Goal: Task Accomplishment & Management: Manage account settings

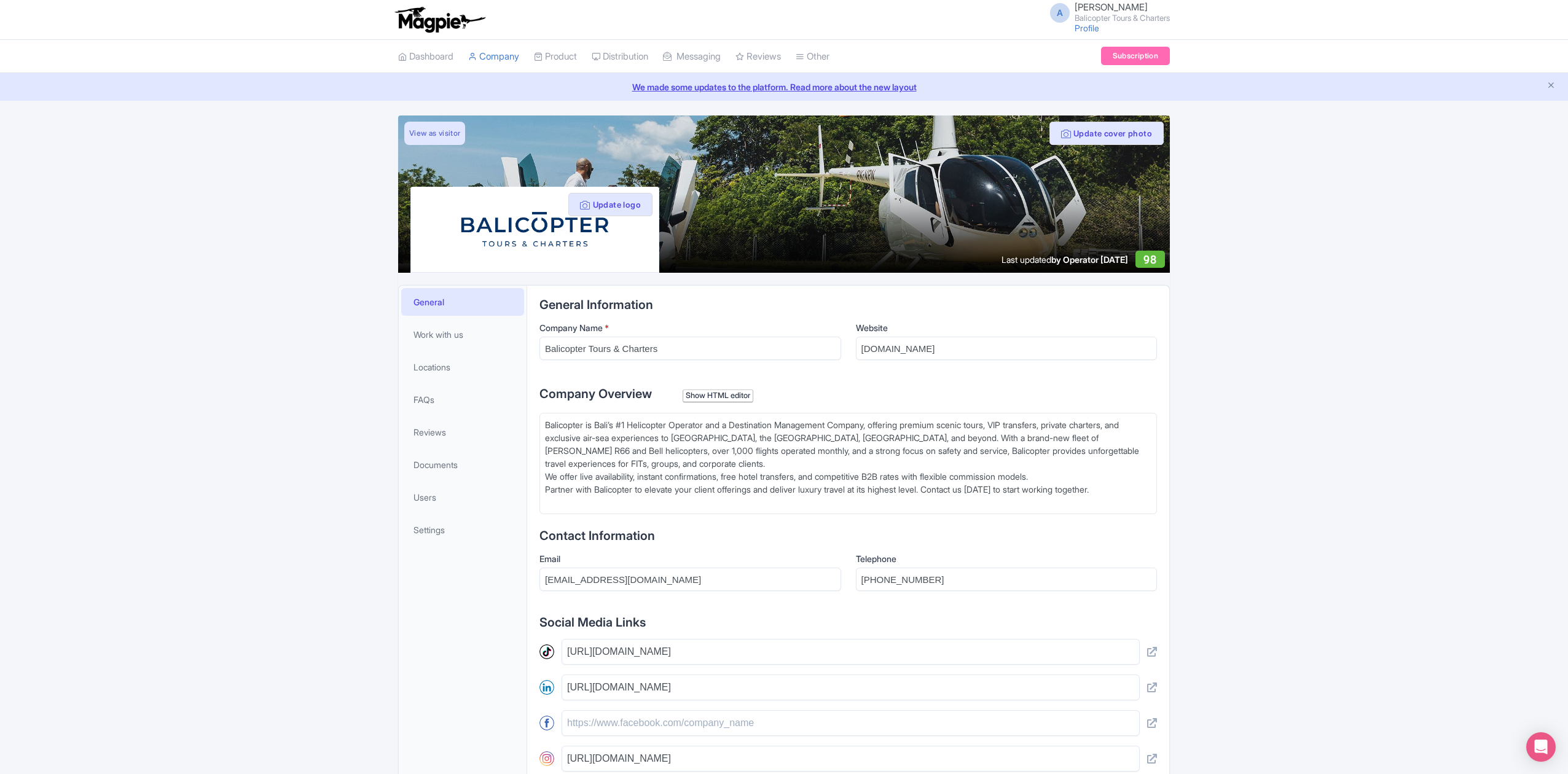
click at [1360, 335] on div "Update cover photo View as visitor Update logo Last updated by Operator Sep 06,…" at bounding box center [784, 550] width 1568 height 869
click at [556, 47] on link "Product" at bounding box center [555, 57] width 43 height 34
click at [580, 90] on link "My Products" at bounding box center [593, 87] width 117 height 19
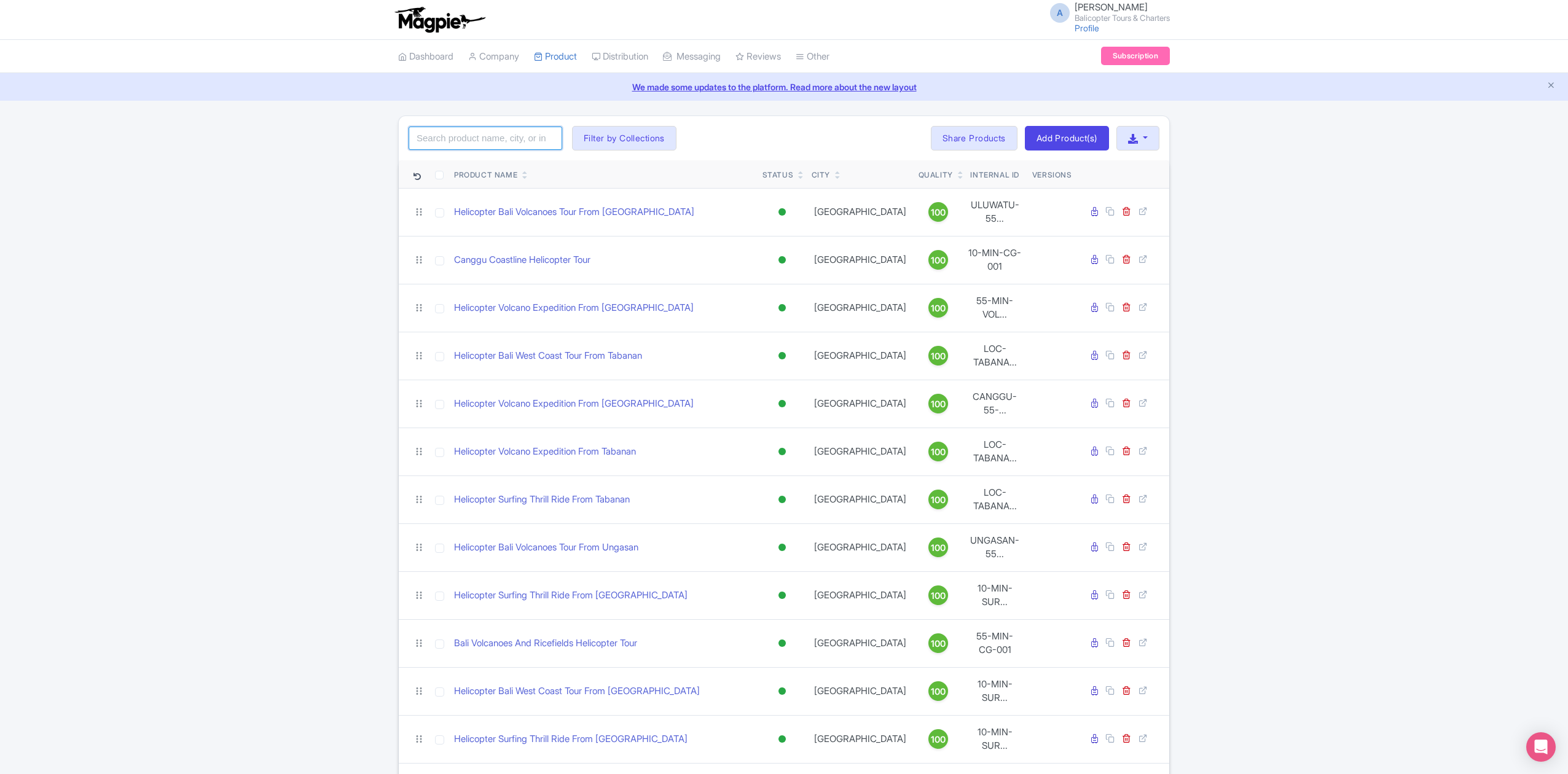
click at [456, 147] on input "search" at bounding box center [485, 138] width 153 height 23
paste input "a4eb22a3-b7c6-4d89-836a-2bd067379273"
type input "a4eb22a3-b7c6-4d89-836a-2bd067379273"
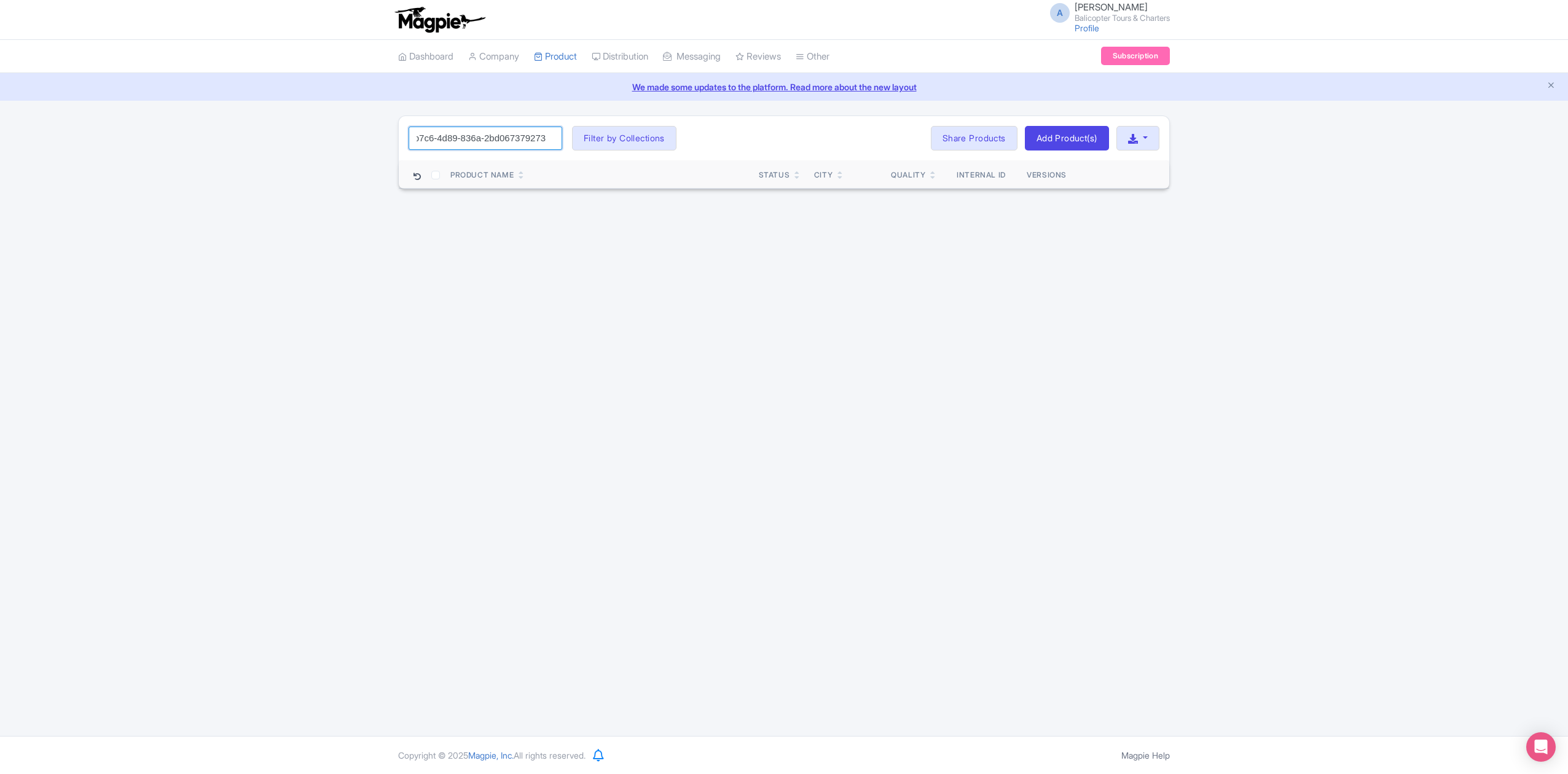
click at [548, 139] on input "a4eb22a3-b7c6-4d89-836a-2bd067379273" at bounding box center [485, 138] width 153 height 23
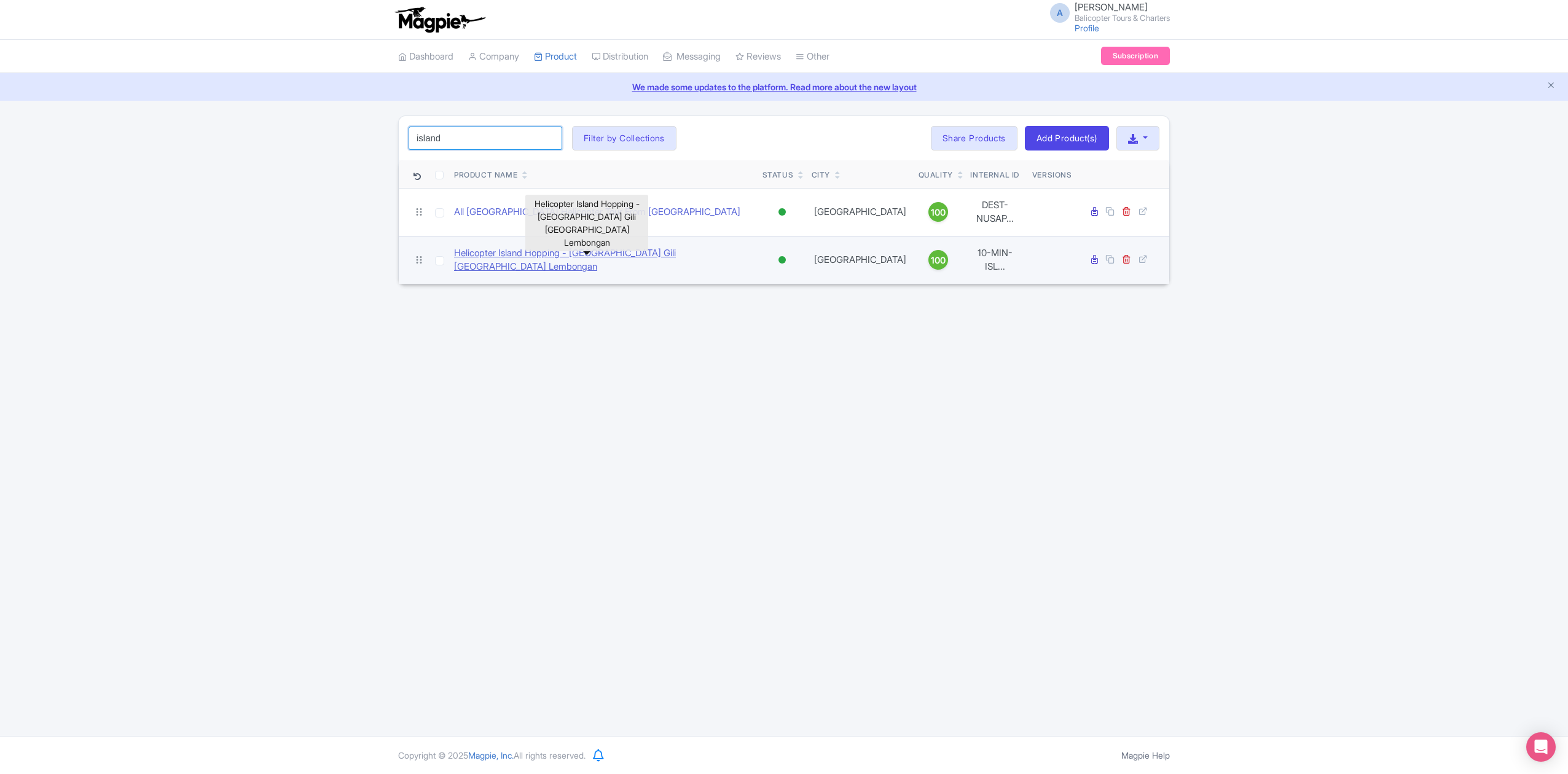
type input "island"
click at [600, 246] on link "Helicopter Island Hopping - Bali Gili Nusa Penida Lembongan" at bounding box center [603, 260] width 299 height 27
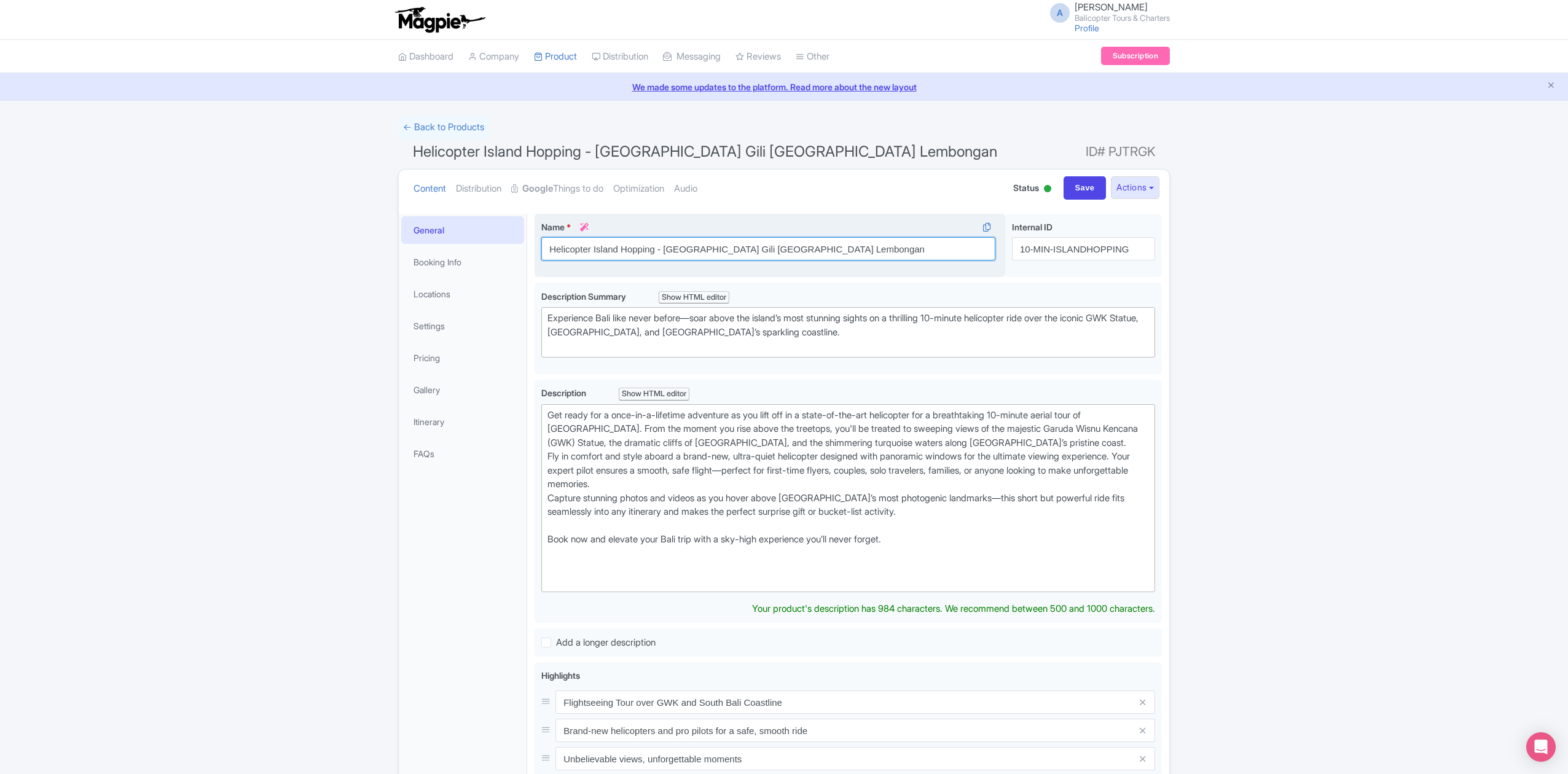
click at [679, 248] on input "Helicopter Island Hopping - [GEOGRAPHIC_DATA] Gili [GEOGRAPHIC_DATA] Lembongan" at bounding box center [768, 248] width 454 height 23
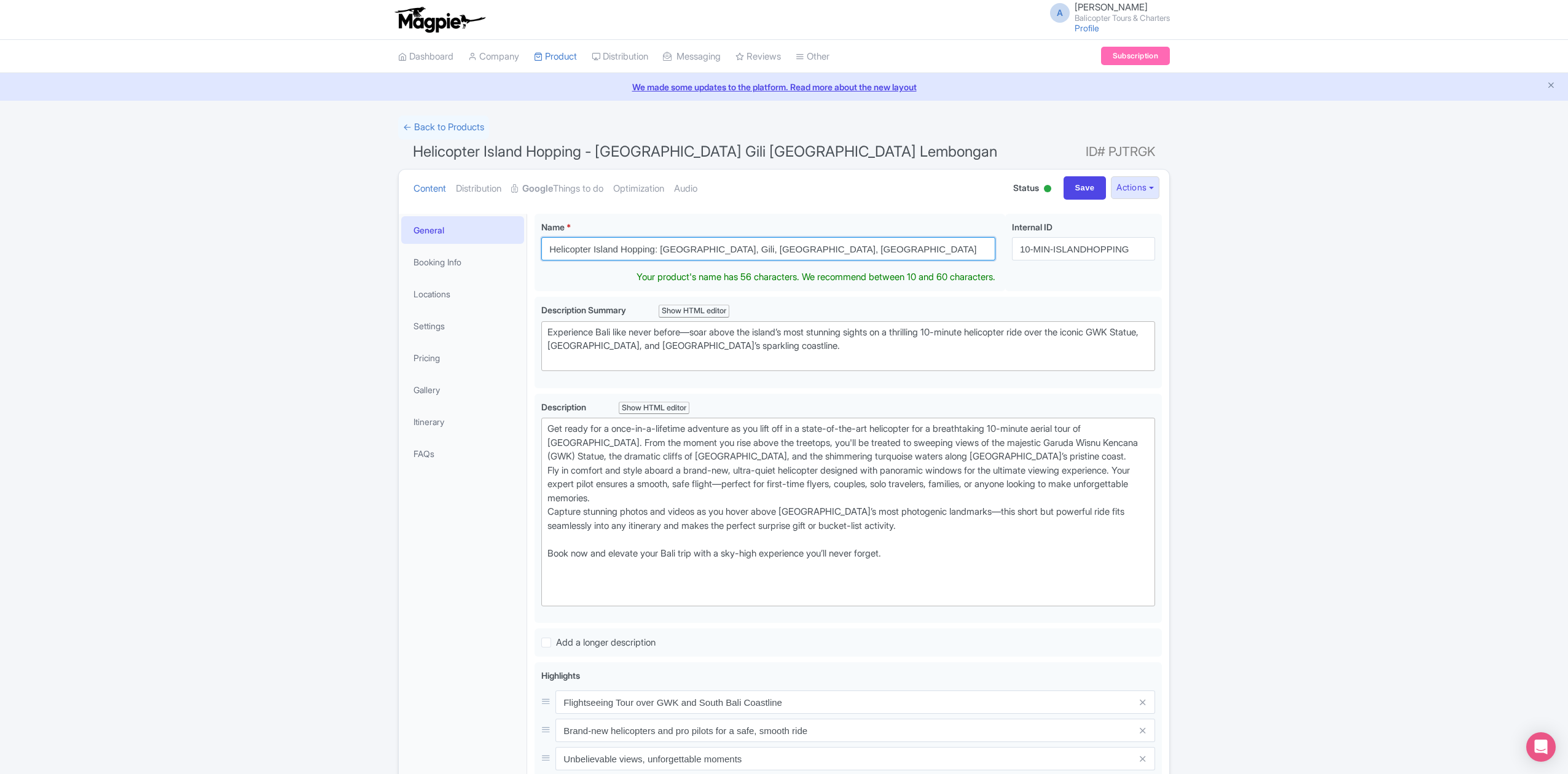
type input "Helicopter Island Hopping: Bali, Gili, Penida, Lembongan"
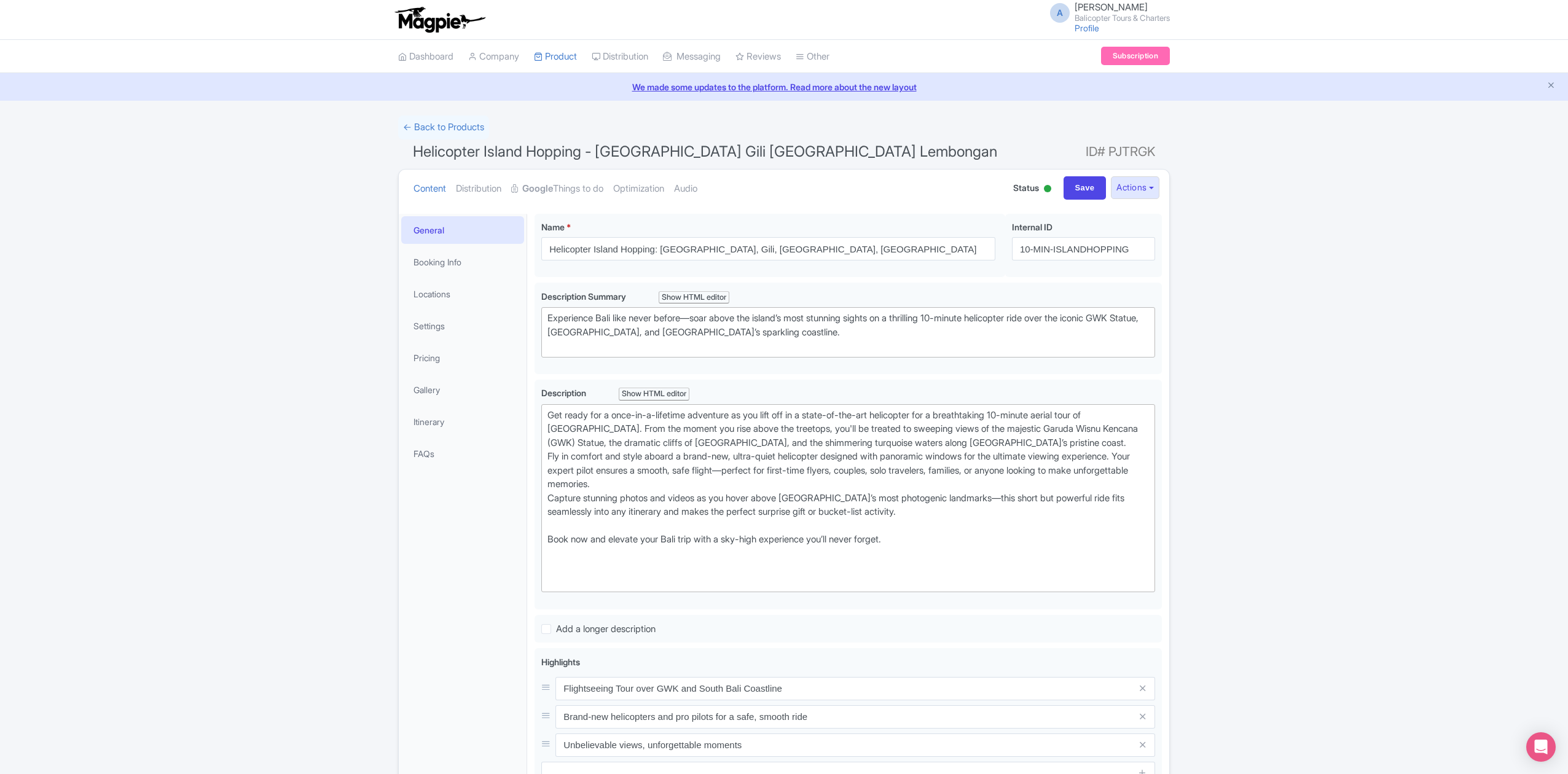
click at [1258, 301] on div "← Back to Products Helicopter Island Hopping - Bali Gili Nusa Penida Lembongan …" at bounding box center [784, 577] width 1568 height 925
click at [1078, 183] on input "Save" at bounding box center [1085, 188] width 43 height 23
type input "Saving..."
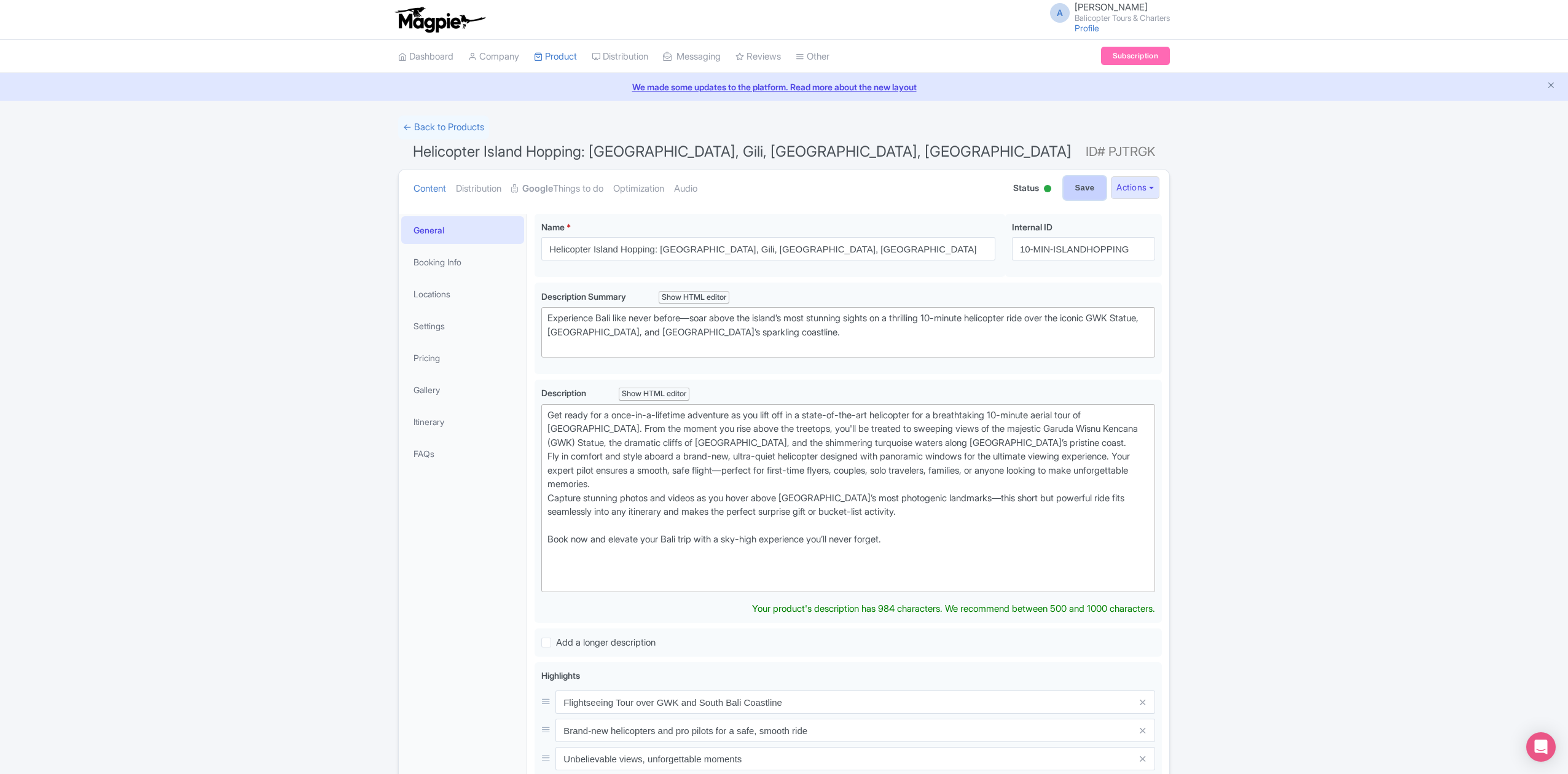
click at [1071, 187] on input "Save" at bounding box center [1085, 188] width 43 height 23
type input "Saving..."
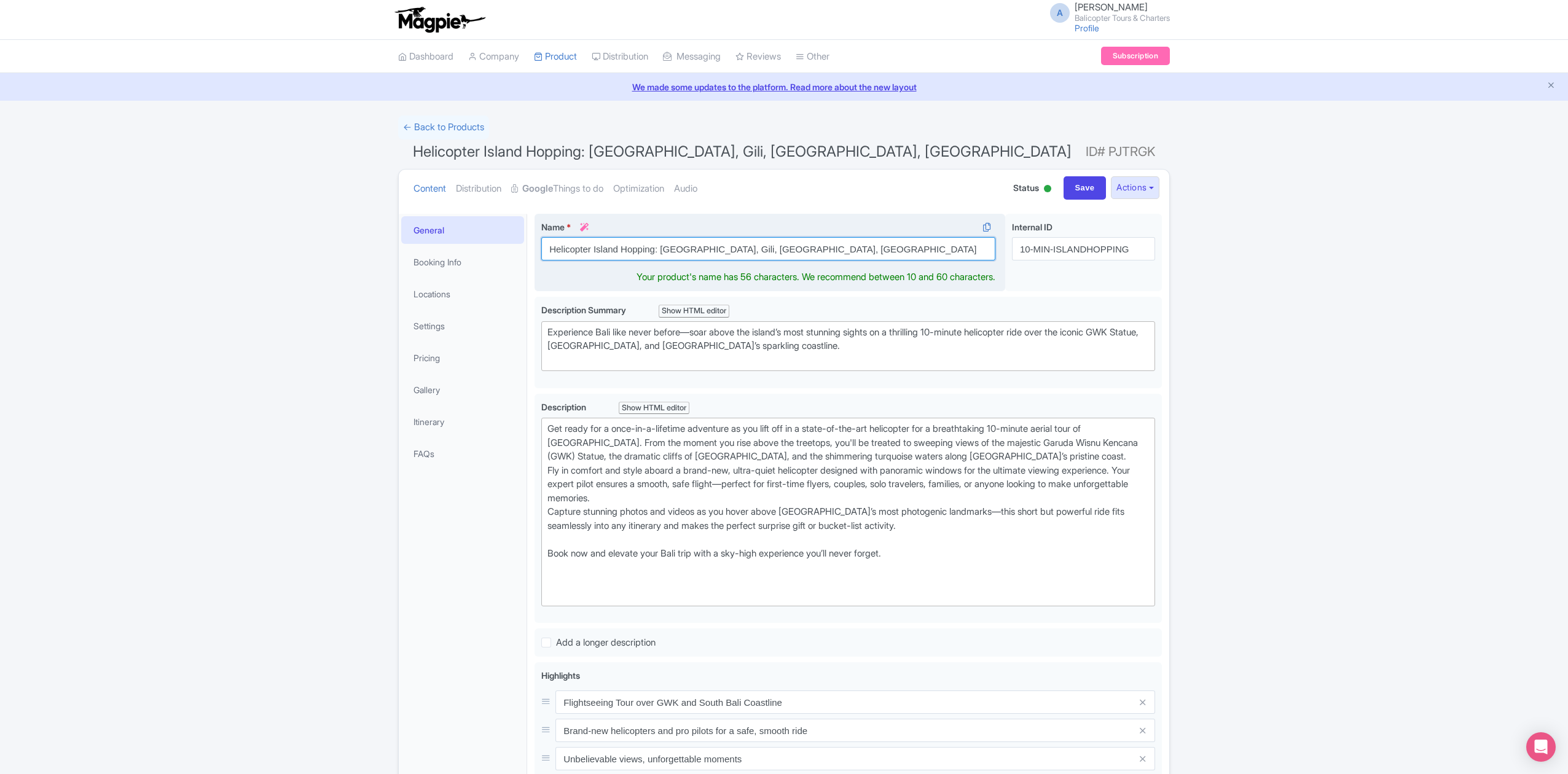
drag, startPoint x: 681, startPoint y: 248, endPoint x: 699, endPoint y: 249, distance: 18.0
click at [699, 249] on input "Helicopter Island Hopping: [GEOGRAPHIC_DATA], Gili, [GEOGRAPHIC_DATA], [GEOGRAP…" at bounding box center [768, 248] width 454 height 23
type input "Helicopter Island Hopping: Bali, Nusa Penida, Nusa Lembongan"
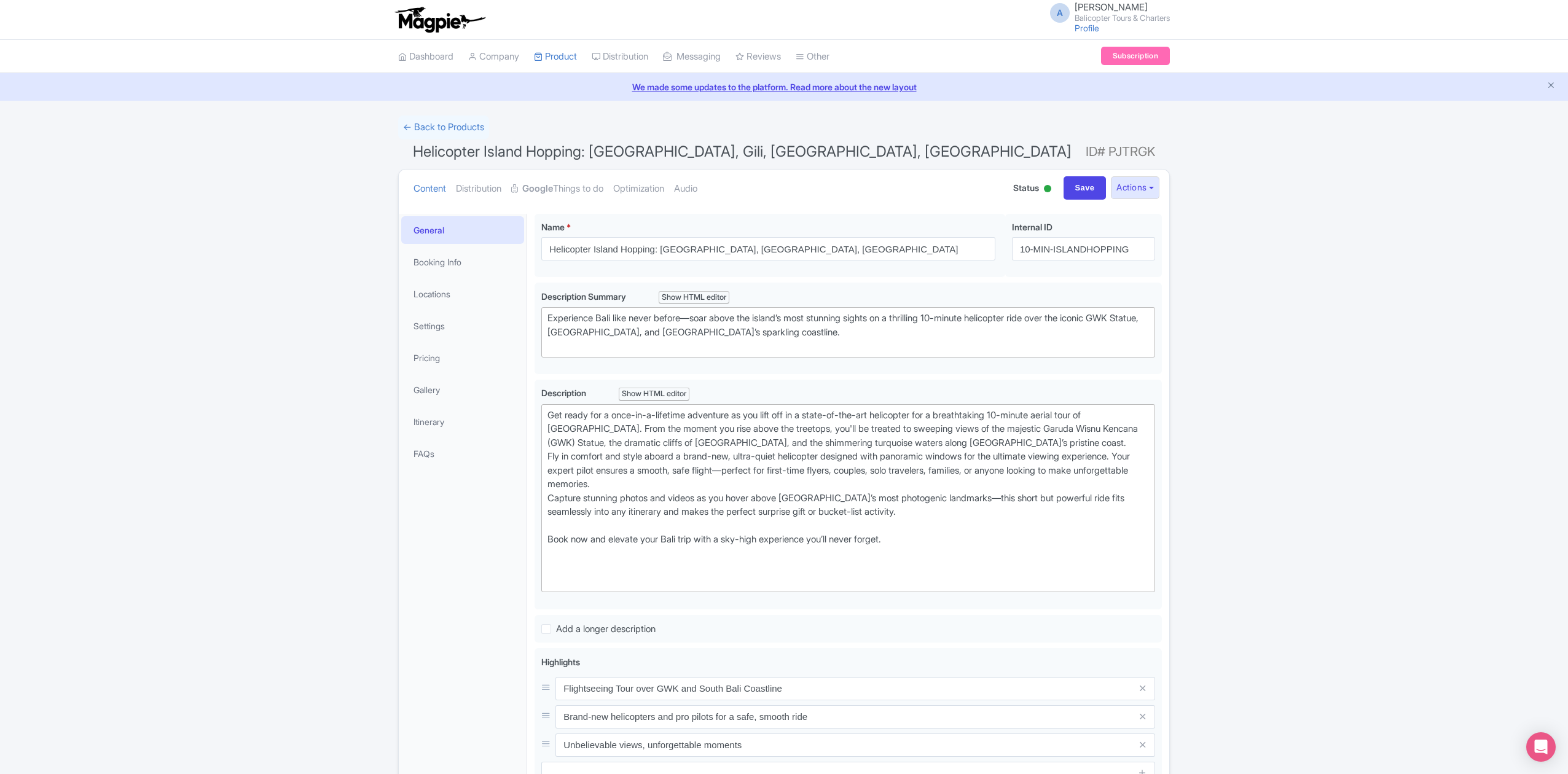
click at [1290, 357] on div "Success Product updated successfully ← Back to Products Helicopter Island Hoppi…" at bounding box center [784, 573] width 1568 height 915
click at [1131, 249] on input "10-MIN-ISLANDHOPPING" at bounding box center [1083, 248] width 143 height 23
drag, startPoint x: 1053, startPoint y: 249, endPoint x: 1085, endPoint y: 248, distance: 32.0
click at [1085, 248] on input "10-MIN-ISLANDHOPPING" at bounding box center [1083, 248] width 143 height 23
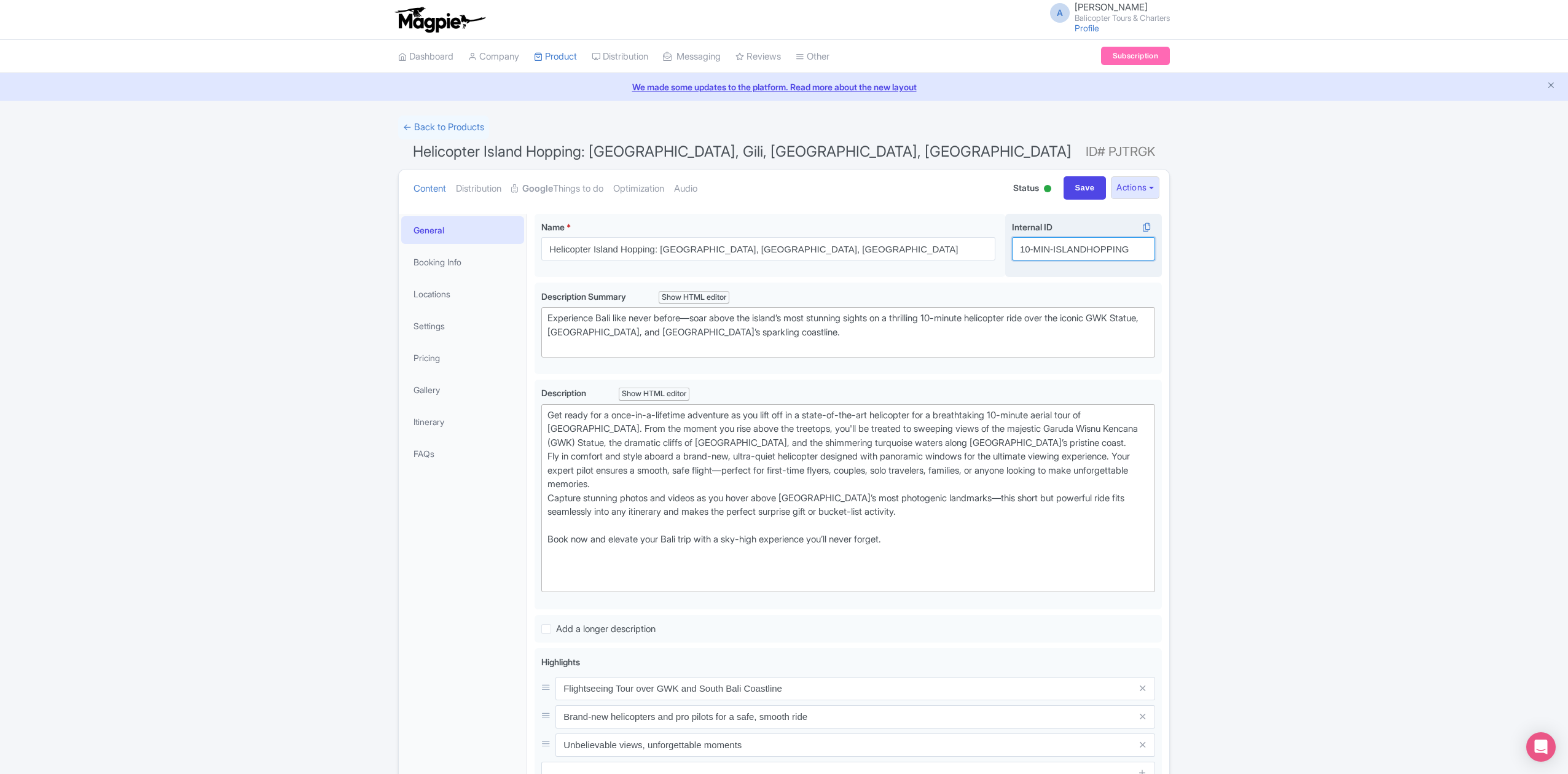
drag, startPoint x: 1055, startPoint y: 248, endPoint x: 1086, endPoint y: 248, distance: 31.0
click at [1086, 248] on input "10-MIN-ISLANDHOPPING" at bounding box center [1083, 248] width 143 height 23
type input "10-MIN-IHOPPING-NUSA"
click at [1394, 355] on div "Success Product updated successfully ← Back to Products Helicopter Island Hoppi…" at bounding box center [784, 573] width 1568 height 915
click at [1083, 184] on input "Save" at bounding box center [1085, 188] width 43 height 23
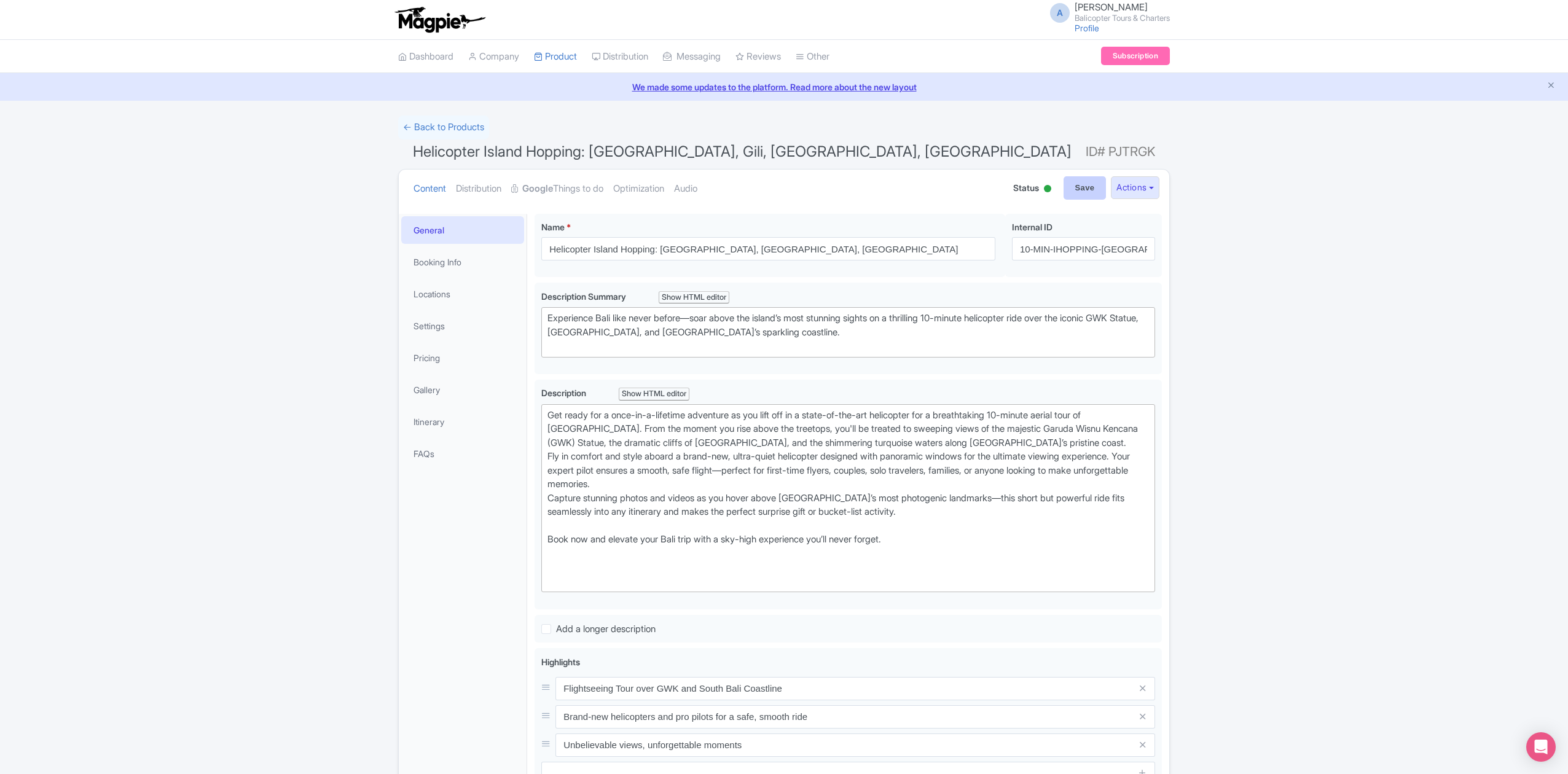
type input "Saving..."
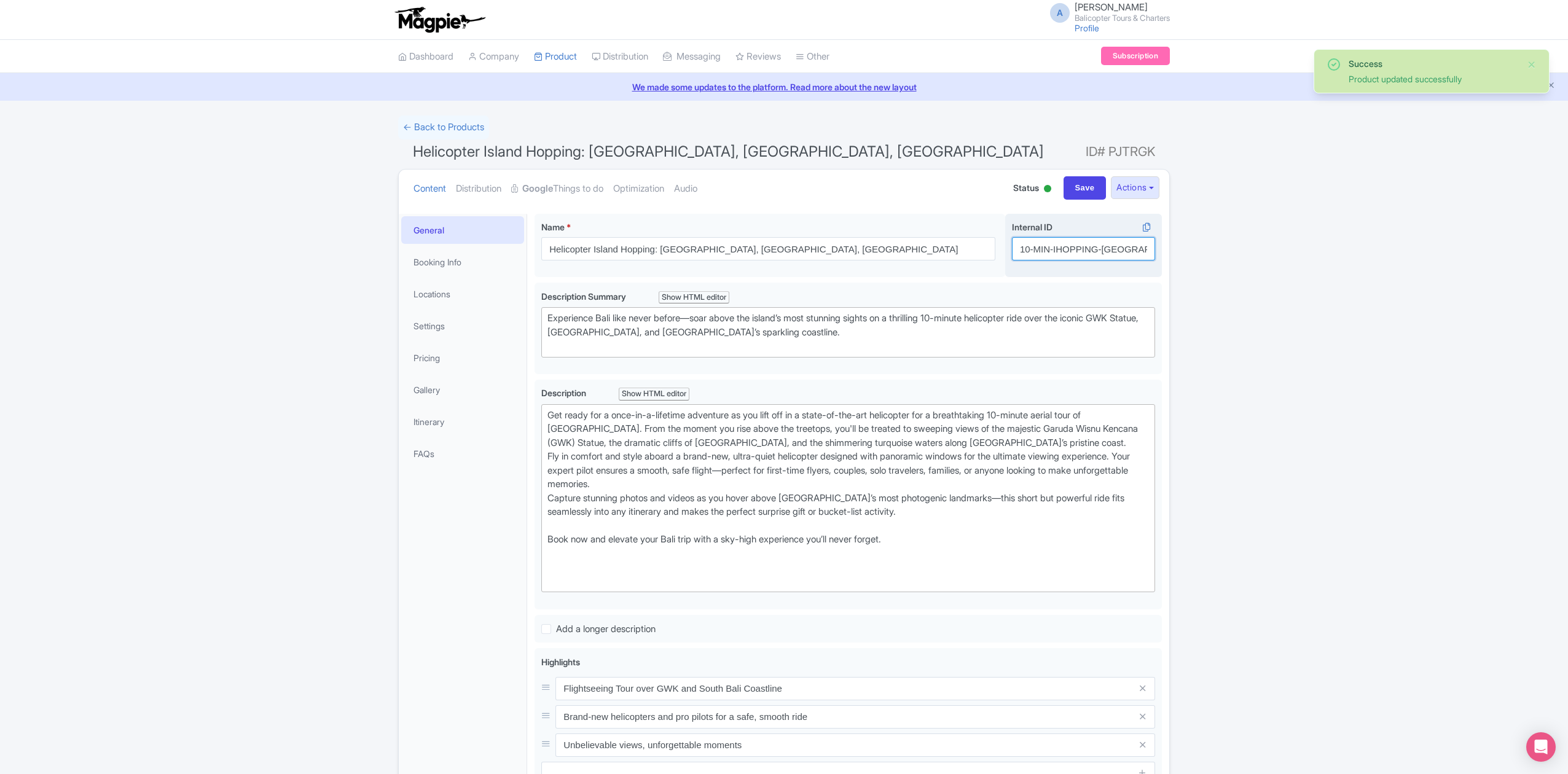
drag, startPoint x: 1074, startPoint y: 249, endPoint x: 1095, endPoint y: 251, distance: 21.1
click at [1095, 251] on input "10-MIN-IHOPPING-NUSA" at bounding box center [1083, 248] width 143 height 23
type input "10-MIN-IHOP-NUSA"
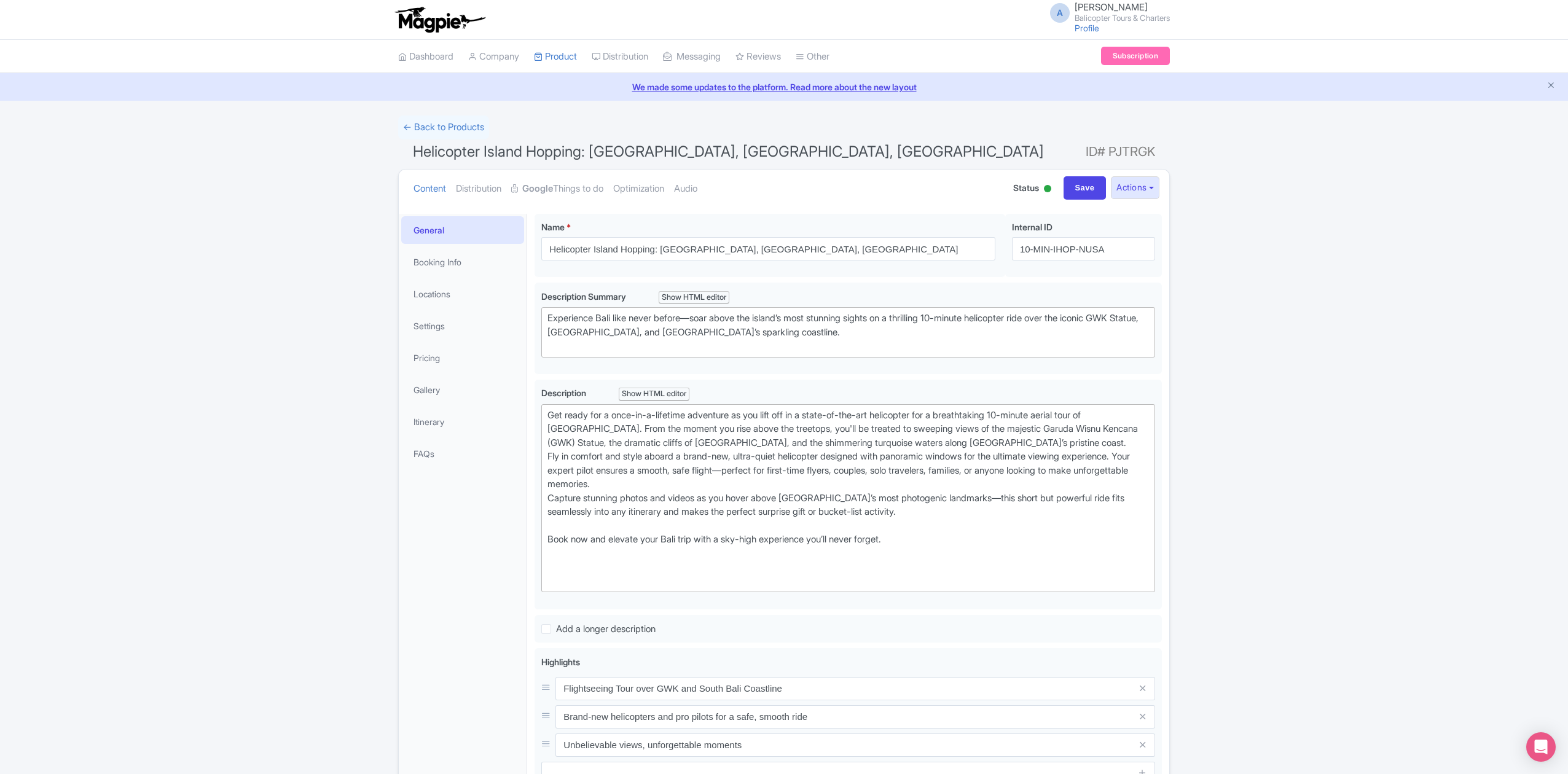
click at [1188, 288] on div "Success Product updated successfully ← Back to Products Helicopter Island Hoppi…" at bounding box center [784, 573] width 1568 height 915
click at [453, 299] on link "Locations" at bounding box center [462, 293] width 123 height 27
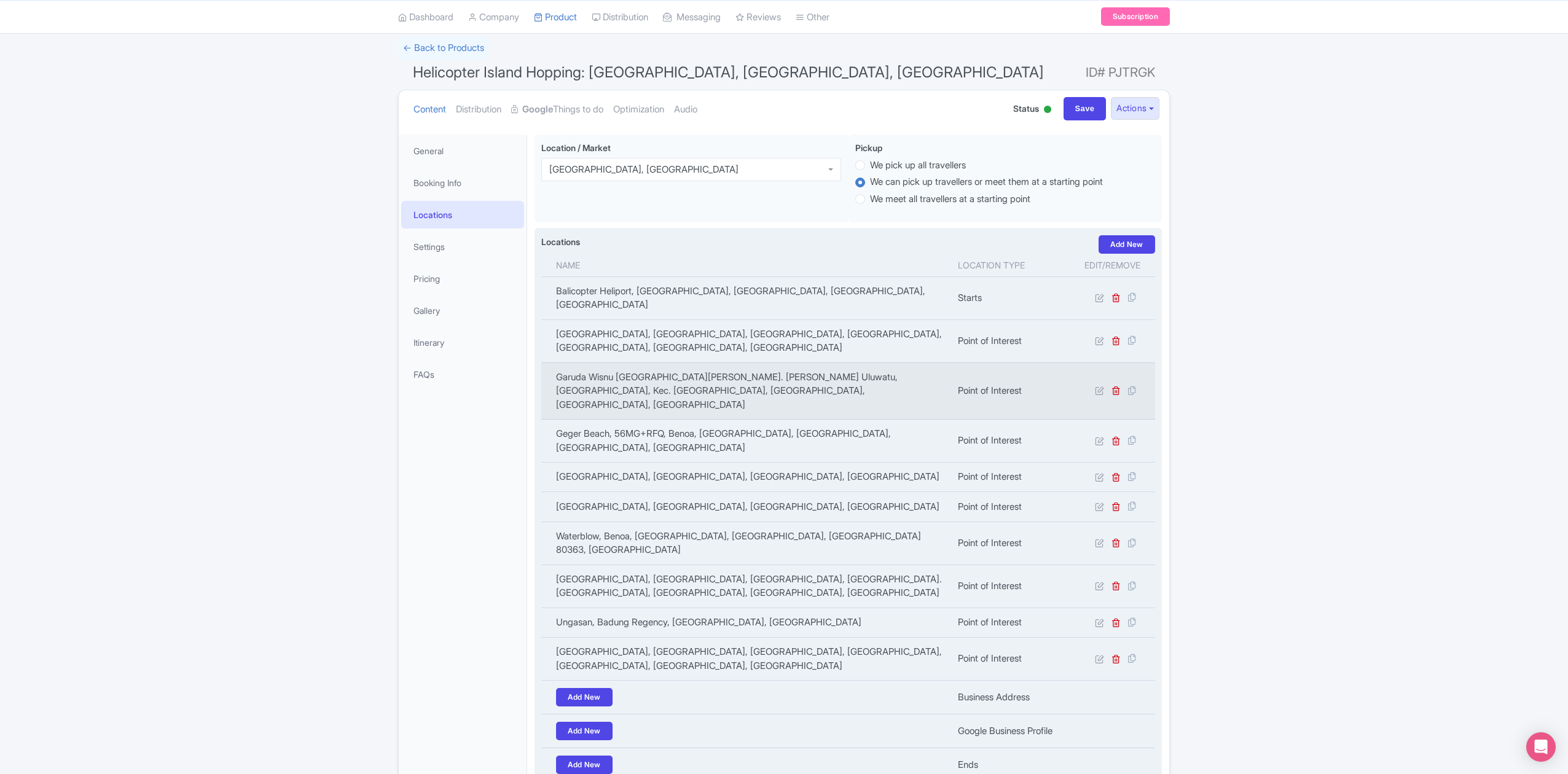
scroll to position [82, 0]
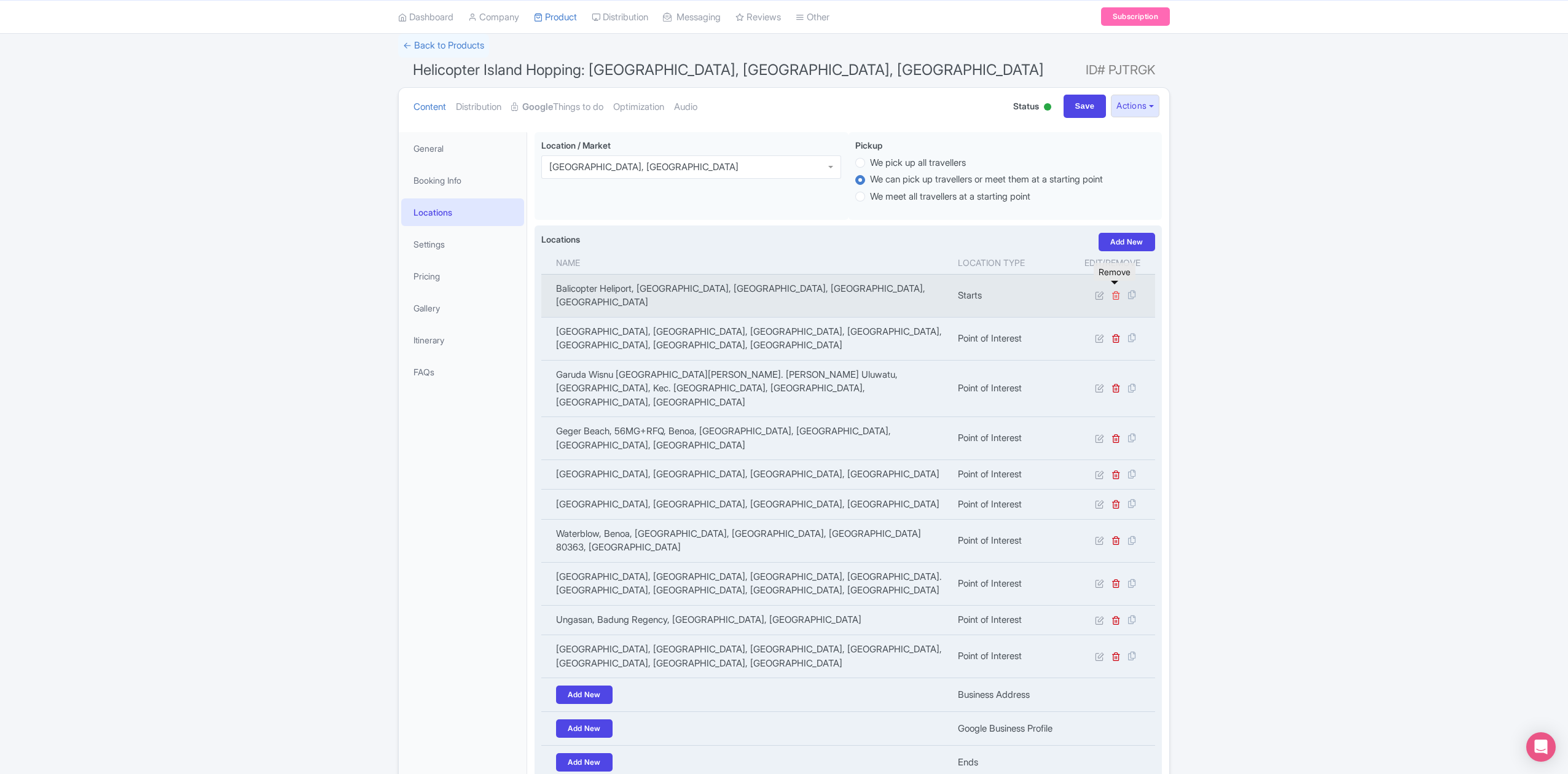
click at [1117, 293] on icon at bounding box center [1116, 295] width 9 height 9
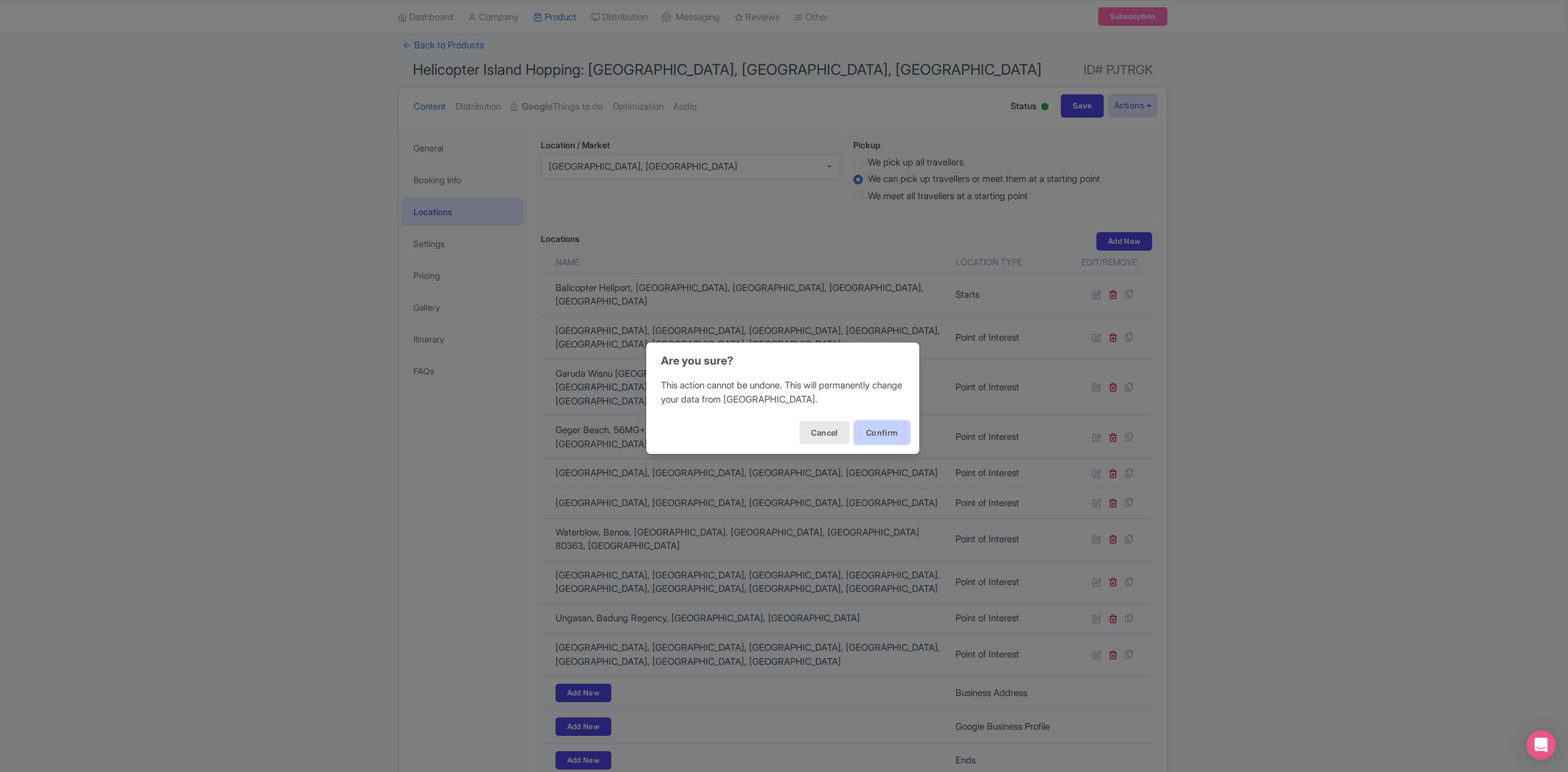
click at [892, 432] on button "Confirm" at bounding box center [881, 432] width 55 height 23
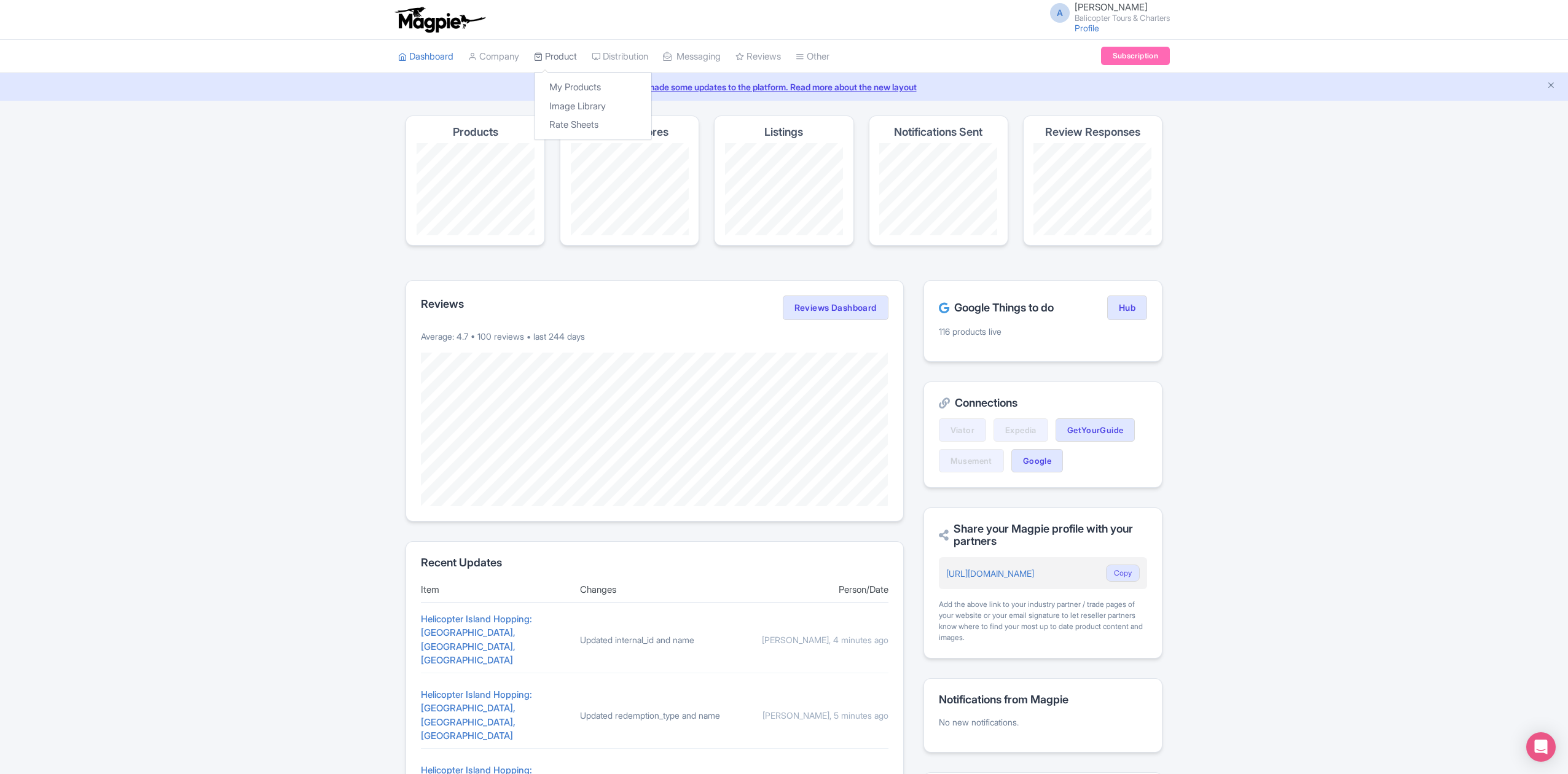
click at [571, 60] on link "Product" at bounding box center [555, 57] width 43 height 34
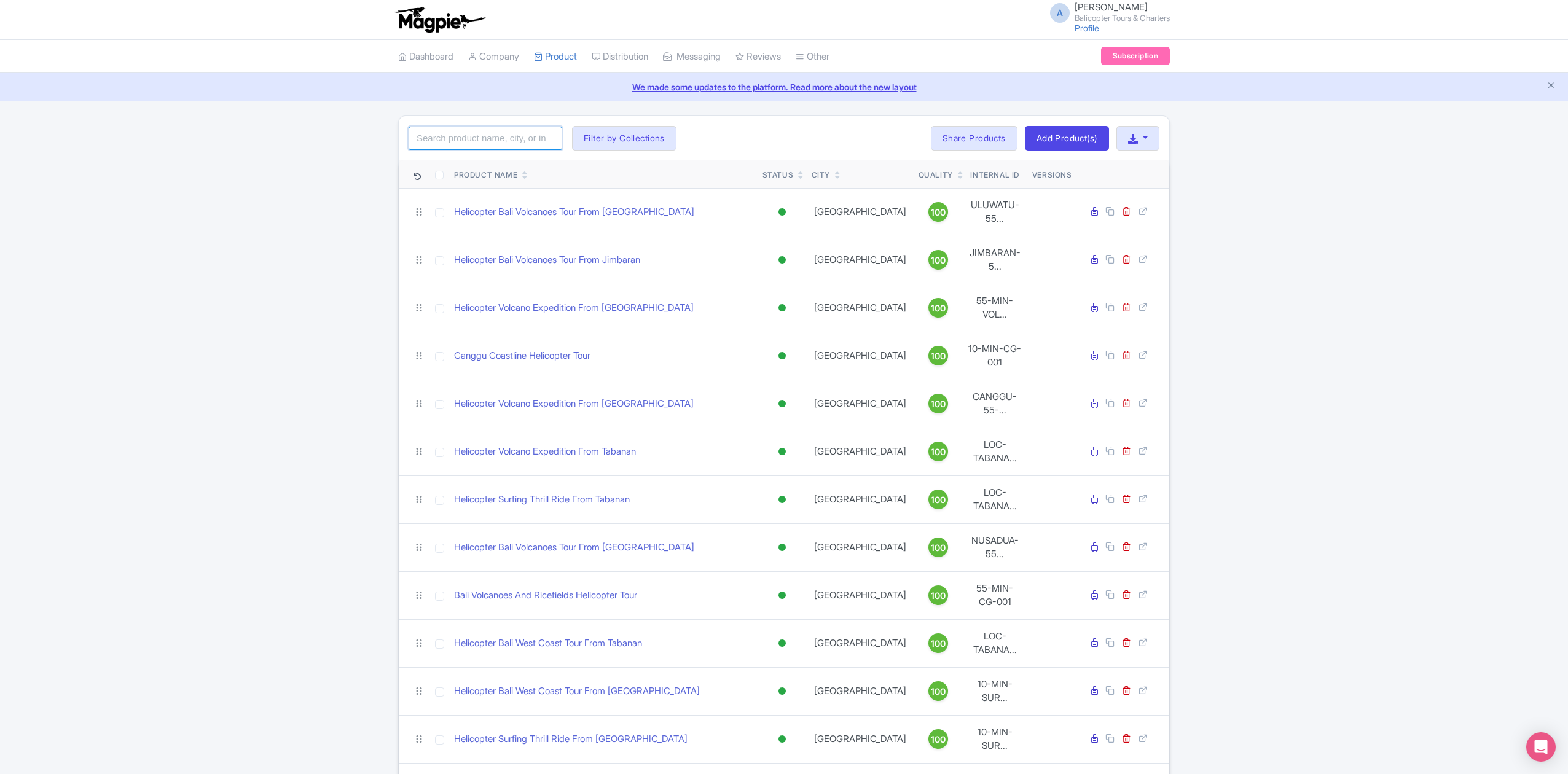
click at [487, 141] on input "search" at bounding box center [485, 138] width 153 height 23
click at [475, 144] on input "search" at bounding box center [485, 138] width 153 height 23
paste input "Nusa Penida Helicopter Tour"
type input "Nusa Penida Helicopter Tour"
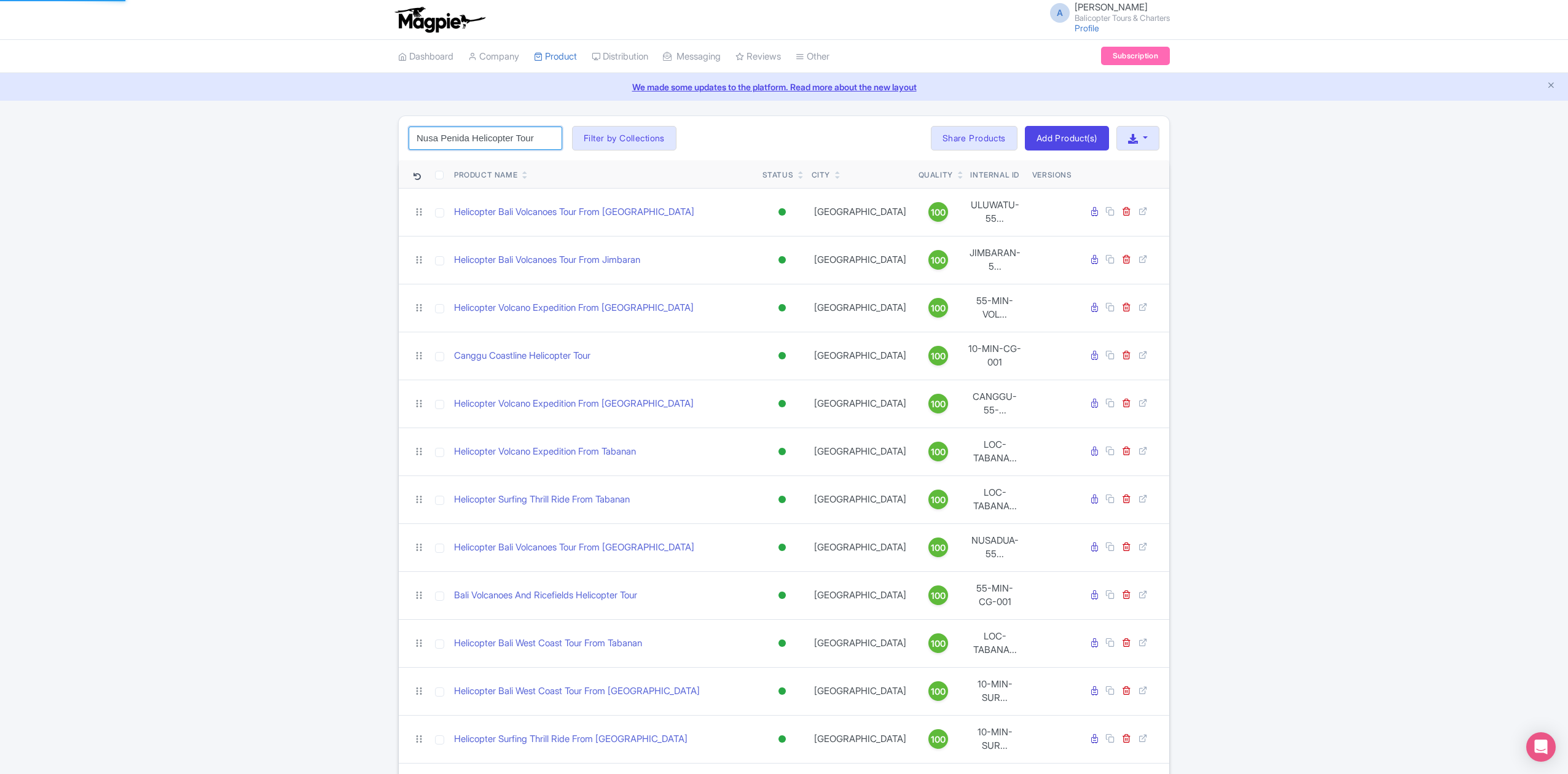
click button "Search" at bounding box center [0, 0] width 0 height 0
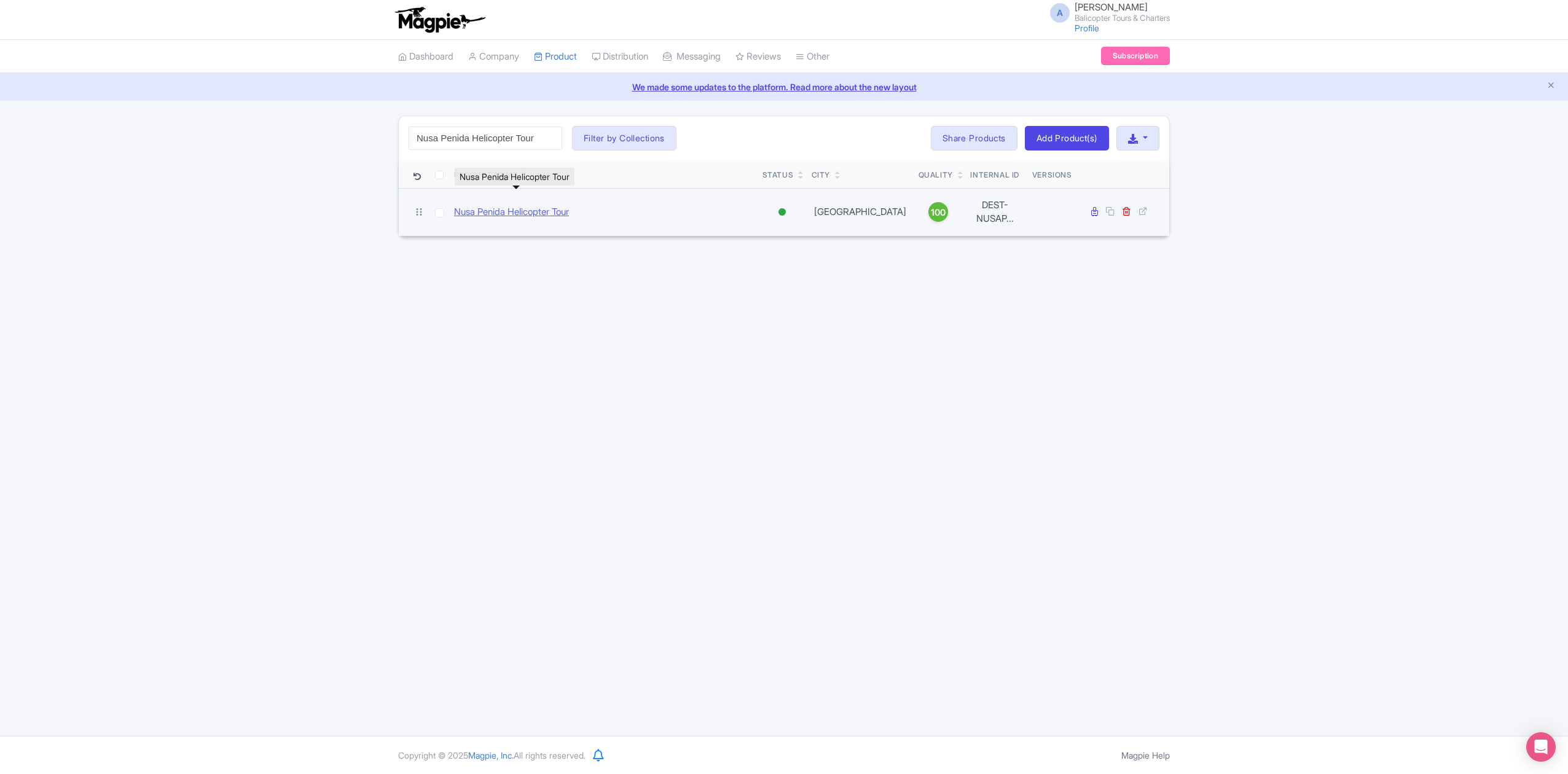
click at [517, 214] on link "Nusa Penida Helicopter Tour" at bounding box center [512, 212] width 115 height 14
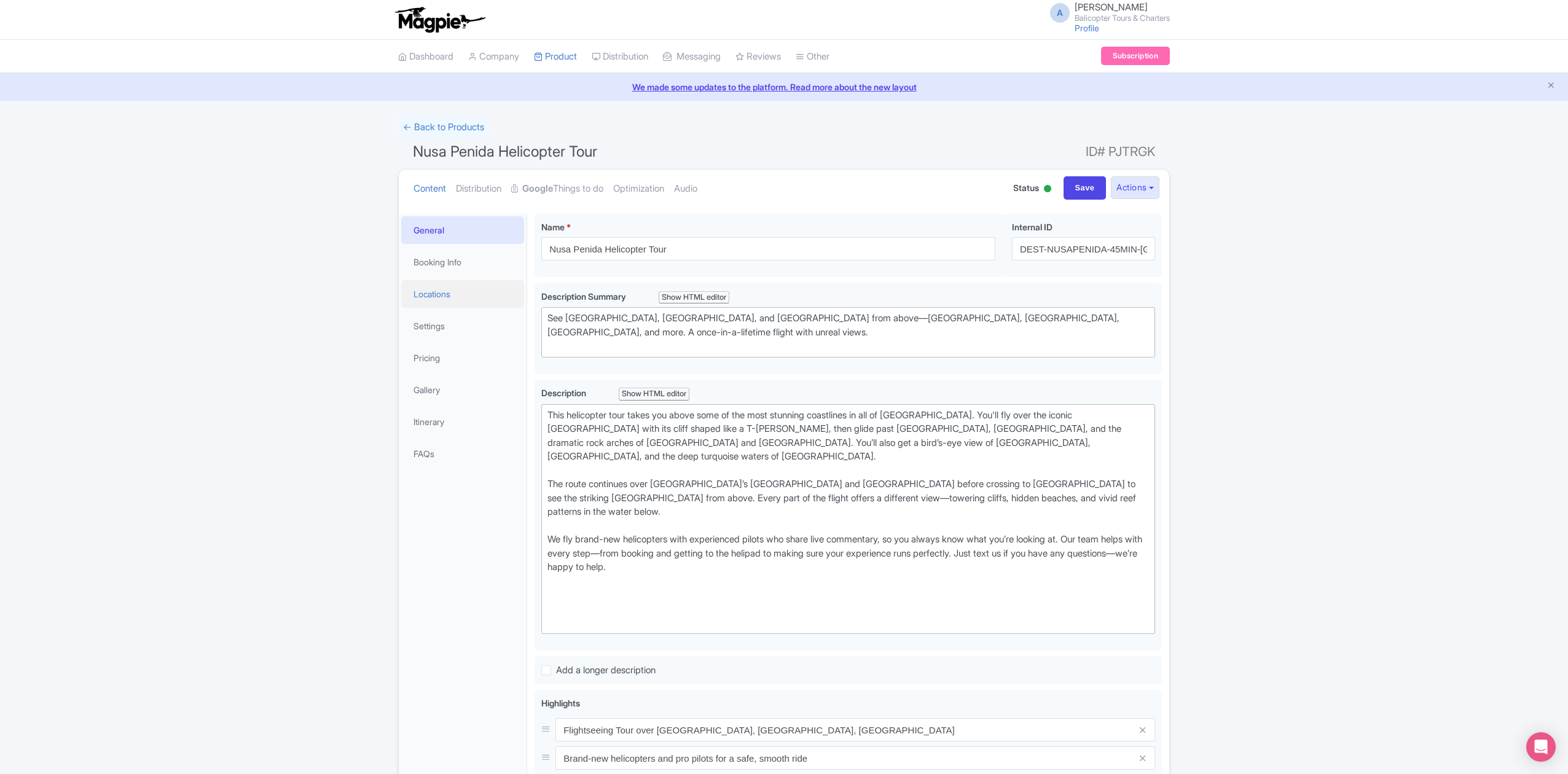
click at [445, 291] on link "Locations" at bounding box center [462, 293] width 123 height 27
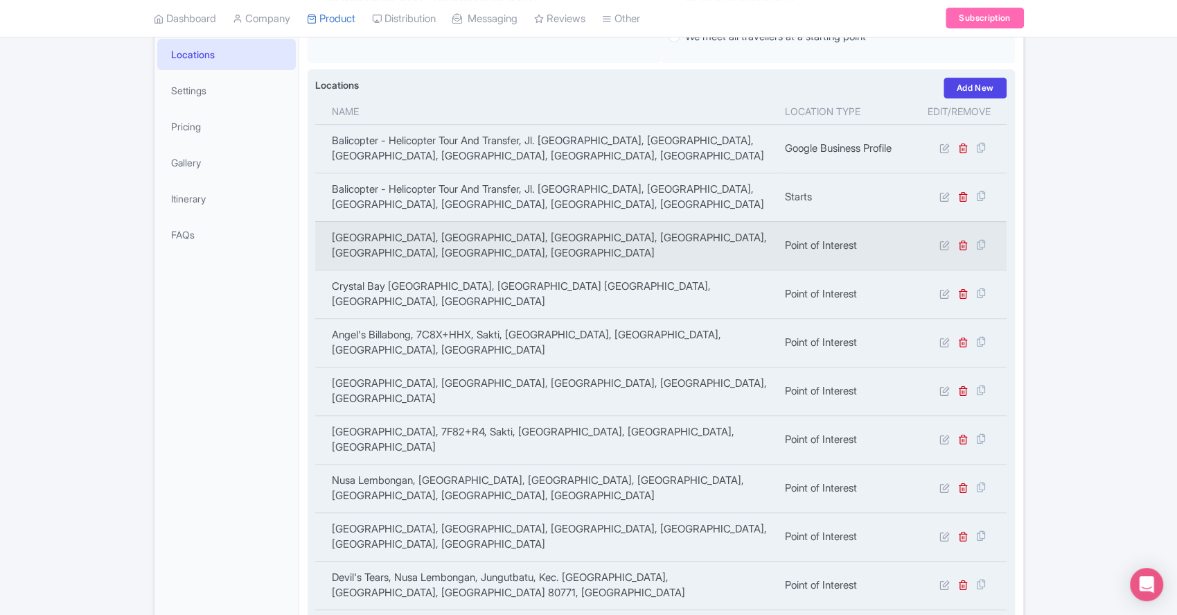
scroll to position [306, 0]
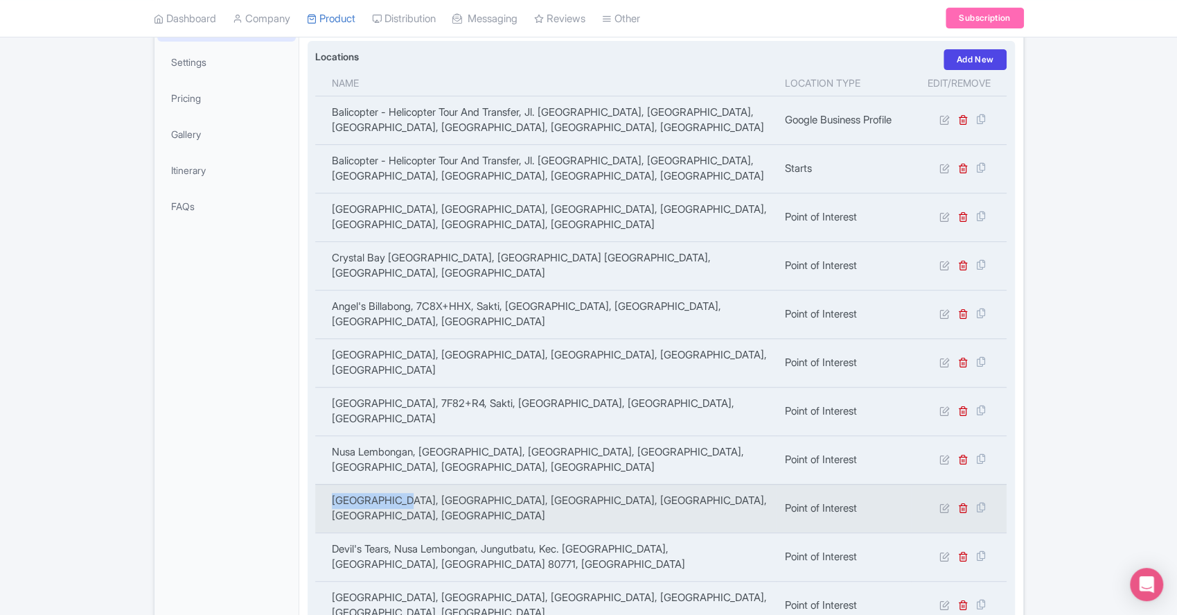
drag, startPoint x: 330, startPoint y: 436, endPoint x: 396, endPoint y: 438, distance: 66.5
click at [396, 484] on td "Penida Island, Penida Island, Nusa Penida, Klungkung Regency, Bali, Indonesia" at bounding box center [545, 508] width 461 height 48
copy td "Penida Island"
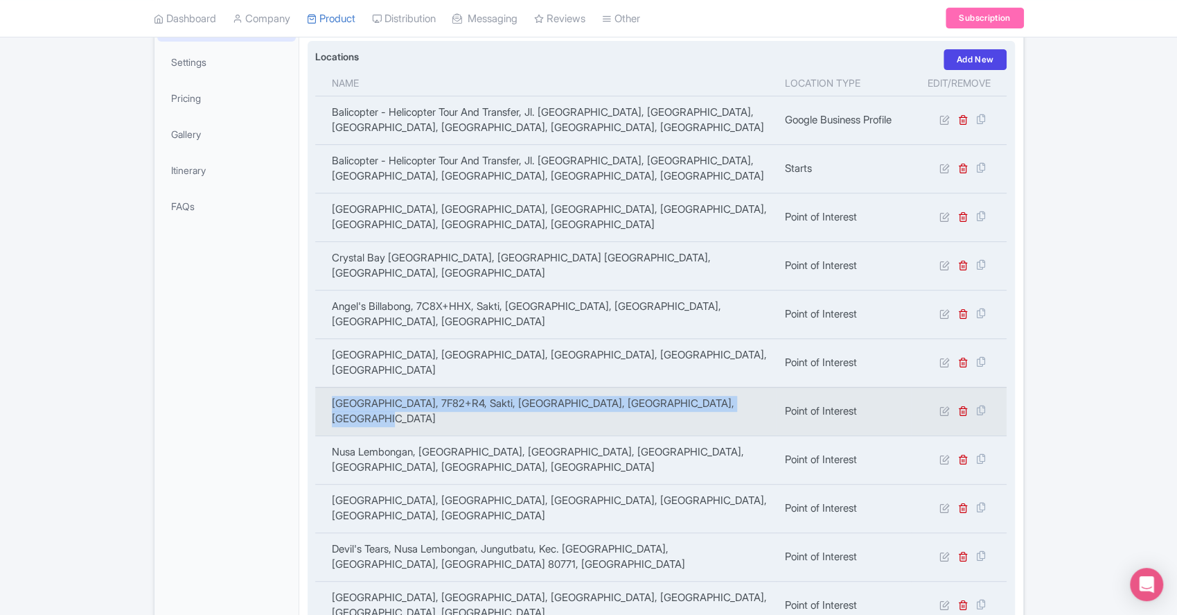
drag, startPoint x: 333, startPoint y: 356, endPoint x: 763, endPoint y: 346, distance: 431.1
click at [763, 387] on td "Broken Beach, 7F82+R4, Sakti, Nusa Penida, Klungkung Regency, Bali 80771, Indon…" at bounding box center [545, 411] width 461 height 48
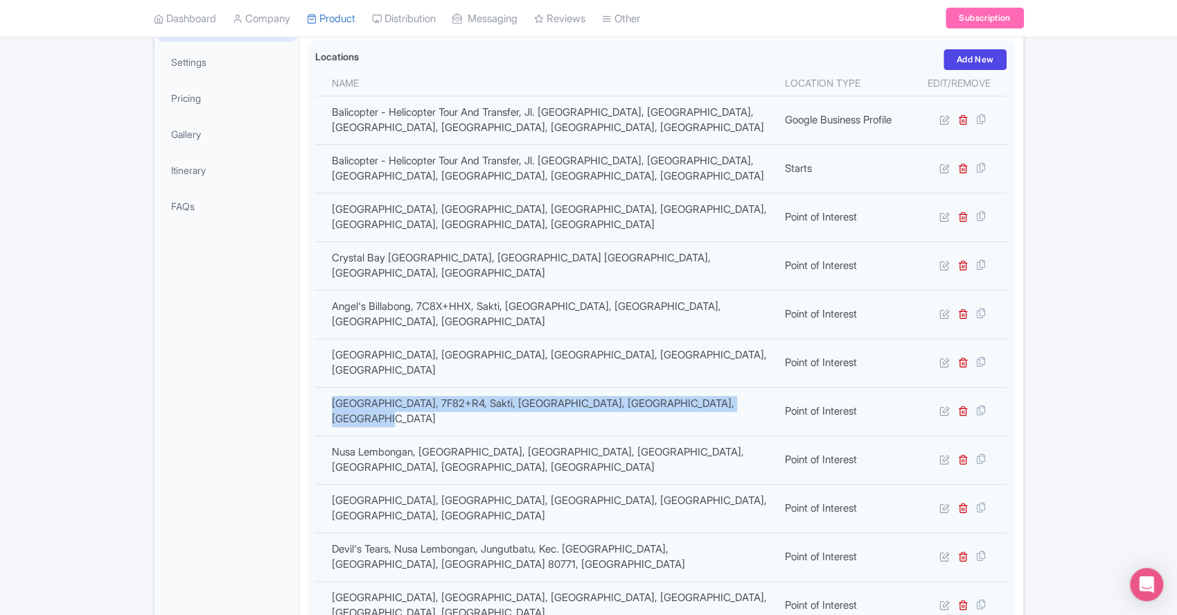
copy td "Broken Beach, 7F82+R4, Sakti, Nusa Penida, Klungkung Regency, Bali 80771, Indon…"
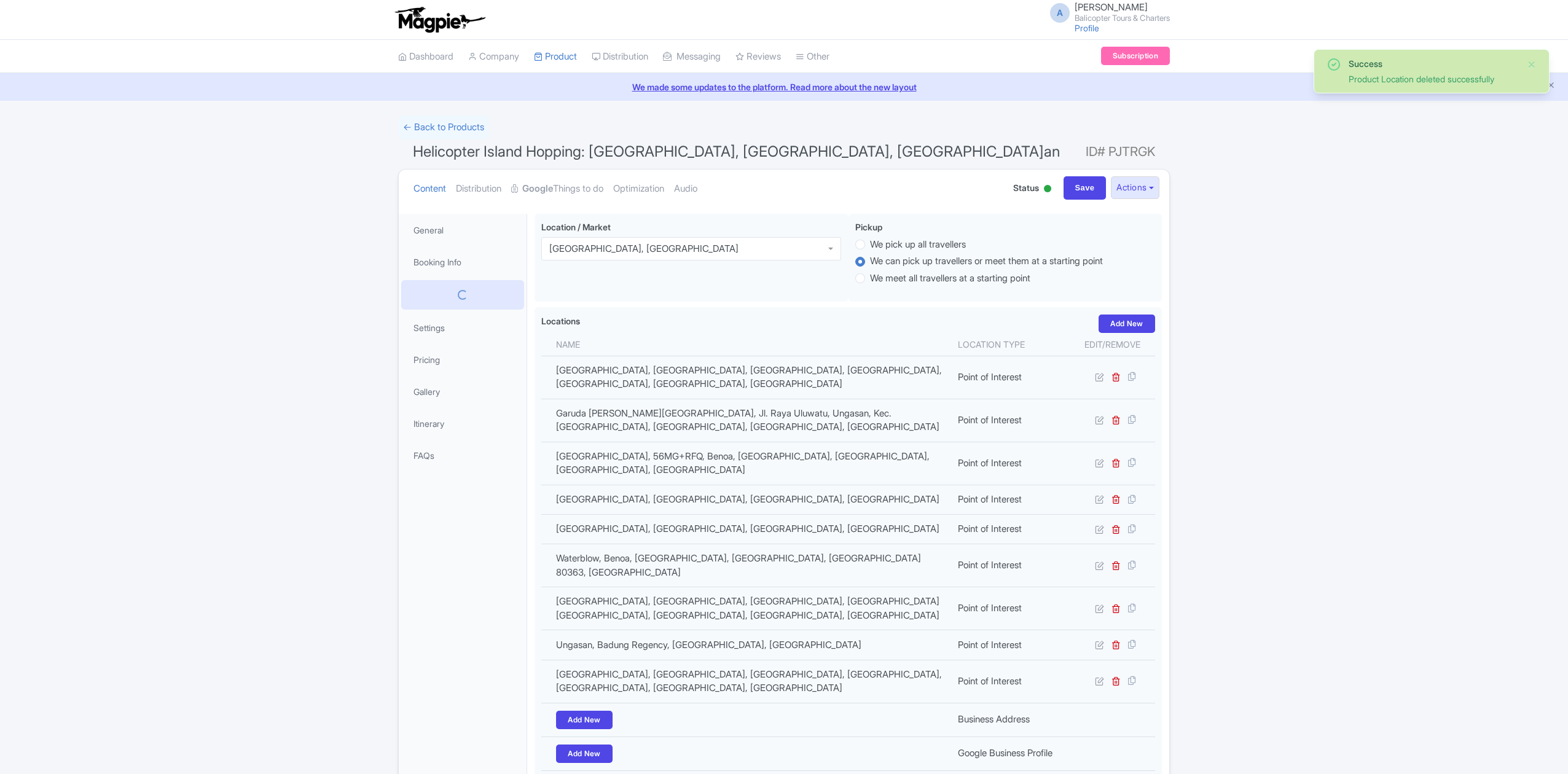
scroll to position [215, 0]
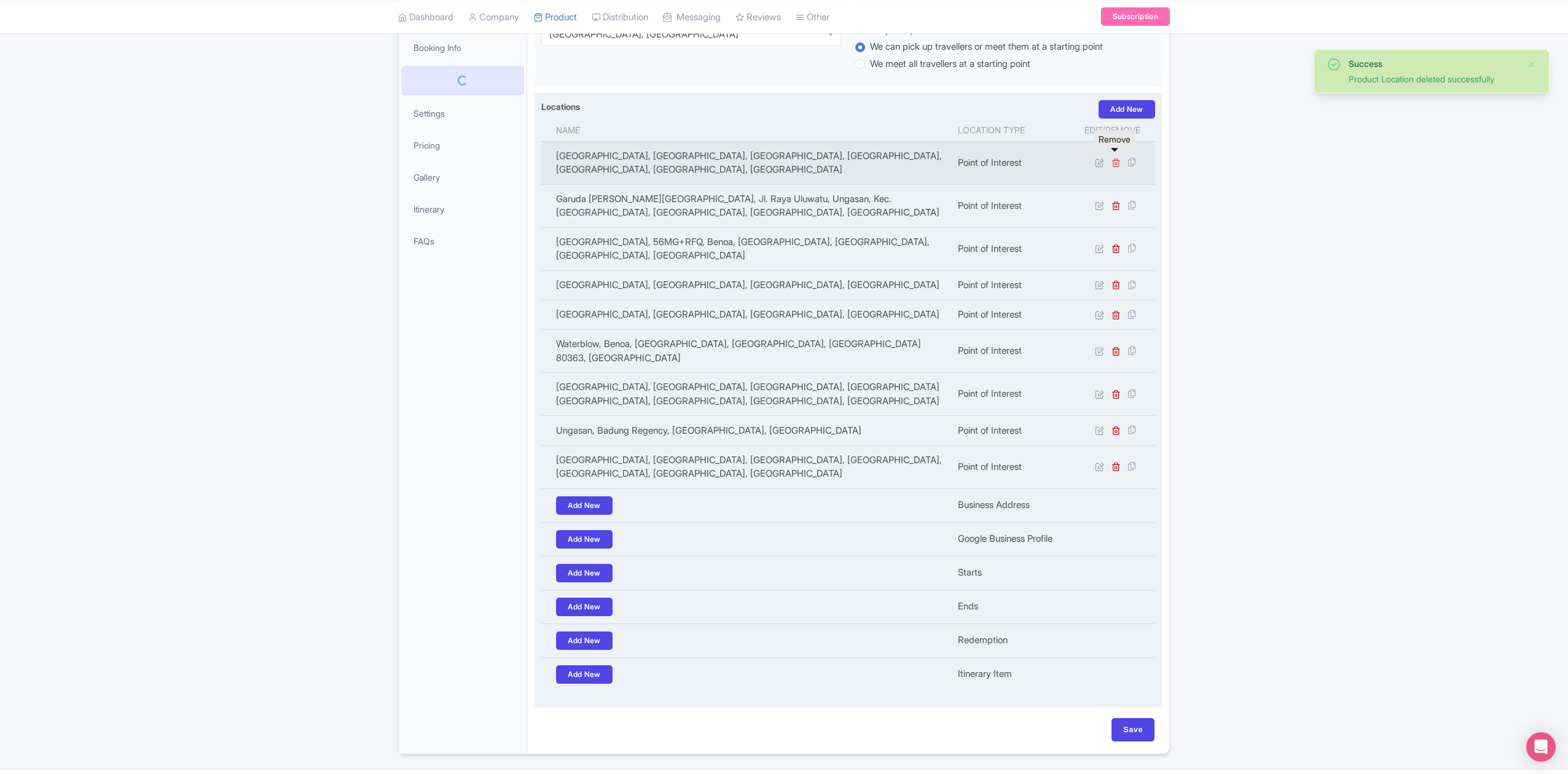
click at [1115, 158] on icon at bounding box center [1116, 162] width 9 height 9
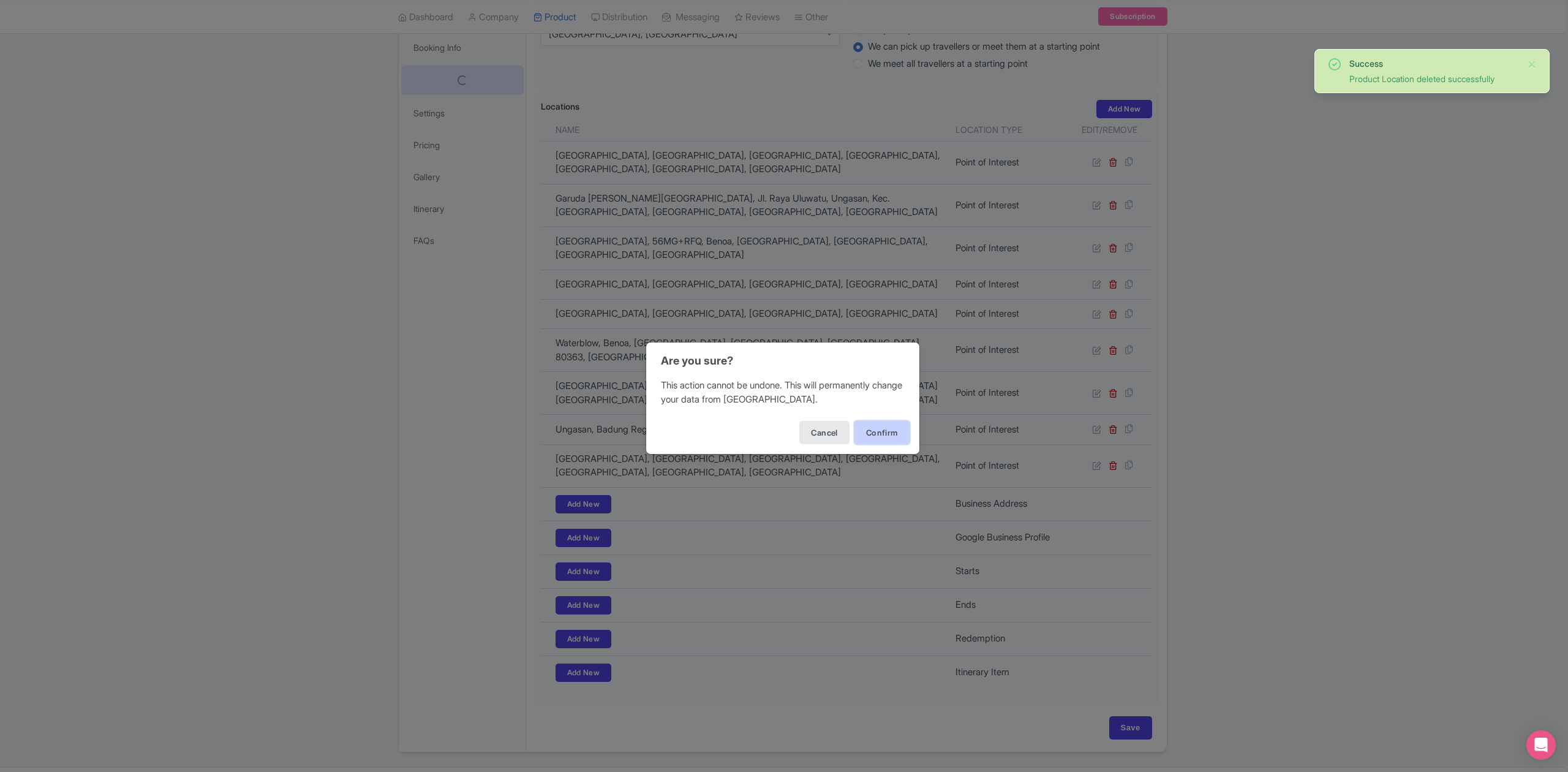
click at [882, 432] on button "Confirm" at bounding box center [881, 432] width 55 height 23
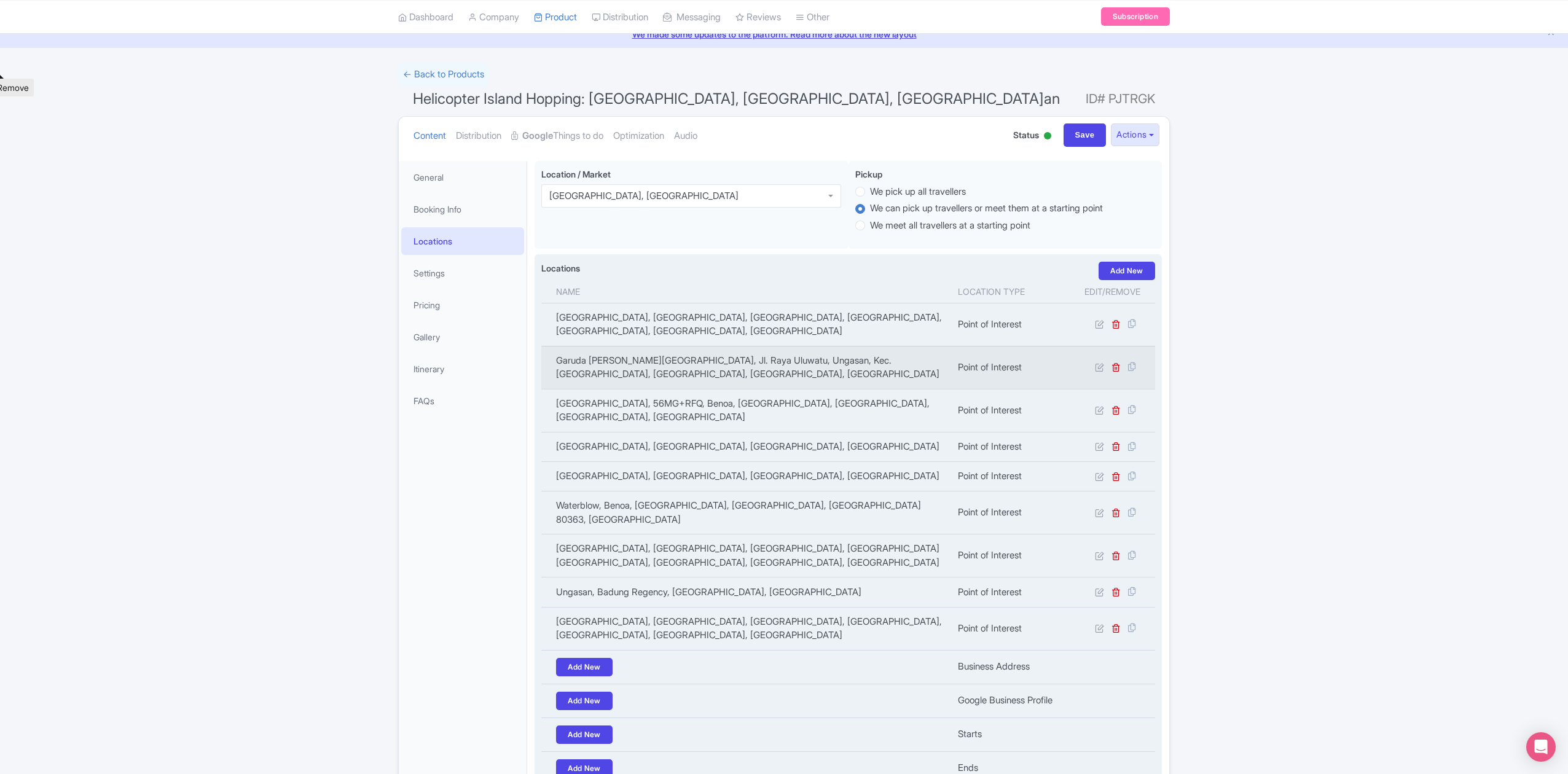
scroll to position [47, 0]
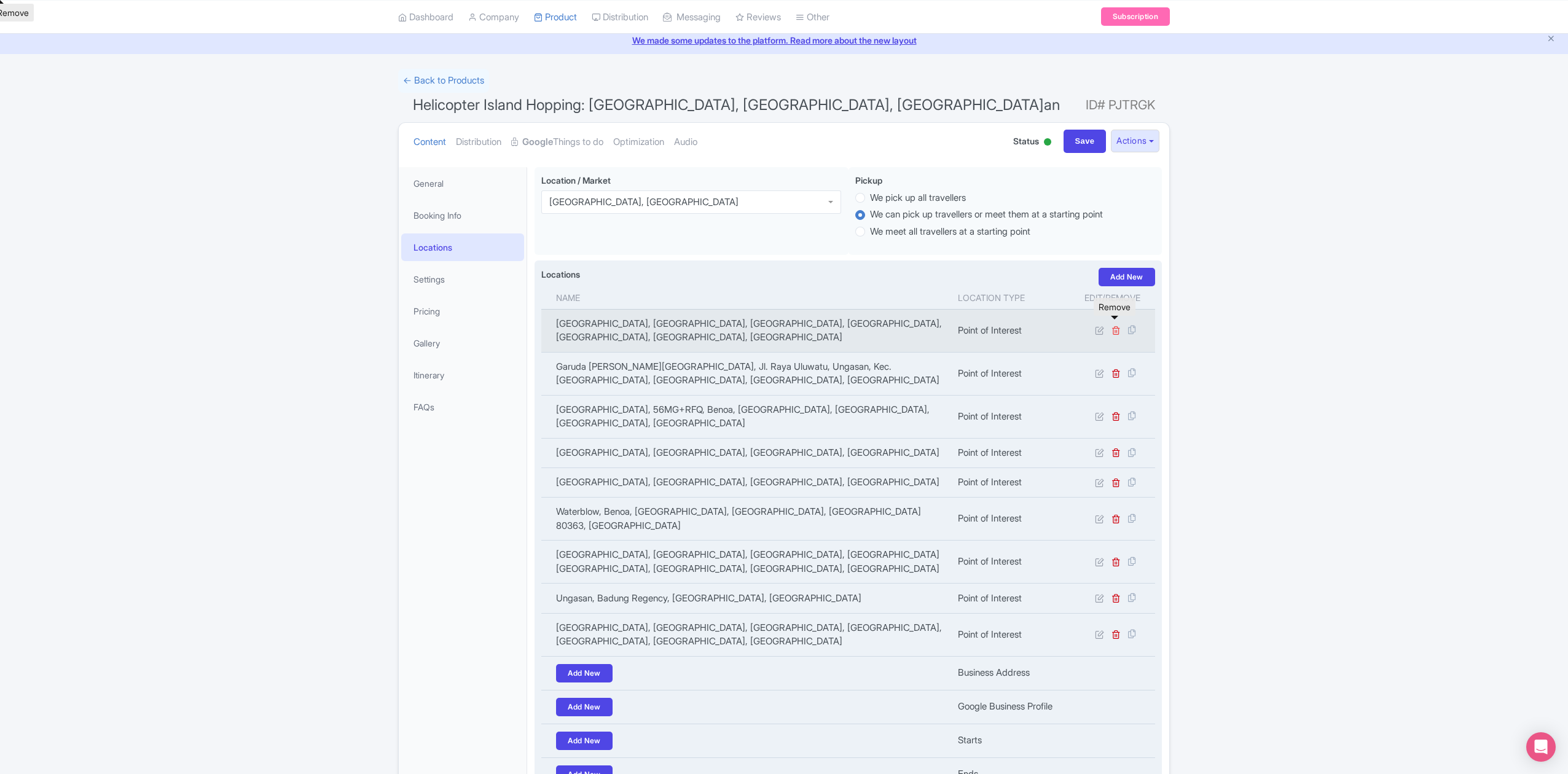
click at [1115, 325] on icon at bounding box center [1116, 330] width 9 height 9
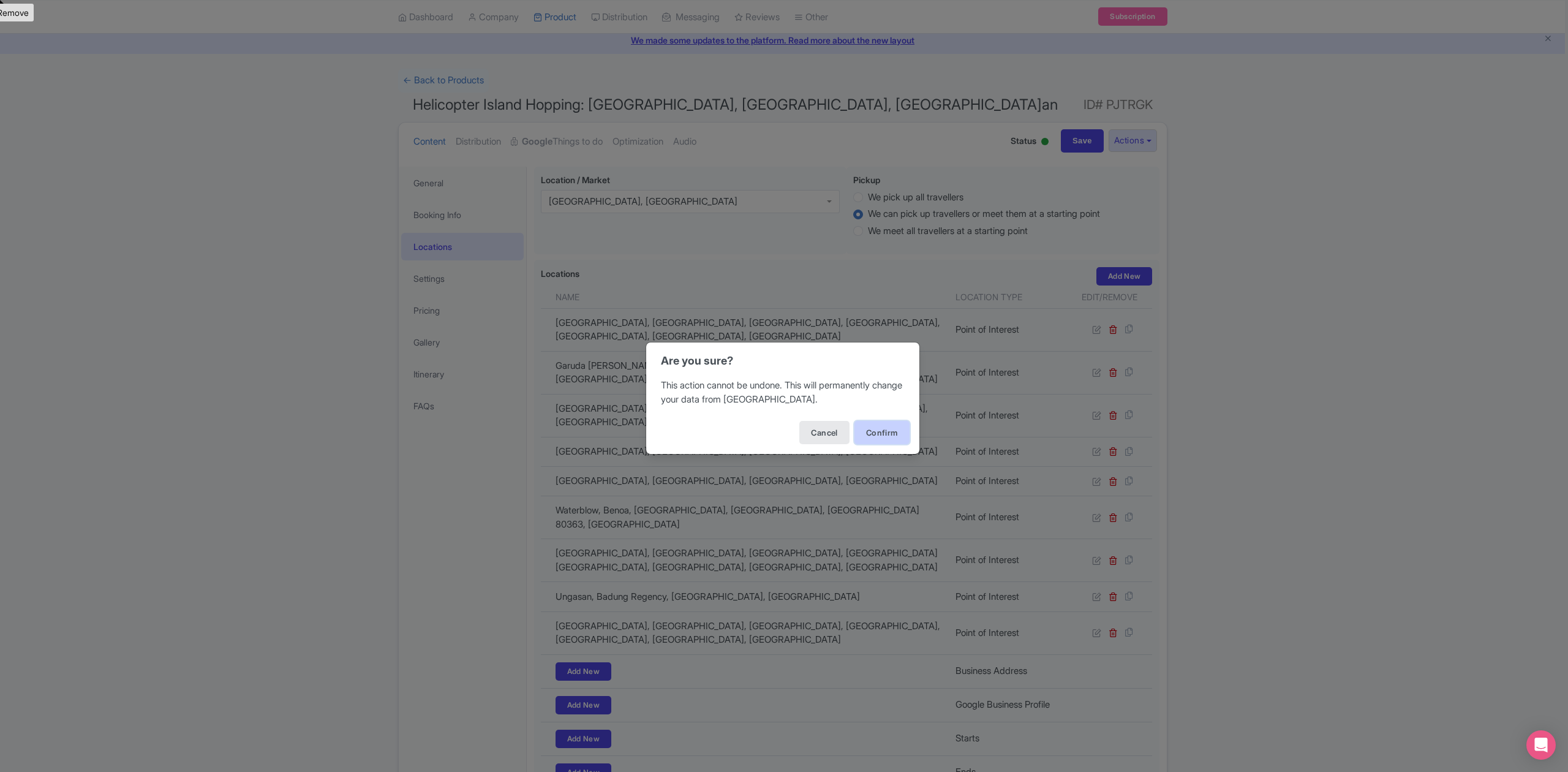
click at [873, 430] on button "Confirm" at bounding box center [881, 432] width 55 height 23
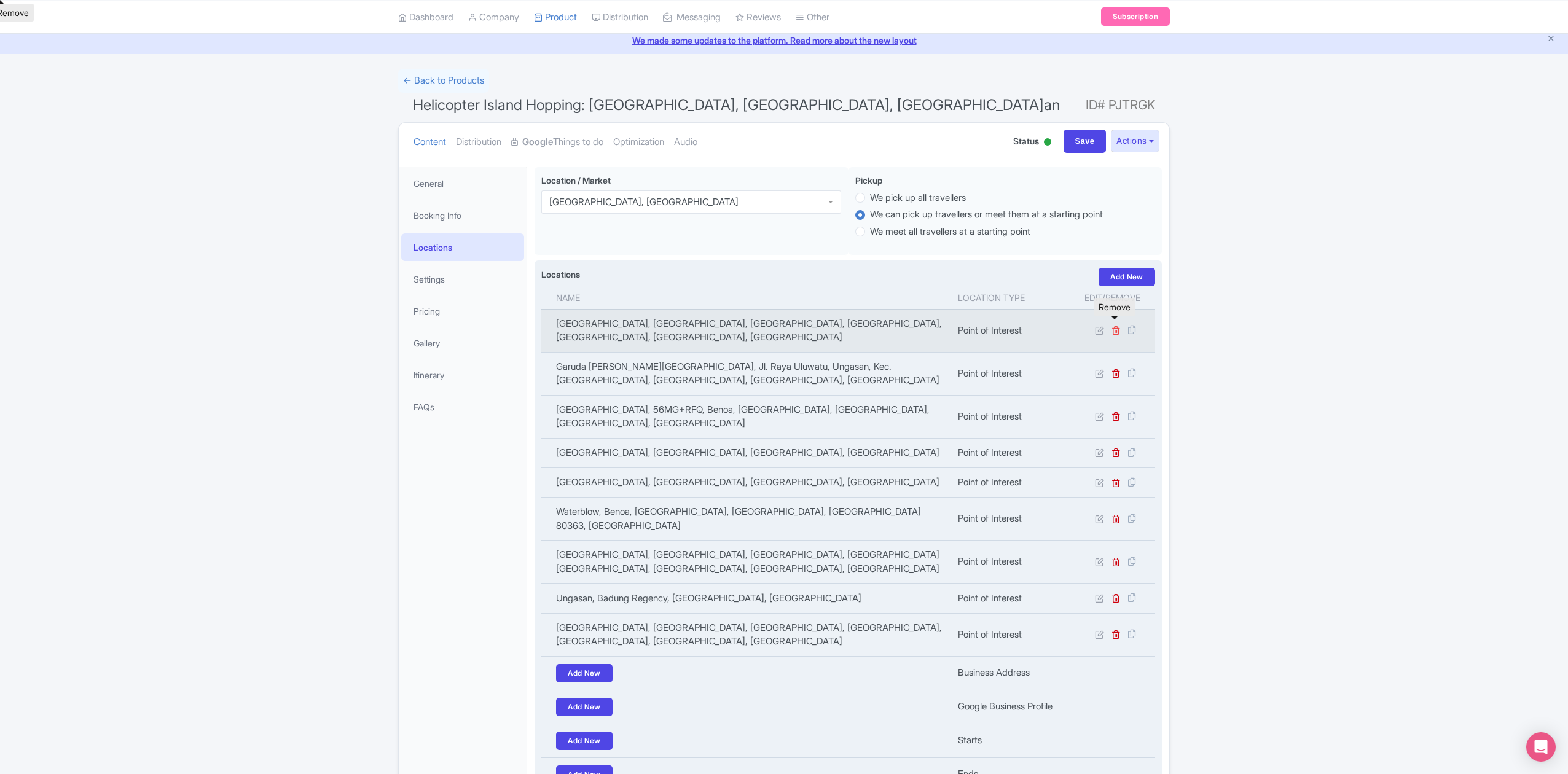
click at [1111, 325] on icon at bounding box center [1116, 330] width 9 height 9
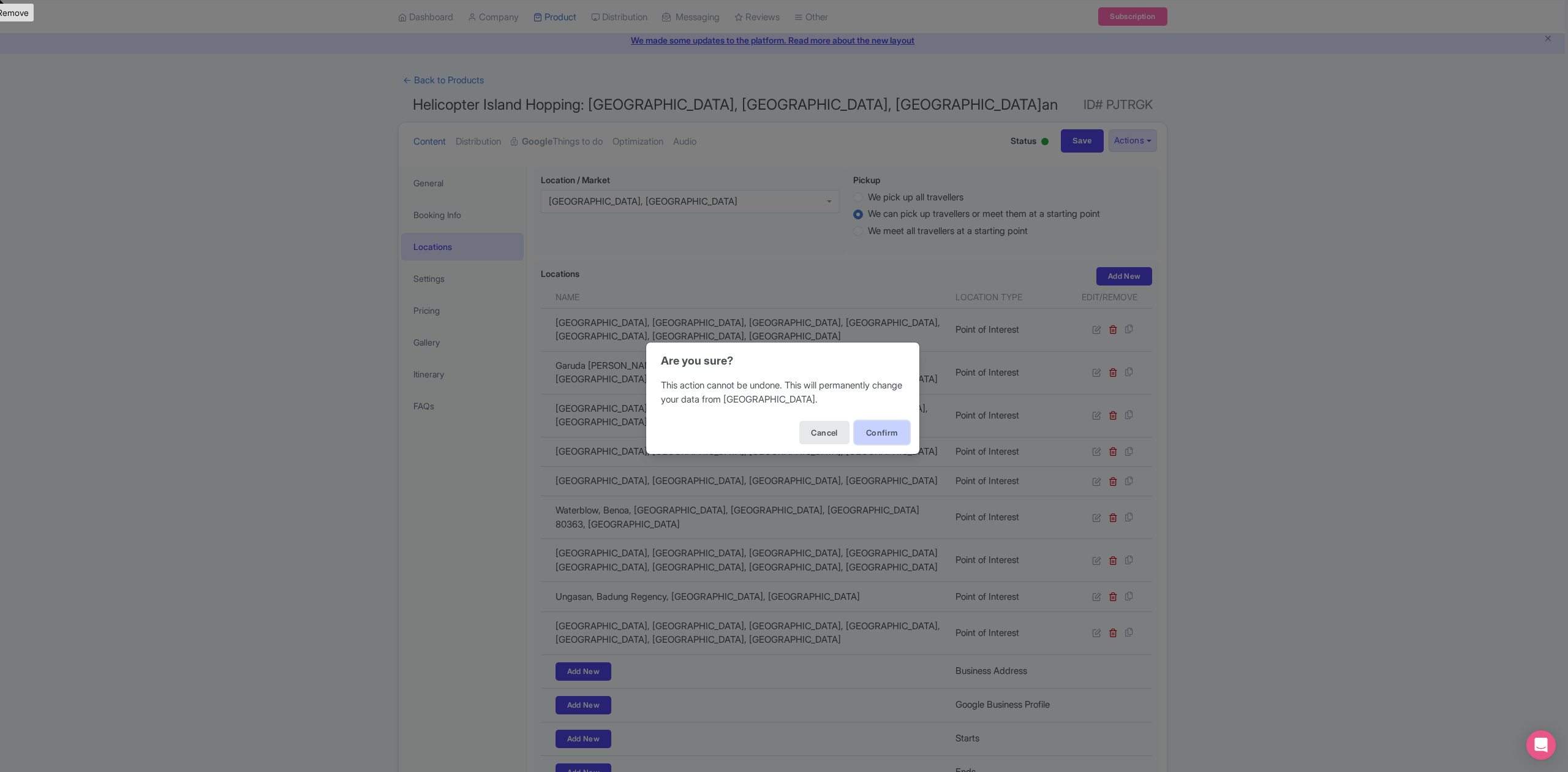
click at [883, 436] on button "Confirm" at bounding box center [881, 432] width 55 height 23
click at [887, 432] on button "Confirm" at bounding box center [881, 432] width 55 height 23
click at [1315, 347] on div "Are you sure? This action cannot be undone. This will permanently change your d…" at bounding box center [784, 386] width 1568 height 772
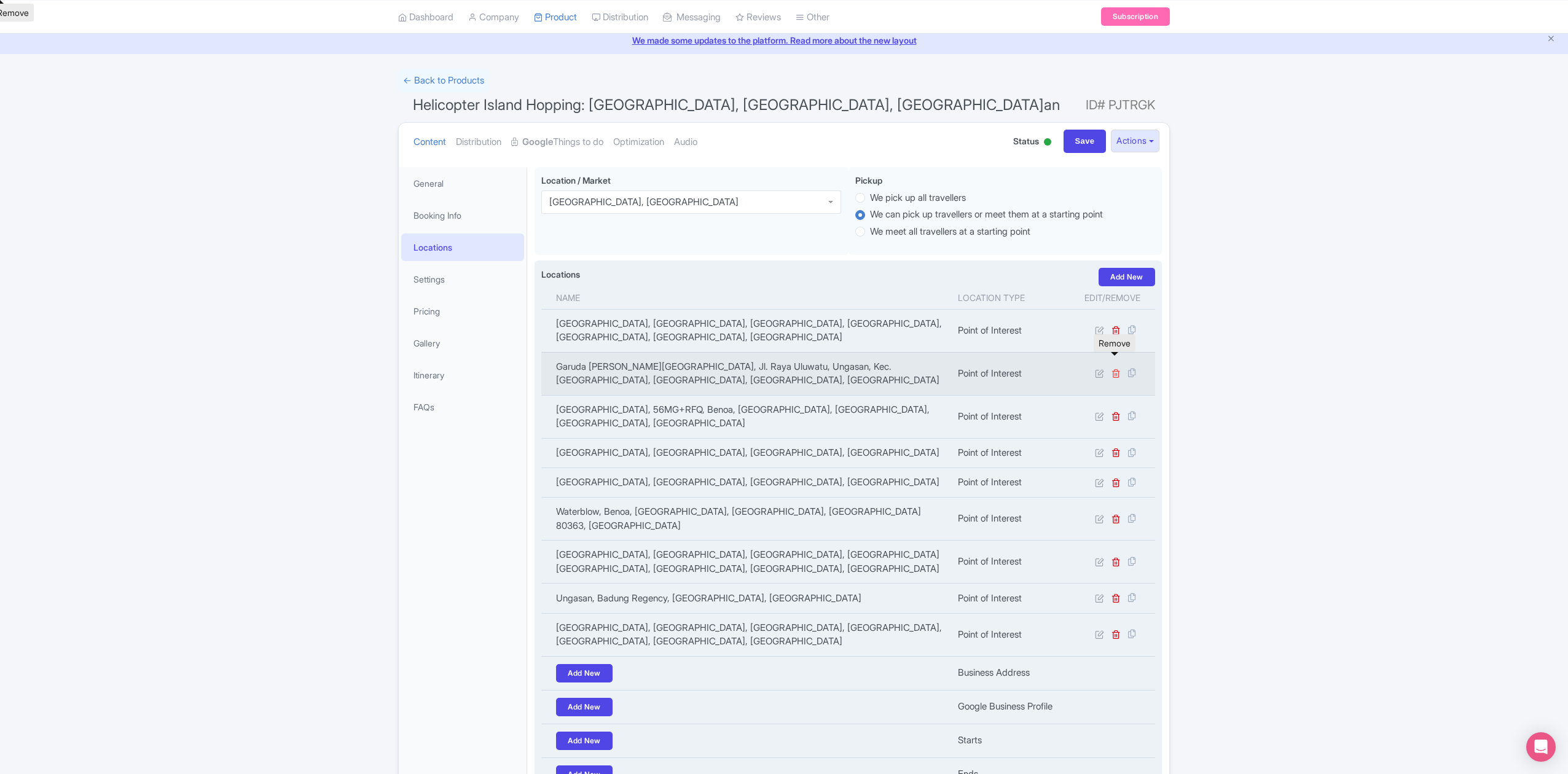
click at [1111, 369] on icon at bounding box center [1116, 373] width 9 height 9
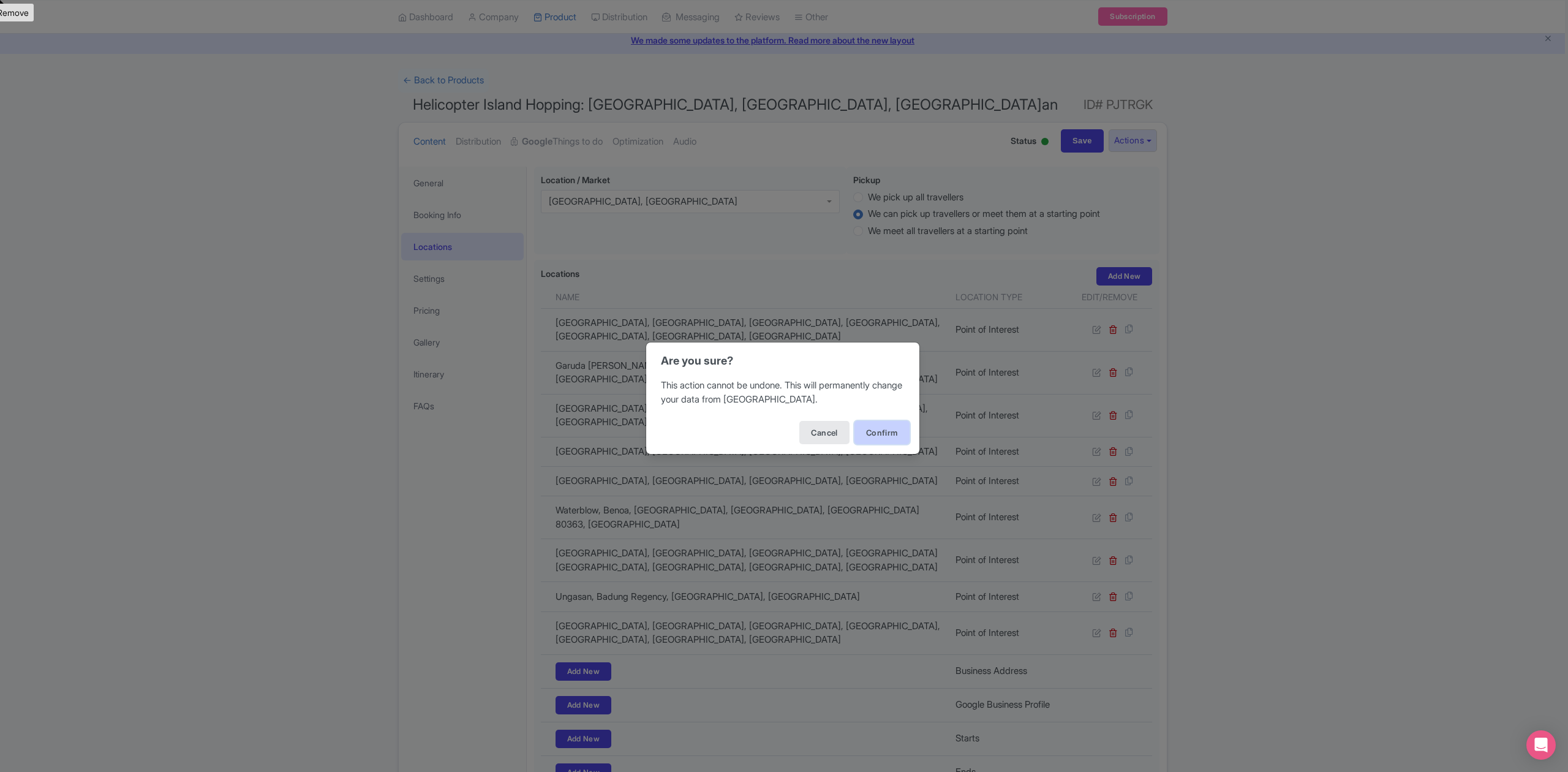
click at [887, 434] on button "Confirm" at bounding box center [881, 432] width 55 height 23
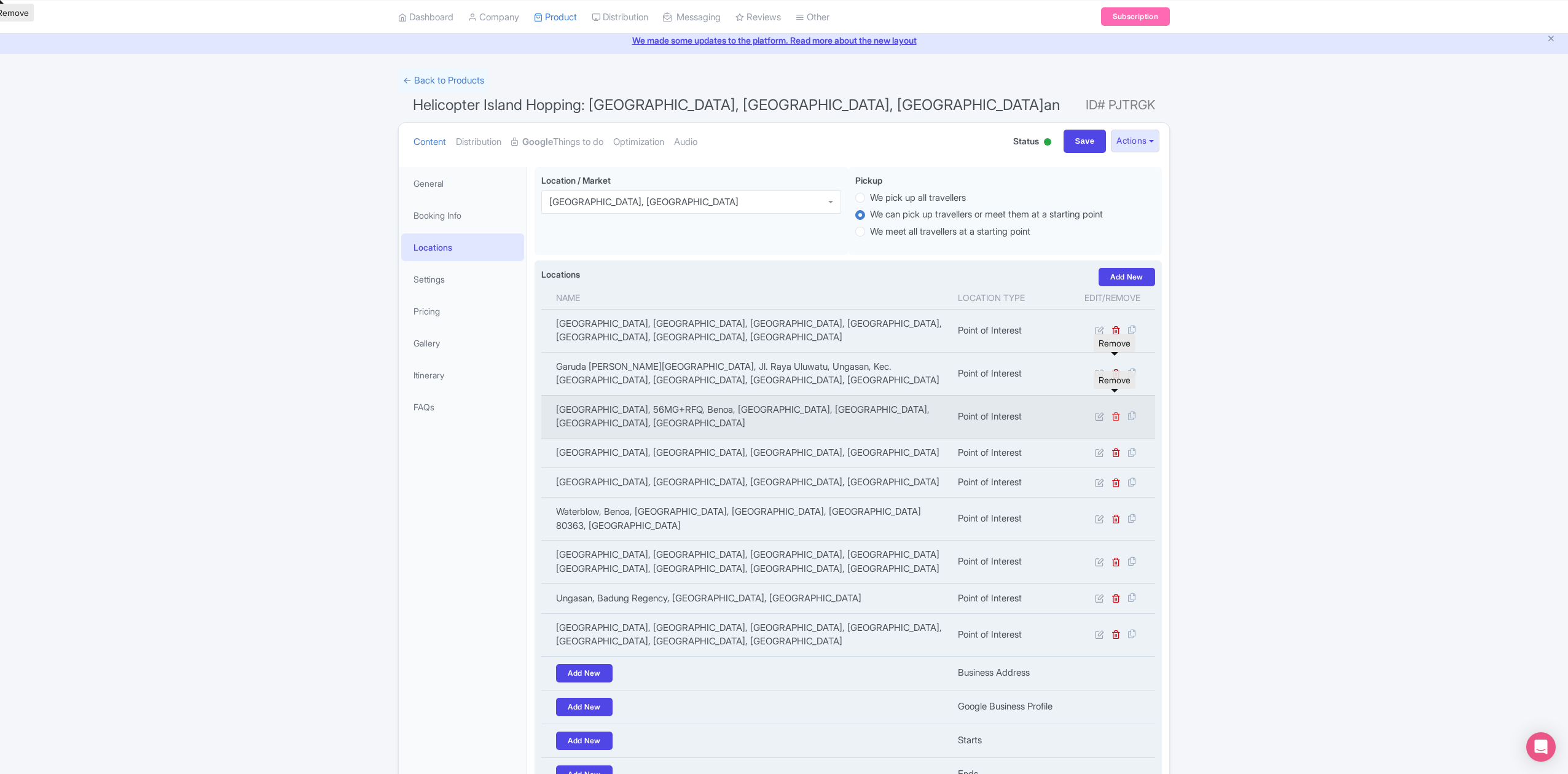
click at [1113, 411] on icon at bounding box center [1116, 416] width 9 height 9
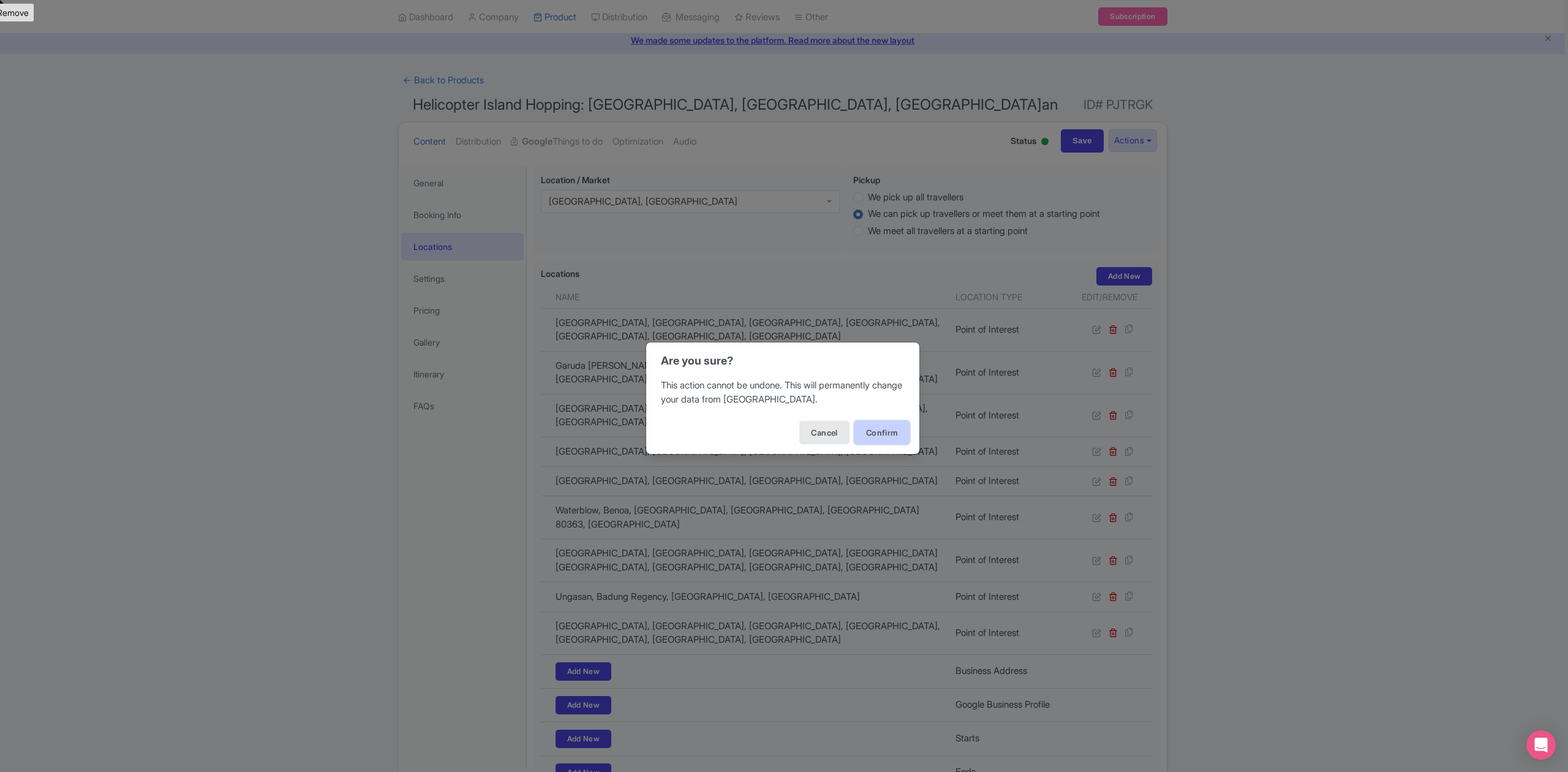
click at [890, 440] on button "Confirm" at bounding box center [881, 432] width 55 height 23
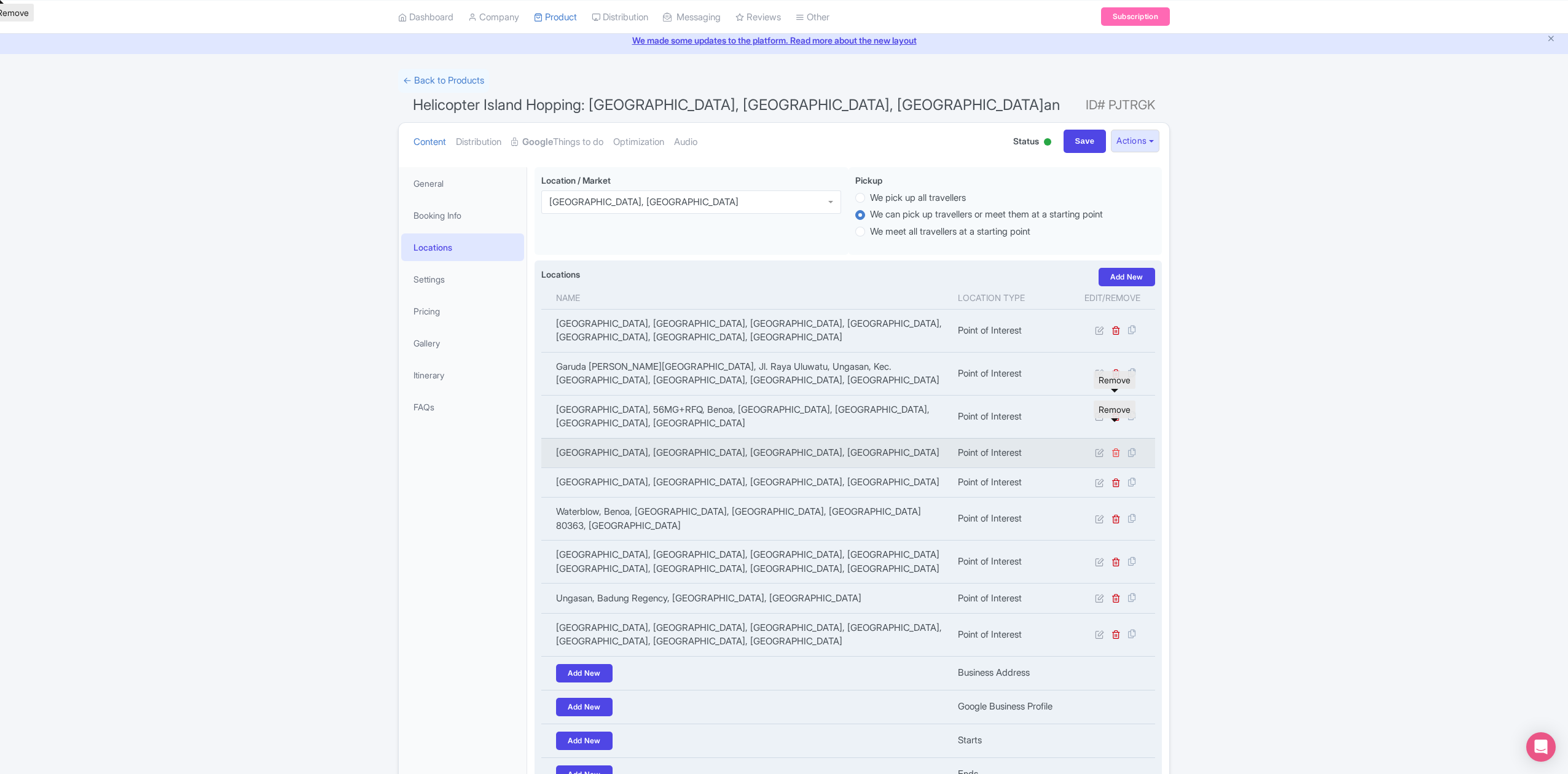
click at [1114, 448] on icon at bounding box center [1116, 452] width 9 height 9
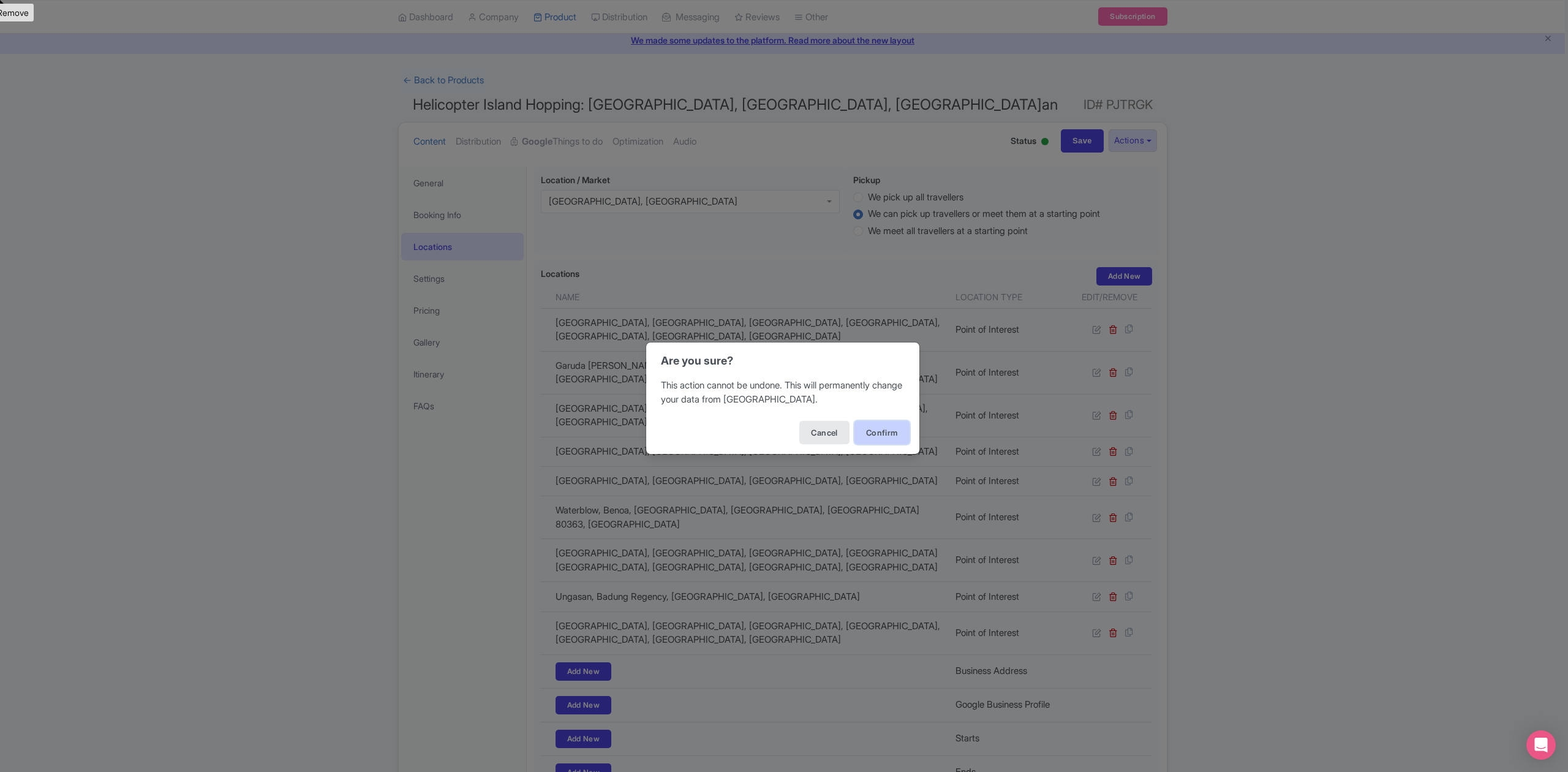
click at [878, 437] on button "Confirm" at bounding box center [881, 432] width 55 height 23
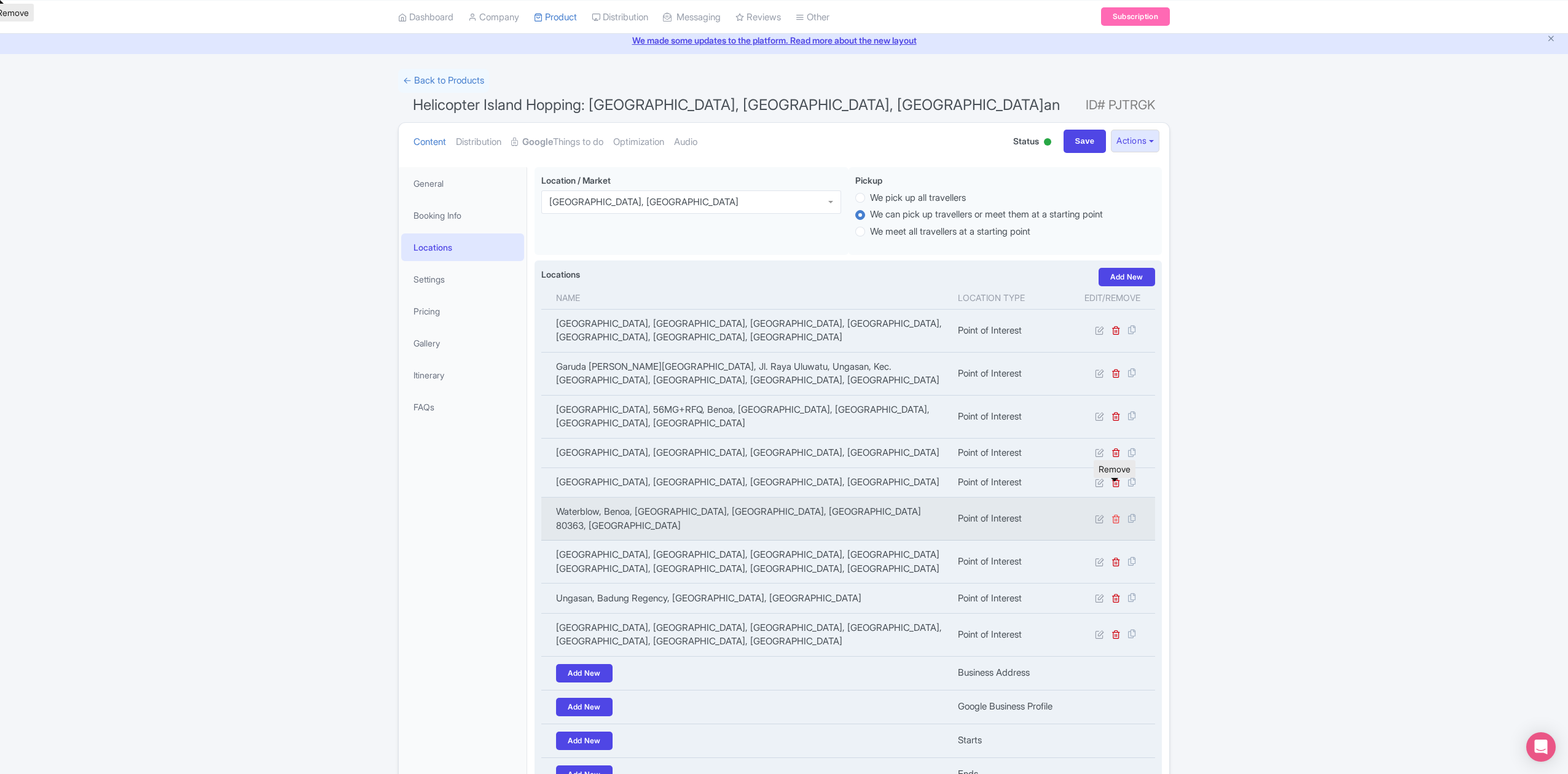
click at [1113, 514] on icon at bounding box center [1116, 519] width 9 height 9
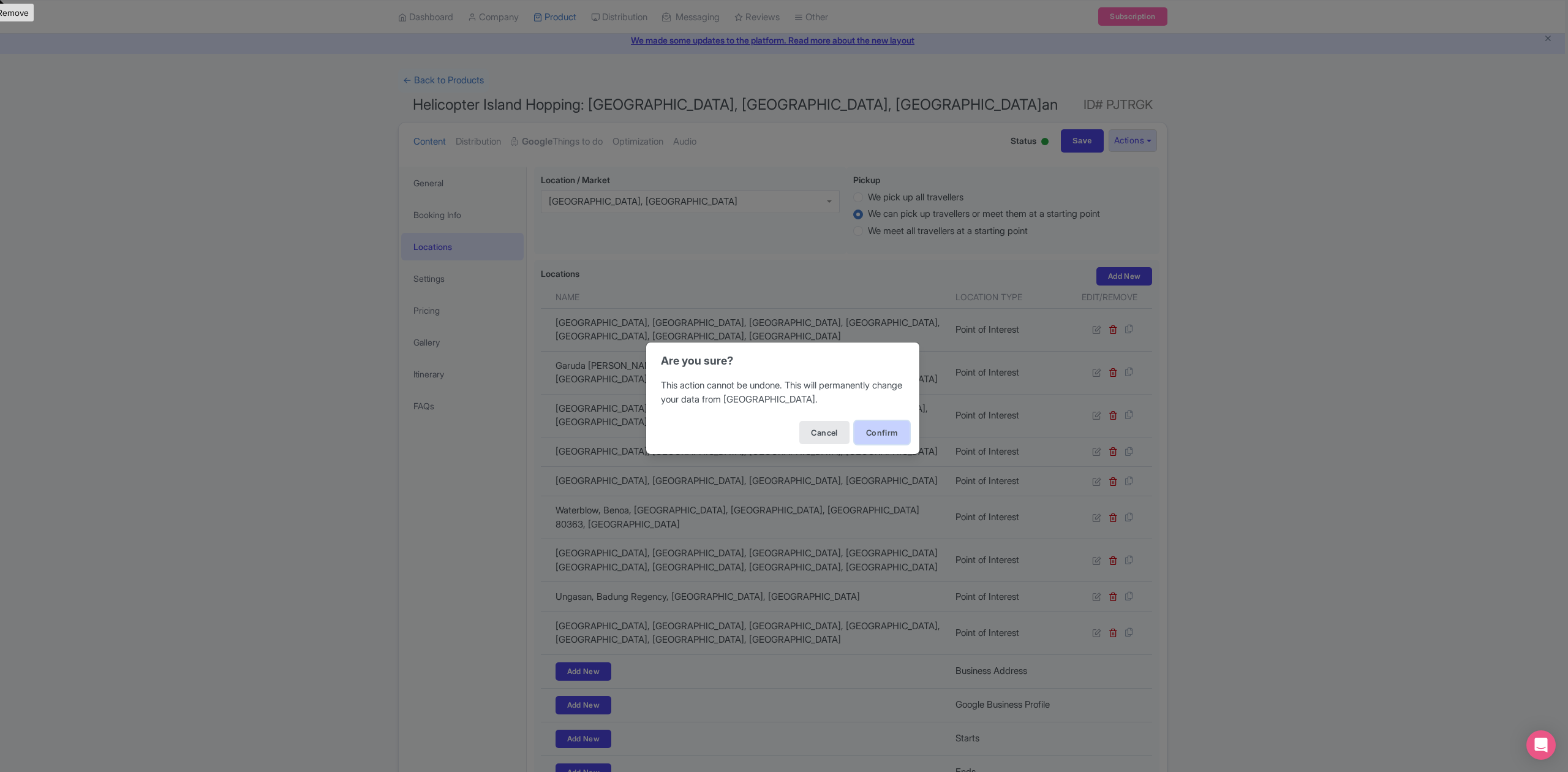
click at [893, 434] on button "Confirm" at bounding box center [881, 432] width 55 height 23
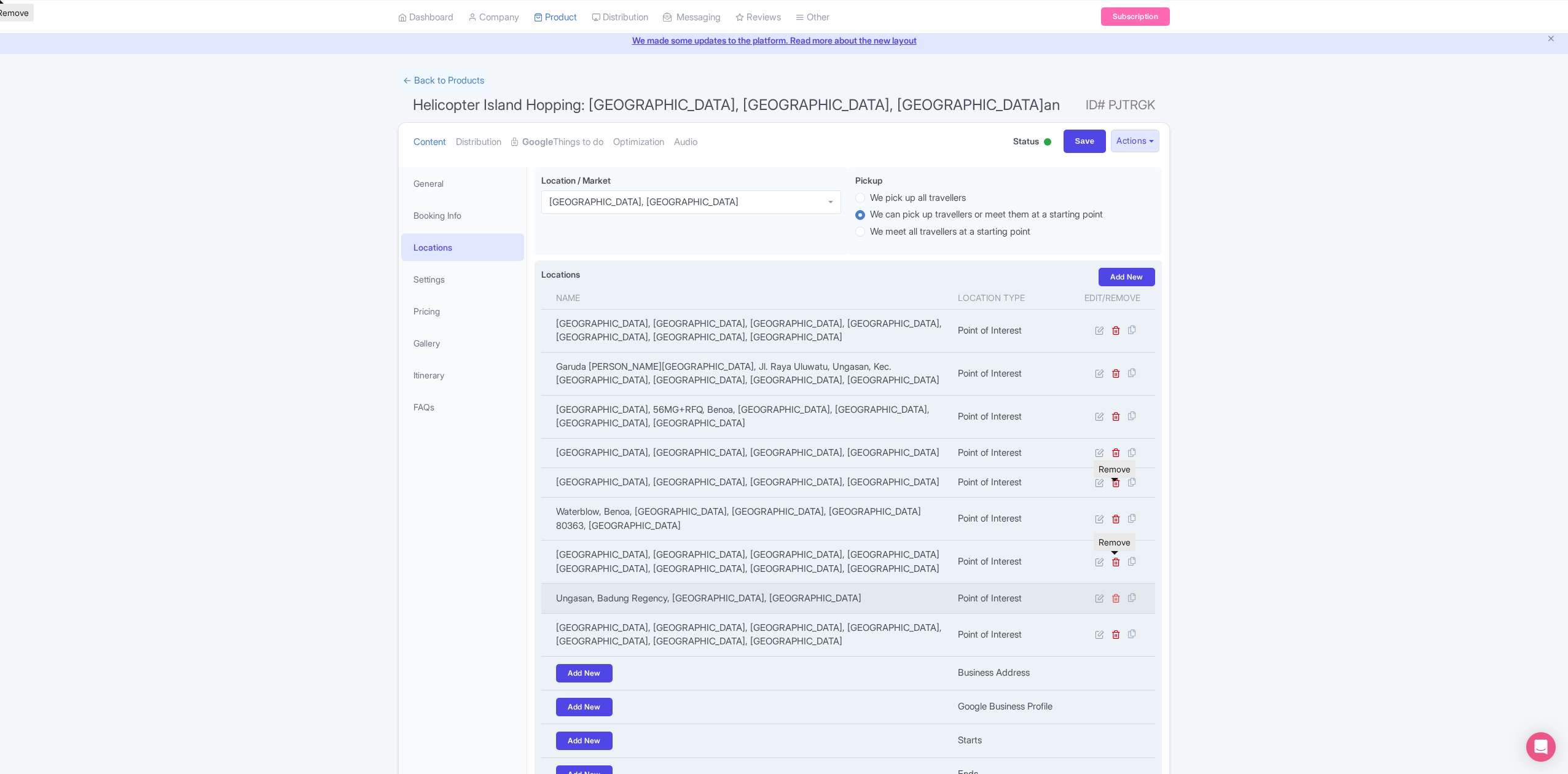
click at [1114, 593] on icon at bounding box center [1116, 598] width 9 height 9
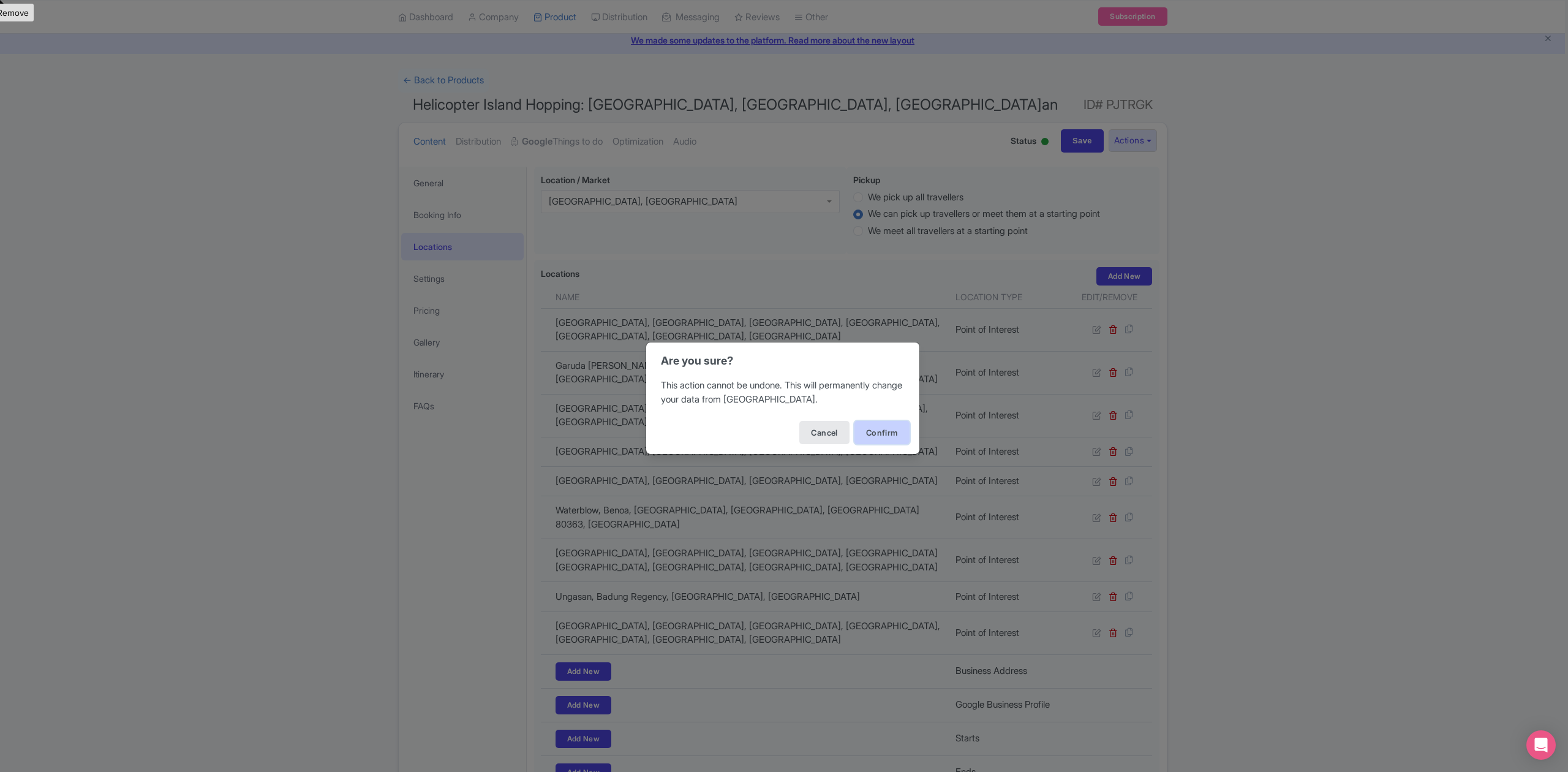
click at [890, 440] on button "Confirm" at bounding box center [881, 432] width 55 height 23
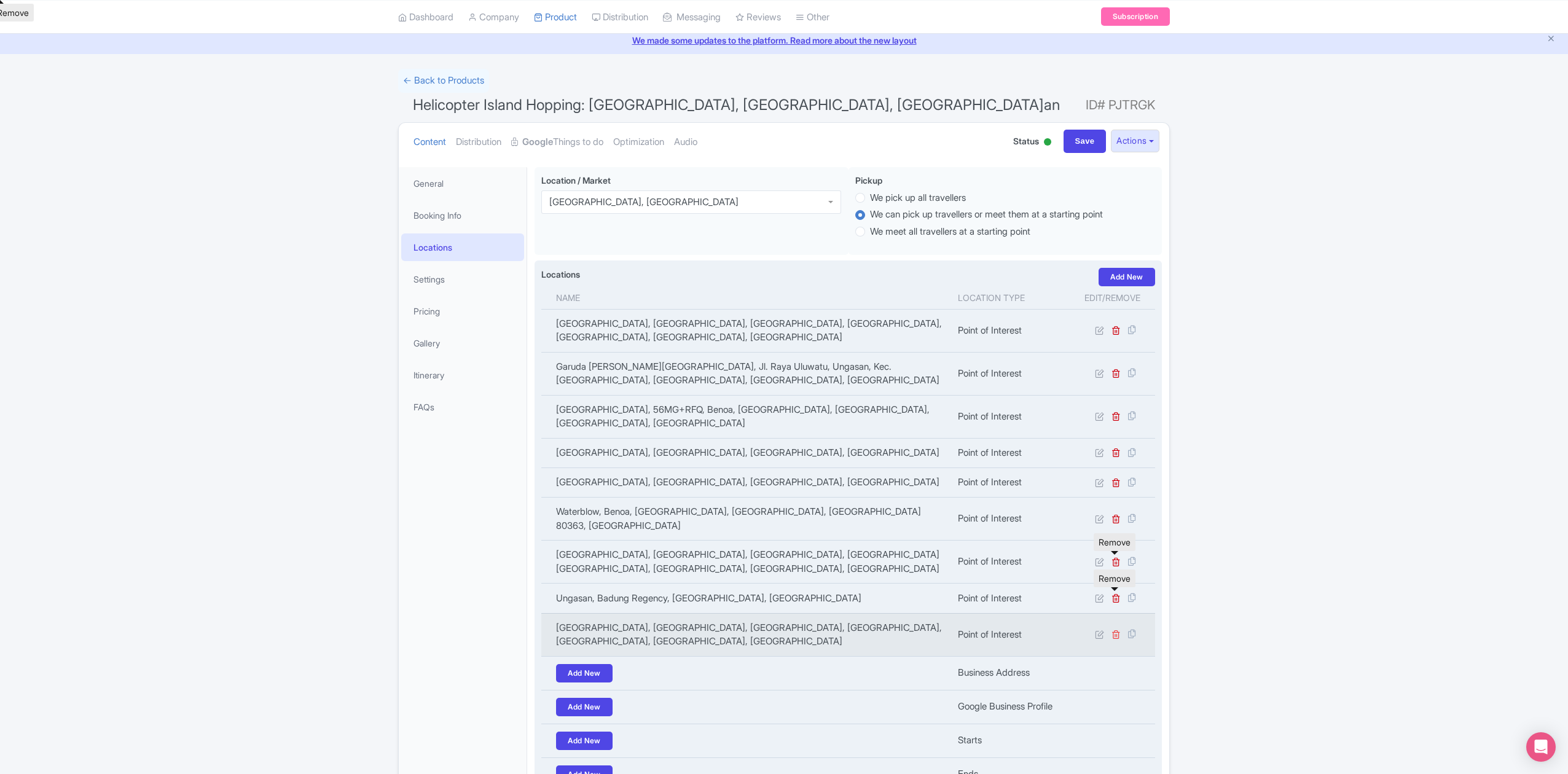
click at [1111, 629] on icon at bounding box center [1116, 634] width 9 height 9
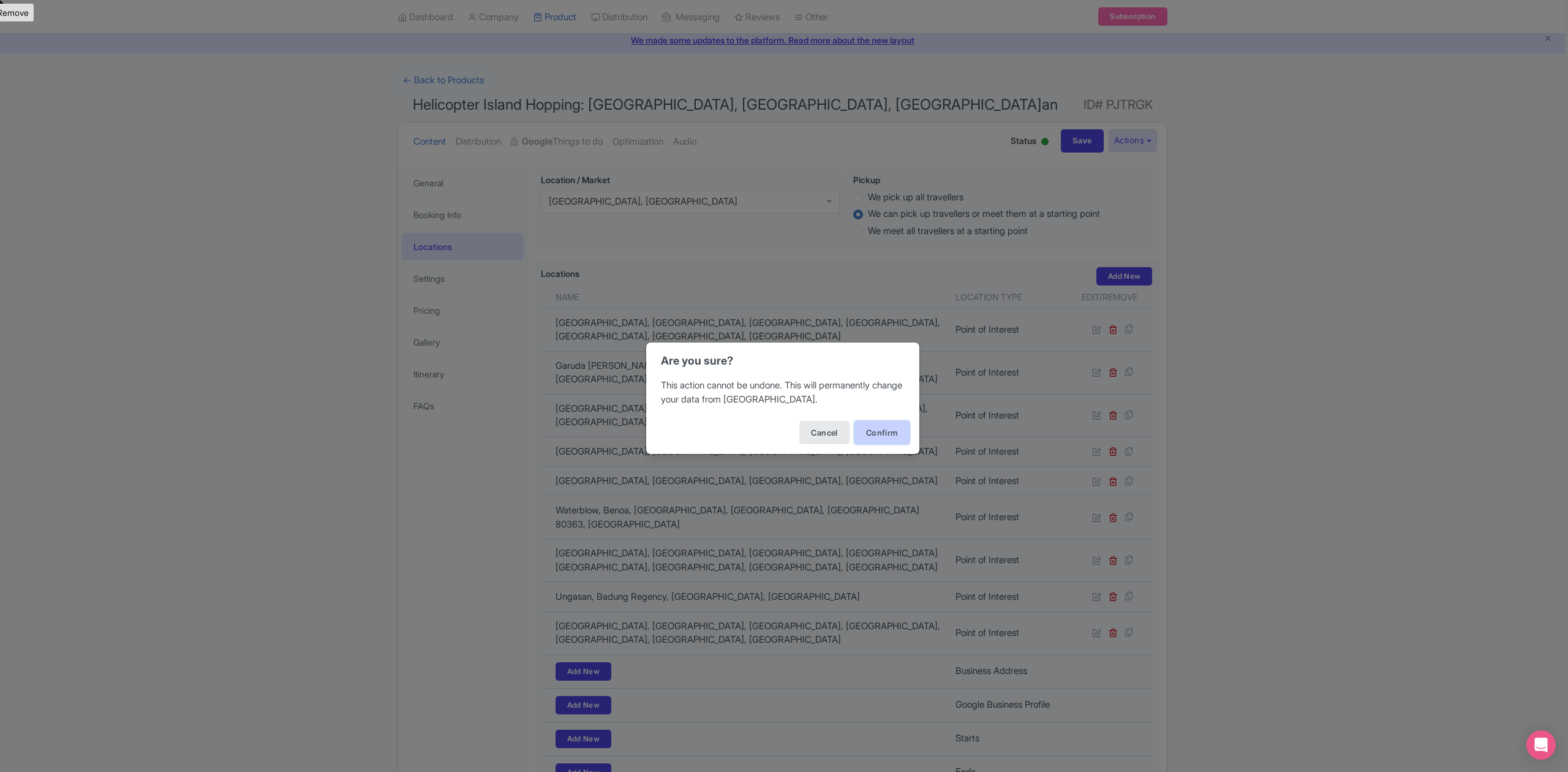
click at [880, 436] on button "Confirm" at bounding box center [881, 432] width 55 height 23
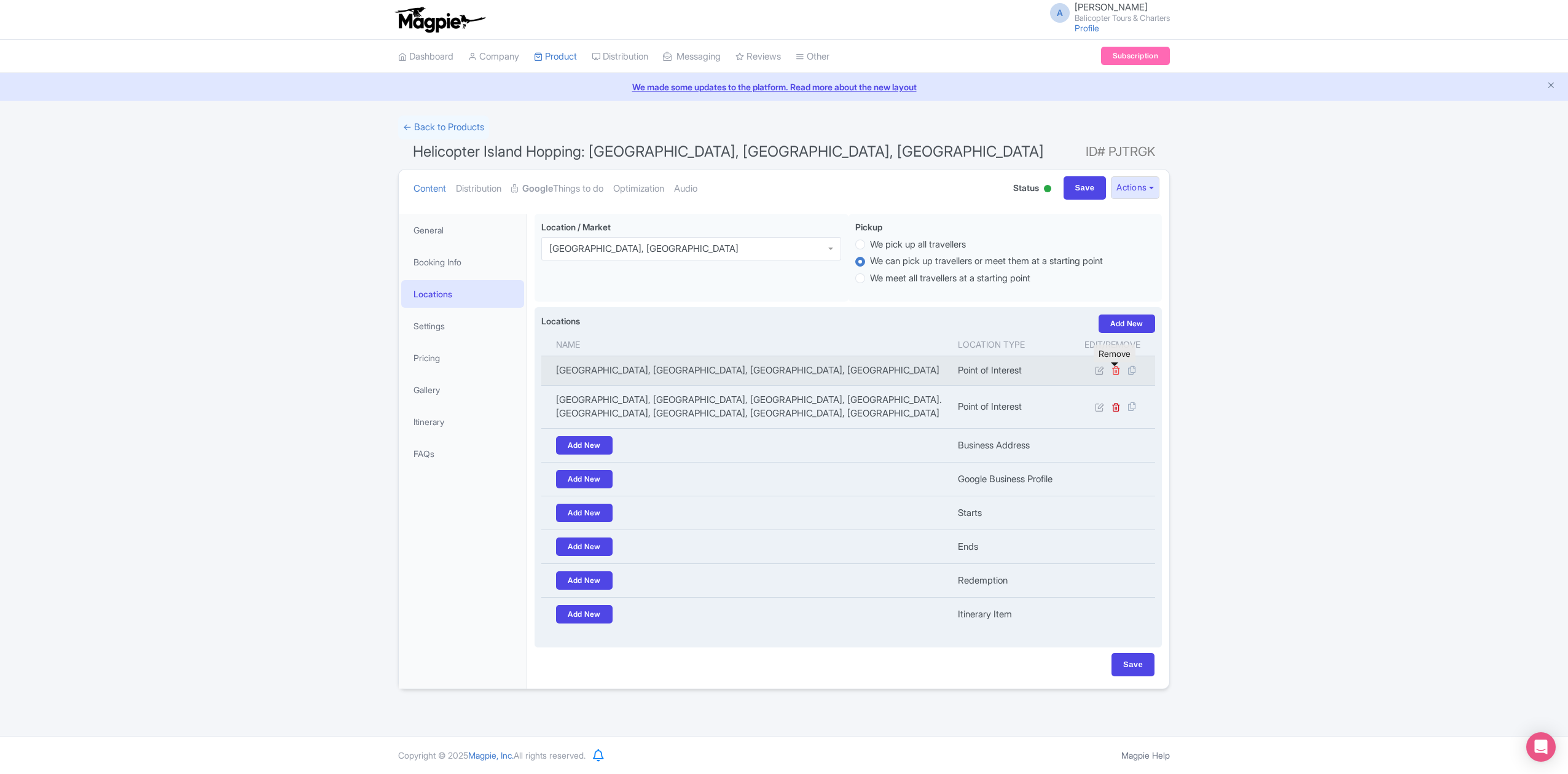
click at [1112, 375] on icon at bounding box center [1116, 370] width 9 height 9
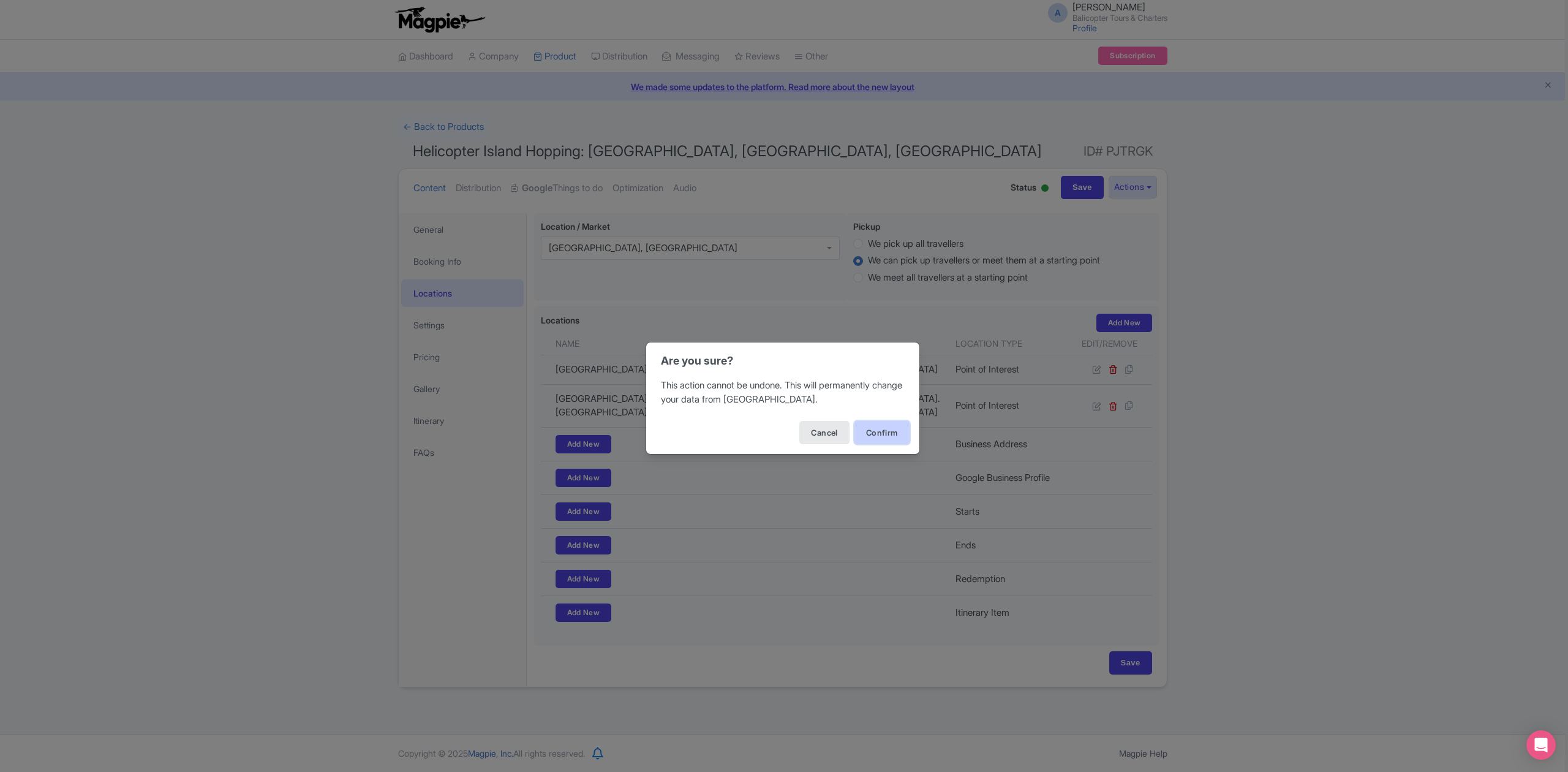
click at [880, 432] on button "Confirm" at bounding box center [881, 432] width 55 height 23
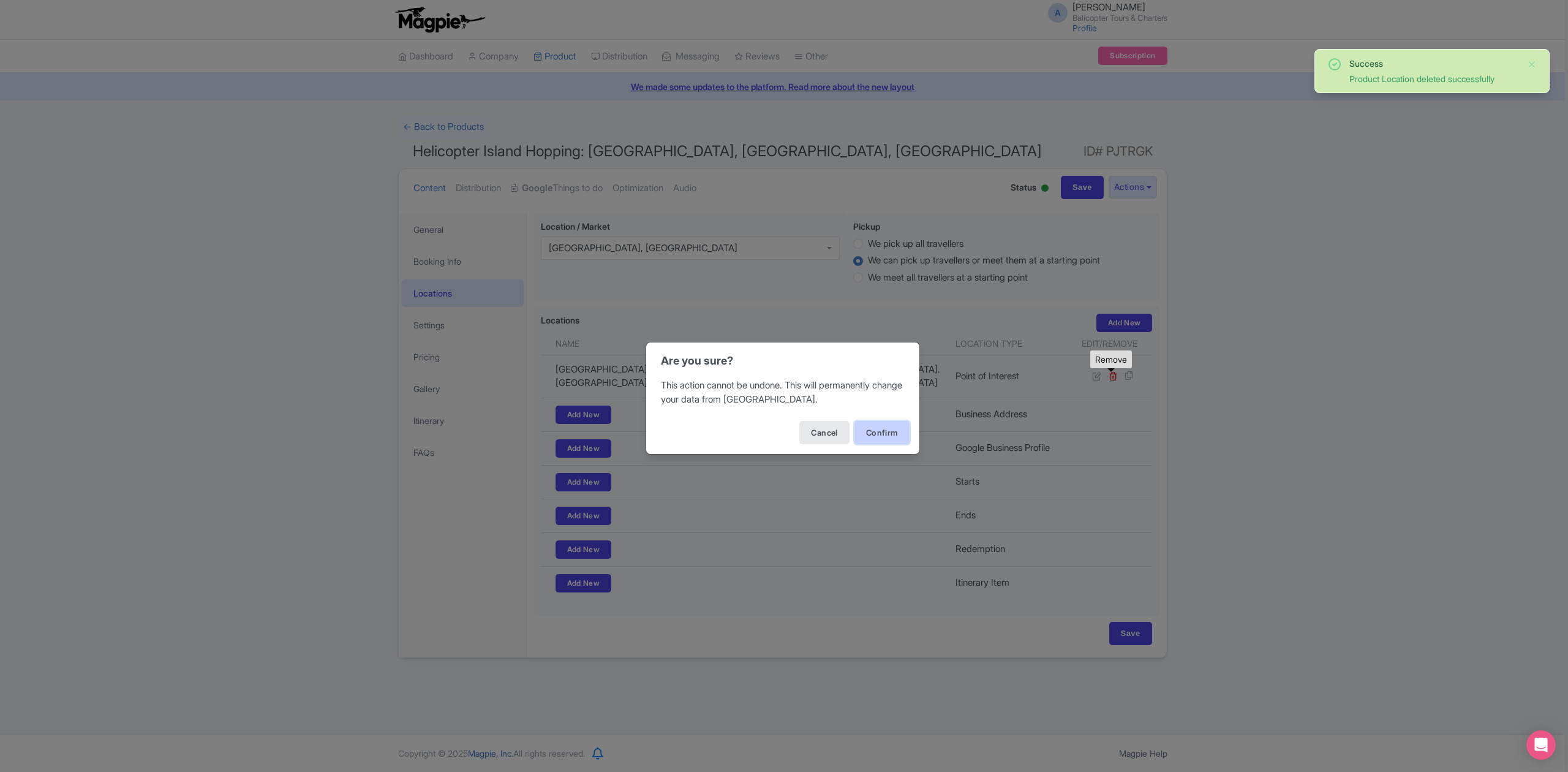
click at [882, 425] on button "Confirm" at bounding box center [881, 432] width 55 height 23
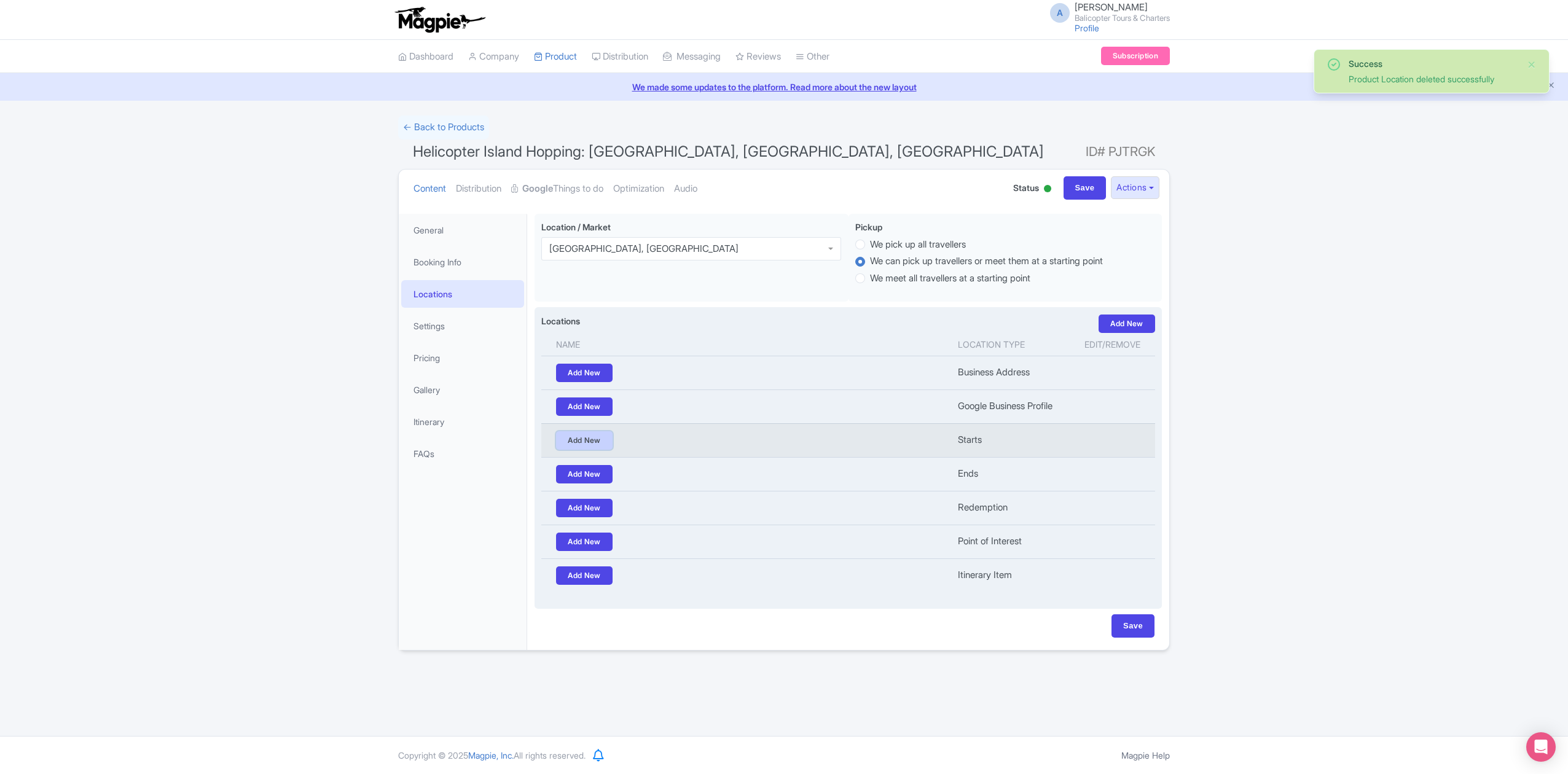
click at [586, 446] on link "Add New" at bounding box center [584, 440] width 57 height 19
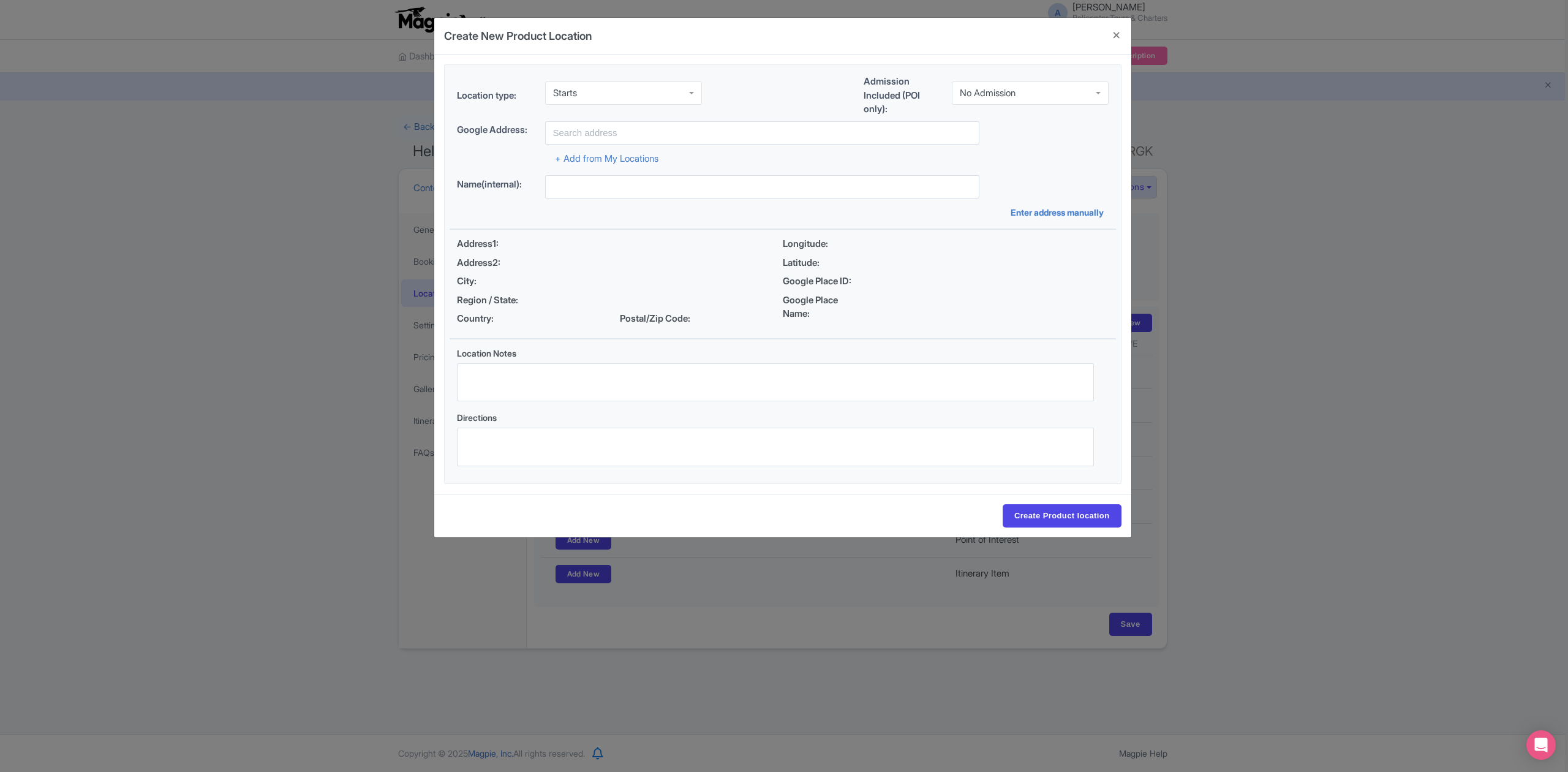
click at [1007, 94] on div "No Admission" at bounding box center [987, 93] width 56 height 11
click at [782, 136] on input "text" at bounding box center [762, 133] width 434 height 23
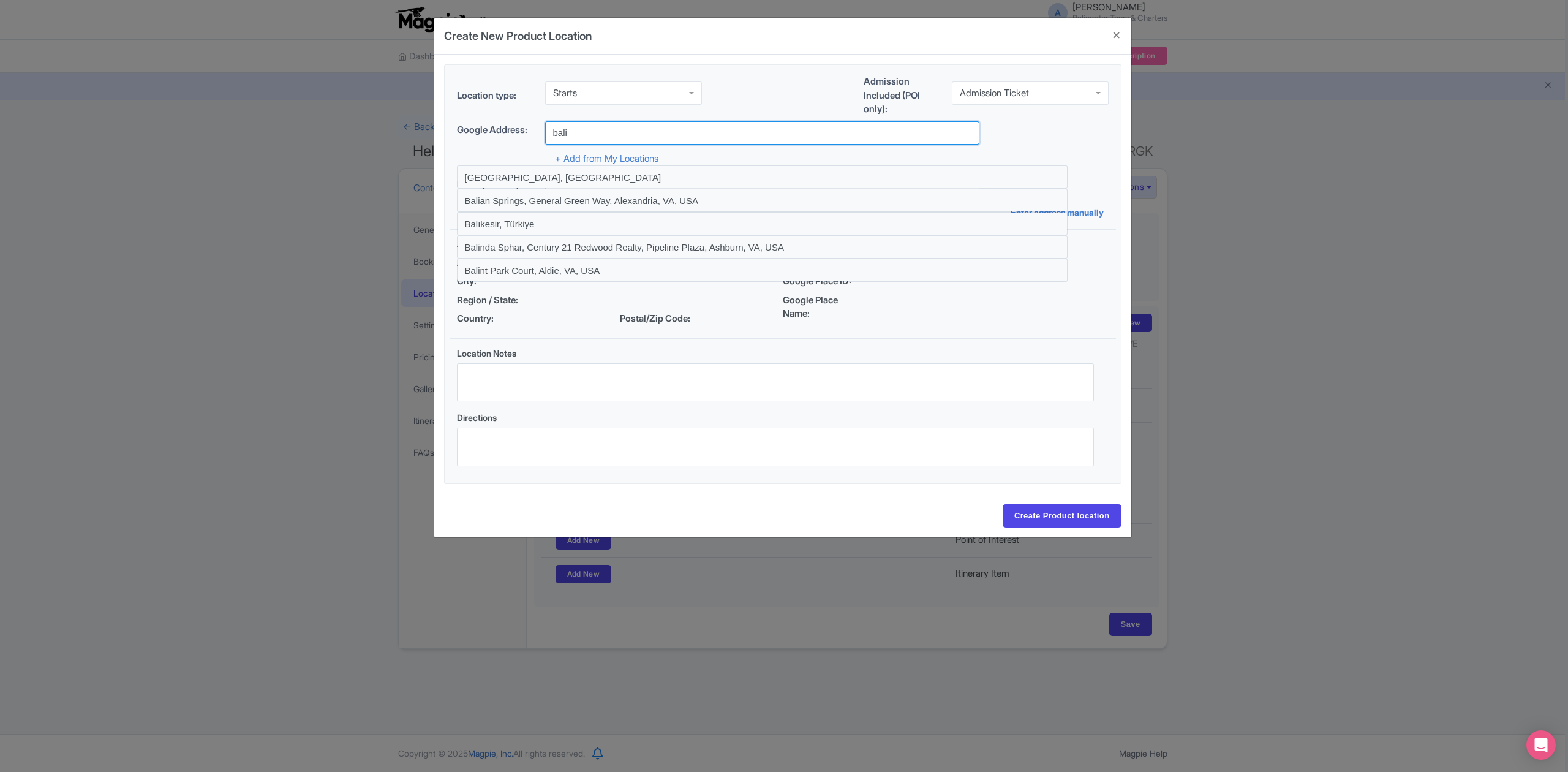
type input "Balicopter - Helicopter Tour And Transfer, [STREET_ADDRESS]"
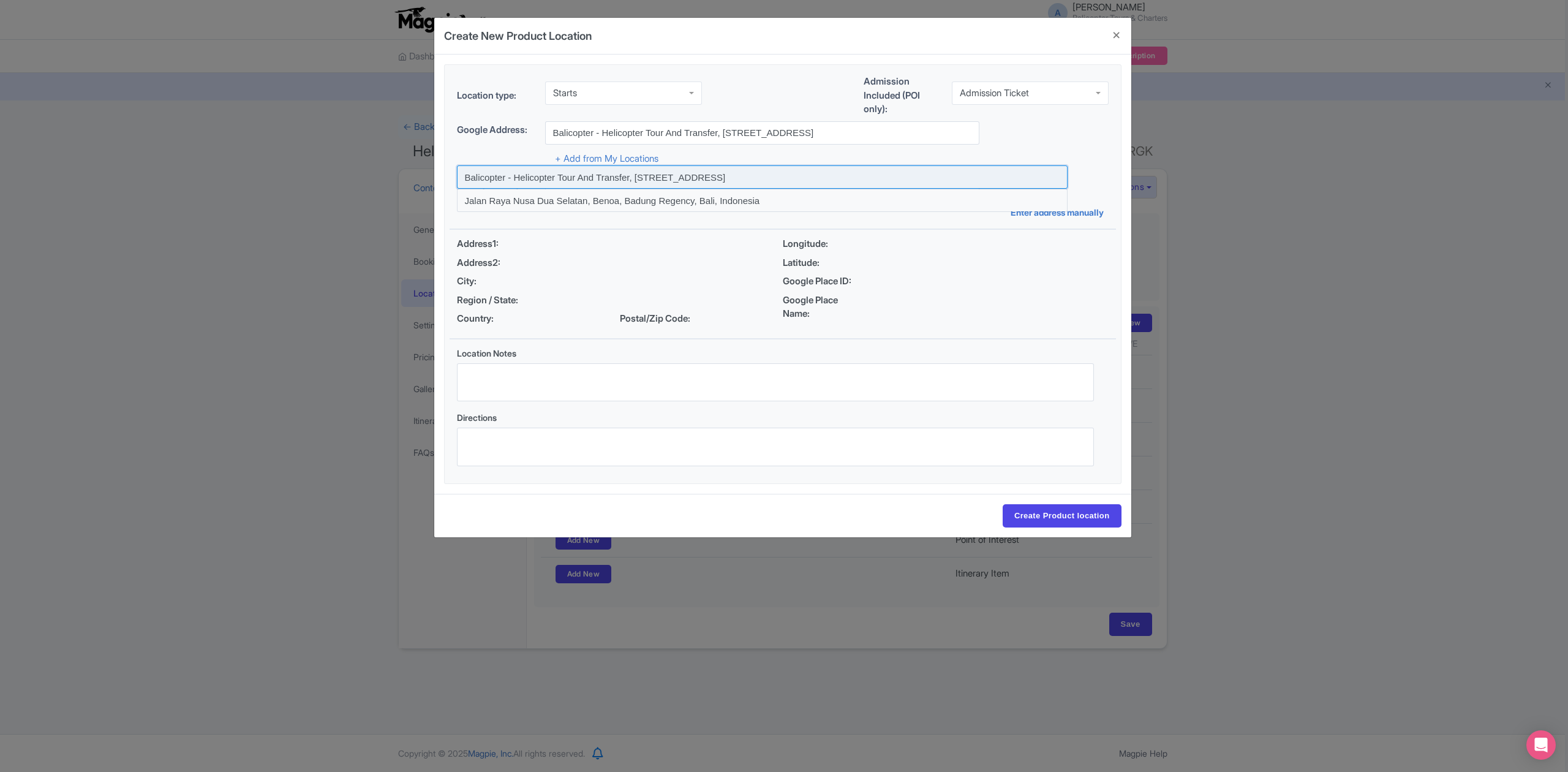
click at [883, 177] on input at bounding box center [762, 177] width 611 height 23
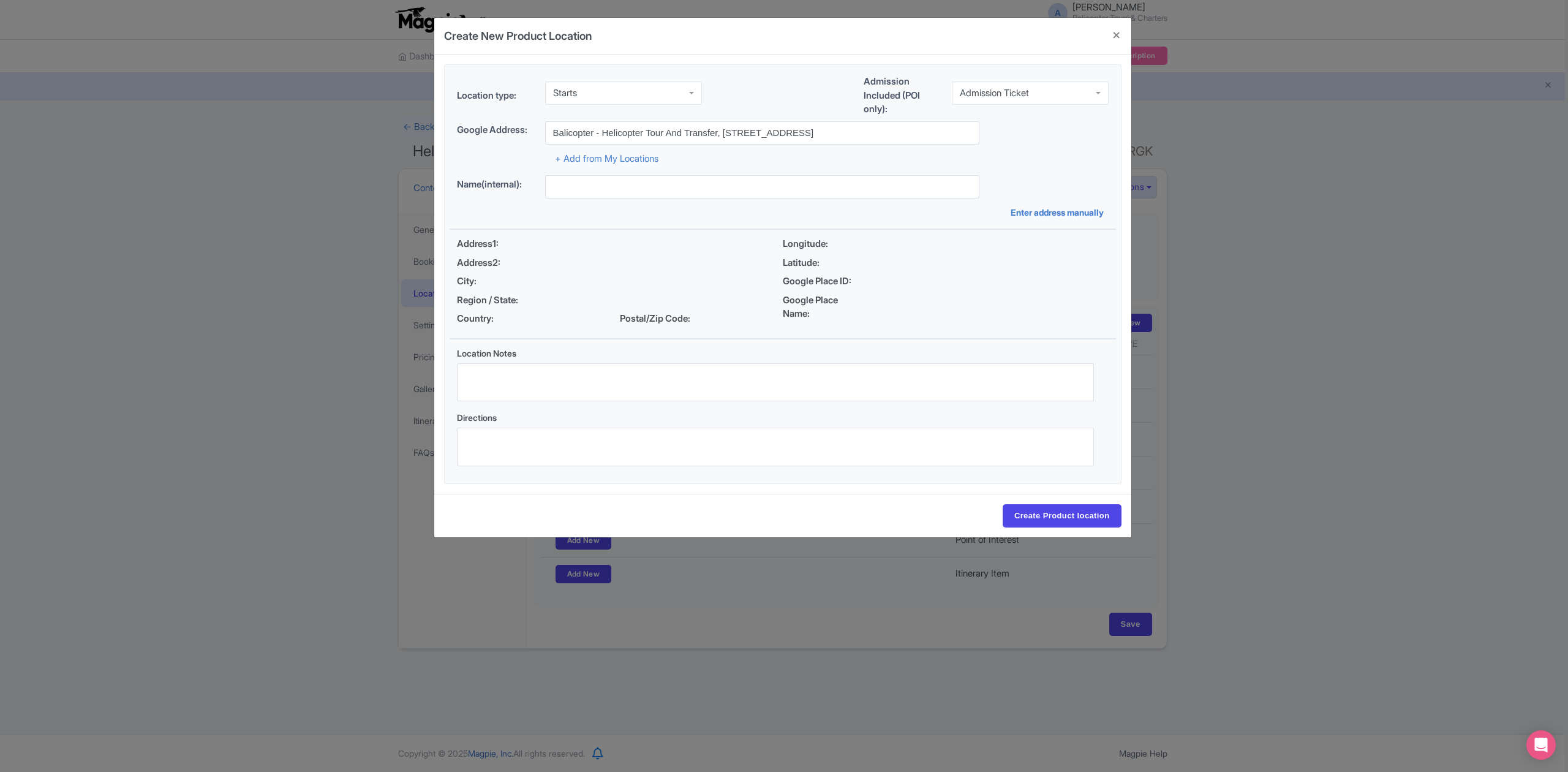
type input "Balicopter - Helicopter Tour And Transfer, [STREET_ADDRESS]"
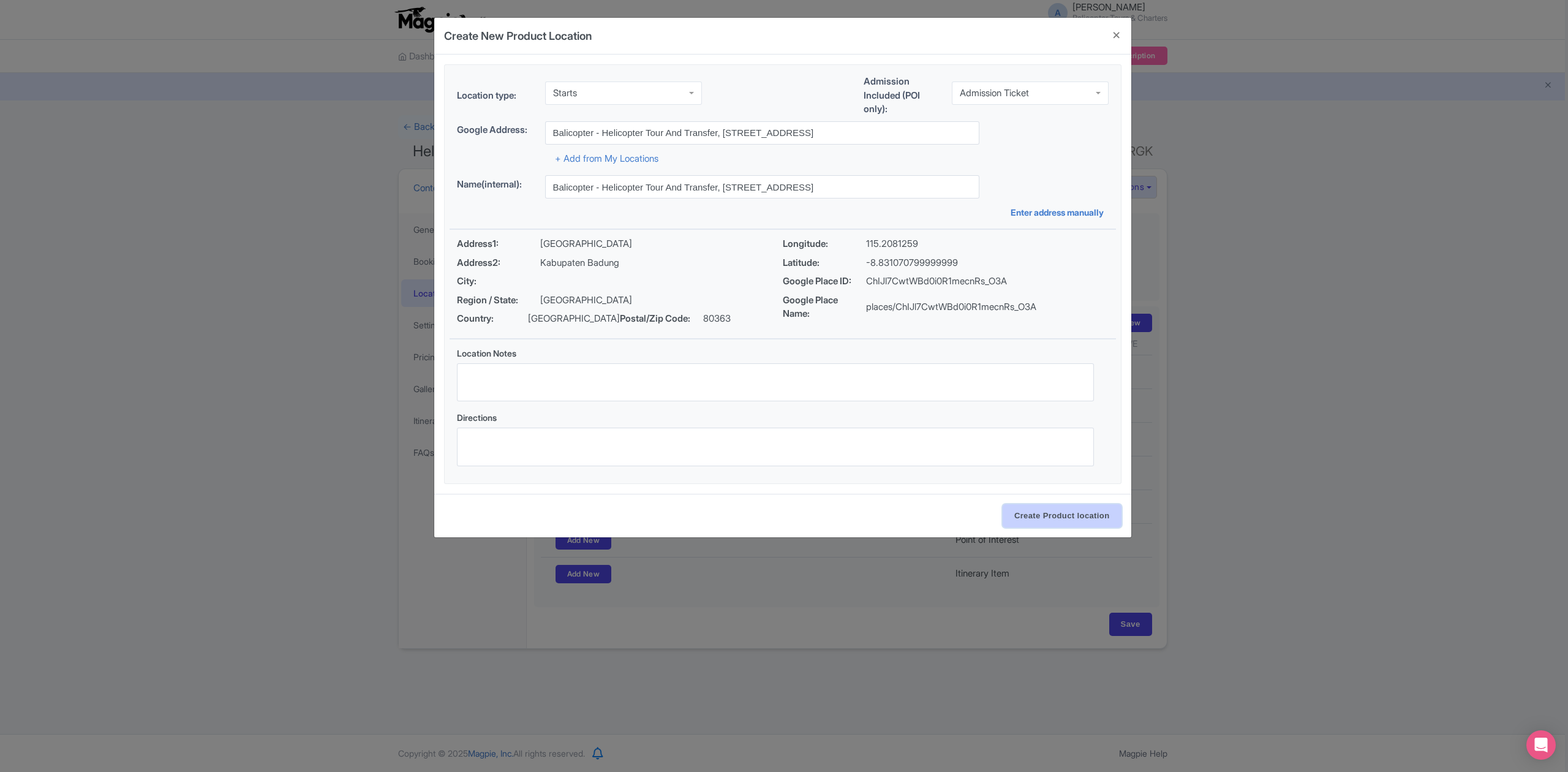
click at [1038, 518] on input "Create Product location" at bounding box center [1062, 516] width 118 height 23
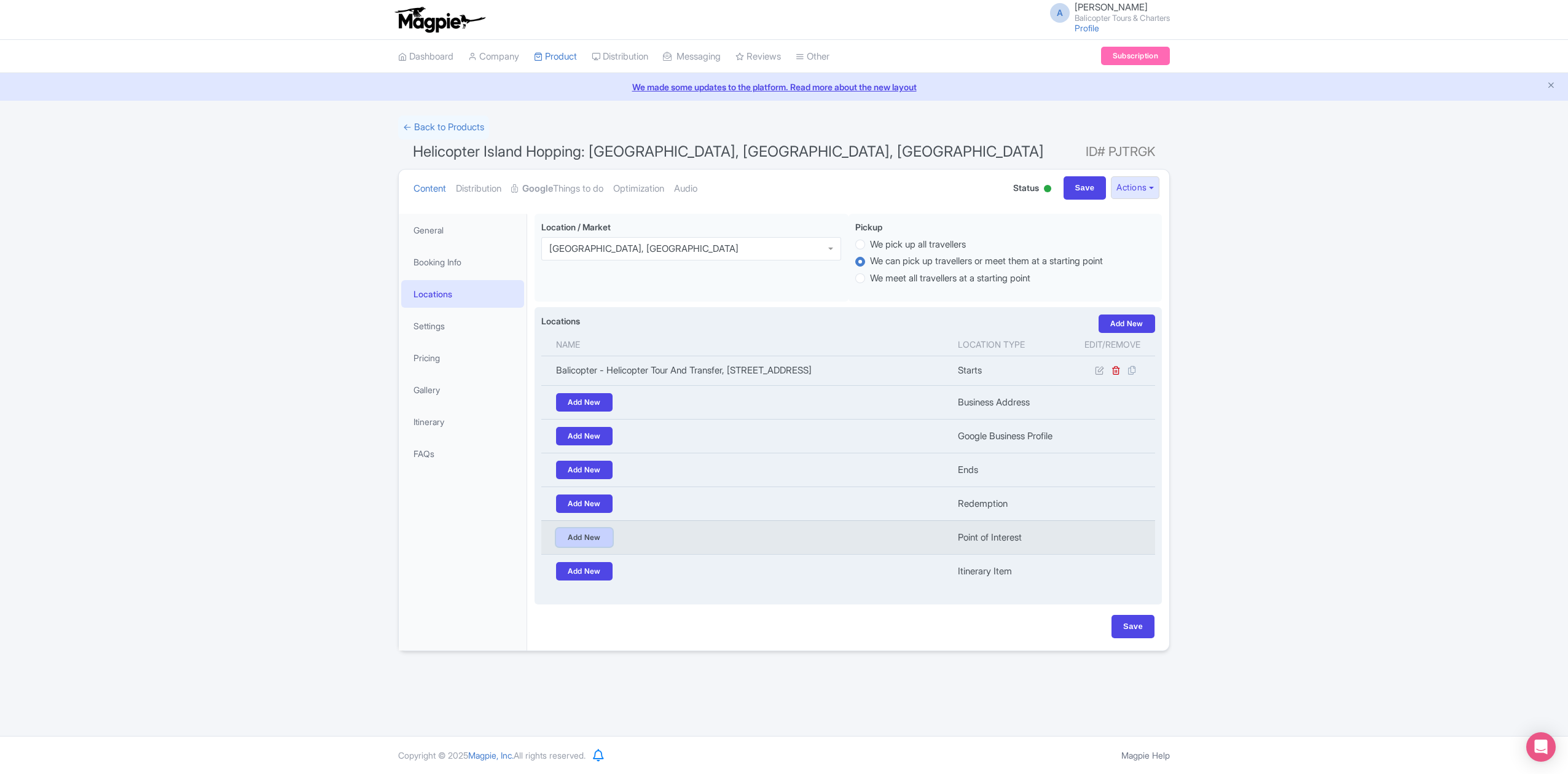
click at [596, 547] on link "Add New" at bounding box center [584, 537] width 57 height 19
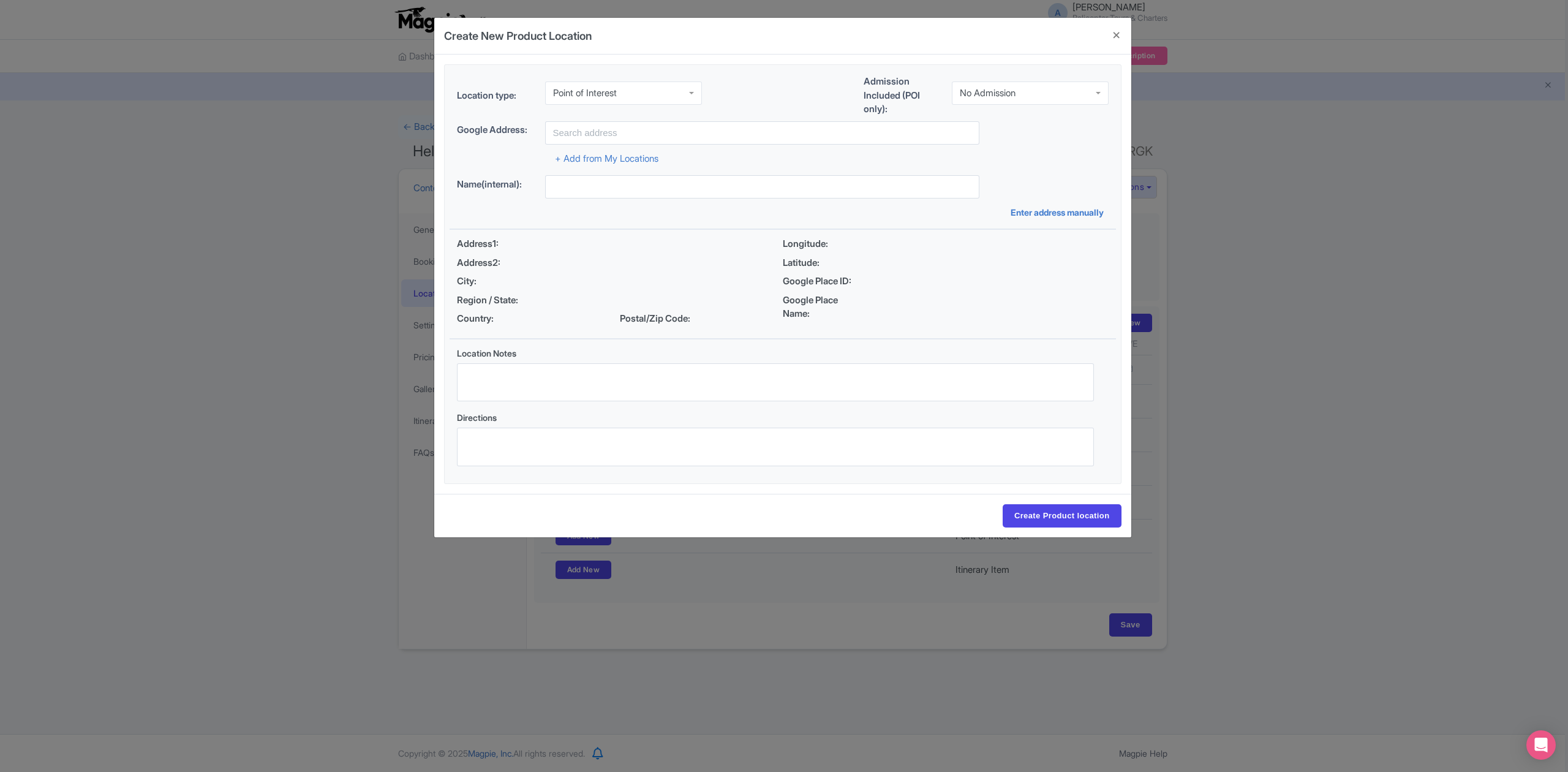
click at [1008, 99] on div "No Admission" at bounding box center [1030, 93] width 156 height 23
click at [1020, 96] on div "Admission Ticket" at bounding box center [994, 93] width 69 height 11
click at [1024, 134] on div "Location type: Point of Interest Point of Interest Admission Included (POI only…" at bounding box center [783, 273] width 666 height 418
click at [746, 131] on input "text" at bounding box center [762, 133] width 434 height 23
paste input "Blue Lagoon Nusa Ceningan"
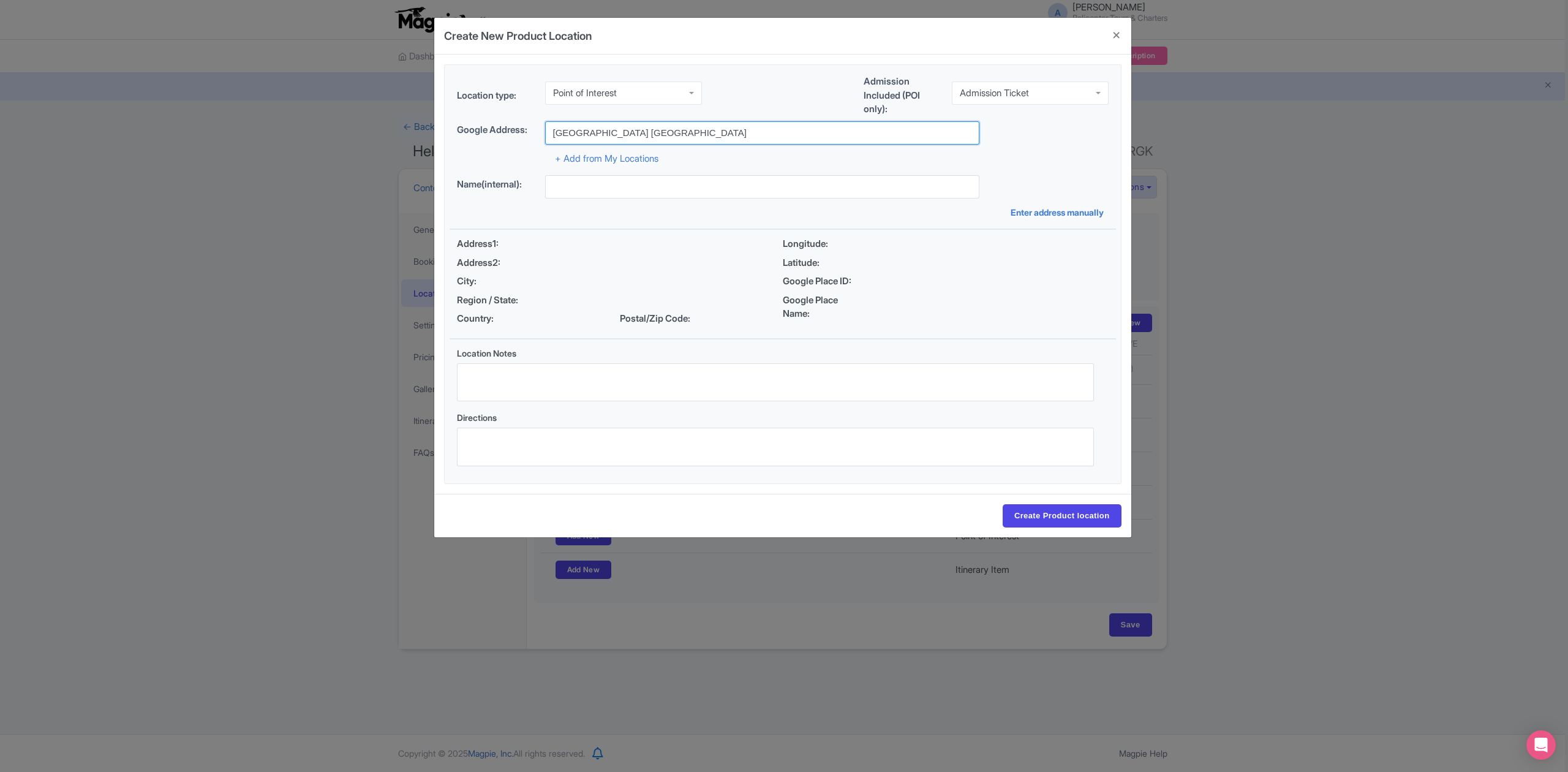
type input "[GEOGRAPHIC_DATA] [GEOGRAPHIC_DATA]an, [GEOGRAPHIC_DATA], [GEOGRAPHIC_DATA]an, …"
click at [976, 272] on div "Longitude: Latitude: Google Place ID: Google Place Name:" at bounding box center [945, 284] width 326 height 94
click at [857, 130] on input "[GEOGRAPHIC_DATA] [GEOGRAPHIC_DATA]an, [GEOGRAPHIC_DATA], [GEOGRAPHIC_DATA]an, …" at bounding box center [762, 133] width 434 height 23
click at [952, 298] on div "Google Place Name:" at bounding box center [945, 307] width 326 height 27
click at [619, 135] on input "[GEOGRAPHIC_DATA] [GEOGRAPHIC_DATA]an, [GEOGRAPHIC_DATA], [GEOGRAPHIC_DATA]an, …" at bounding box center [762, 133] width 434 height 23
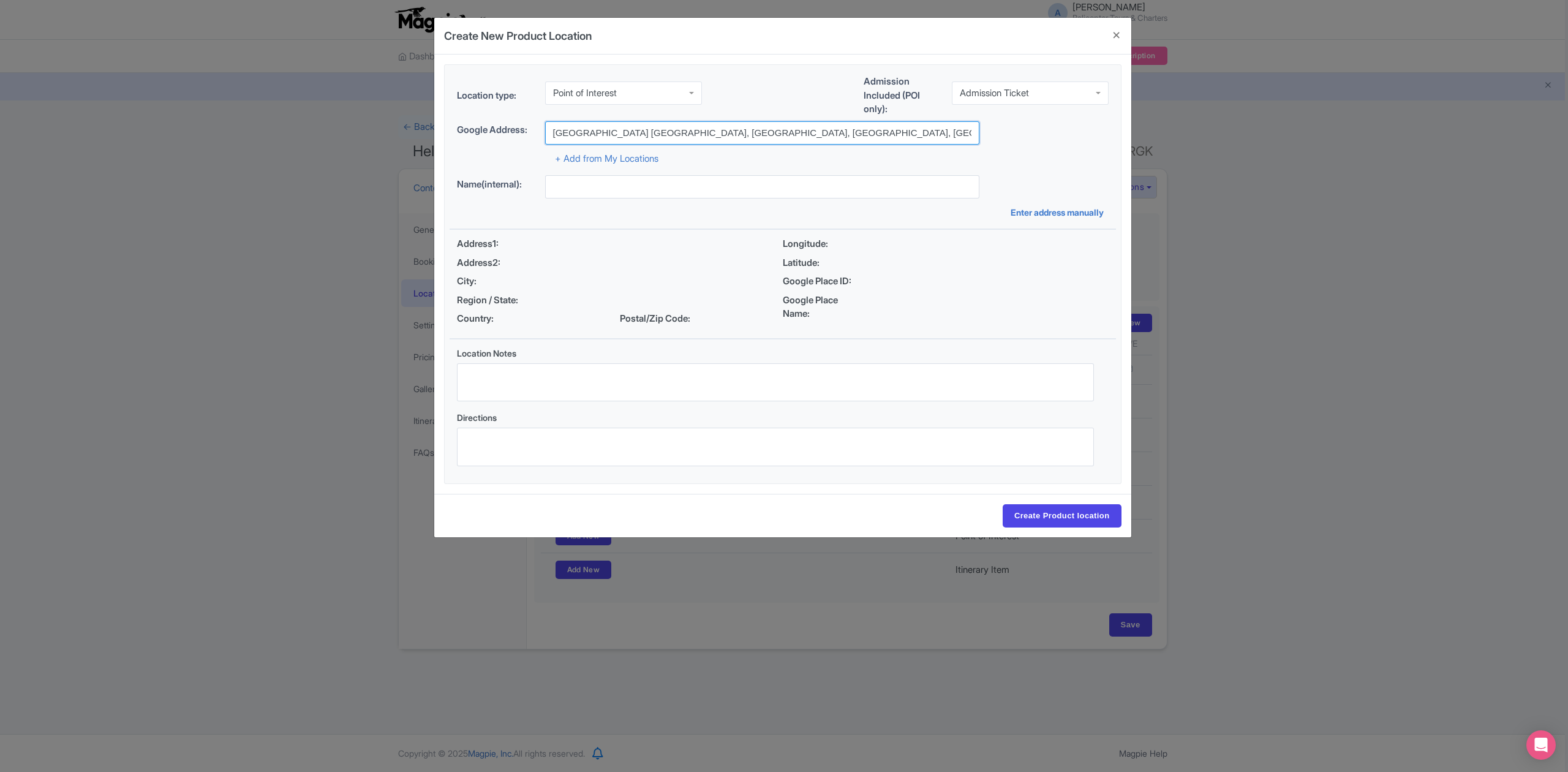
click at [882, 138] on input "[GEOGRAPHIC_DATA] [GEOGRAPHIC_DATA]an, [GEOGRAPHIC_DATA], [GEOGRAPHIC_DATA]an, …" at bounding box center [762, 133] width 434 height 23
click at [961, 260] on div "Latitude:" at bounding box center [945, 264] width 326 height 14
click at [1046, 521] on input "Create Product location" at bounding box center [1062, 516] width 118 height 23
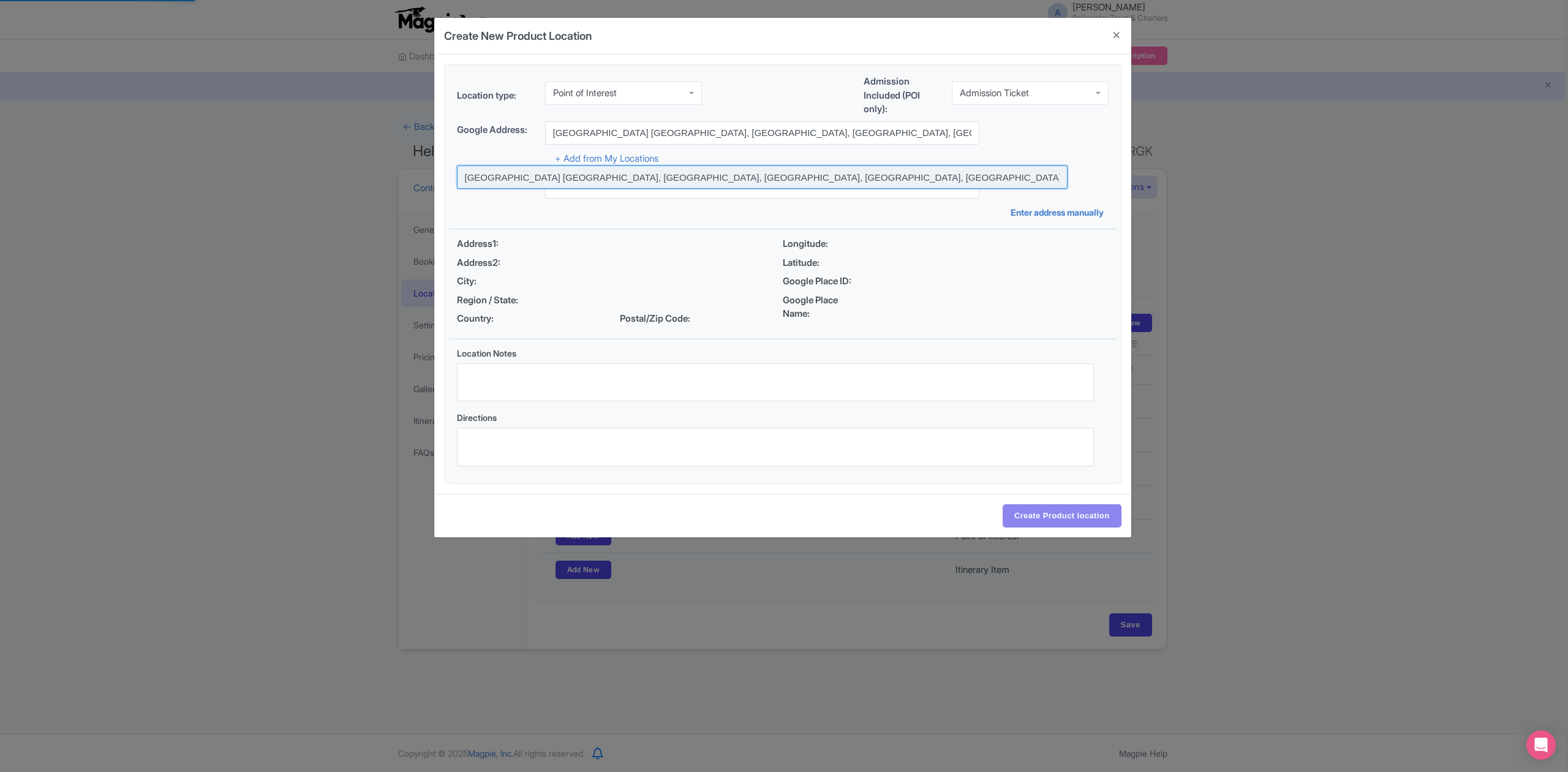
click at [666, 172] on input at bounding box center [762, 177] width 611 height 23
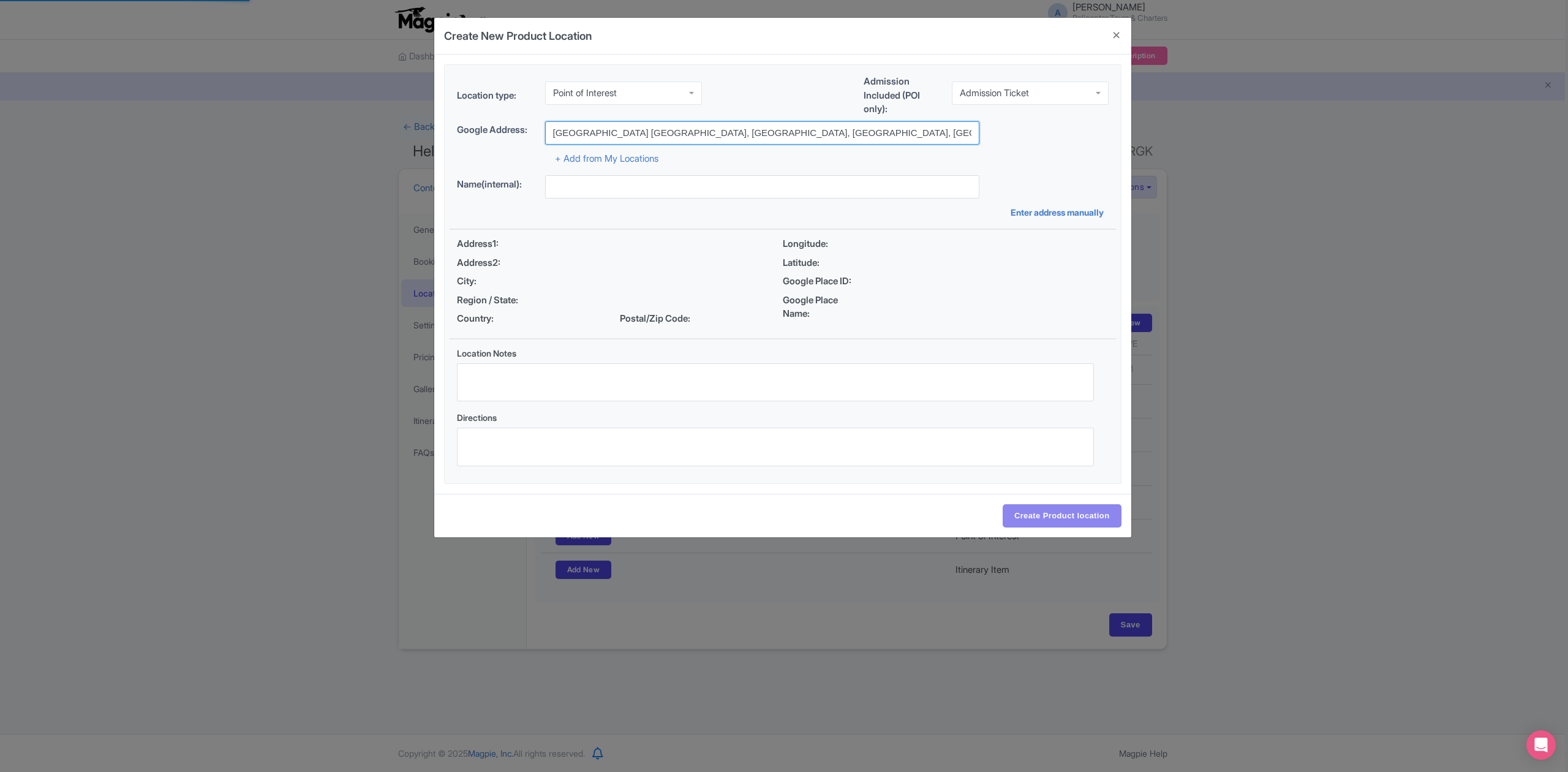
click at [833, 135] on input "[GEOGRAPHIC_DATA] [GEOGRAPHIC_DATA]an, [GEOGRAPHIC_DATA], [GEOGRAPHIC_DATA]an, …" at bounding box center [762, 133] width 434 height 23
click at [968, 266] on div "Latitude:" at bounding box center [945, 264] width 326 height 14
type input "[GEOGRAPHIC_DATA] [GEOGRAPHIC_DATA]an, [GEOGRAPHIC_DATA], [GEOGRAPHIC_DATA]an, …"
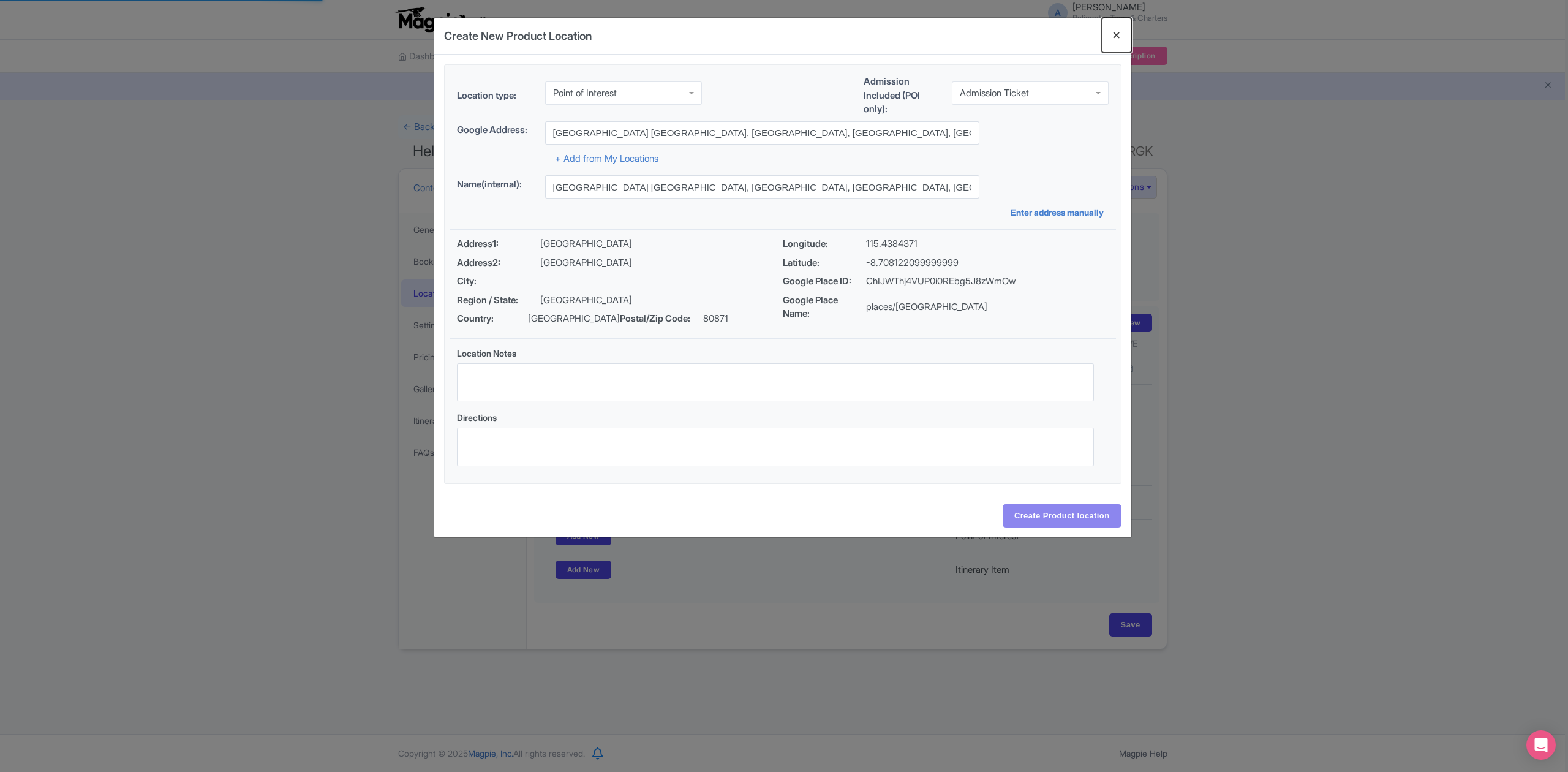
click at [1117, 34] on button "Close" at bounding box center [1115, 34] width 29 height 34
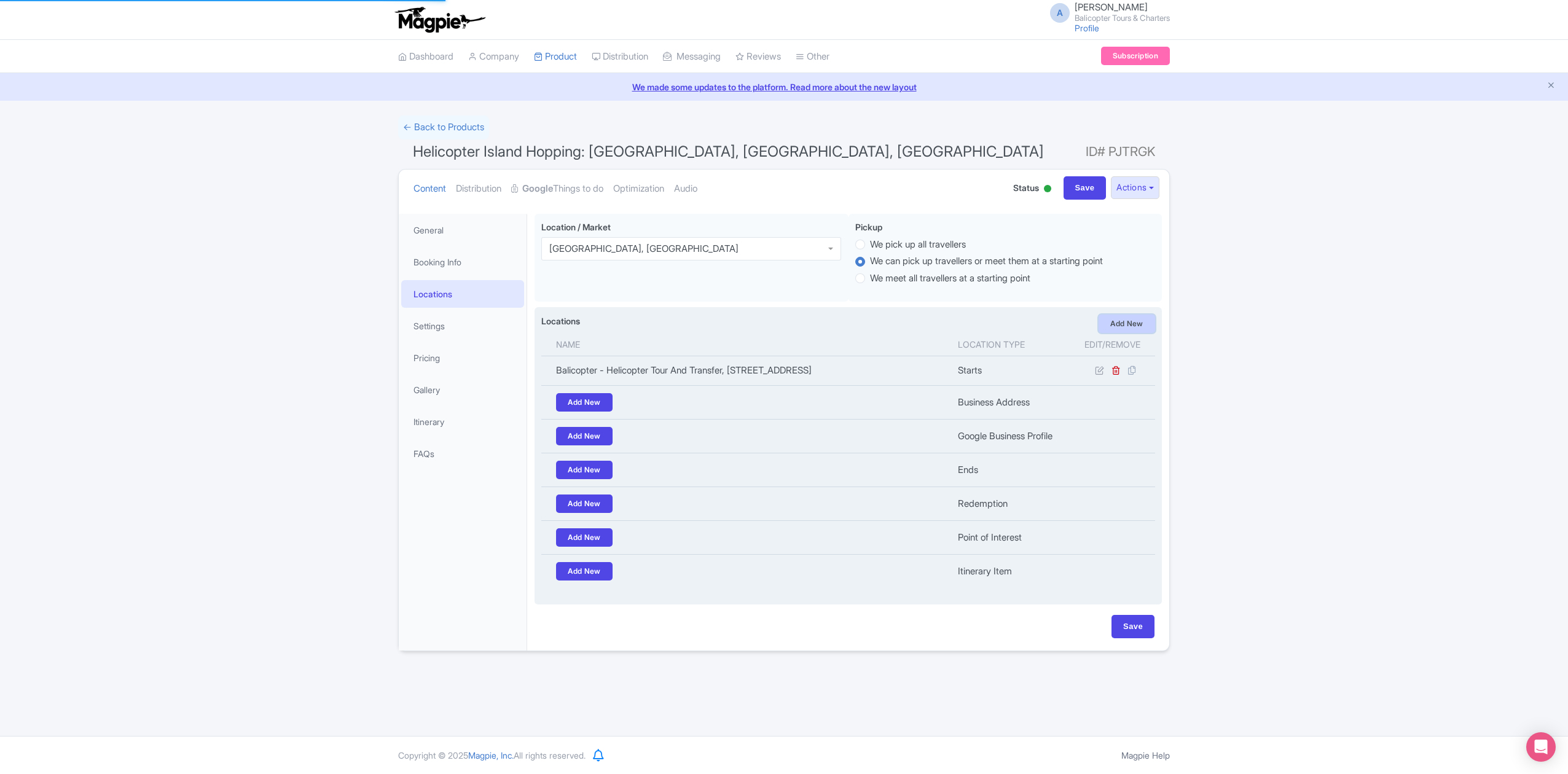
click at [1117, 327] on link "Add New" at bounding box center [1127, 324] width 57 height 19
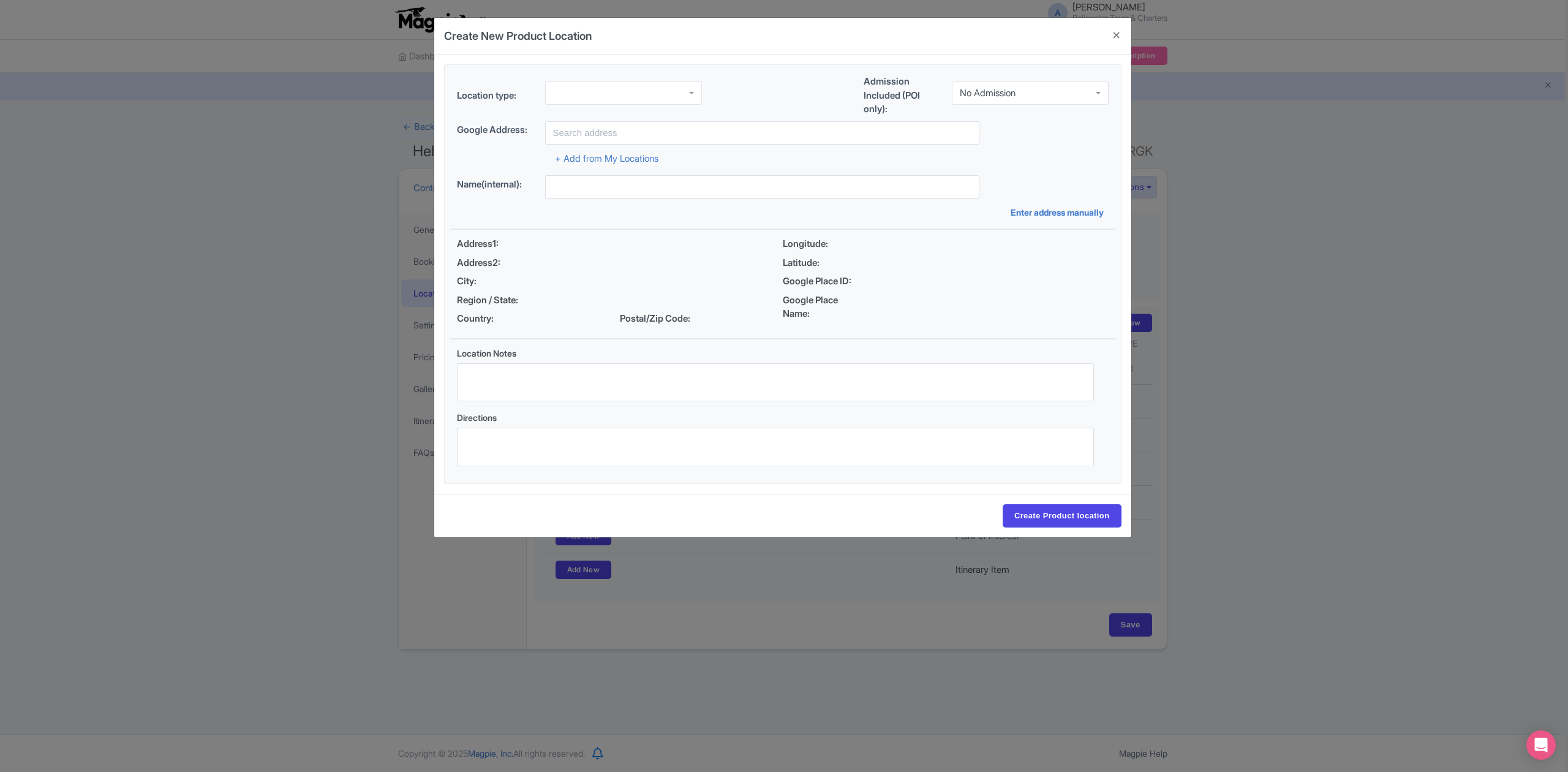
click at [991, 96] on div "No Admission" at bounding box center [987, 93] width 56 height 11
click at [635, 101] on div at bounding box center [623, 90] width 156 height 23
click at [650, 128] on input "text" at bounding box center [762, 133] width 434 height 23
paste input "Blue Lagoon Nusa Ceningan"
type input "[GEOGRAPHIC_DATA] [GEOGRAPHIC_DATA]an, [GEOGRAPHIC_DATA], [GEOGRAPHIC_DATA]an, …"
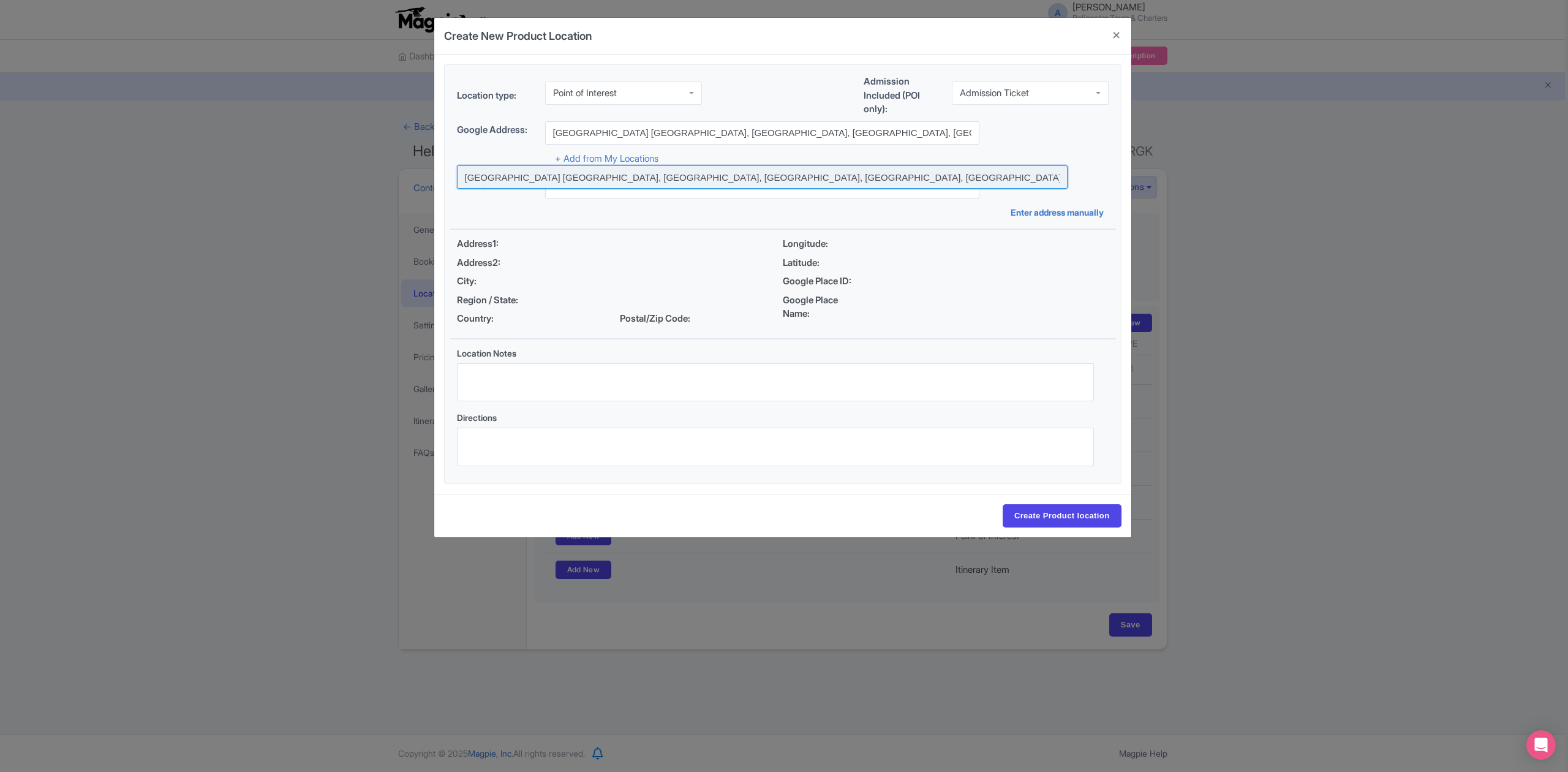
click at [715, 177] on input at bounding box center [762, 177] width 611 height 23
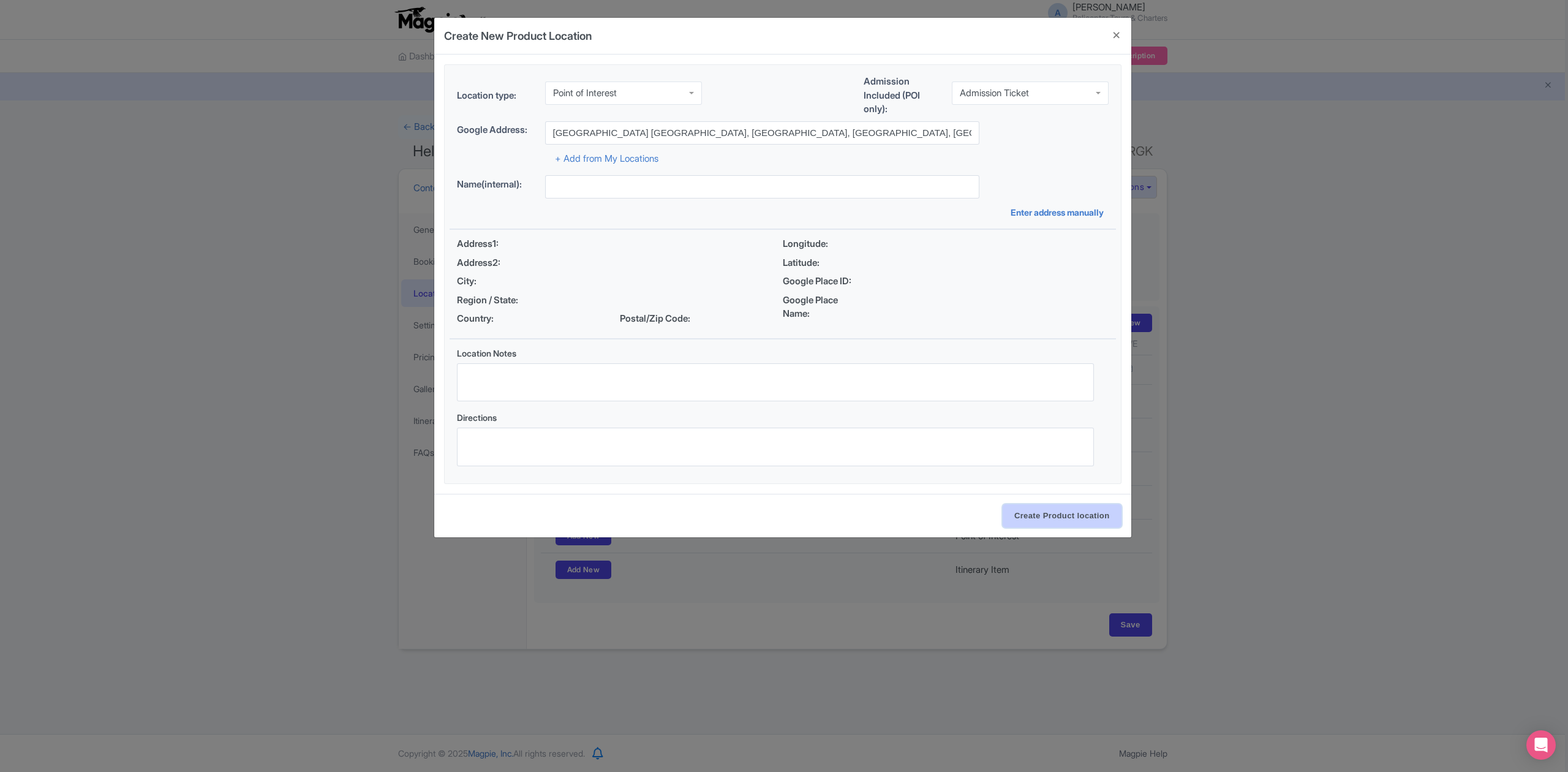
click at [1041, 520] on input "Create Product location" at bounding box center [1062, 516] width 118 height 23
type input "Blue Lagoon Nusa Ceningan, Jl. Nusa Ceningan, Lembongan, Kec. Klungkung, Kabupa…"
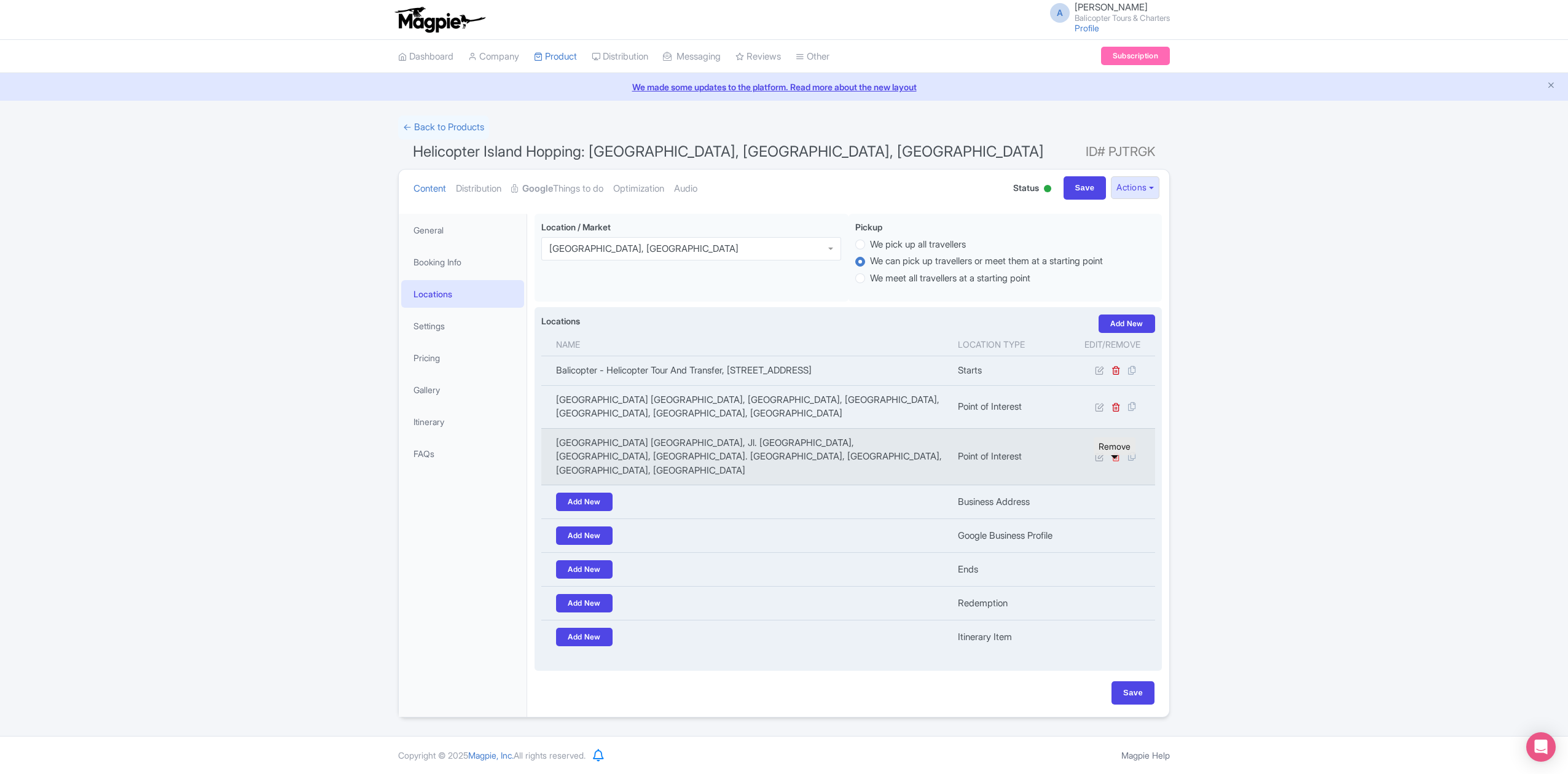
click at [1116, 461] on icon at bounding box center [1116, 457] width 9 height 9
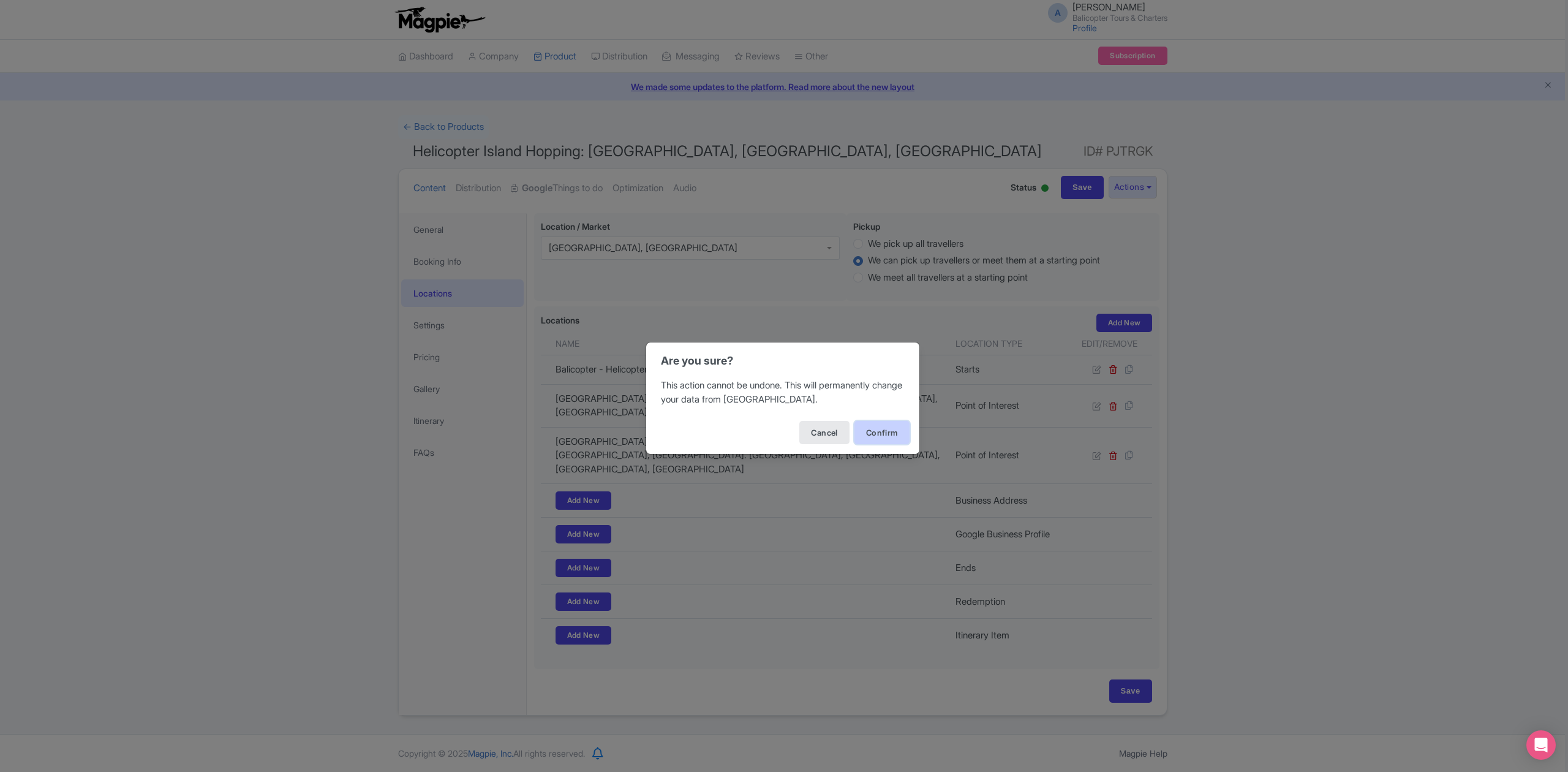
click at [896, 430] on button "Confirm" at bounding box center [881, 432] width 55 height 23
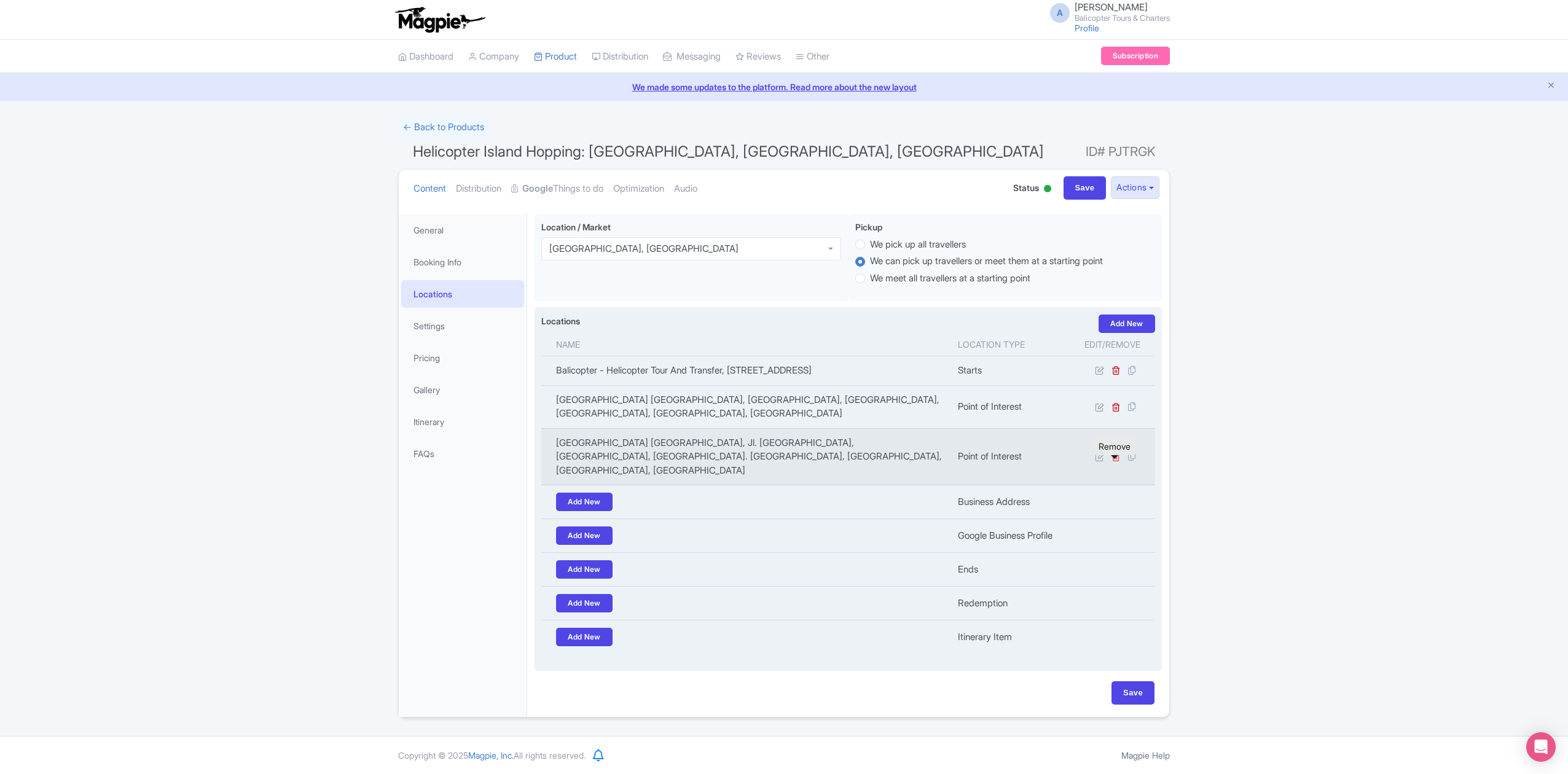
click at [1116, 461] on icon at bounding box center [1116, 457] width 9 height 9
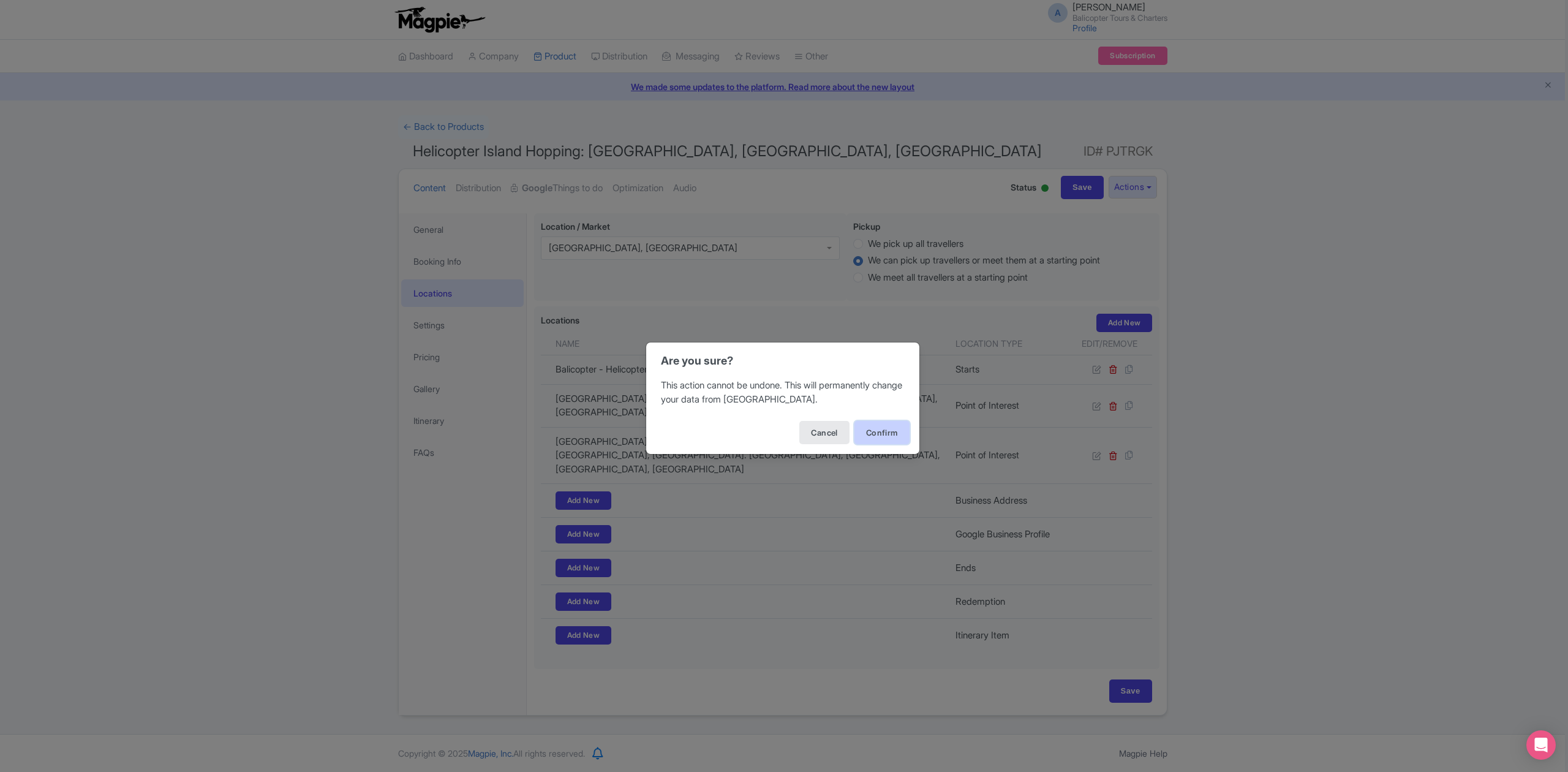
click at [888, 432] on button "Confirm" at bounding box center [881, 432] width 55 height 23
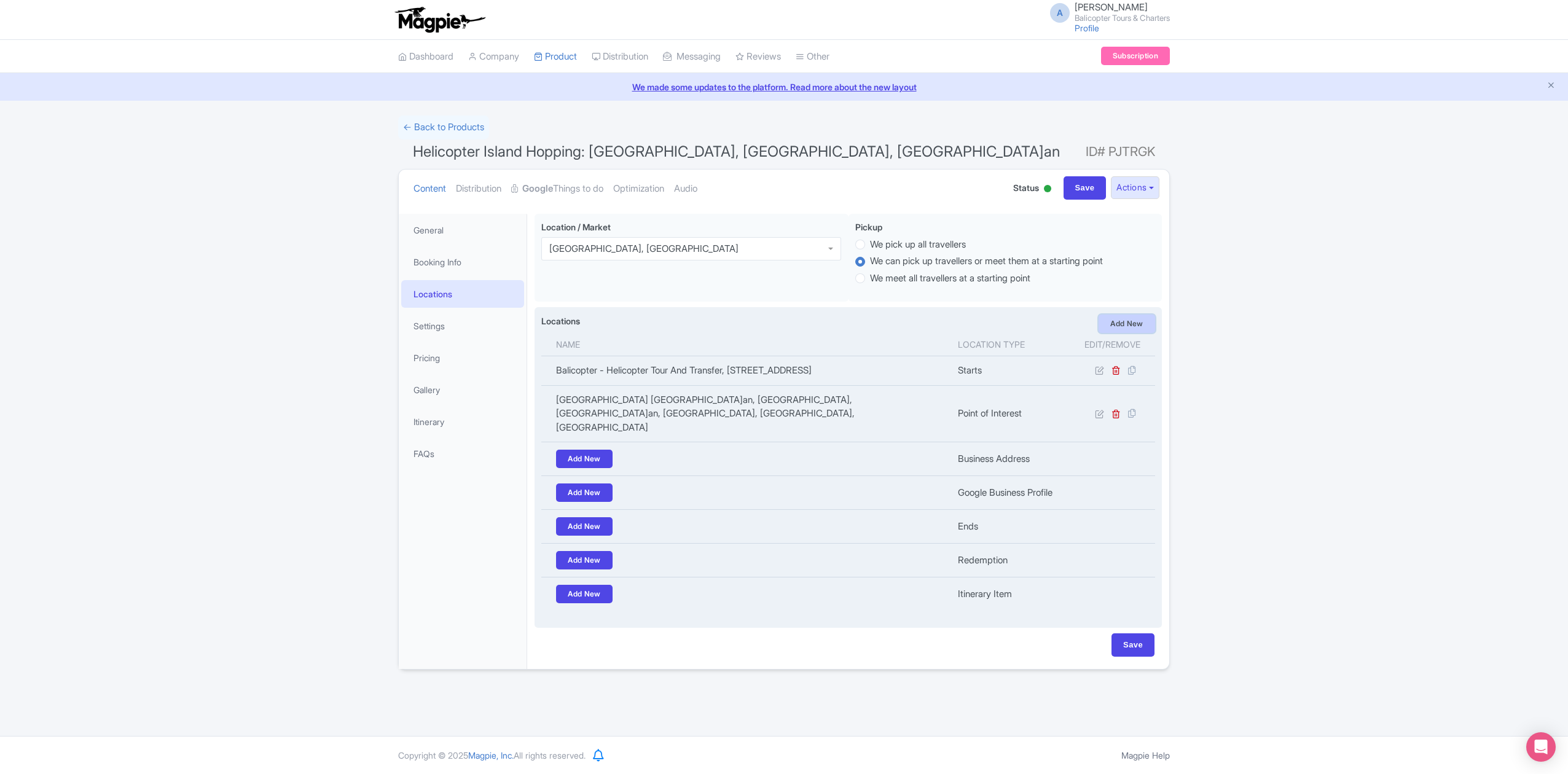
click at [1127, 329] on link "Add New" at bounding box center [1127, 324] width 57 height 19
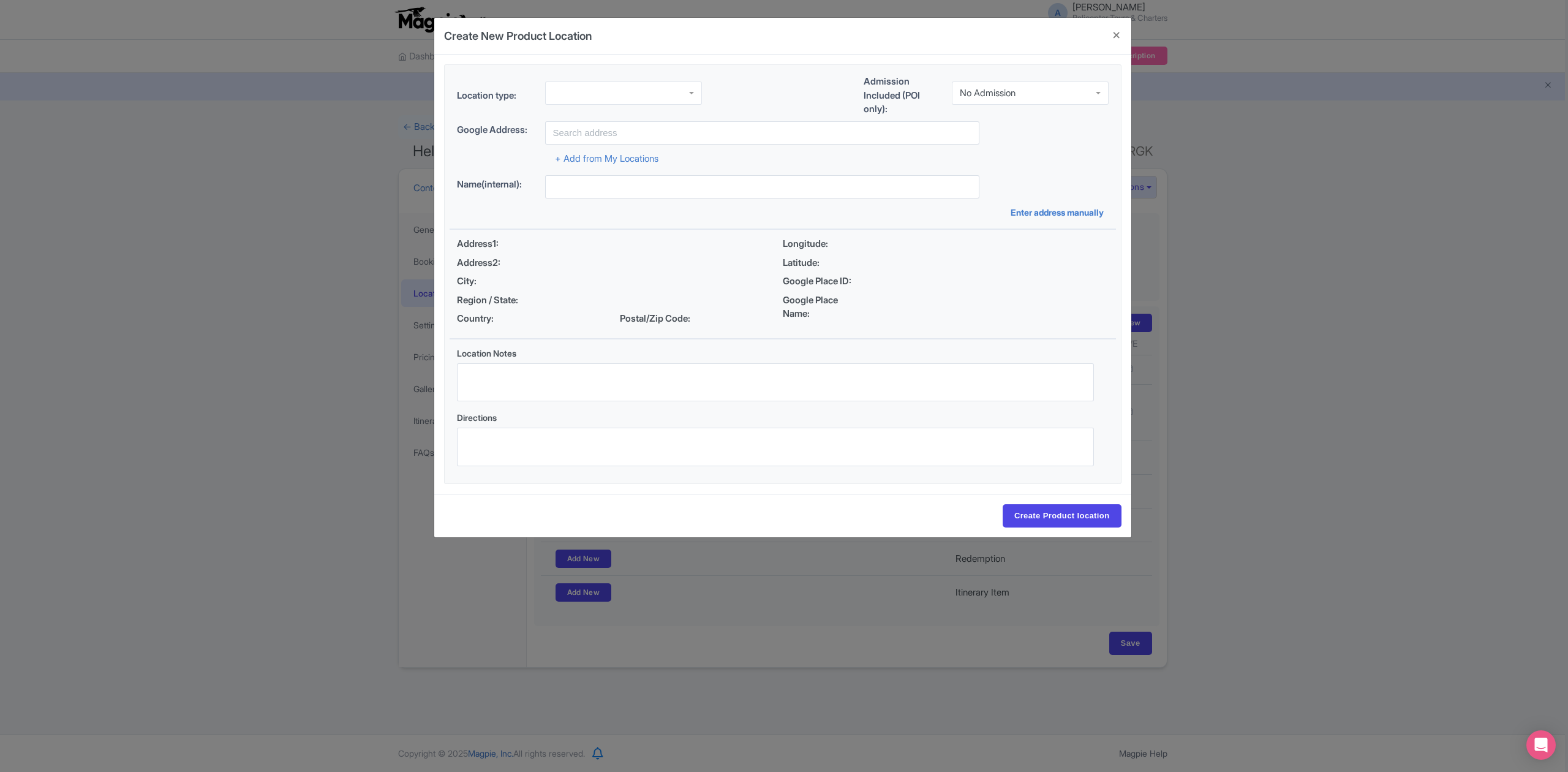
click at [598, 101] on div at bounding box center [623, 93] width 156 height 23
paste input "Ceningan island"
click at [692, 96] on div at bounding box center [623, 90] width 156 height 23
click at [677, 84] on div at bounding box center [623, 90] width 156 height 23
drag, startPoint x: 662, startPoint y: 95, endPoint x: 521, endPoint y: 99, distance: 141.1
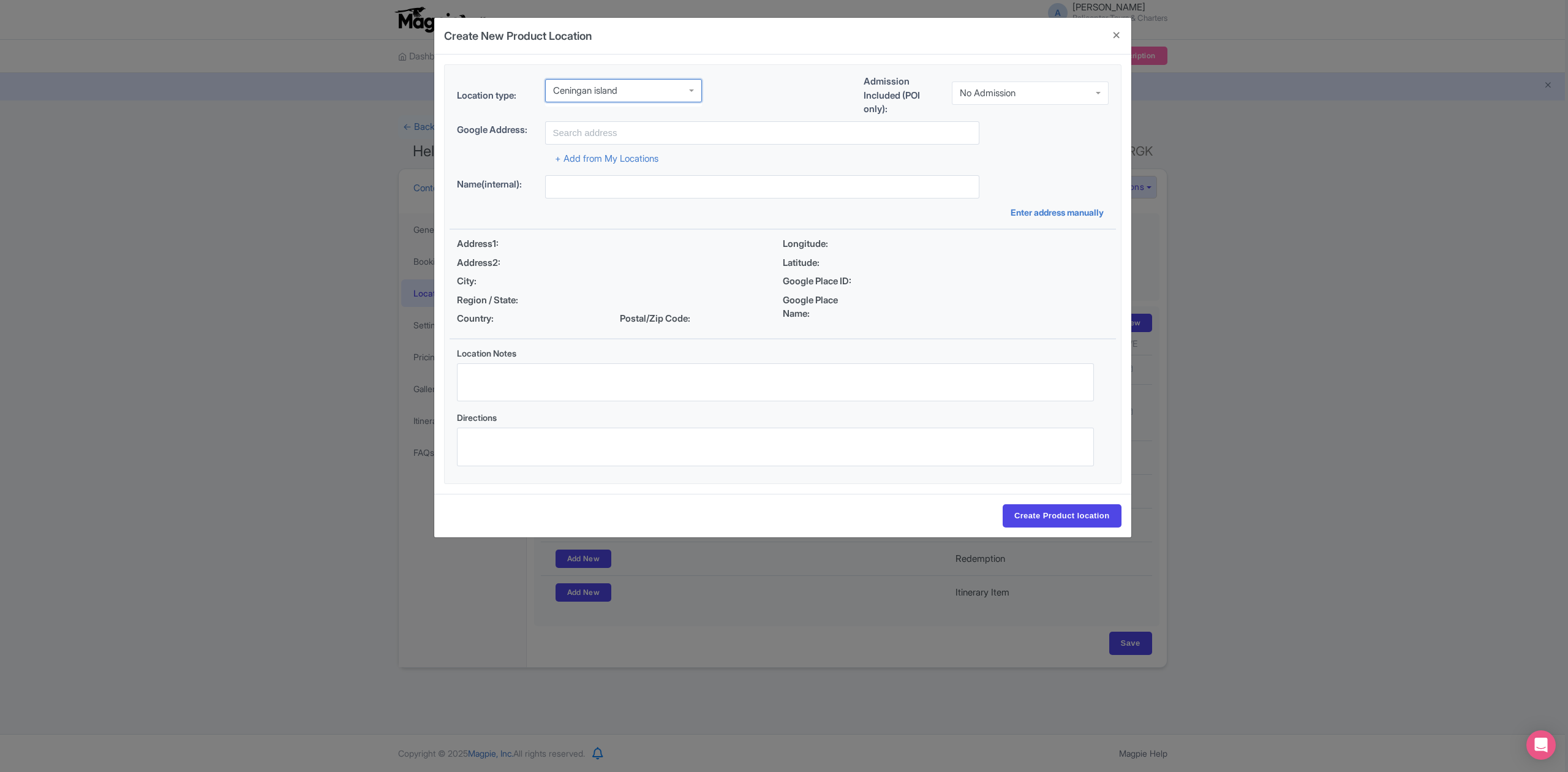
click at [521, 99] on div "Location type:" at bounding box center [579, 97] width 245 height 37
drag, startPoint x: 628, startPoint y: 87, endPoint x: 528, endPoint y: 88, distance: 100.0
click at [528, 88] on div "Location type:" at bounding box center [579, 97] width 245 height 37
type input "C"
click at [994, 84] on div "No Admission" at bounding box center [1030, 93] width 156 height 23
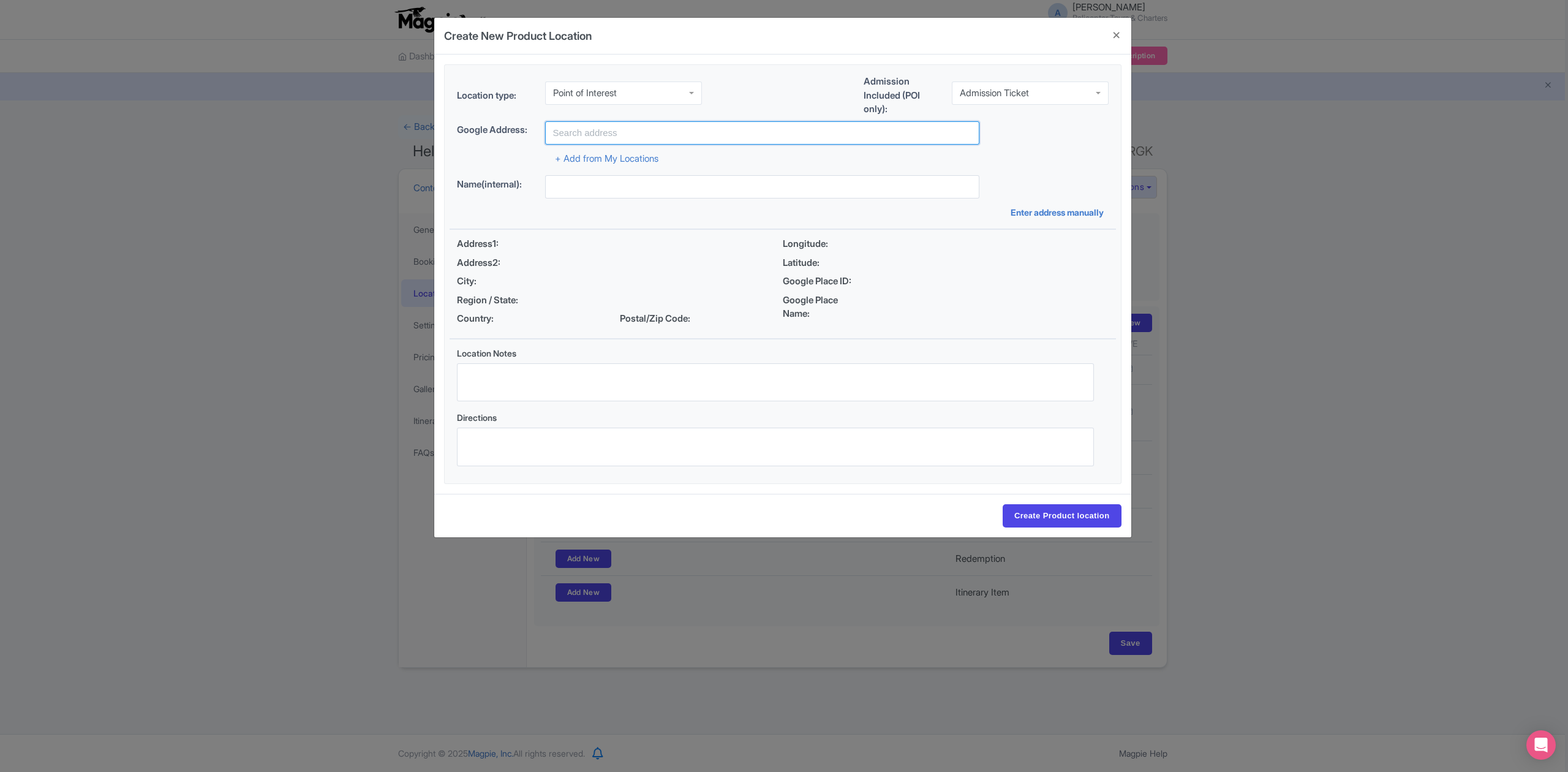
click at [682, 133] on input "text" at bounding box center [762, 133] width 434 height 23
paste input "Ceningan island"
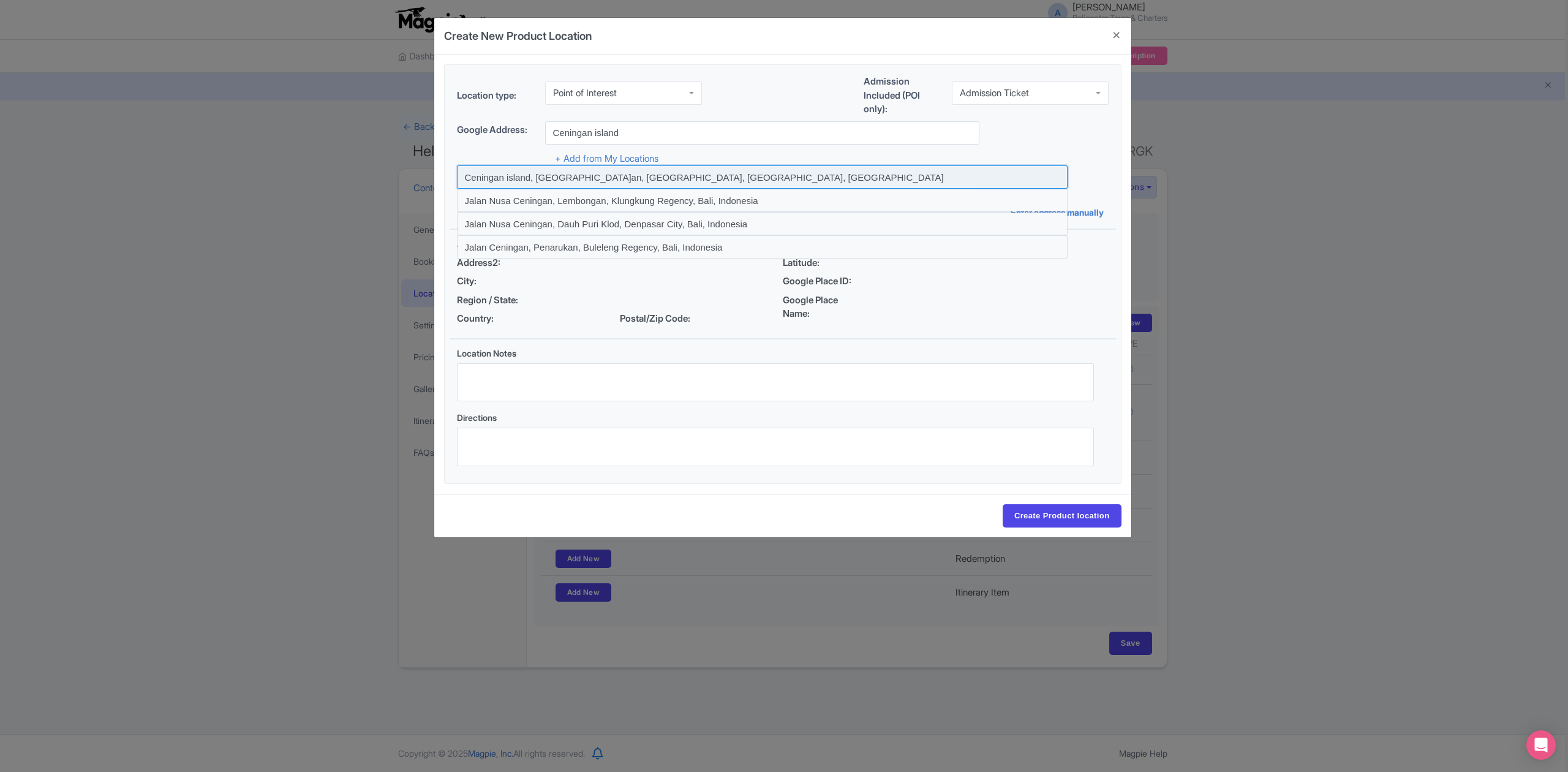
click at [677, 180] on input at bounding box center [762, 177] width 611 height 23
type input "Ceningan island, [GEOGRAPHIC_DATA]an, [GEOGRAPHIC_DATA], [GEOGRAPHIC_DATA], [GE…"
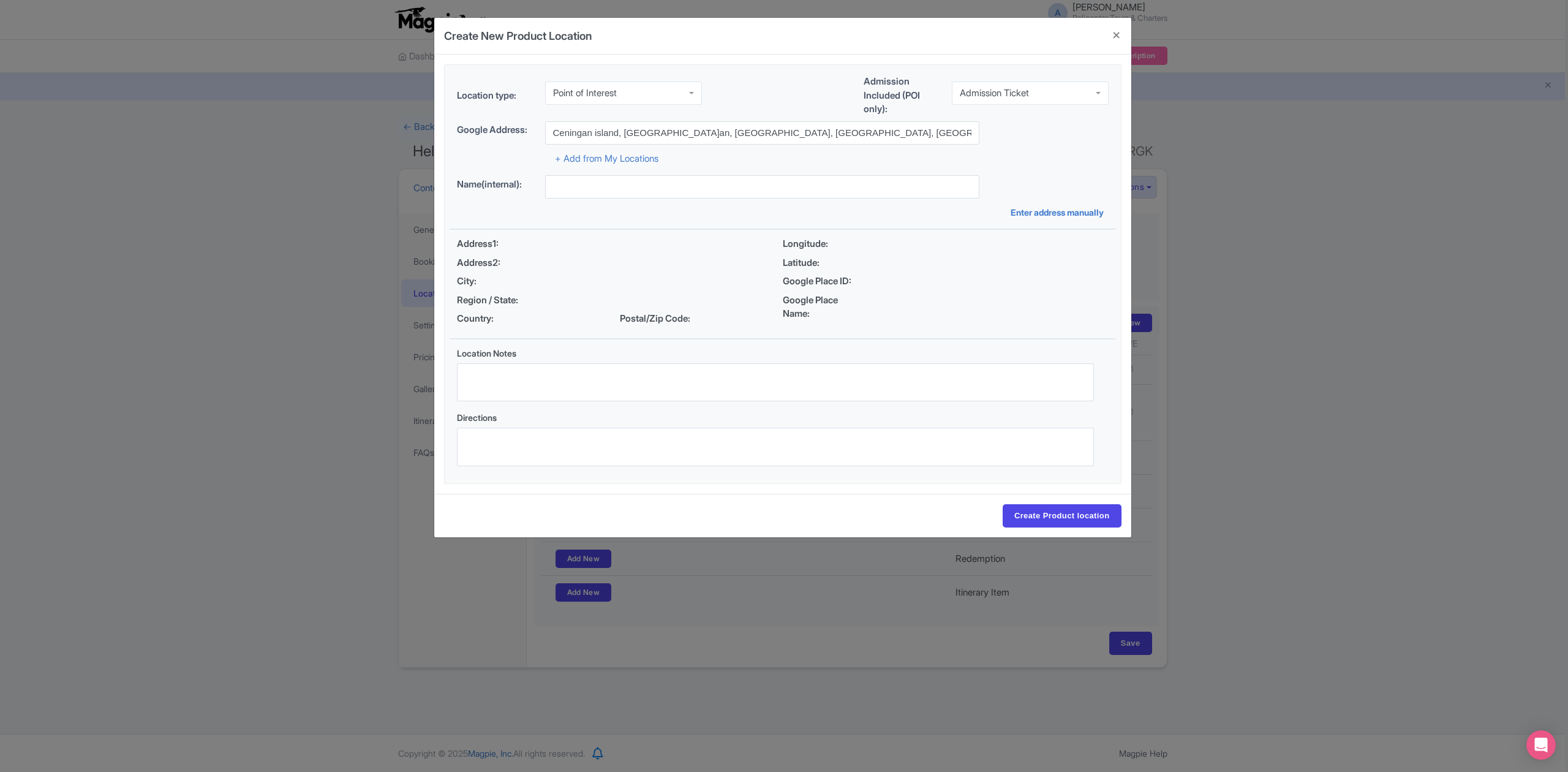
type input "Ceningan island, [GEOGRAPHIC_DATA]an, [GEOGRAPHIC_DATA], [GEOGRAPHIC_DATA], [GE…"
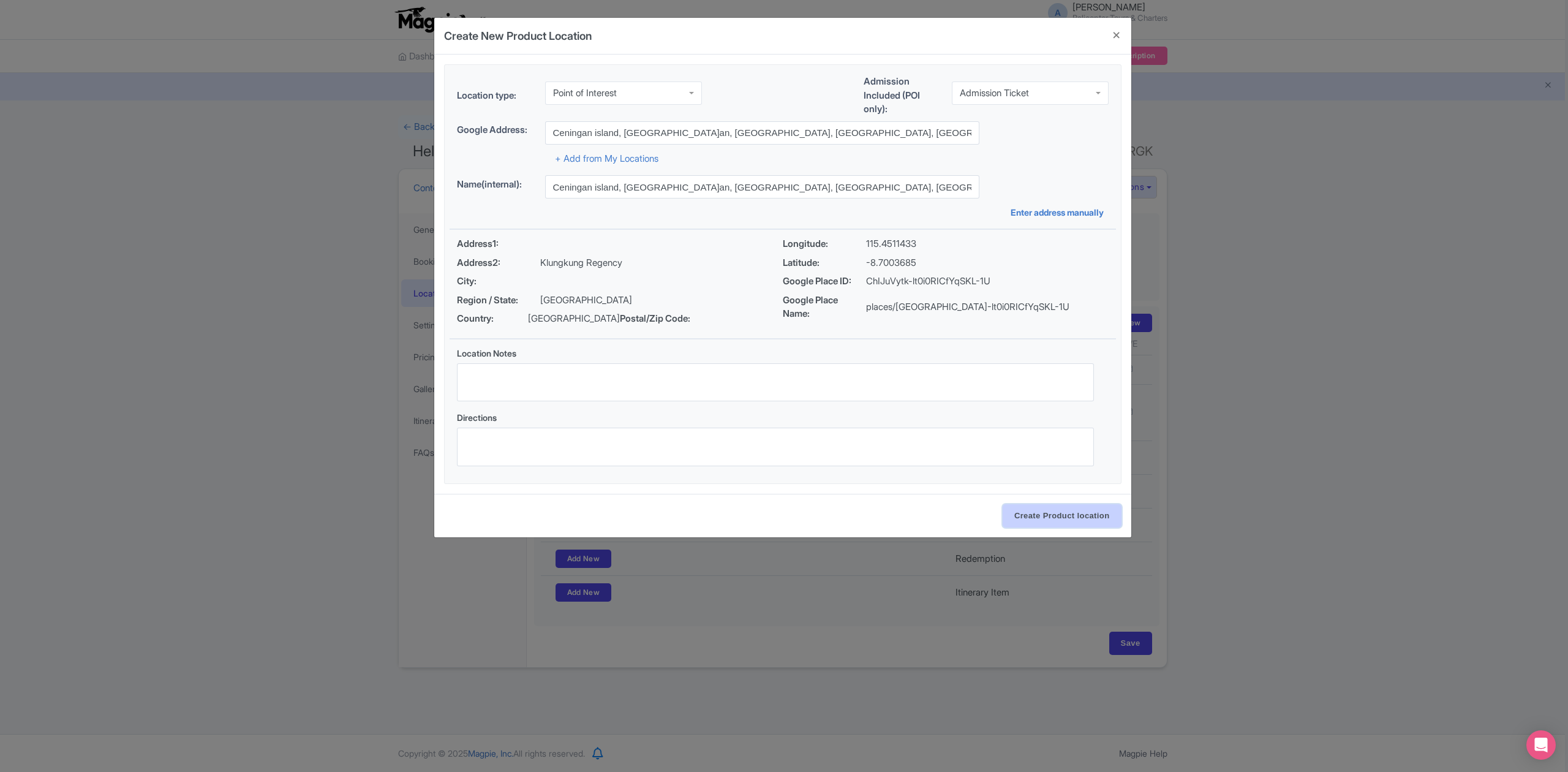
click at [1067, 523] on input "Create Product location" at bounding box center [1062, 516] width 118 height 23
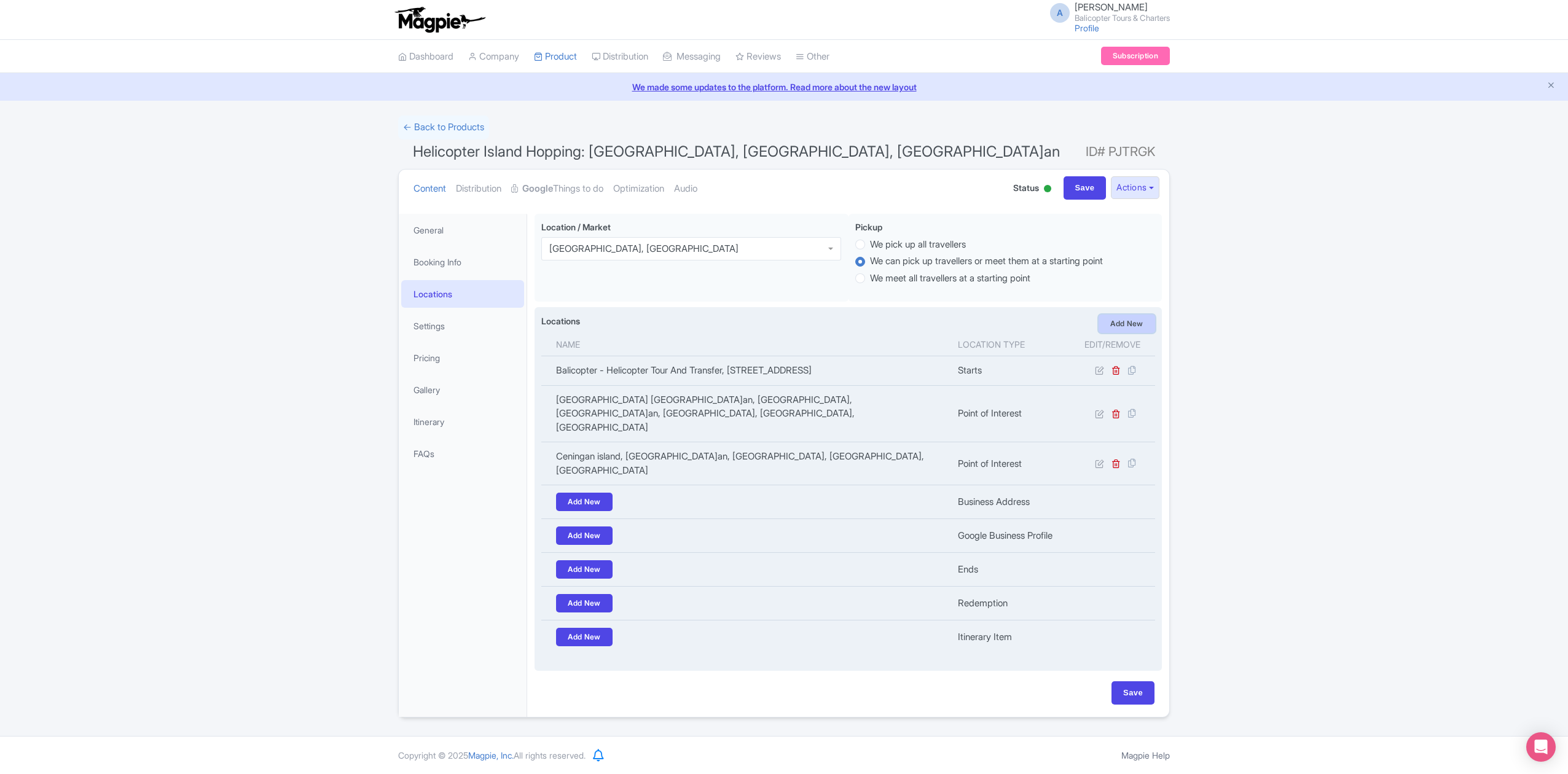
click at [1136, 327] on link "Add New" at bounding box center [1127, 324] width 57 height 19
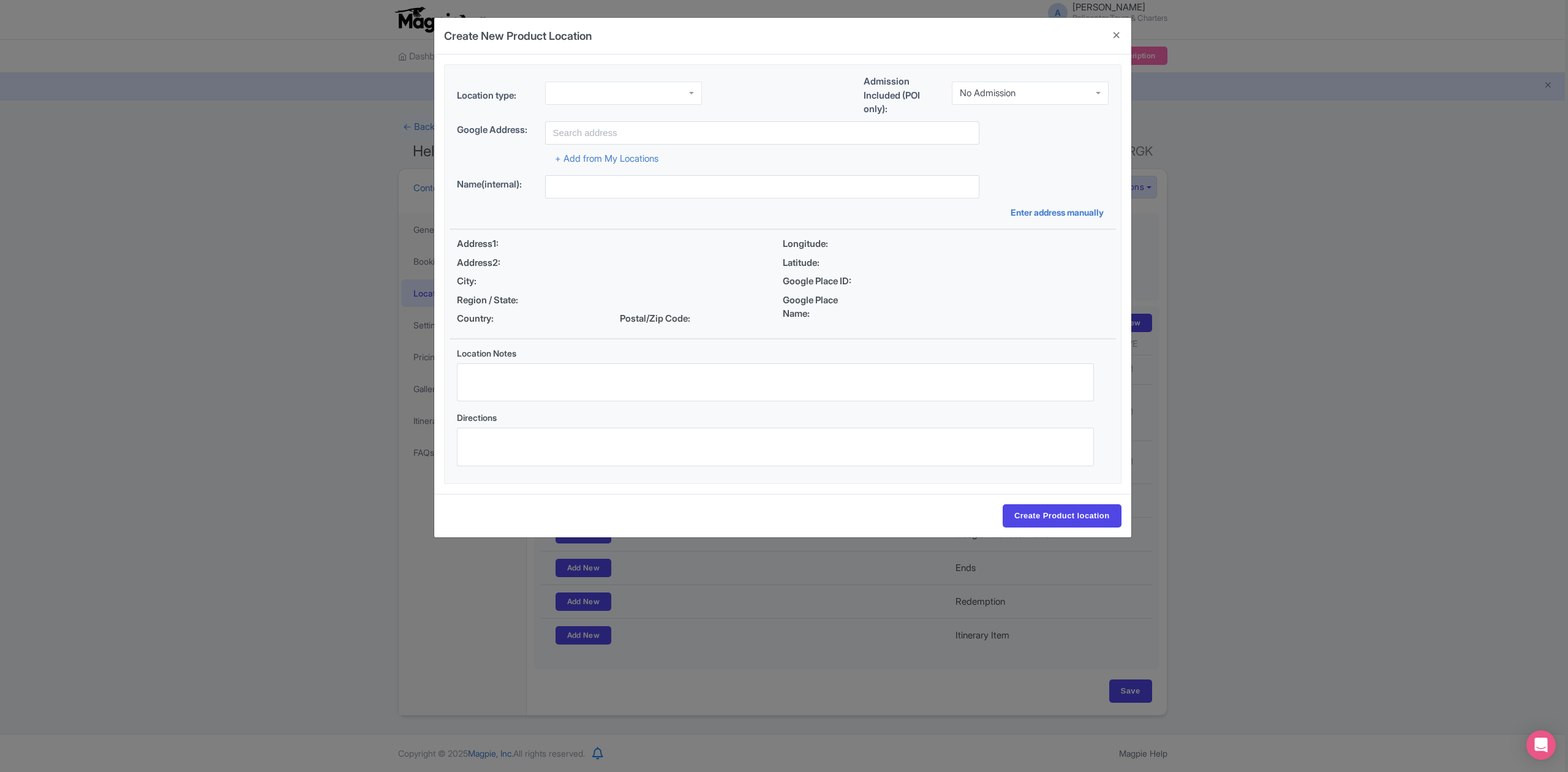
click at [679, 96] on div at bounding box center [623, 93] width 156 height 23
click at [1008, 99] on div "No Admission" at bounding box center [1030, 93] width 156 height 23
click at [689, 135] on input "text" at bounding box center [762, 133] width 434 height 23
paste input "Devil's Tears"
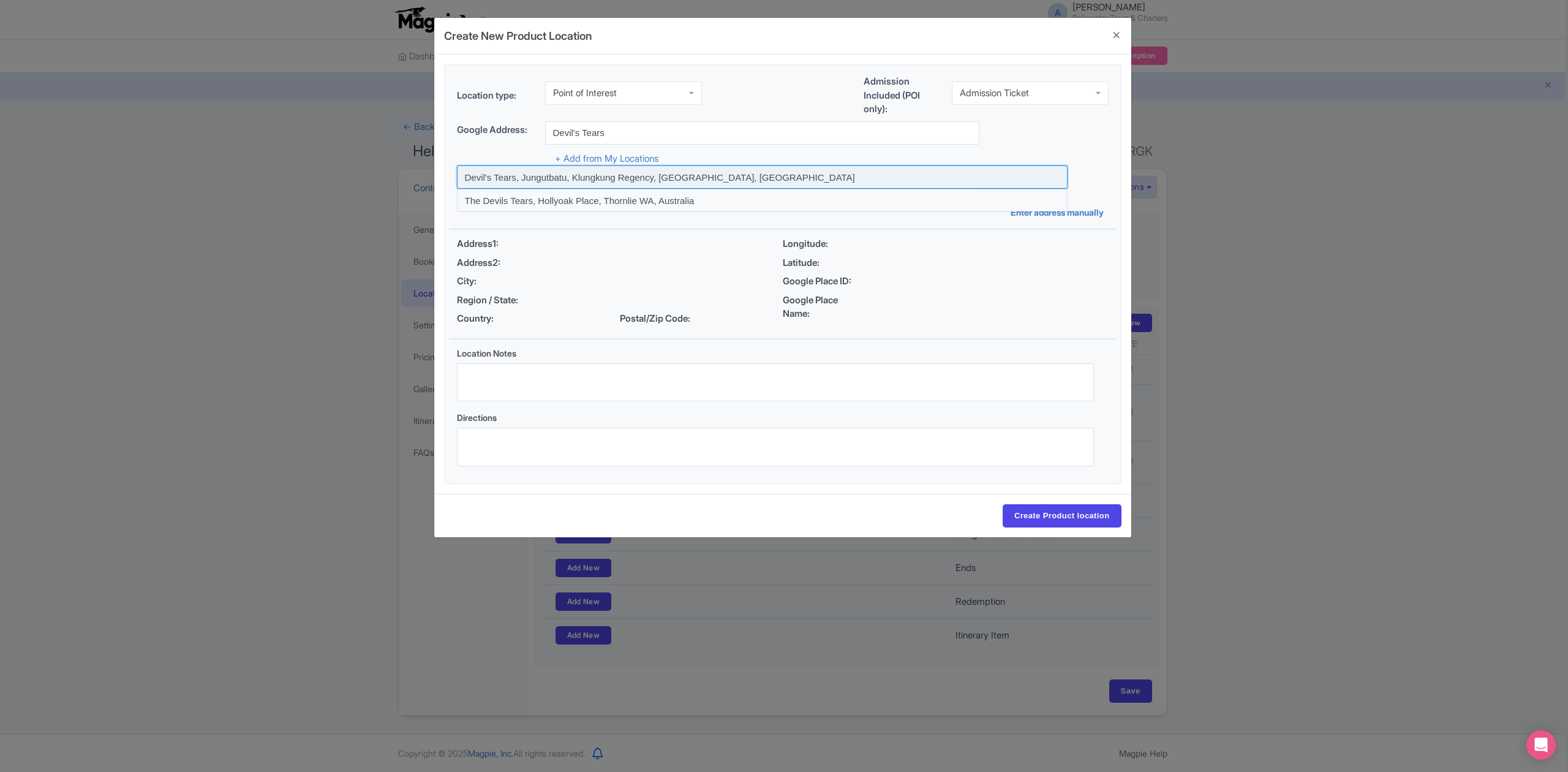
click at [575, 175] on input at bounding box center [762, 177] width 611 height 23
type input "Devil's Tears, Jungutbatu, Klungkung Regency, Bali, Indonesia"
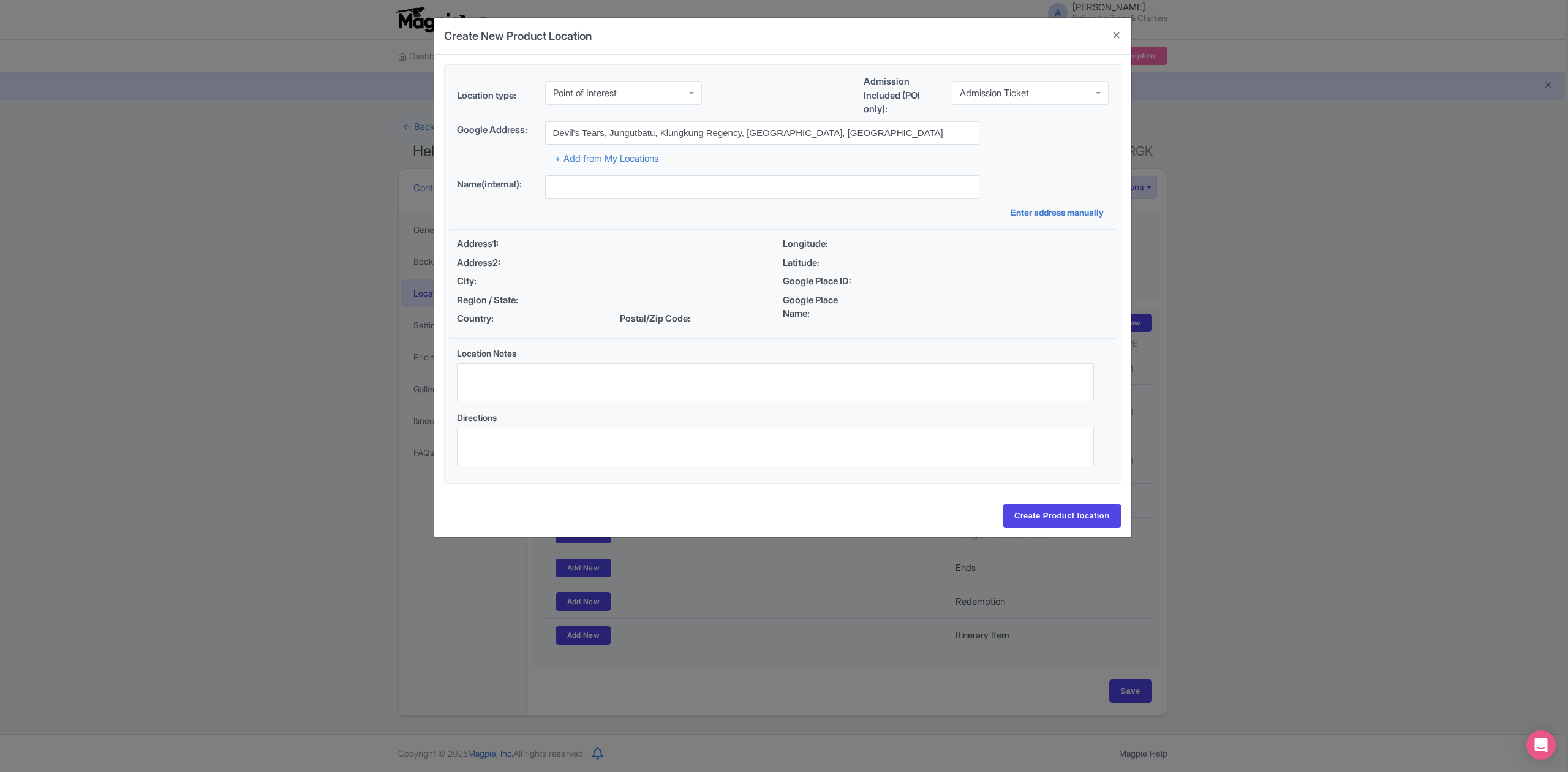
type input "Devil's Tears, Jungutbatu, Klungkung Regency, Bali, Indonesia"
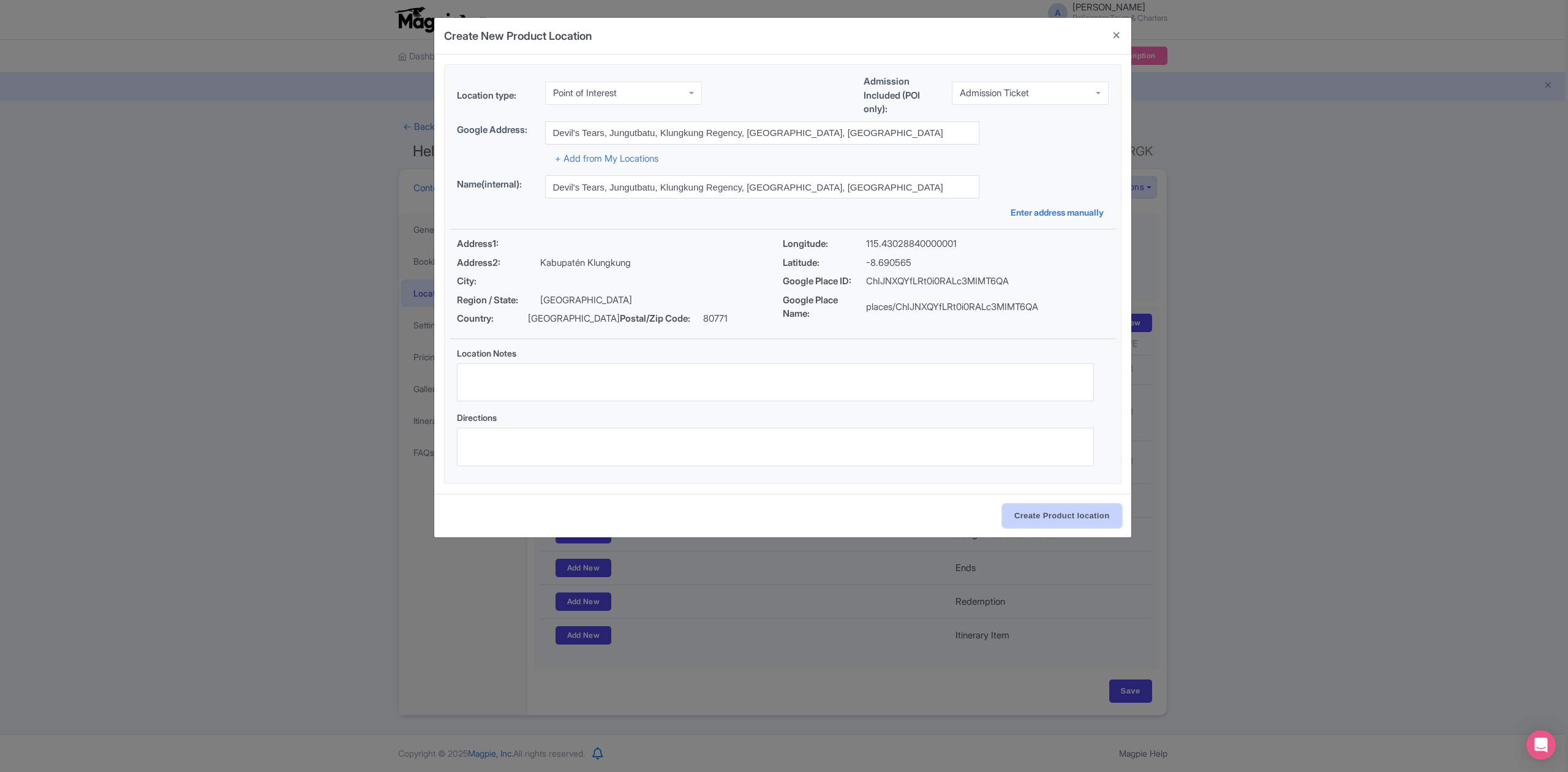
click at [1090, 511] on input "Create Product location" at bounding box center [1062, 516] width 118 height 23
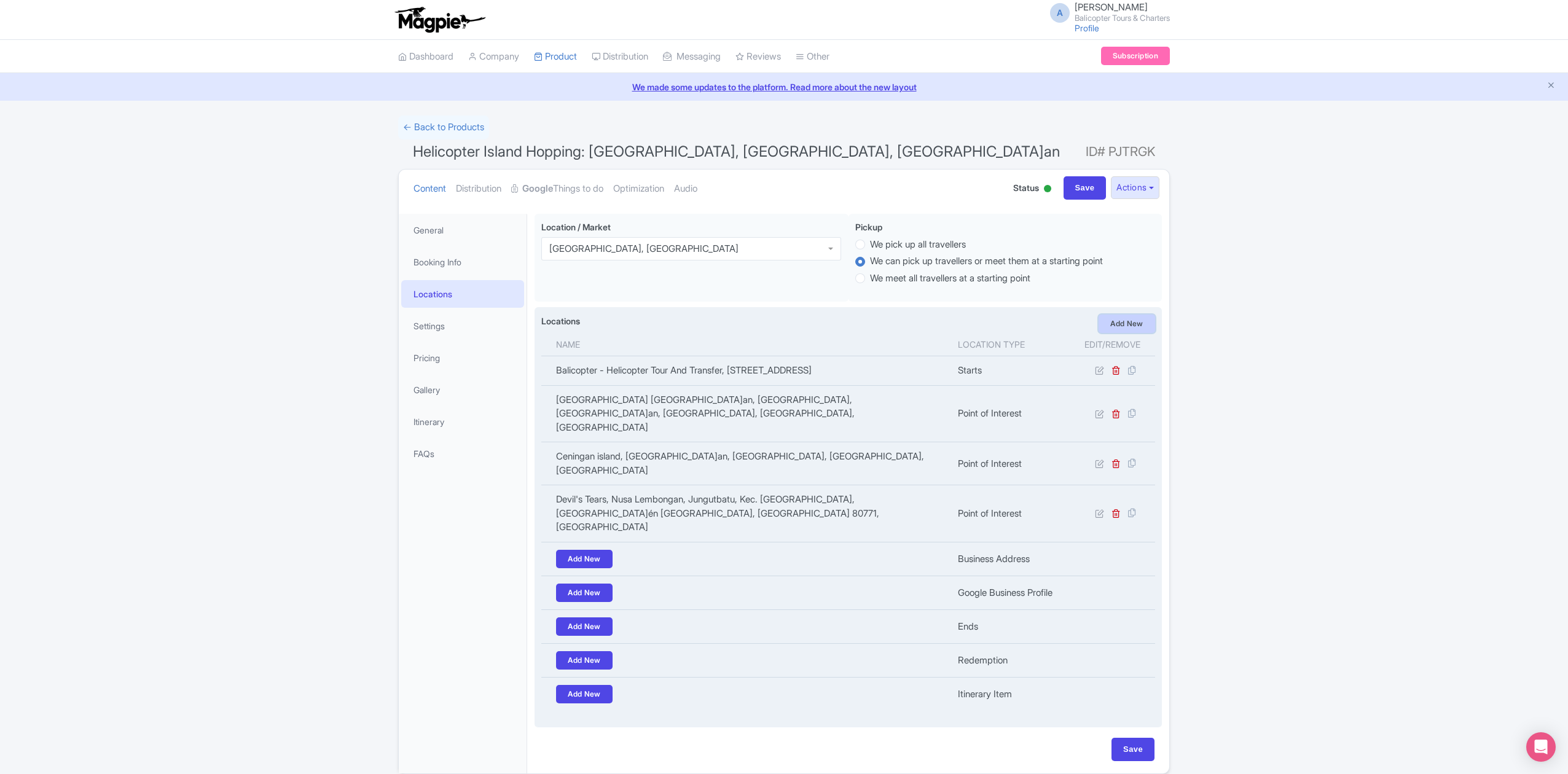
click at [1115, 323] on link "Add New" at bounding box center [1127, 324] width 57 height 19
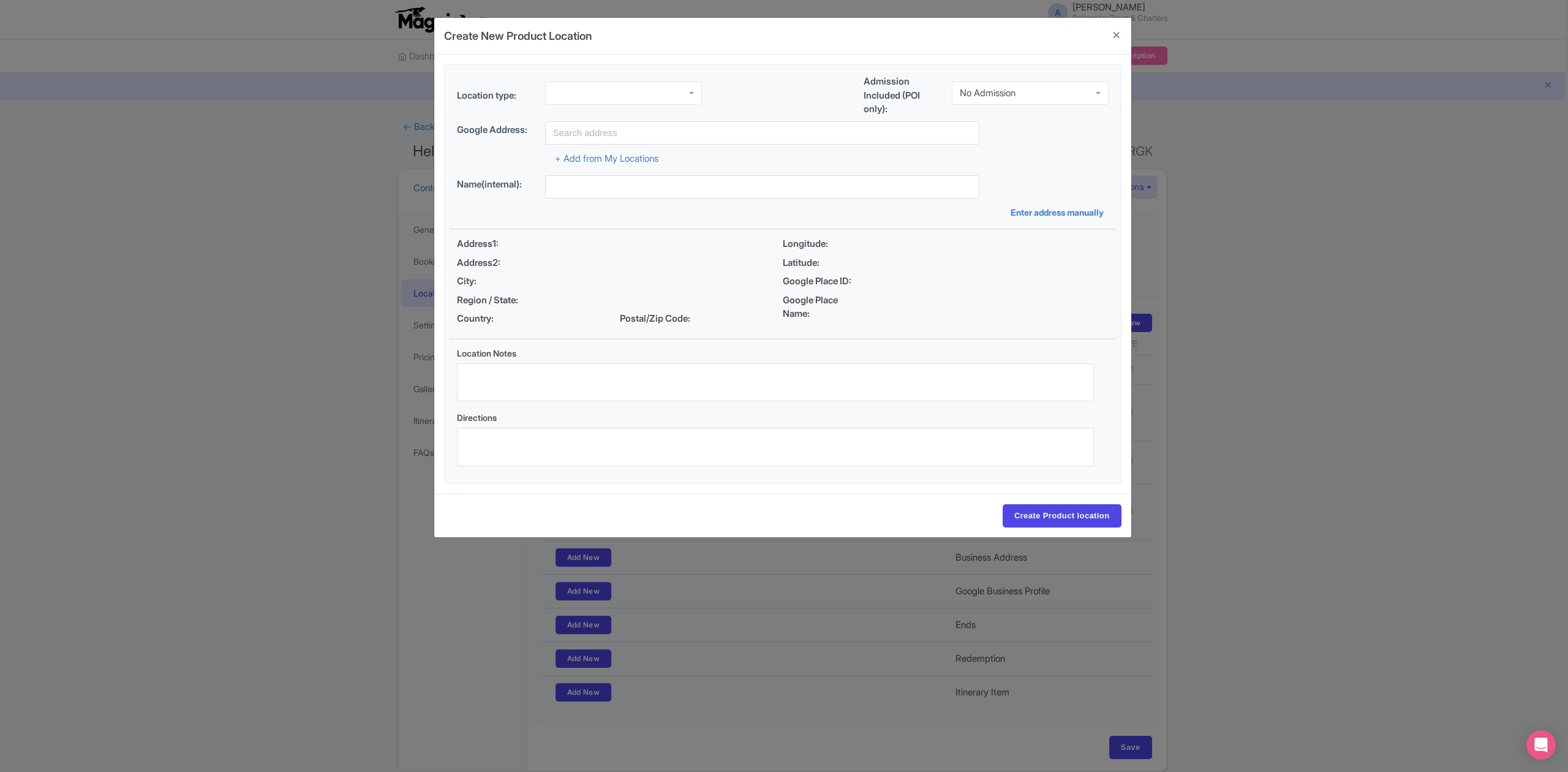
click at [579, 86] on div at bounding box center [623, 93] width 156 height 23
click at [1060, 87] on div "No Admission" at bounding box center [1030, 93] width 156 height 23
click at [681, 139] on input "text" at bounding box center [762, 133] width 434 height 23
paste input "Nusa Lembongan"
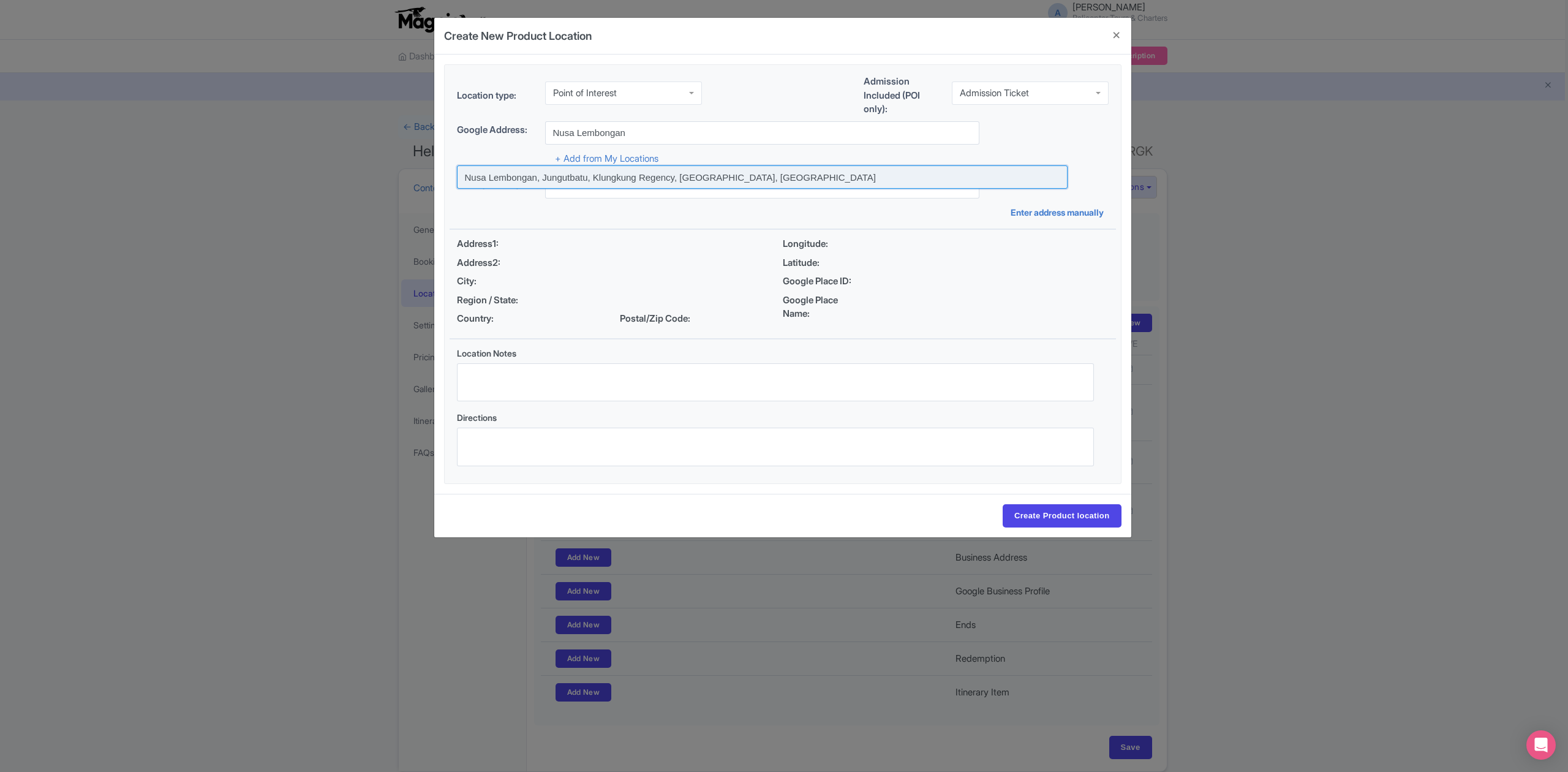
click at [492, 179] on input at bounding box center [762, 177] width 611 height 23
type input "Nusa Lembongan, Jungutbatu, Klungkung Regency, [GEOGRAPHIC_DATA], [GEOGRAPHIC_D…"
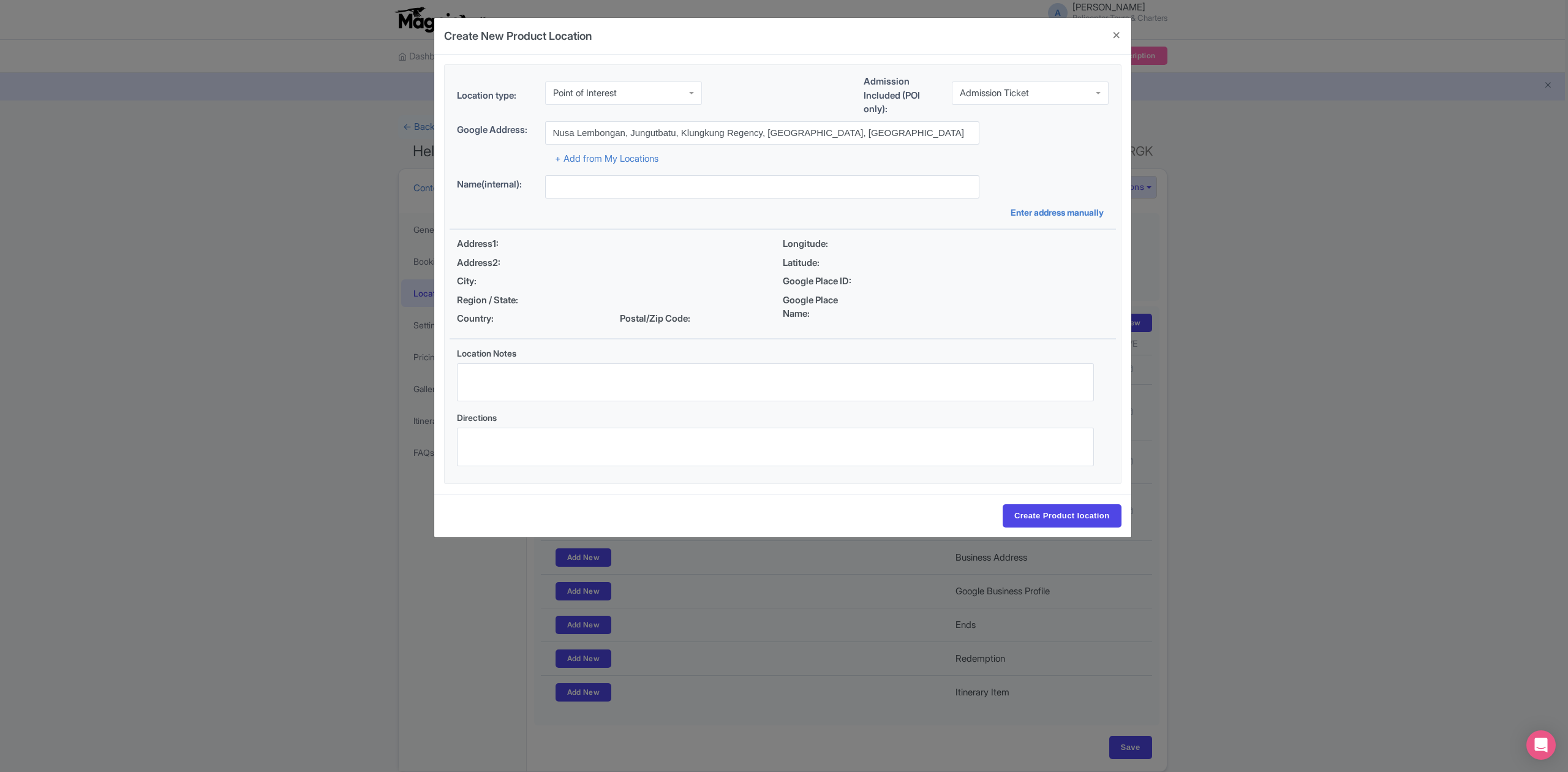
type input "Nusa Lembongan, Jungutbatu, Klungkung Regency, [GEOGRAPHIC_DATA], [GEOGRAPHIC_D…"
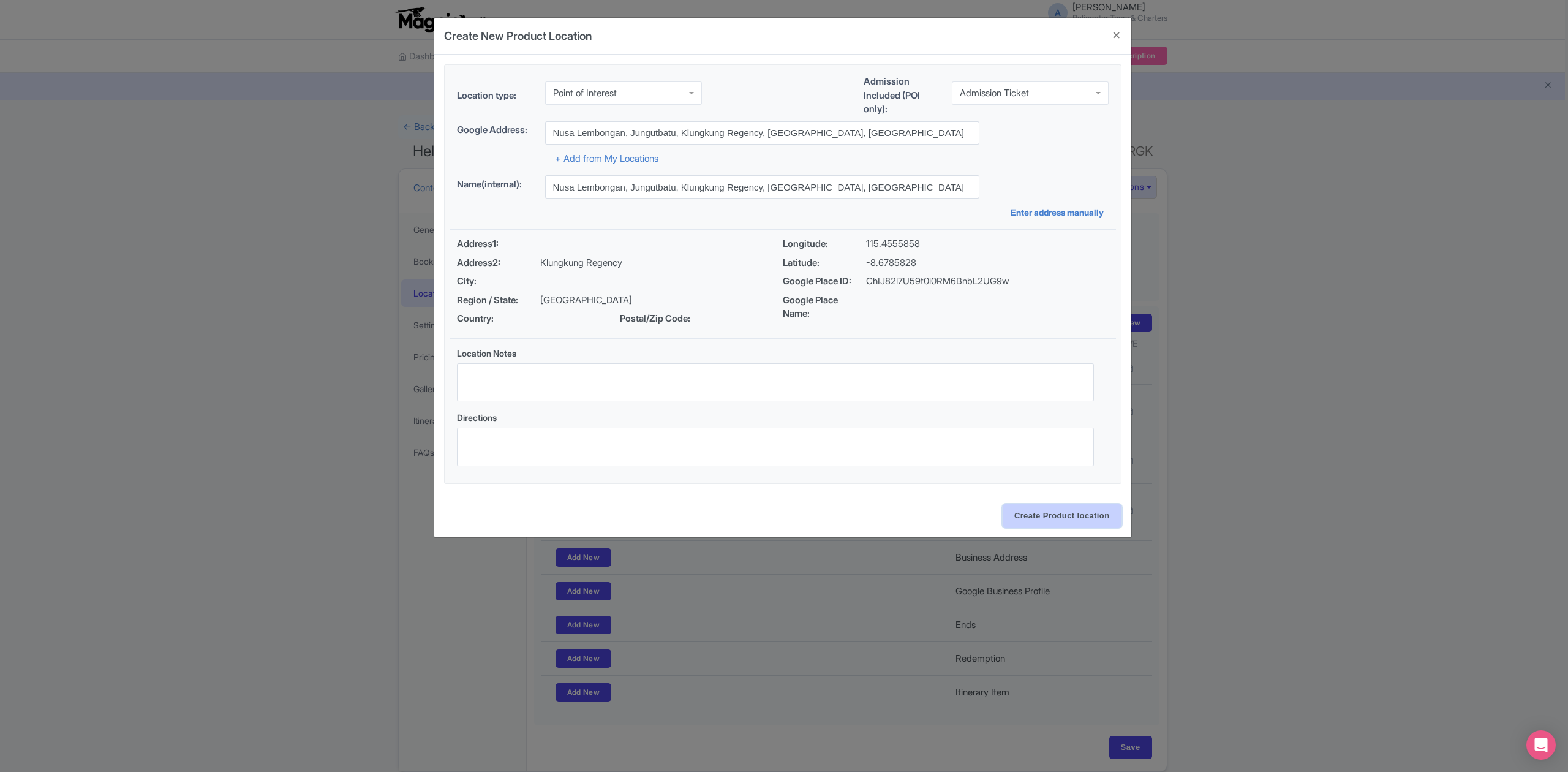
click at [1060, 520] on input "Create Product location" at bounding box center [1062, 516] width 118 height 23
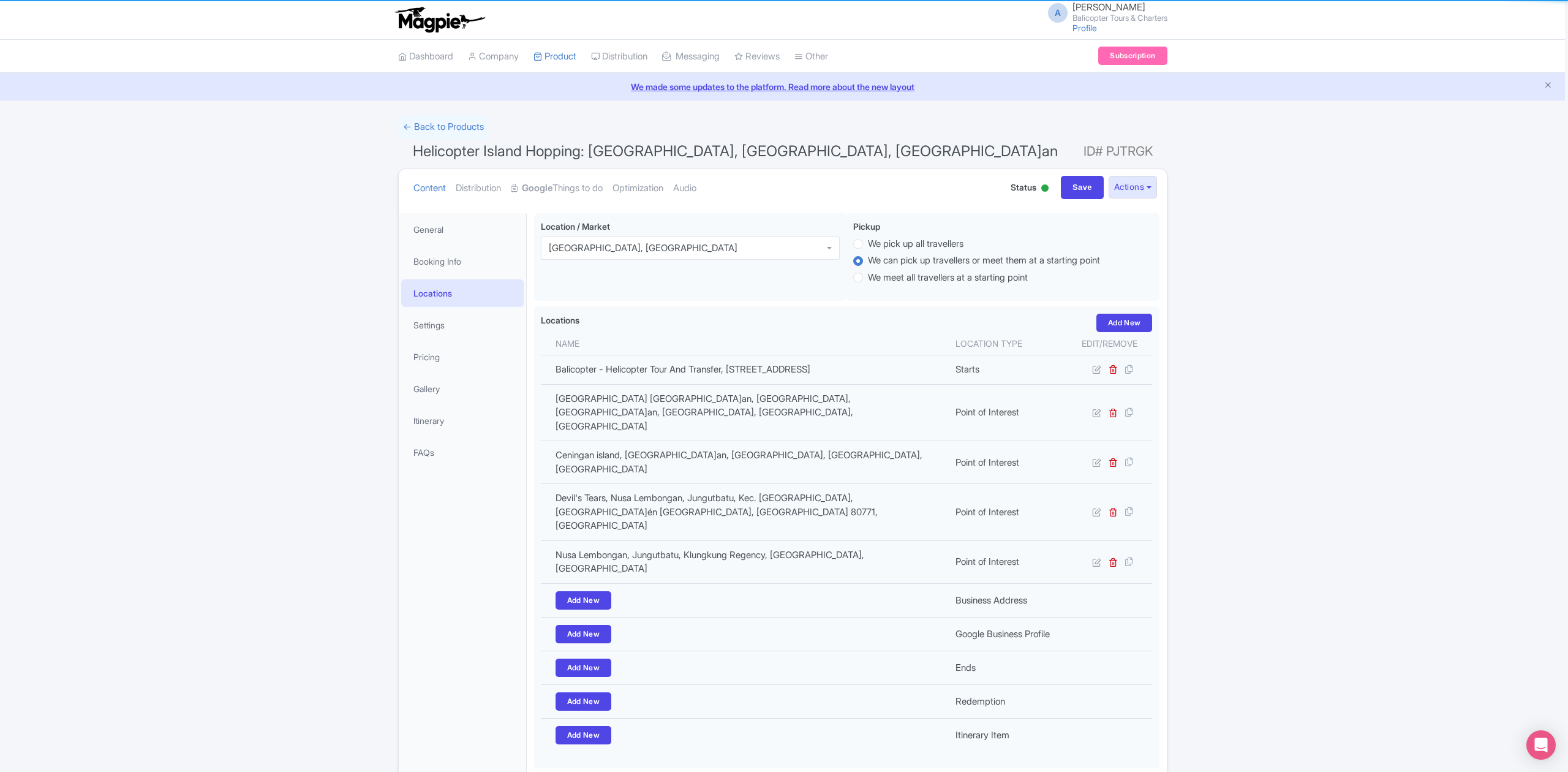
click at [1091, 540] on td at bounding box center [1110, 562] width 85 height 42
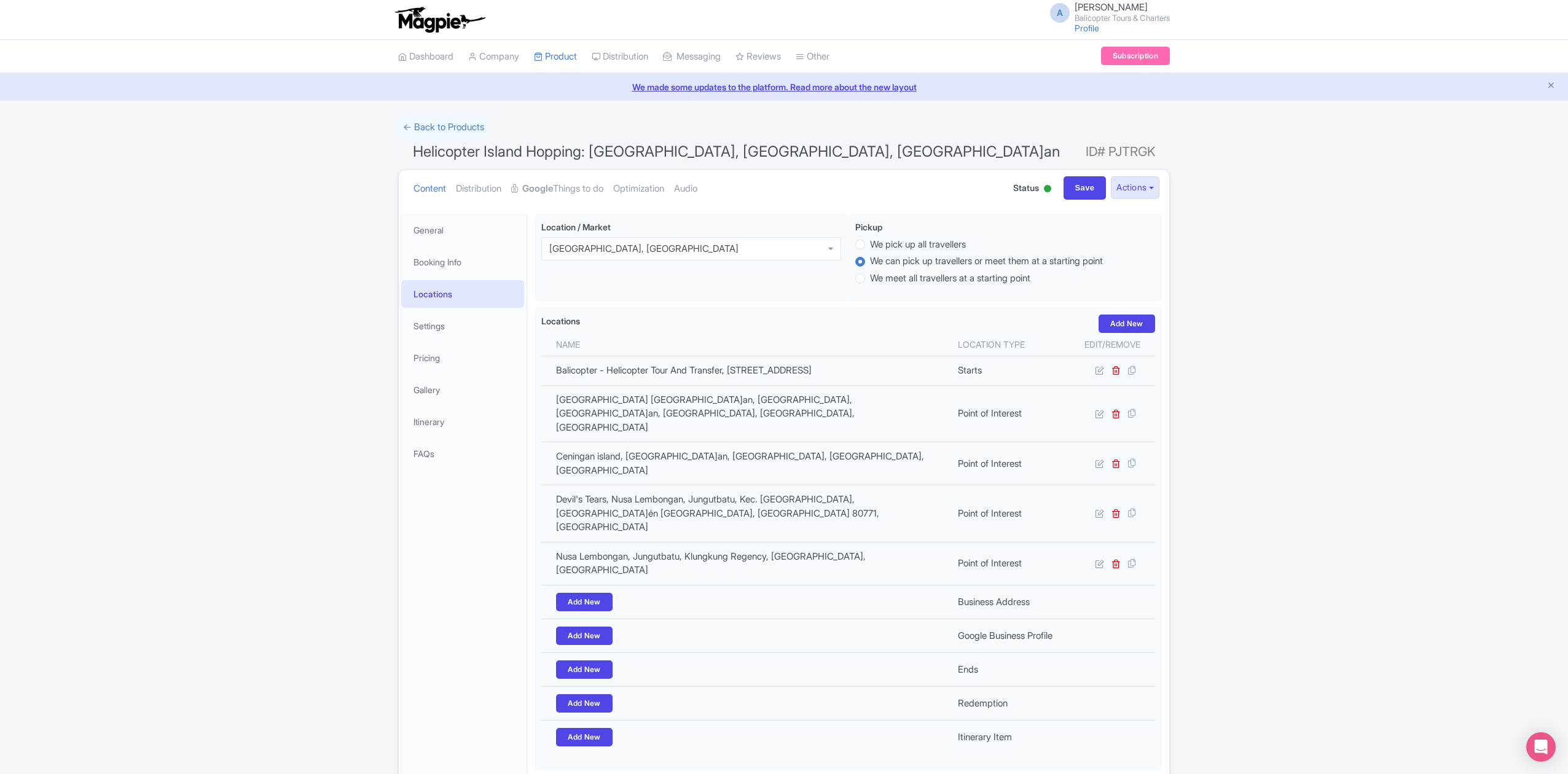
click at [1370, 551] on div "Success Product Location deleted successfully ← Back to Products Helicopter Isl…" at bounding box center [784, 465] width 1568 height 701
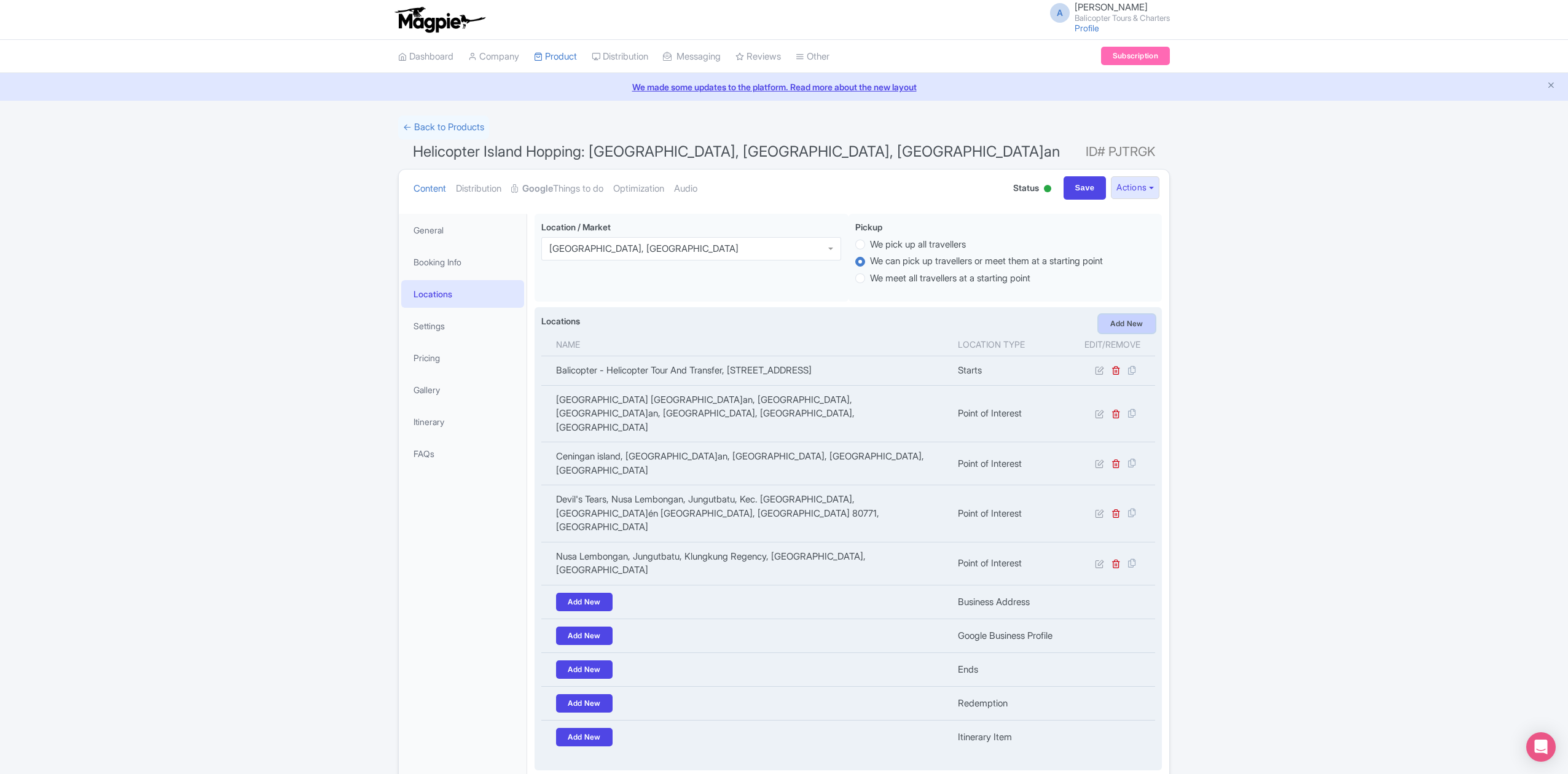
click at [1134, 325] on link "Add New" at bounding box center [1127, 324] width 57 height 19
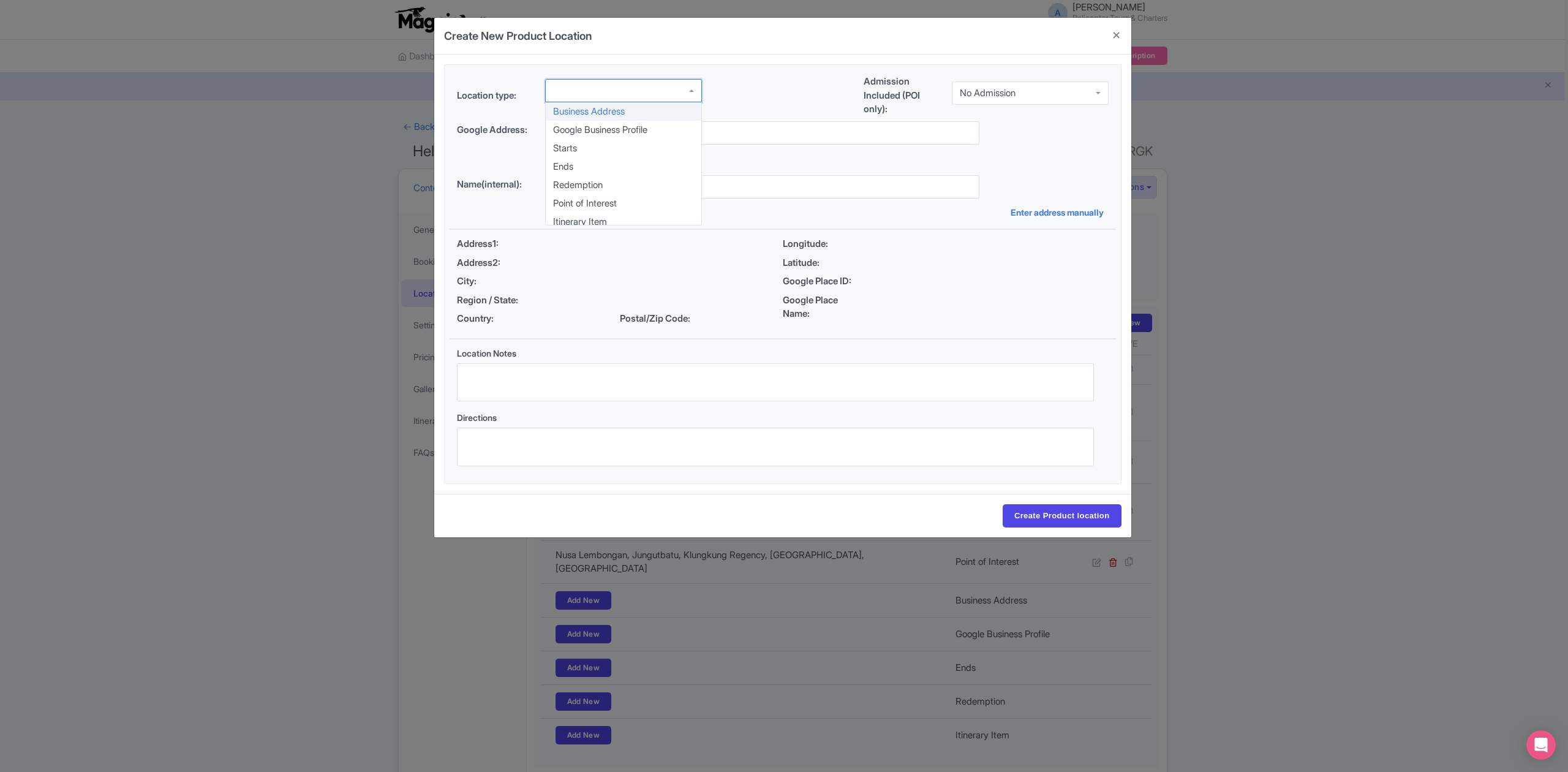
click at [689, 96] on div at bounding box center [623, 90] width 156 height 23
click at [995, 96] on div "No Admission" at bounding box center [1030, 93] width 156 height 23
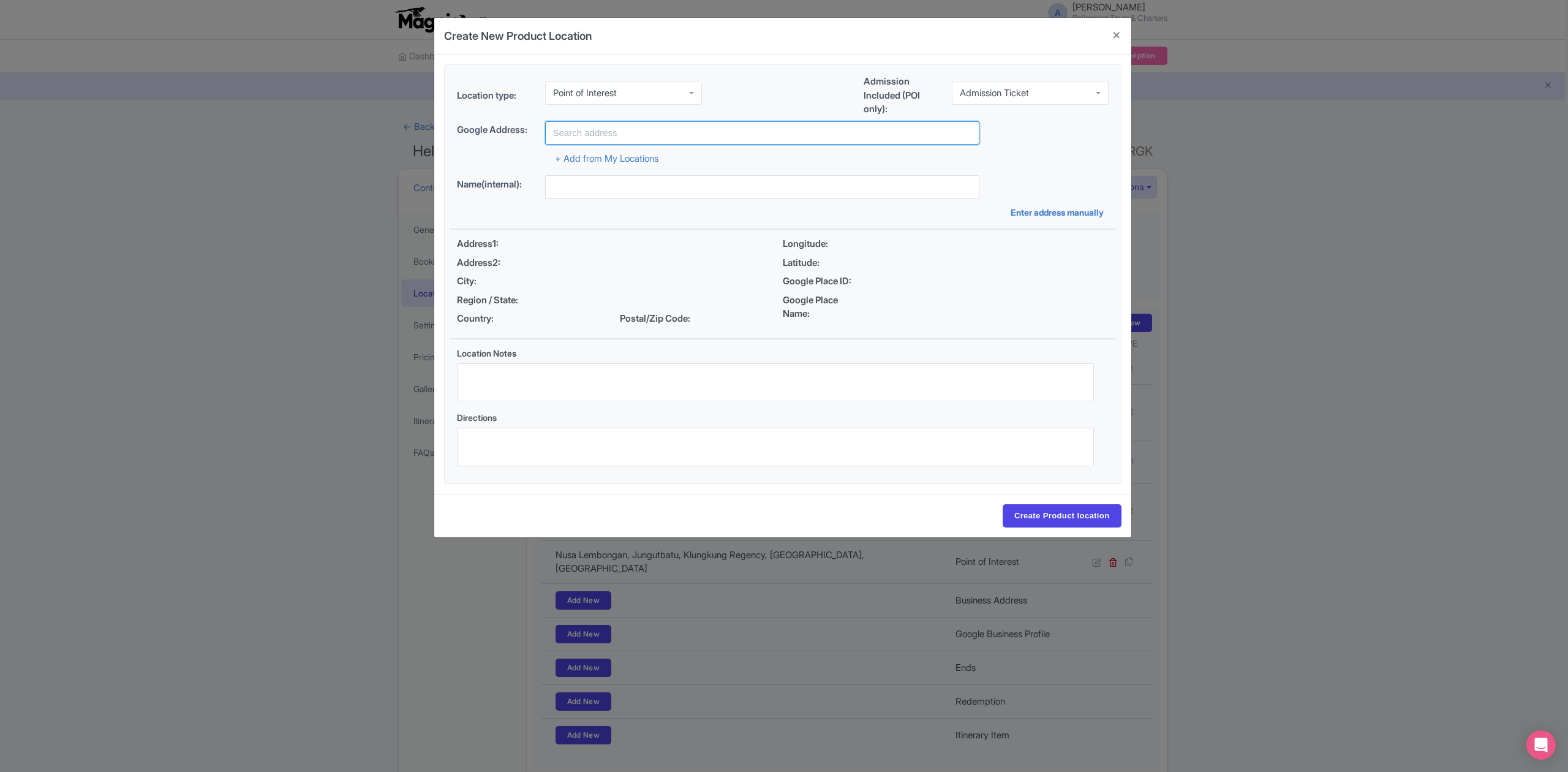
click at [638, 133] on input "text" at bounding box center [762, 133] width 434 height 23
paste input "Diamond Beach"
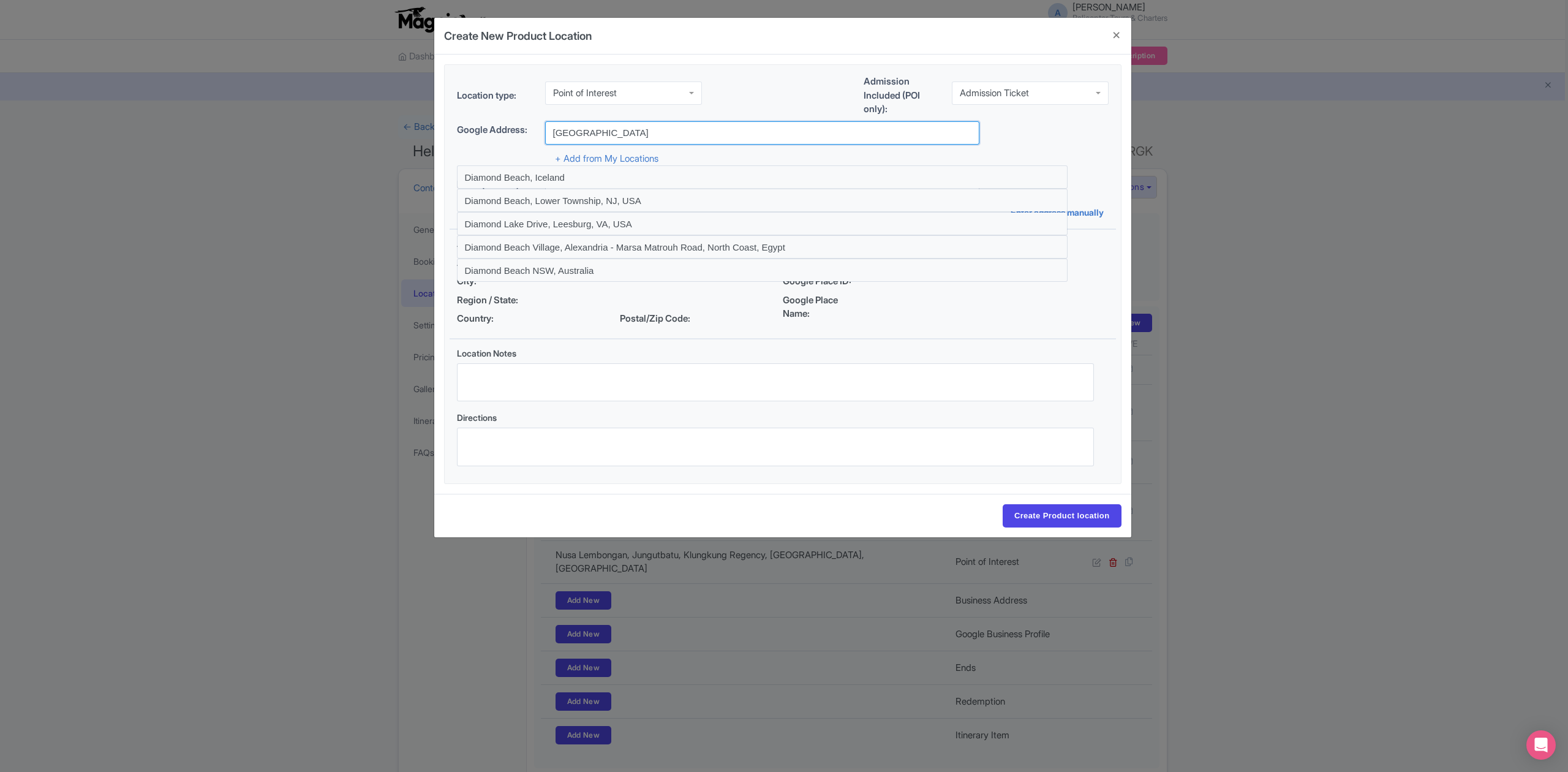
drag, startPoint x: 651, startPoint y: 126, endPoint x: 532, endPoint y: 138, distance: 119.6
click at [532, 138] on div "Google Address: Diamond Beach" at bounding box center [782, 133] width 651 height 23
click at [1002, 504] on input "Create Product location" at bounding box center [1062, 516] width 118 height 23
type input "Diamond Beach, Pejukutan, Nusa Penida, Klungkung Regency, Bali, Indonesia"
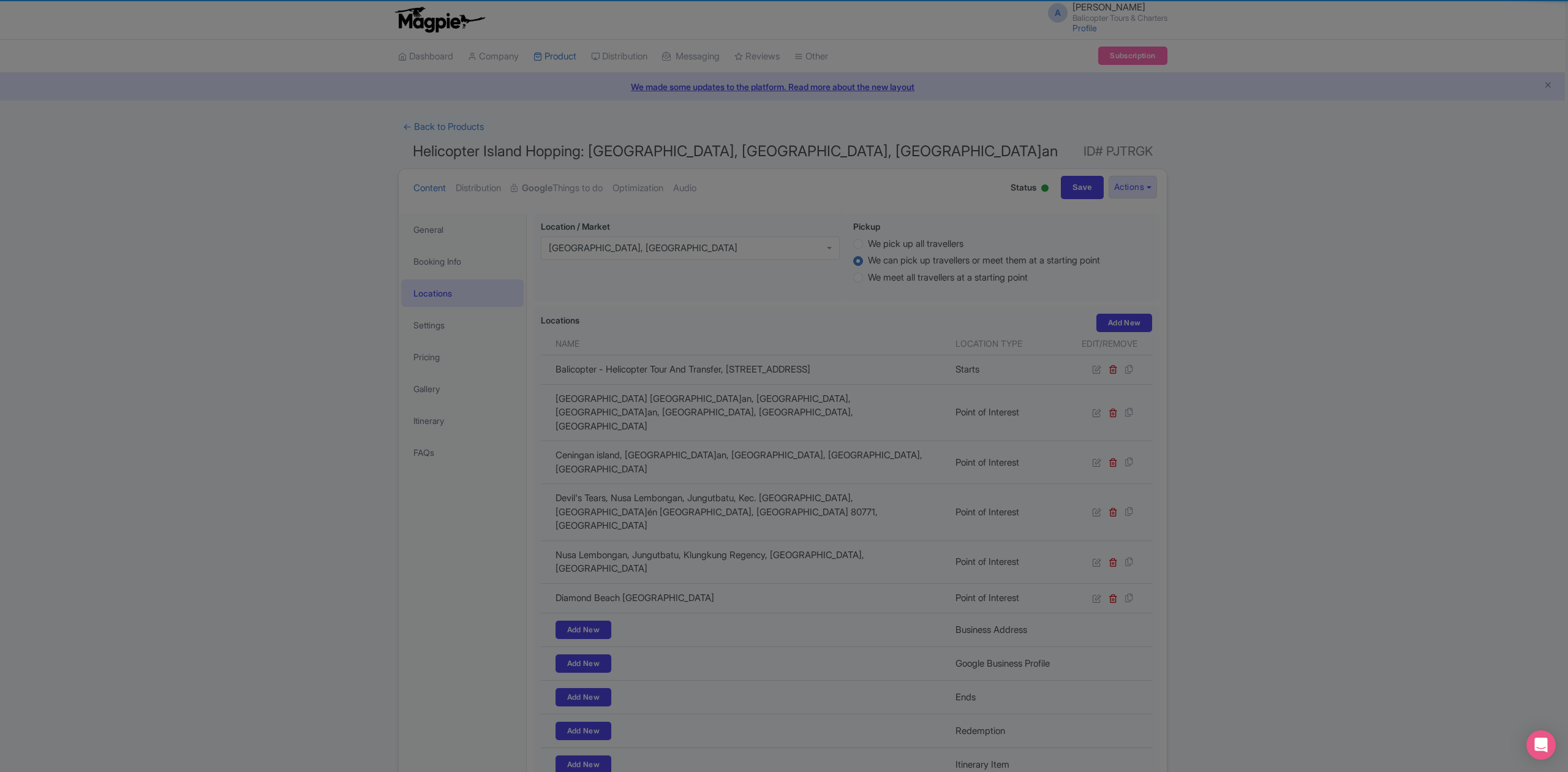
click at [721, 126] on body "A Andrey Astashkin Balicopter Tours & Charters Profile Users Settings Sign out …" at bounding box center [784, 386] width 1568 height 772
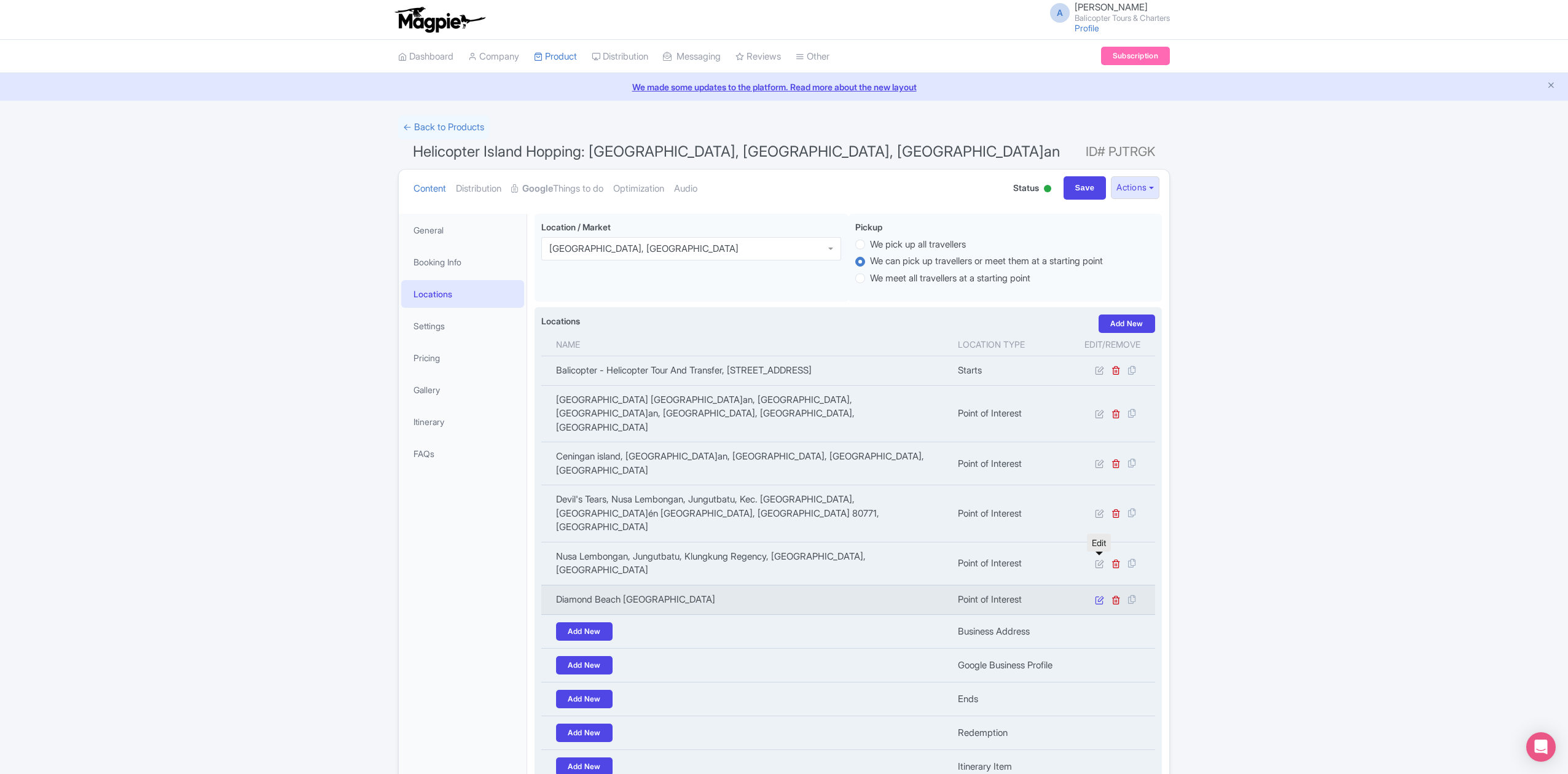
click at [1100, 595] on icon at bounding box center [1100, 599] width 9 height 9
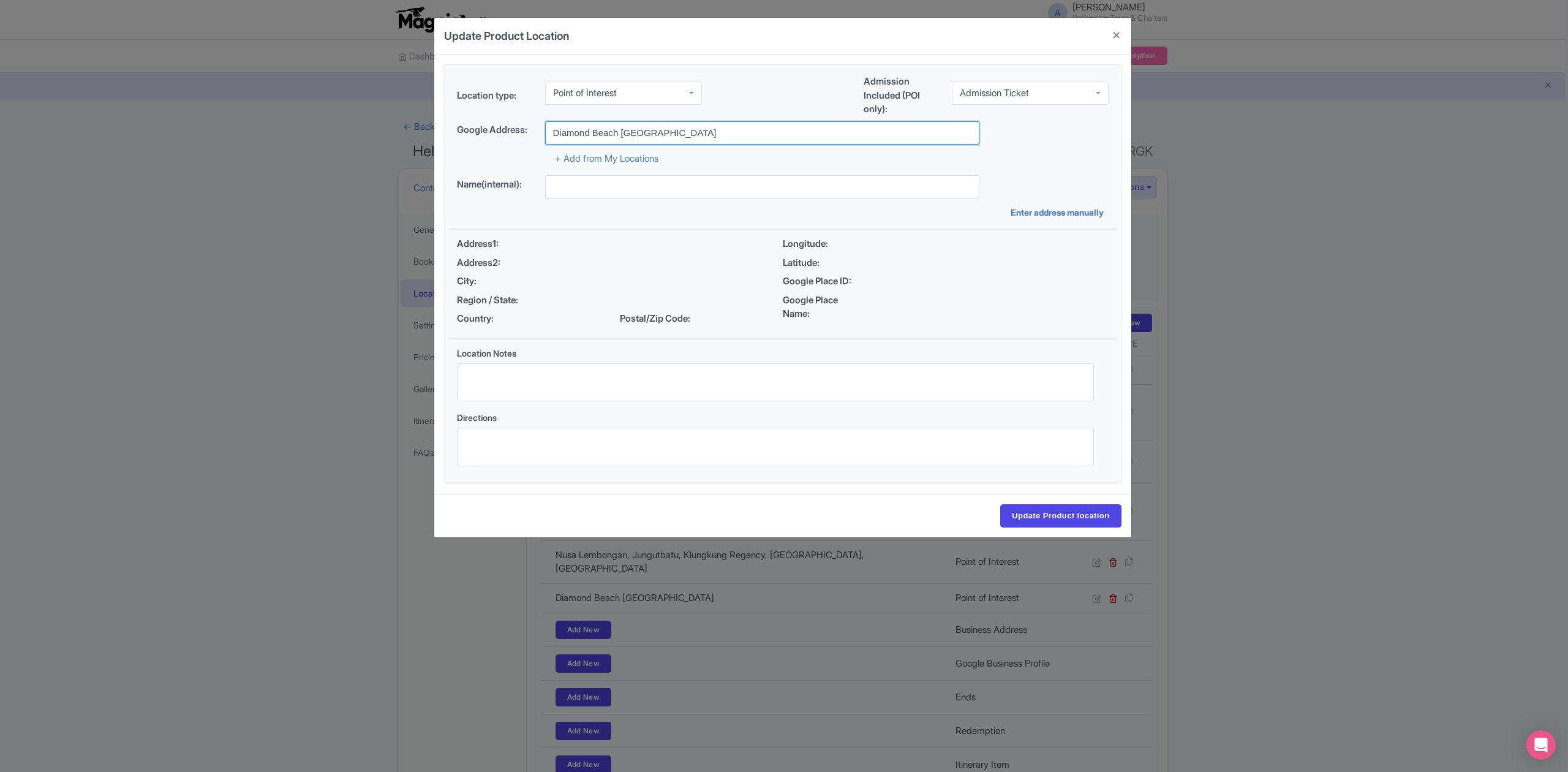
click at [694, 131] on input "Diamond Beach indonesia" at bounding box center [762, 133] width 434 height 23
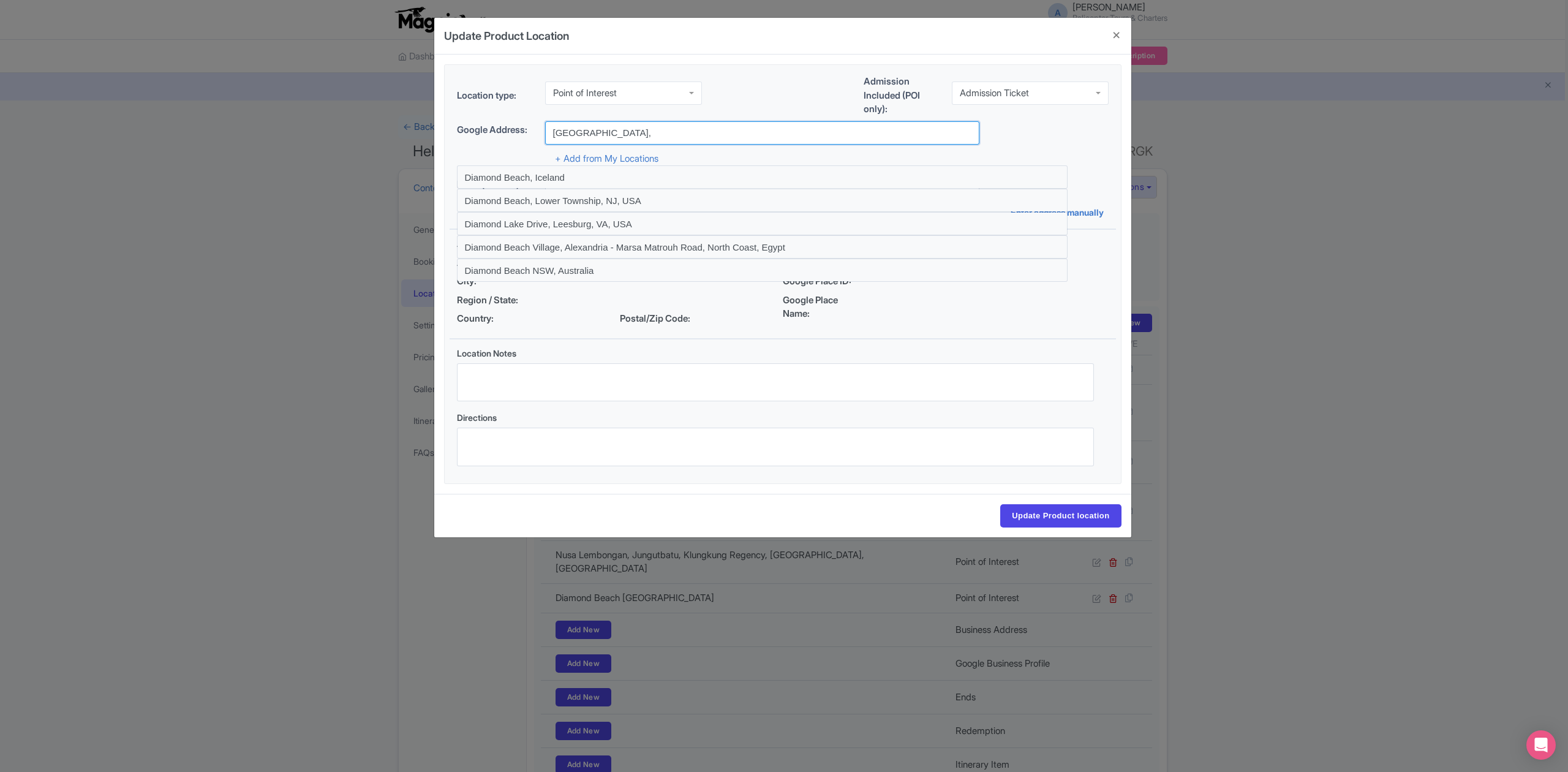
paste input "Pejukutan, Nusa Penida, Klungkung Regency, Bali 80771"
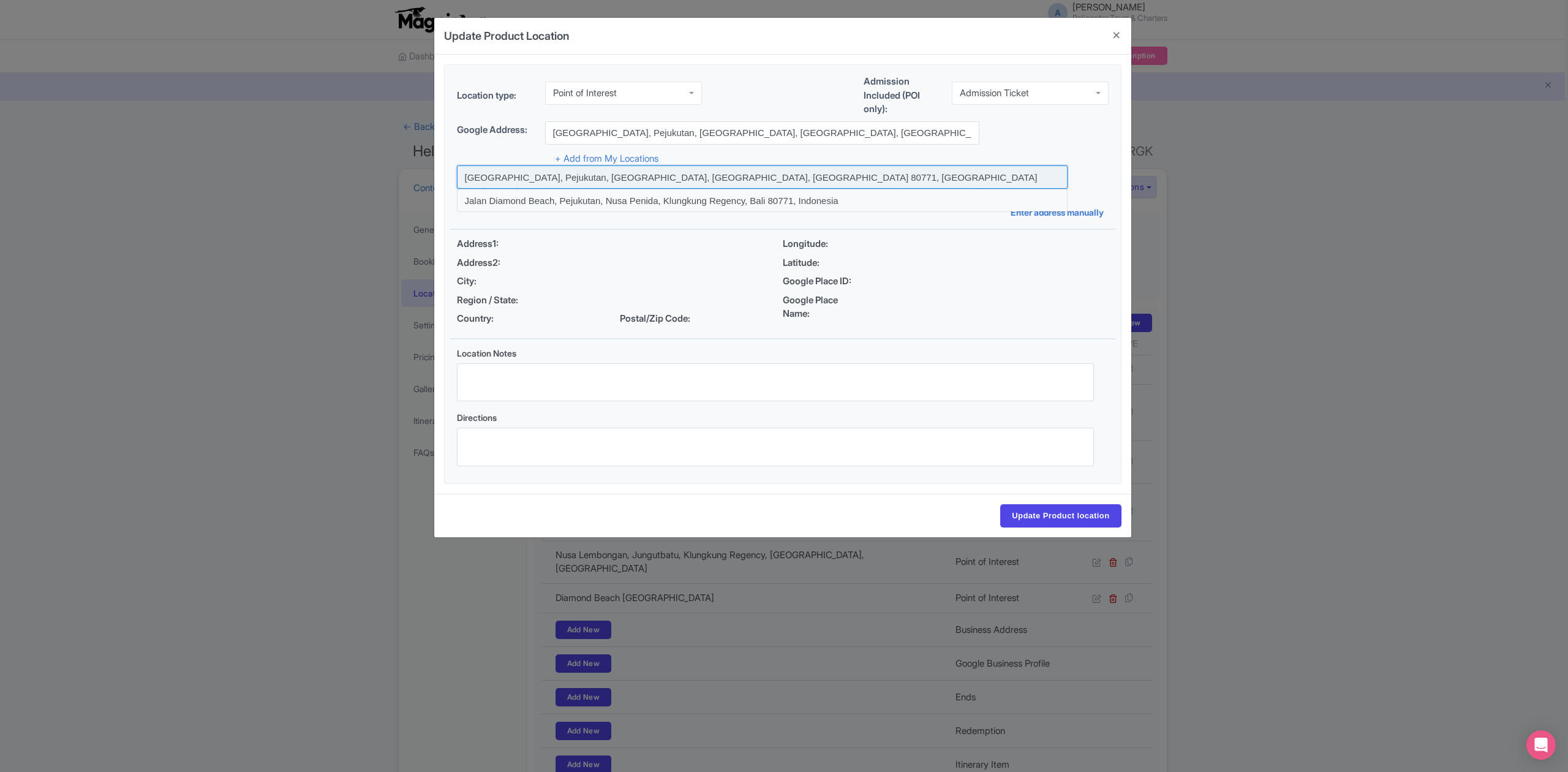
click at [674, 177] on input at bounding box center [762, 177] width 611 height 23
type input "Diamond Beach, Pejukutan, Nusa Penida, Klungkung Regency, Bali 80771, Indonesia"
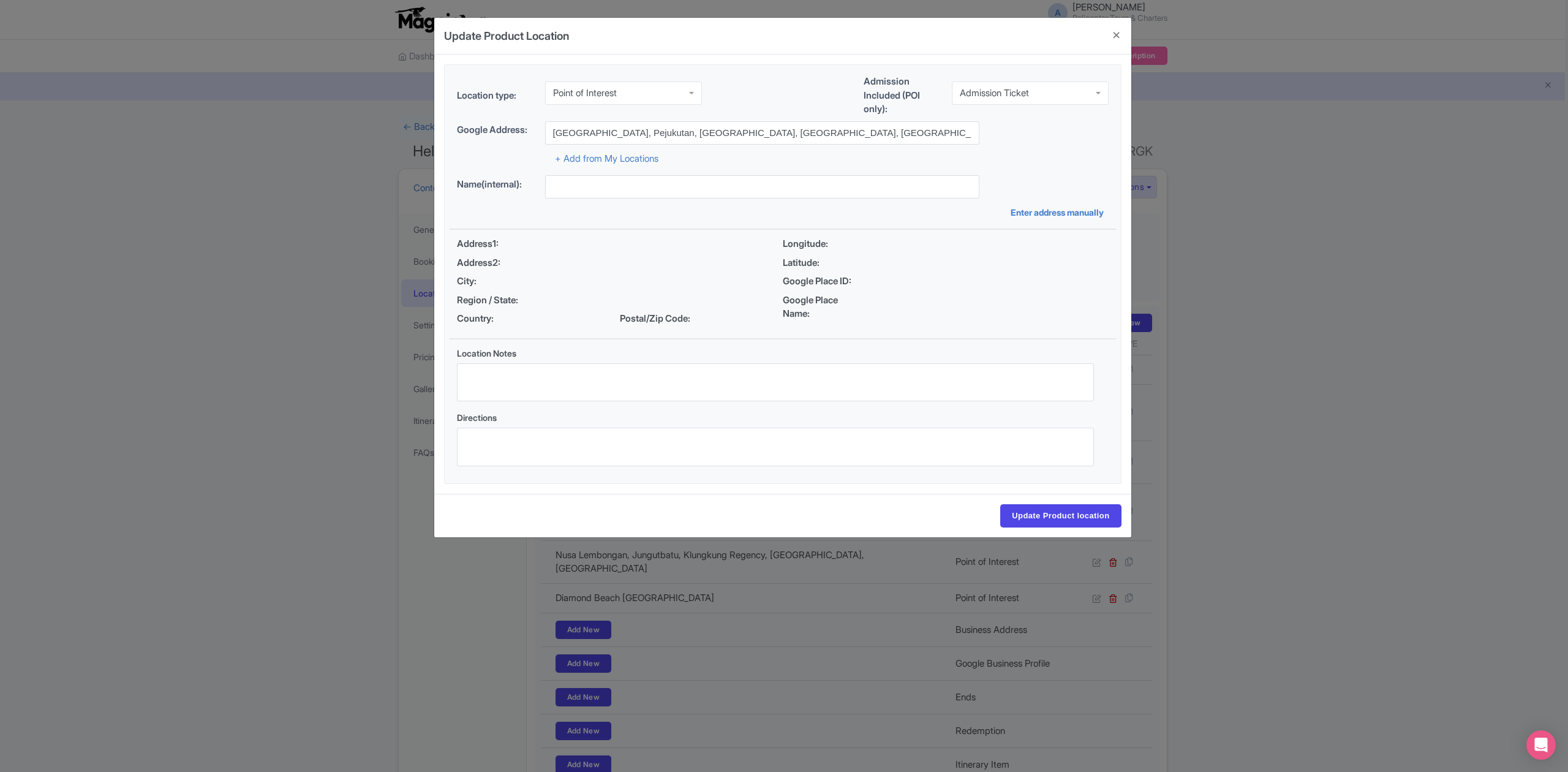
type input "Diamond Beach, Pejukutan, Nusa Penida, Klungkung Regency, Bali 80771, Indonesia"
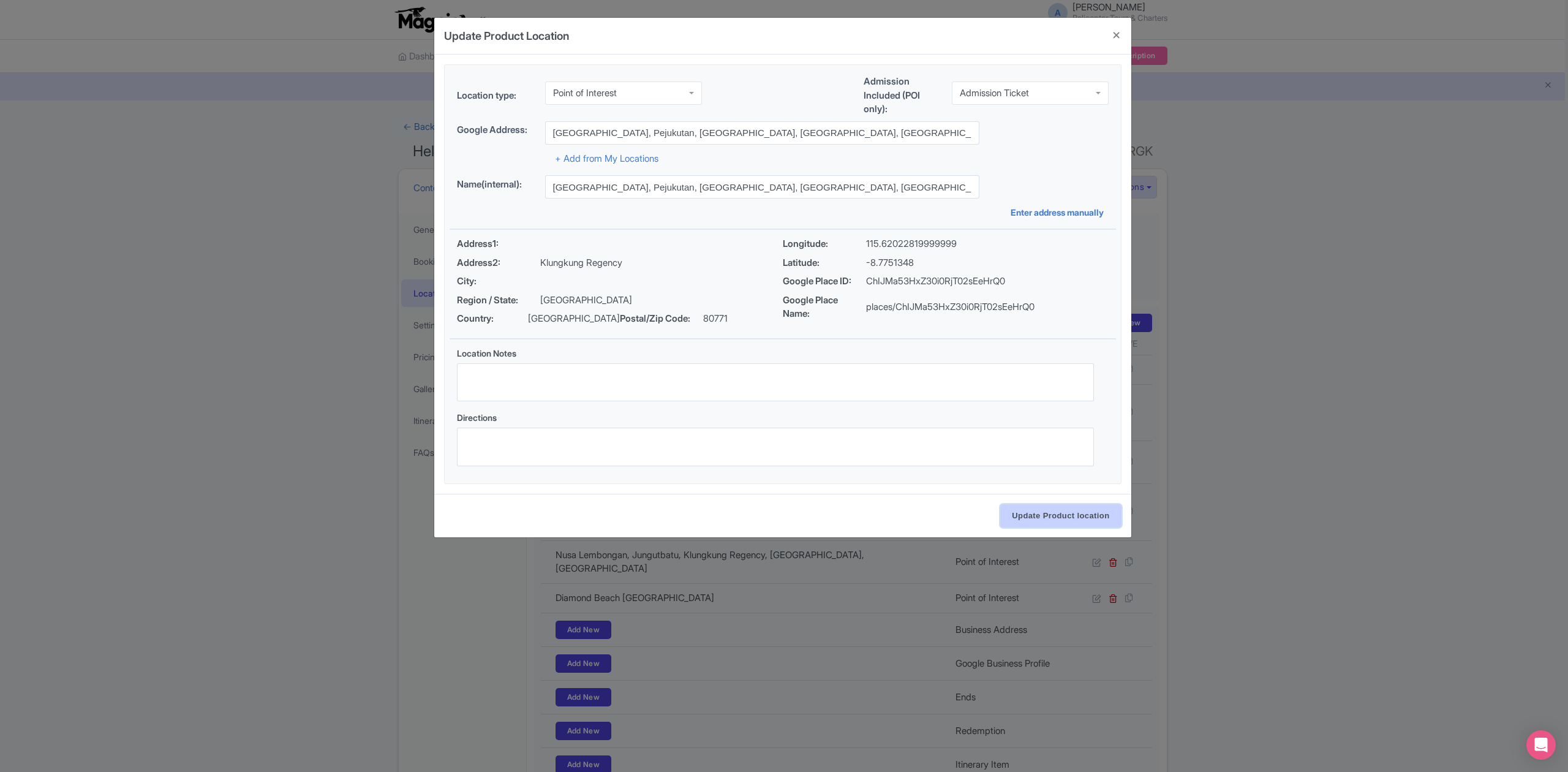
click at [1079, 516] on input "Update Product location" at bounding box center [1060, 516] width 120 height 23
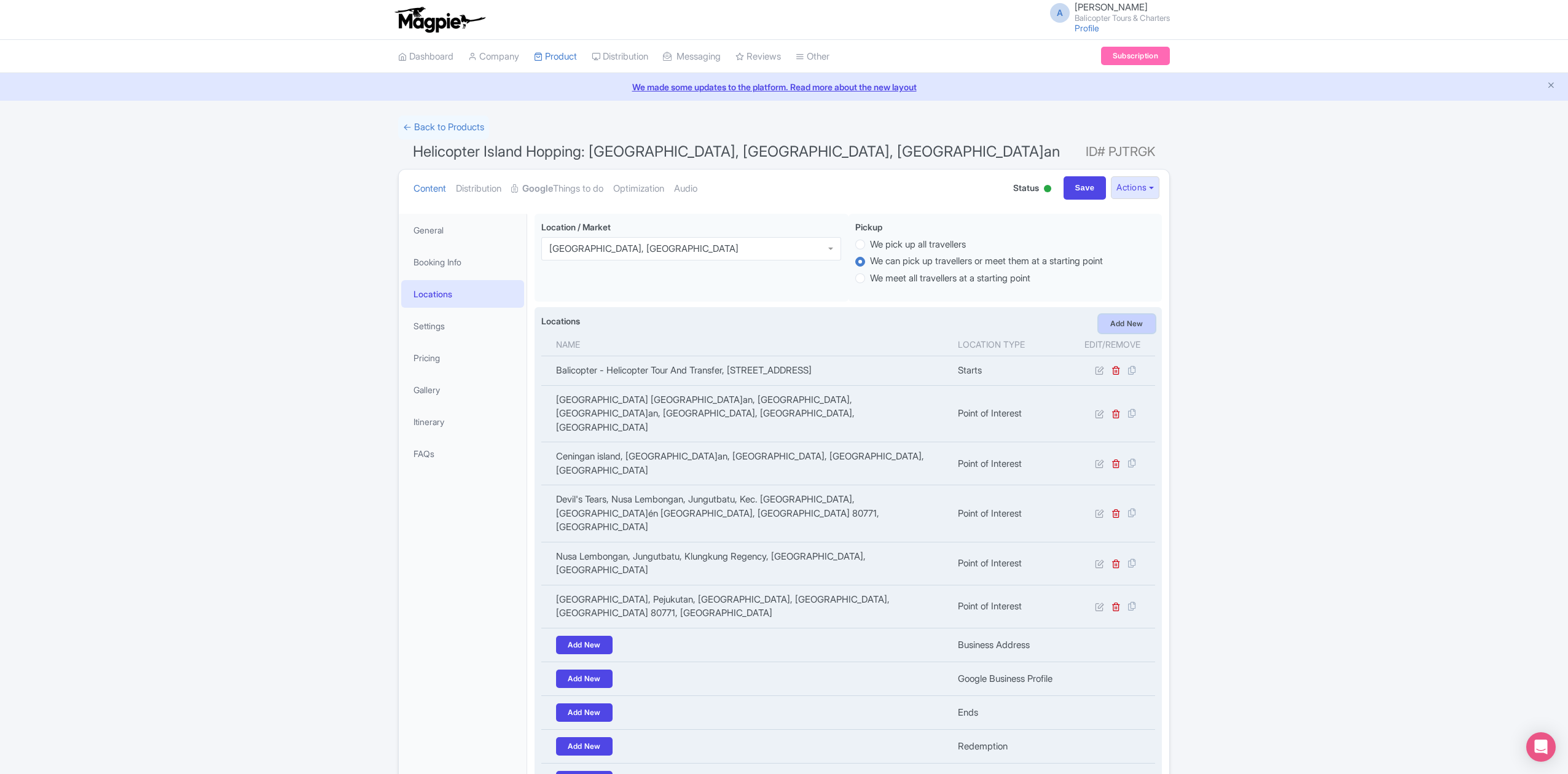
click at [1117, 329] on link "Add New" at bounding box center [1127, 324] width 57 height 19
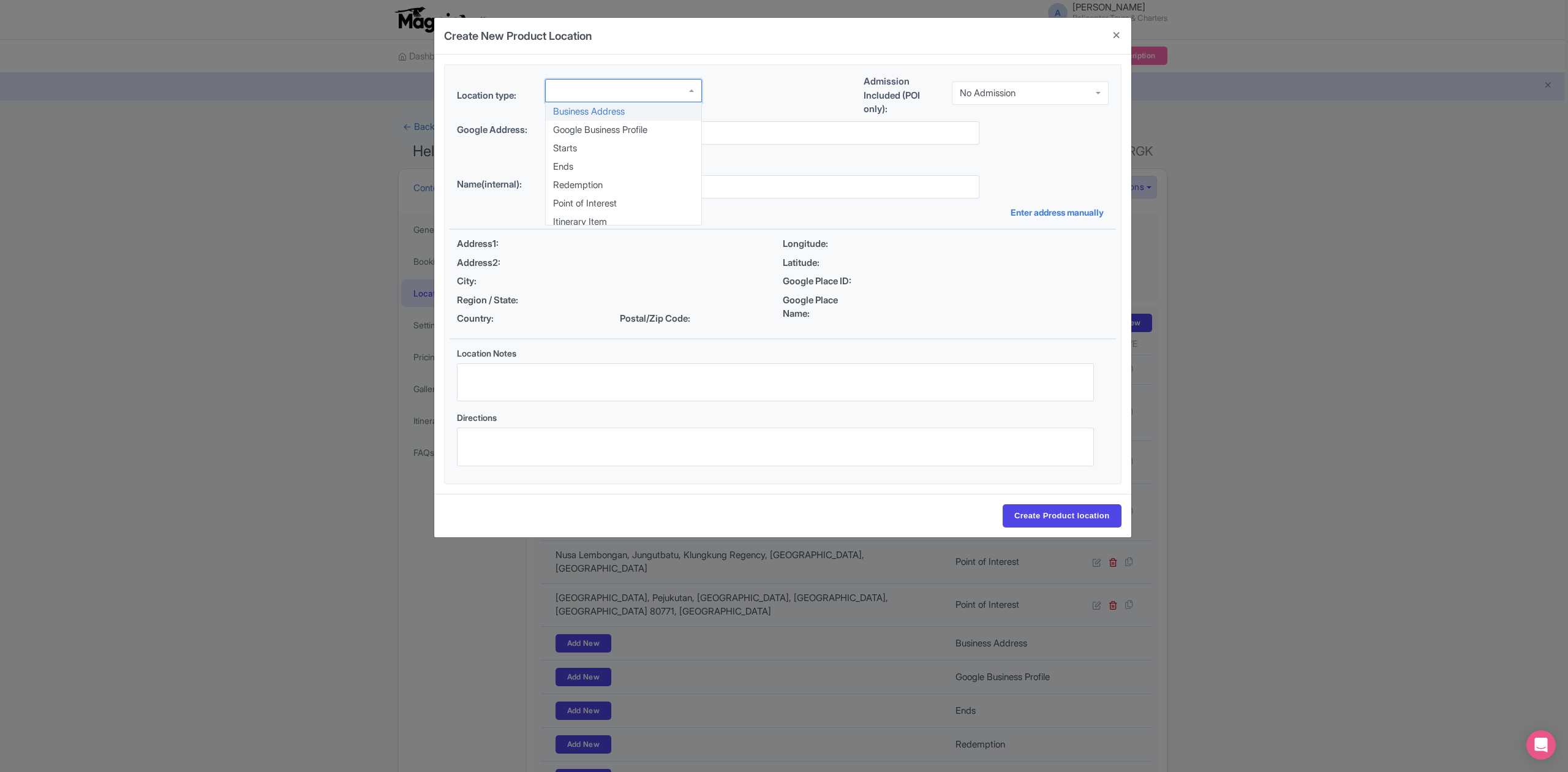
click at [625, 87] on div at bounding box center [623, 90] width 156 height 23
click at [1047, 85] on div "No Admission" at bounding box center [1030, 93] width 156 height 23
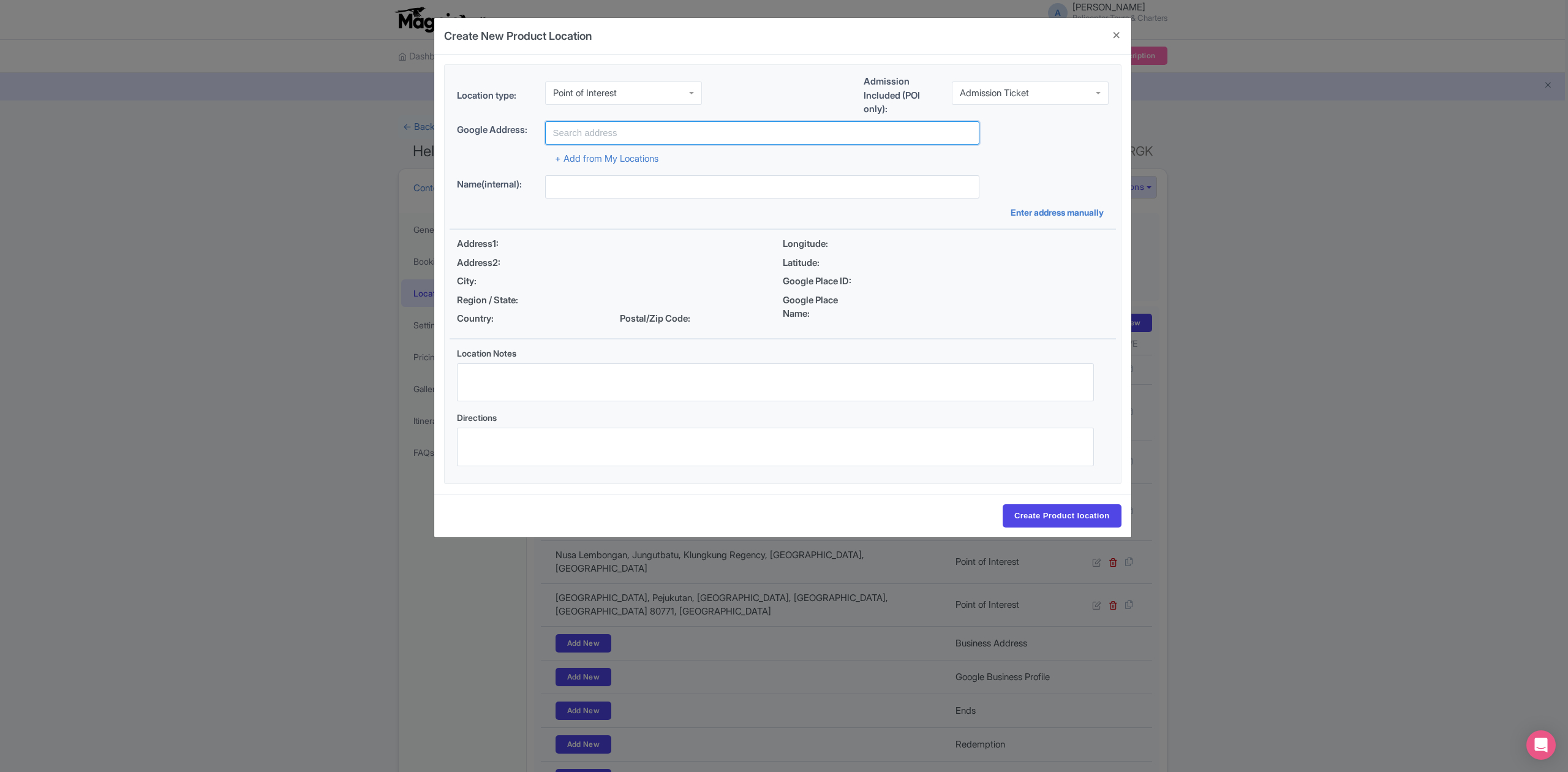
click at [744, 127] on input "text" at bounding box center [762, 133] width 434 height 23
paste input "Kelingking Beach"
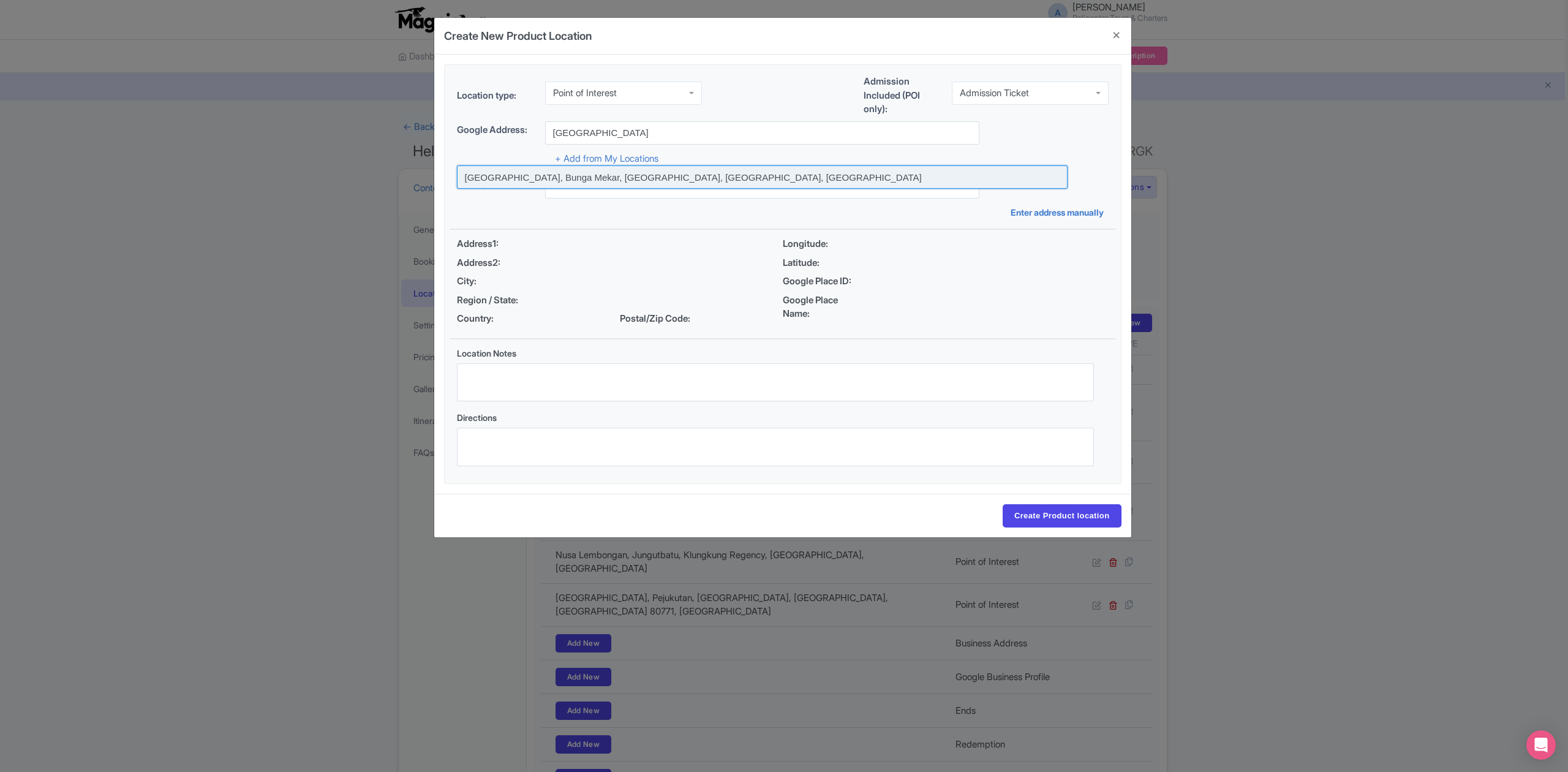
click at [510, 174] on input at bounding box center [762, 177] width 611 height 23
type input "Kelingking Beach, Bunga Mekar, Klungkung Regency, Bali, Indonesia"
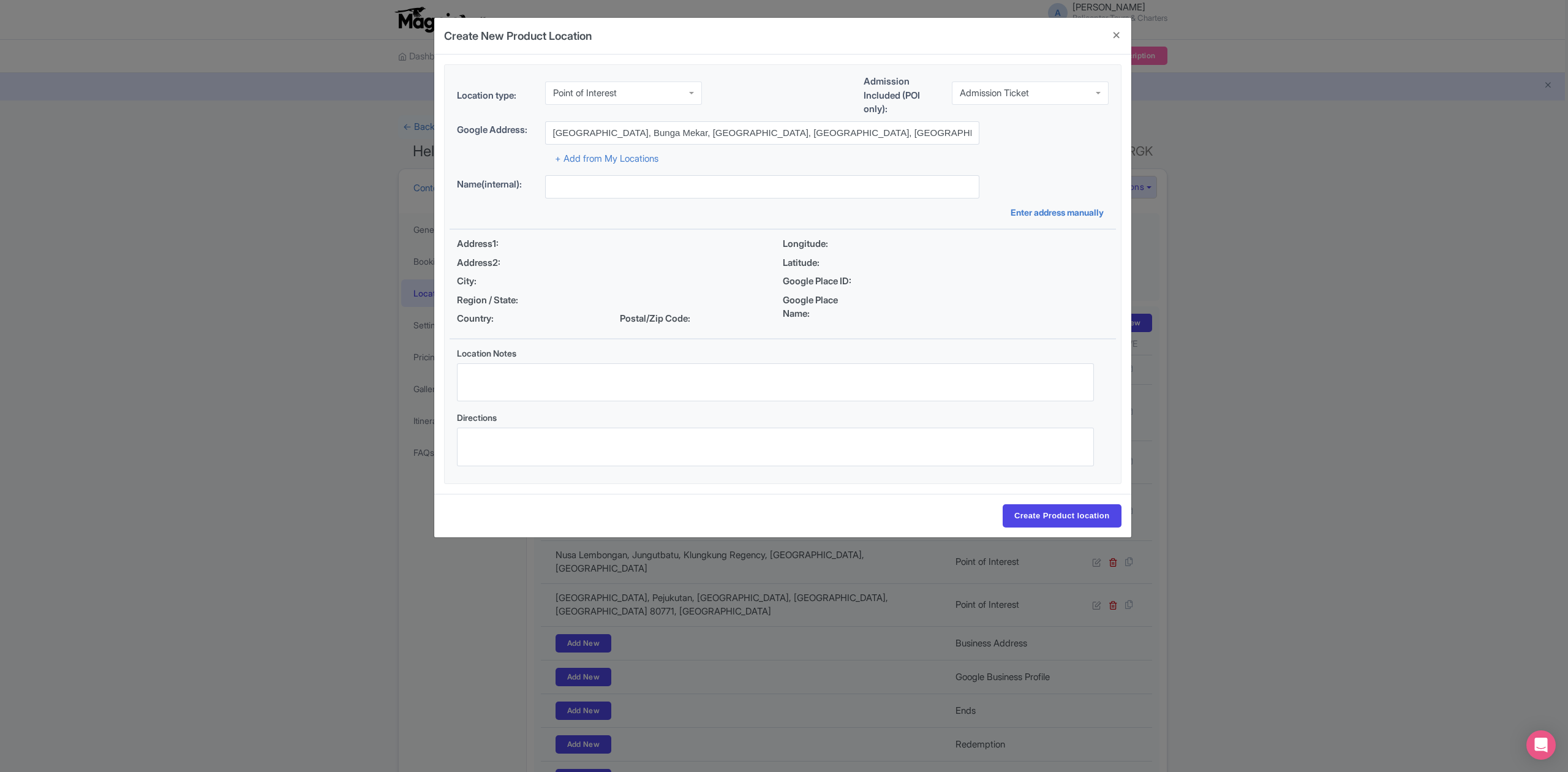
type input "Kelingking Beach, Bunga Mekar, Klungkung Regency, Bali, Indonesia"
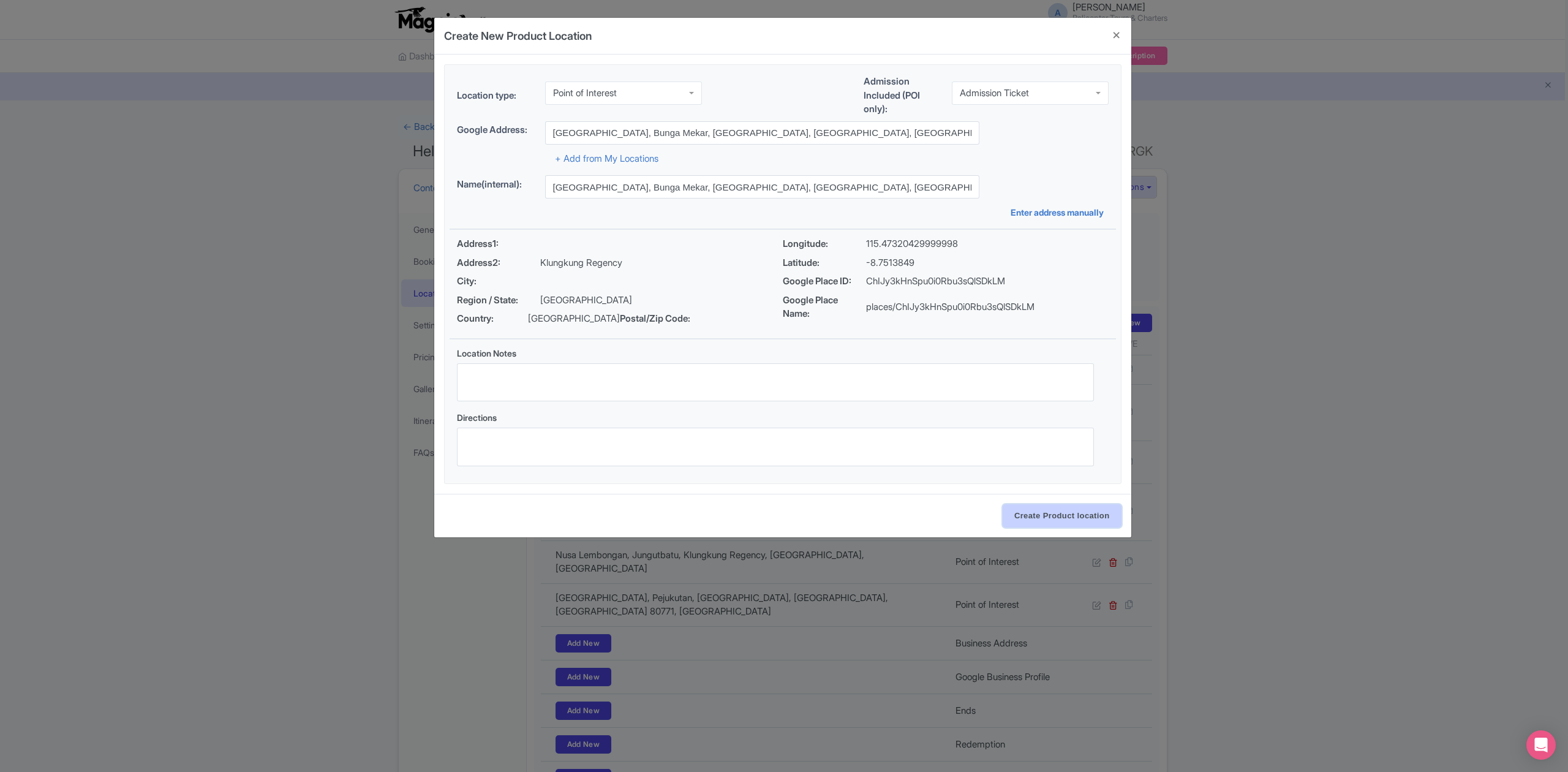
click at [1060, 517] on input "Create Product location" at bounding box center [1062, 516] width 118 height 23
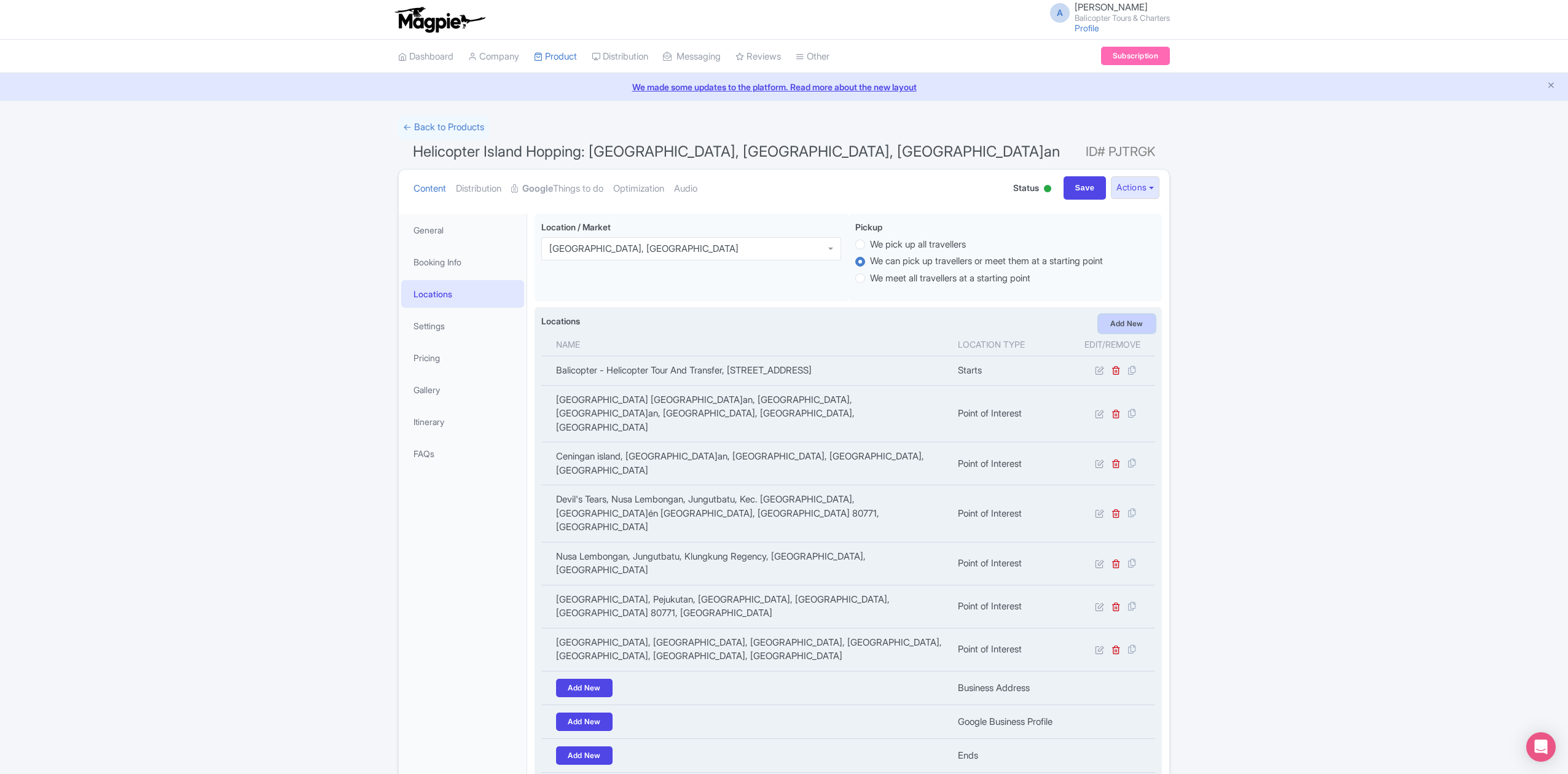
click at [1131, 321] on link "Add New" at bounding box center [1127, 324] width 57 height 19
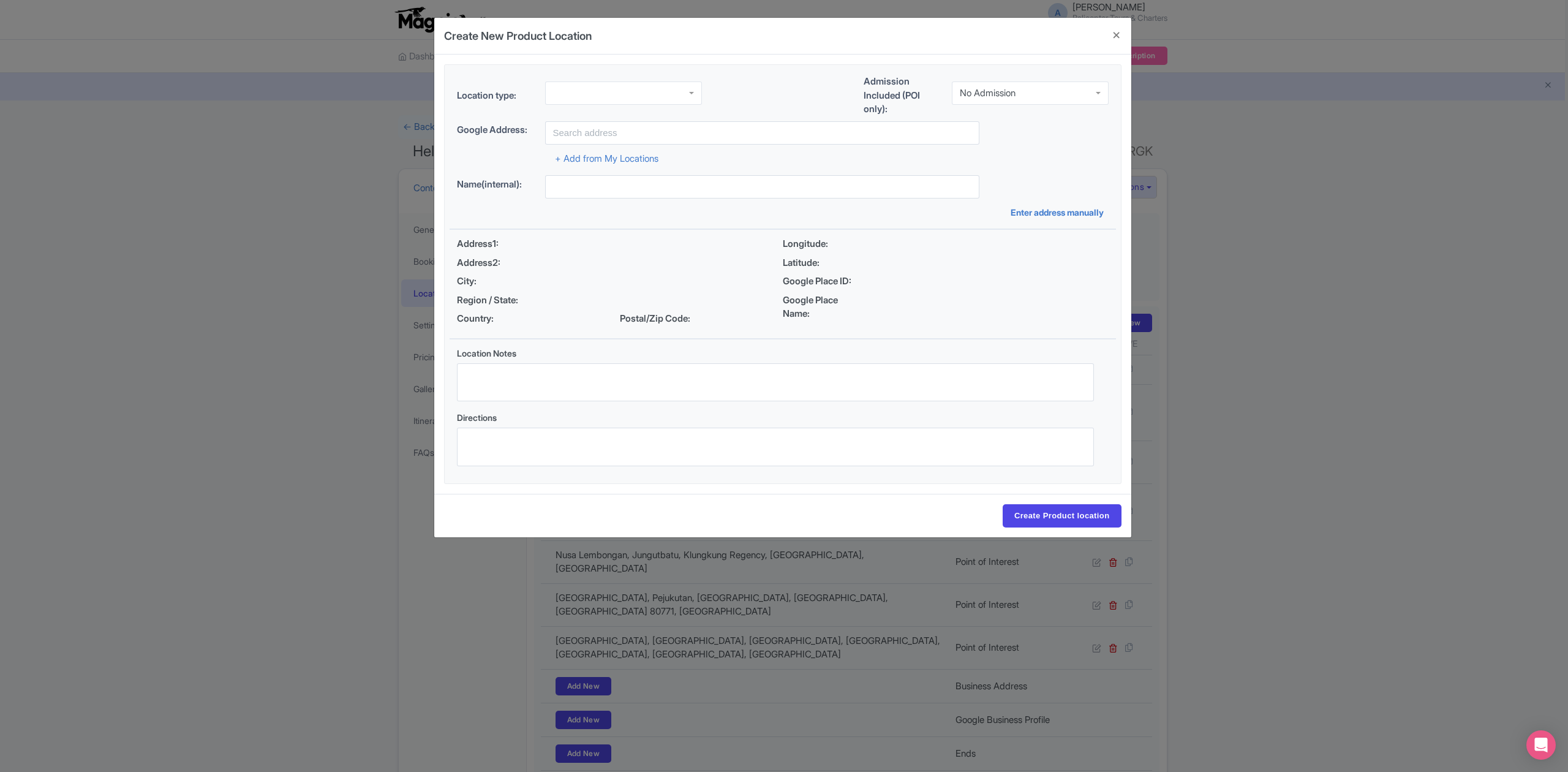
click at [618, 94] on div at bounding box center [623, 93] width 156 height 23
drag, startPoint x: 1007, startPoint y: 91, endPoint x: 1009, endPoint y: 98, distance: 7.3
click at [1008, 91] on div "No Admission" at bounding box center [987, 93] width 56 height 11
click at [650, 137] on input "text" at bounding box center [762, 133] width 434 height 23
paste input "Crystal Bay Nusa Penida"
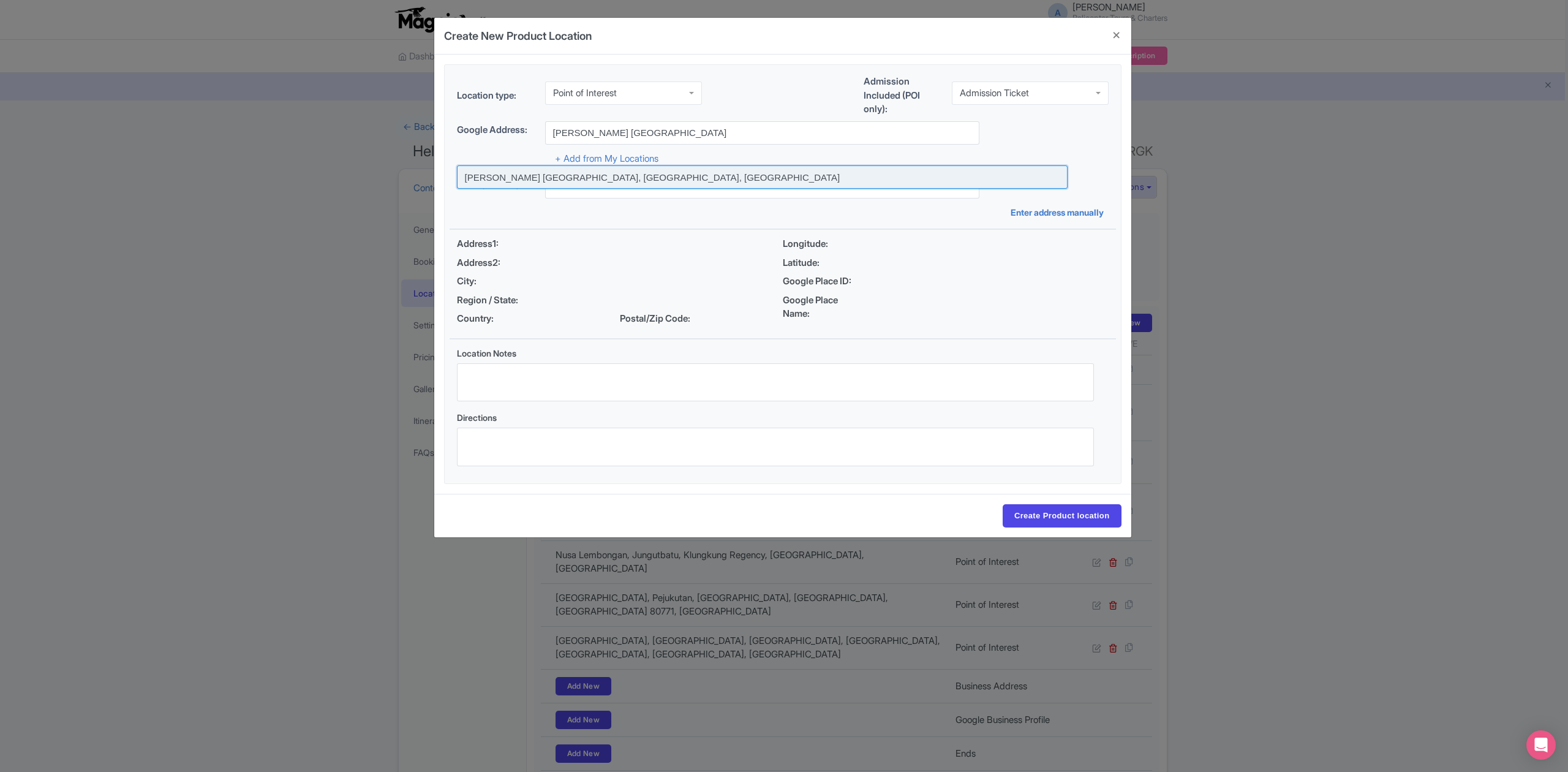
click at [520, 177] on input at bounding box center [762, 177] width 611 height 23
type input "Crystal Bay Nusa Penida, Bali, Indonesia"
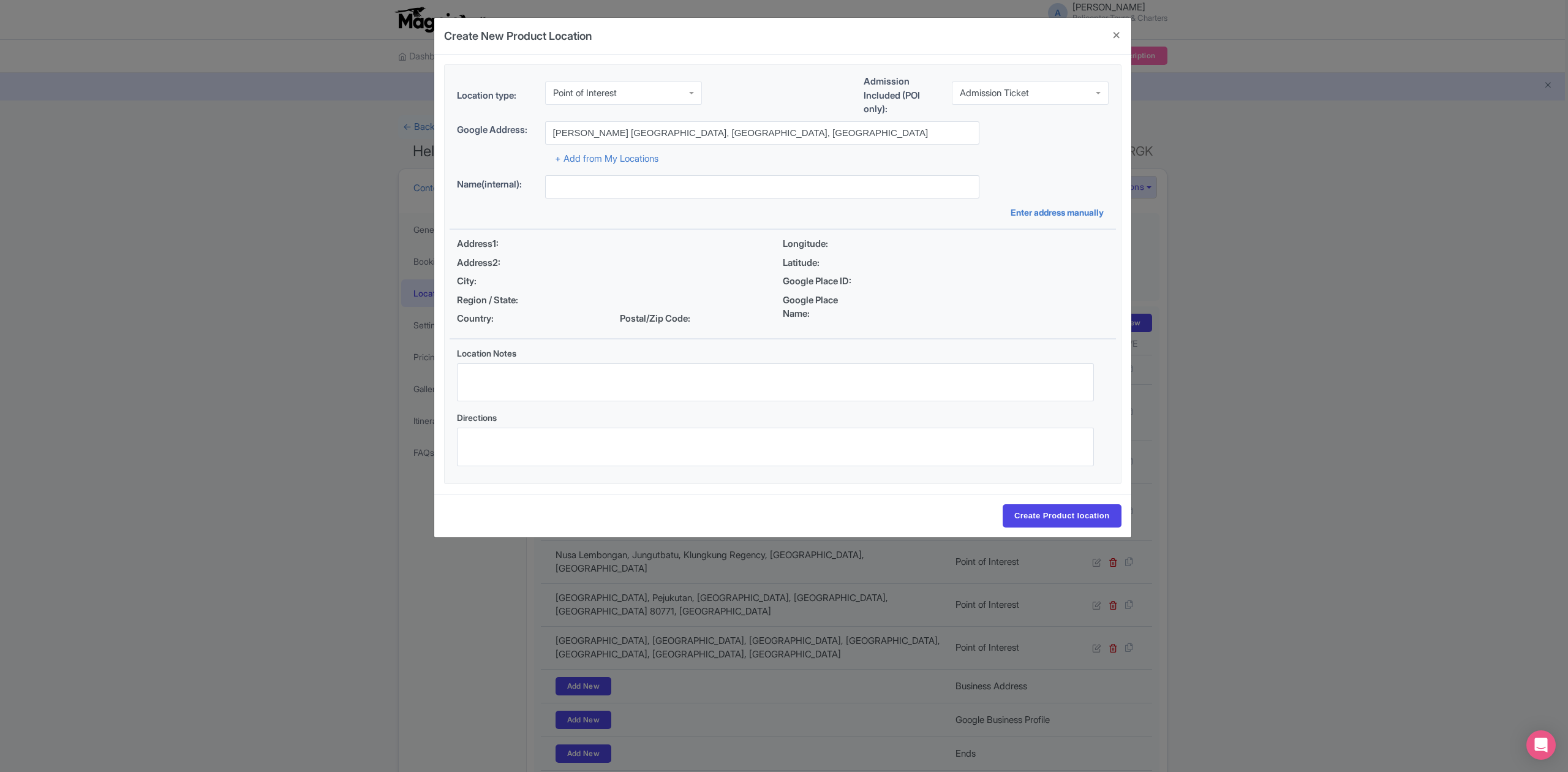
type input "Crystal Bay Nusa Penida, Bali, Indonesia"
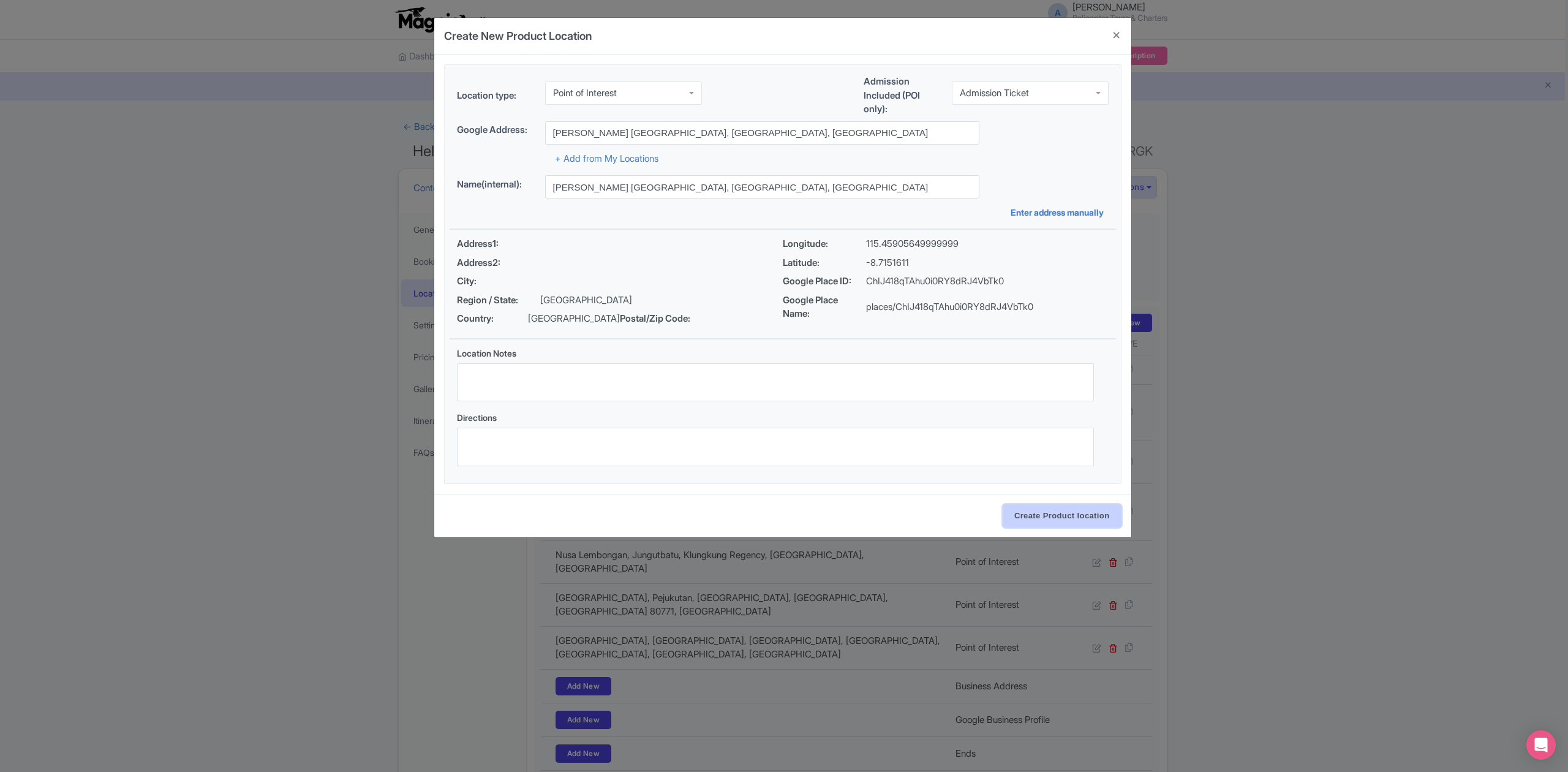
click at [1063, 520] on input "Create Product location" at bounding box center [1062, 516] width 118 height 23
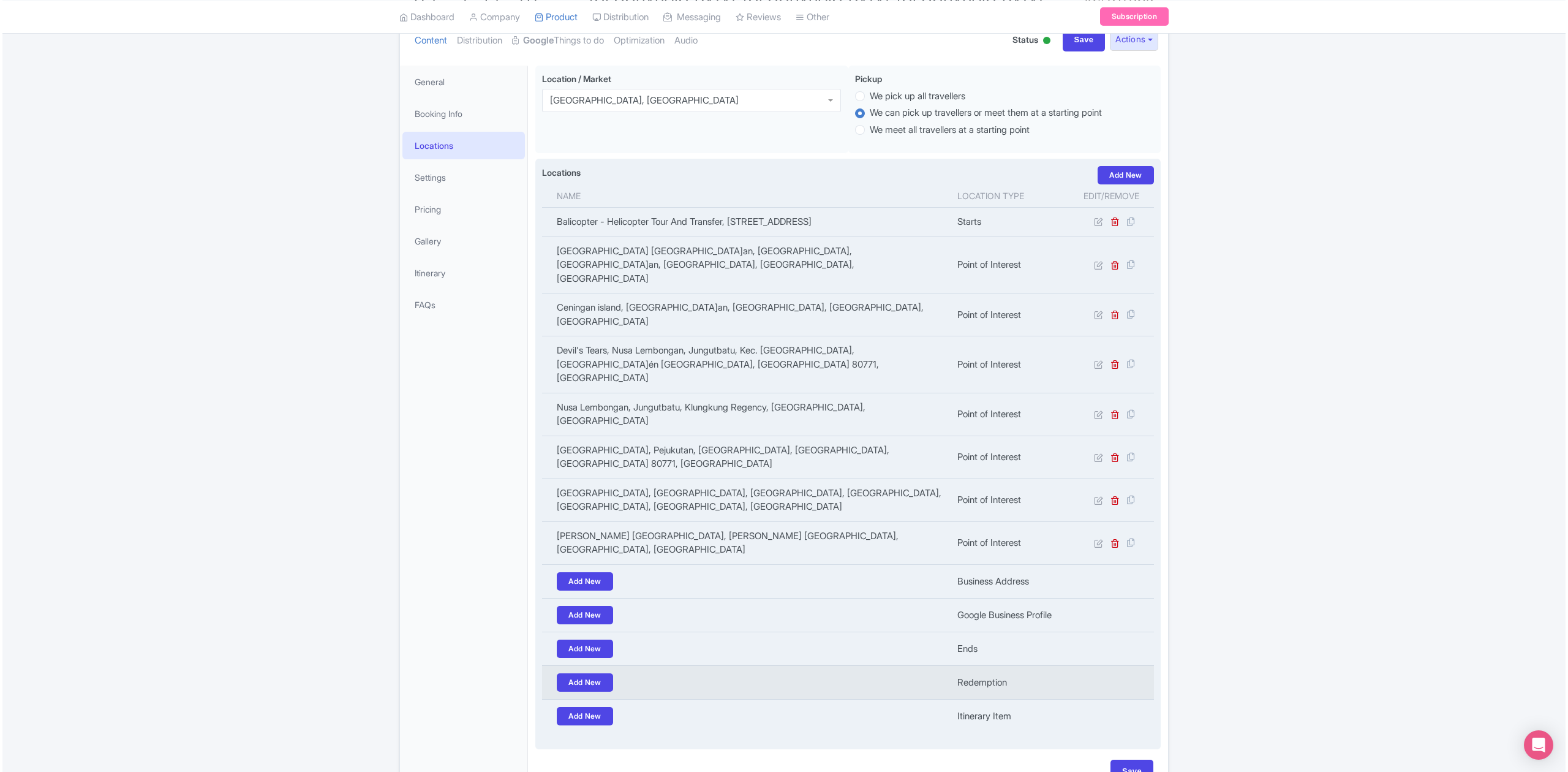
scroll to position [163, 0]
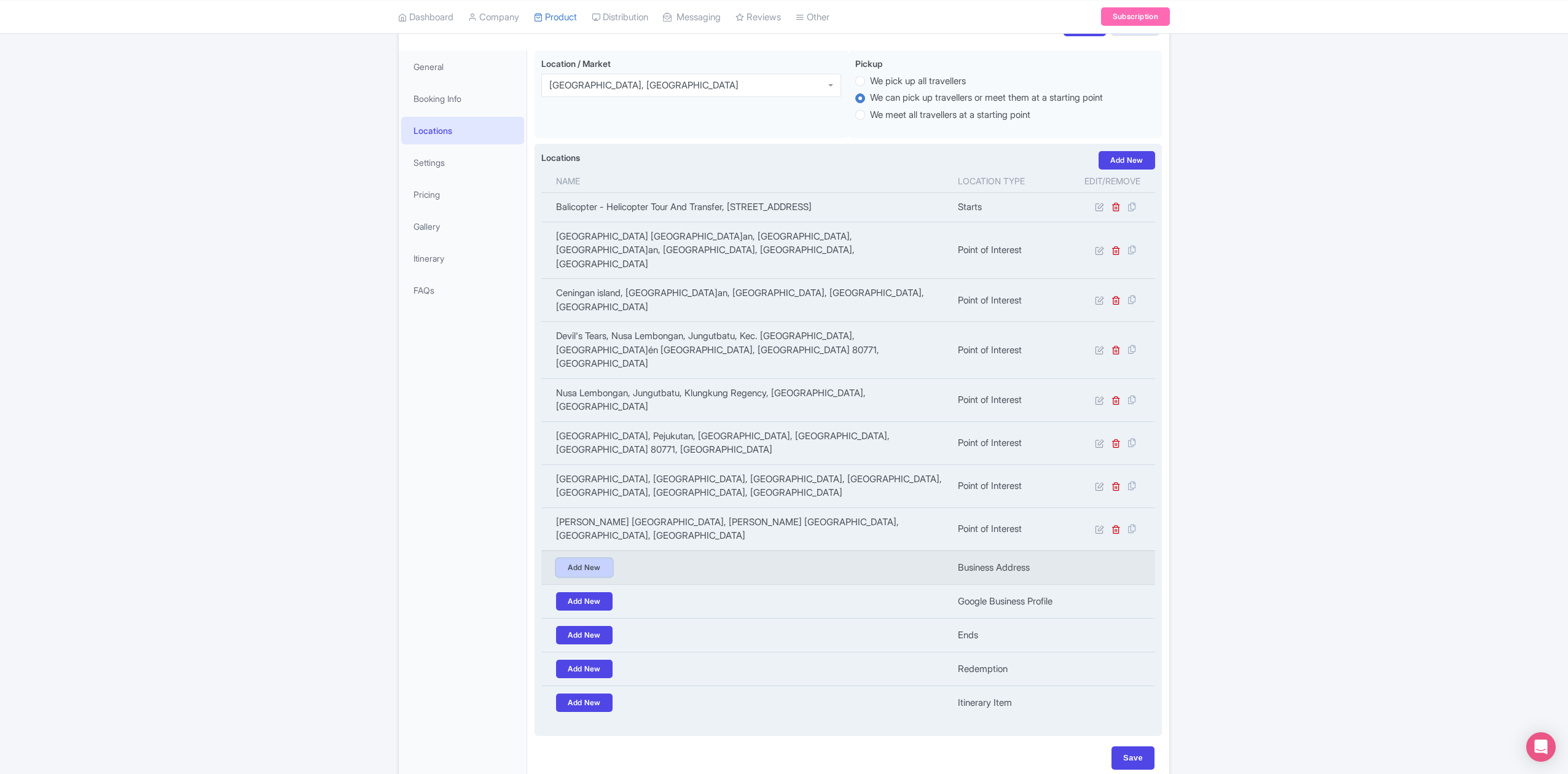
click at [586, 559] on link "Add New" at bounding box center [584, 567] width 57 height 19
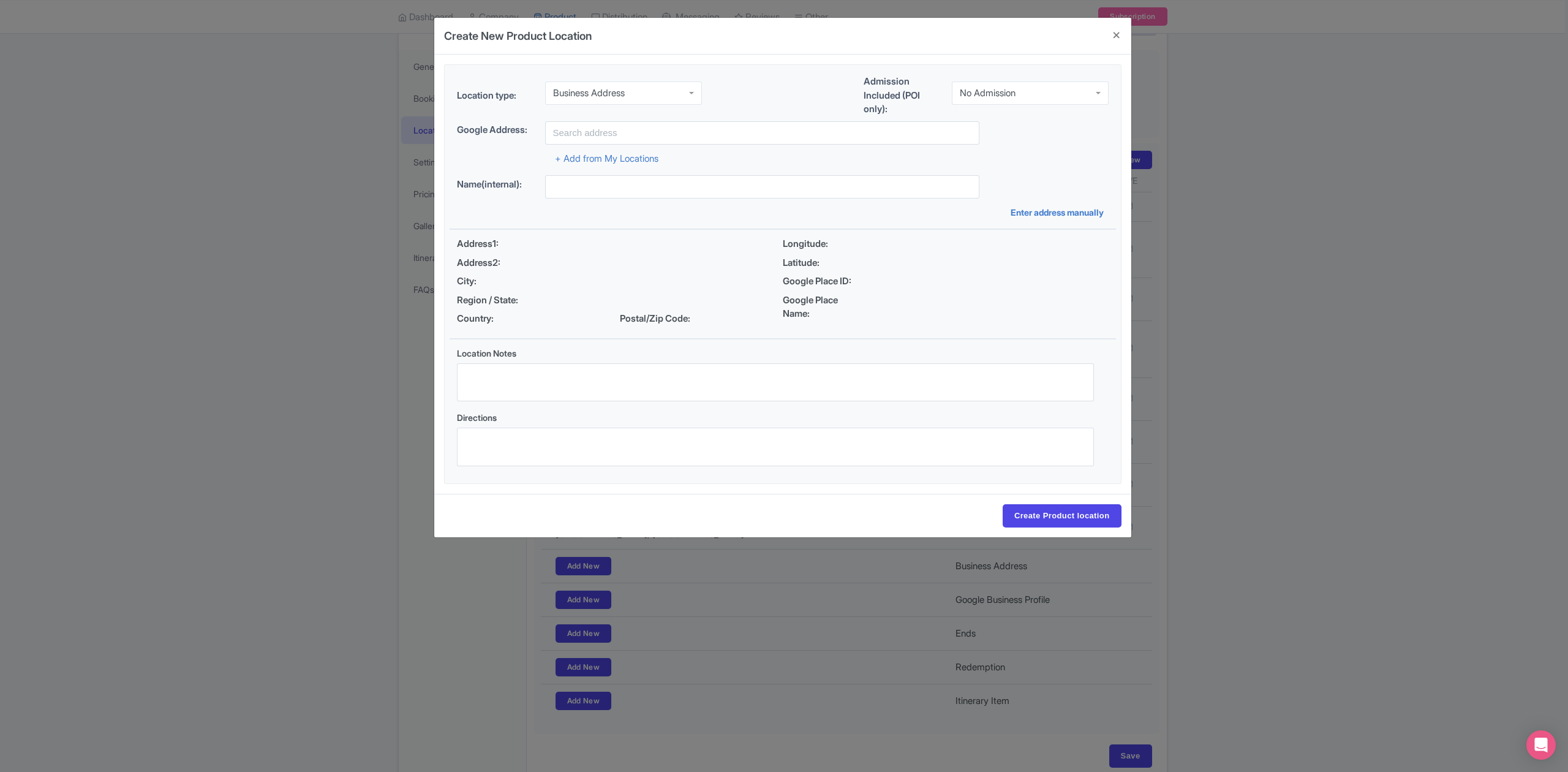
click at [673, 87] on div "Business Address" at bounding box center [623, 93] width 156 height 23
click at [1031, 85] on div "No Admission" at bounding box center [1030, 93] width 156 height 23
drag, startPoint x: 1023, startPoint y: 126, endPoint x: 854, endPoint y: 135, distance: 169.2
click at [760, 138] on input "text" at bounding box center [762, 133] width 434 height 23
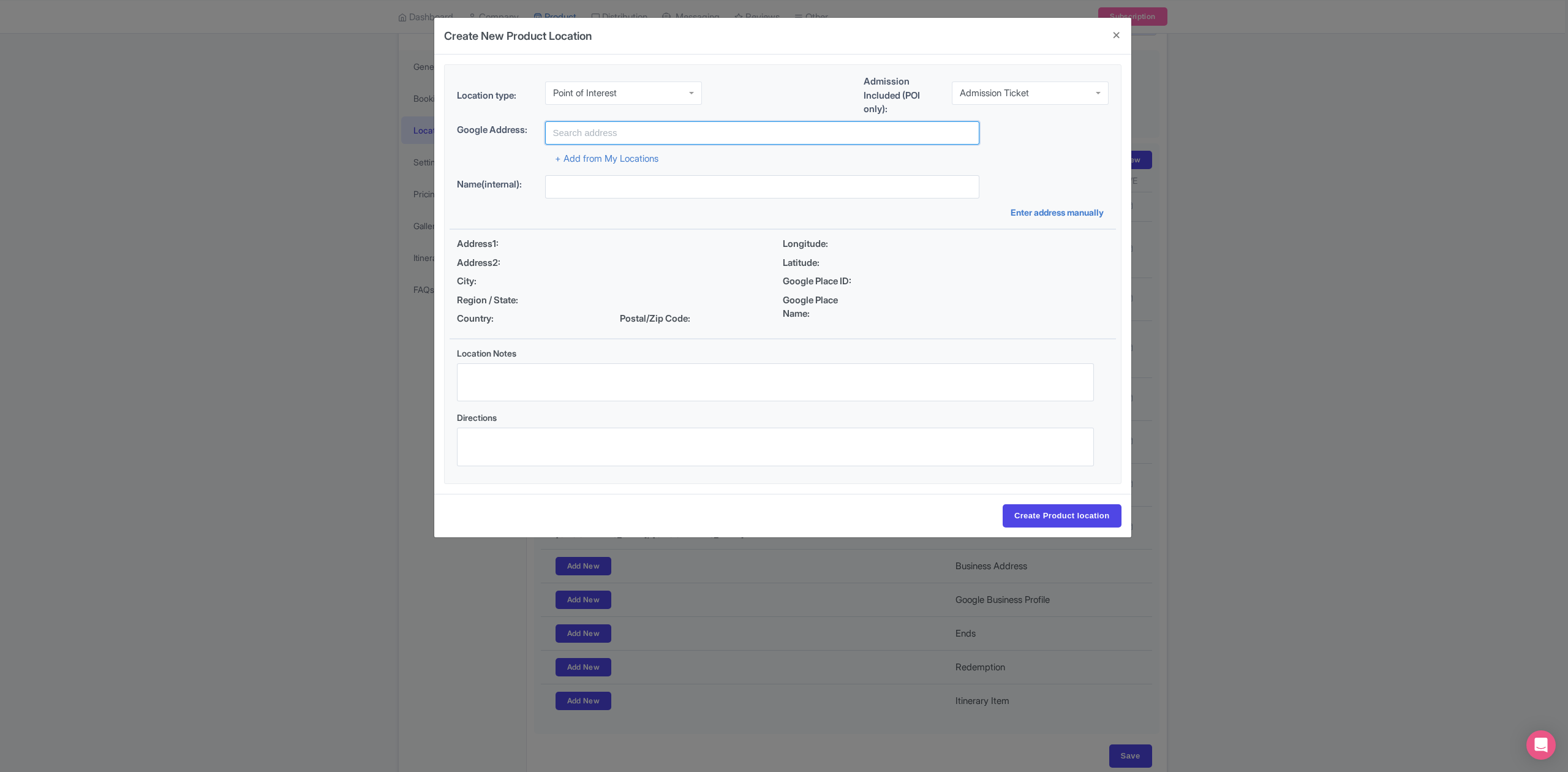
paste input "Penida Island"
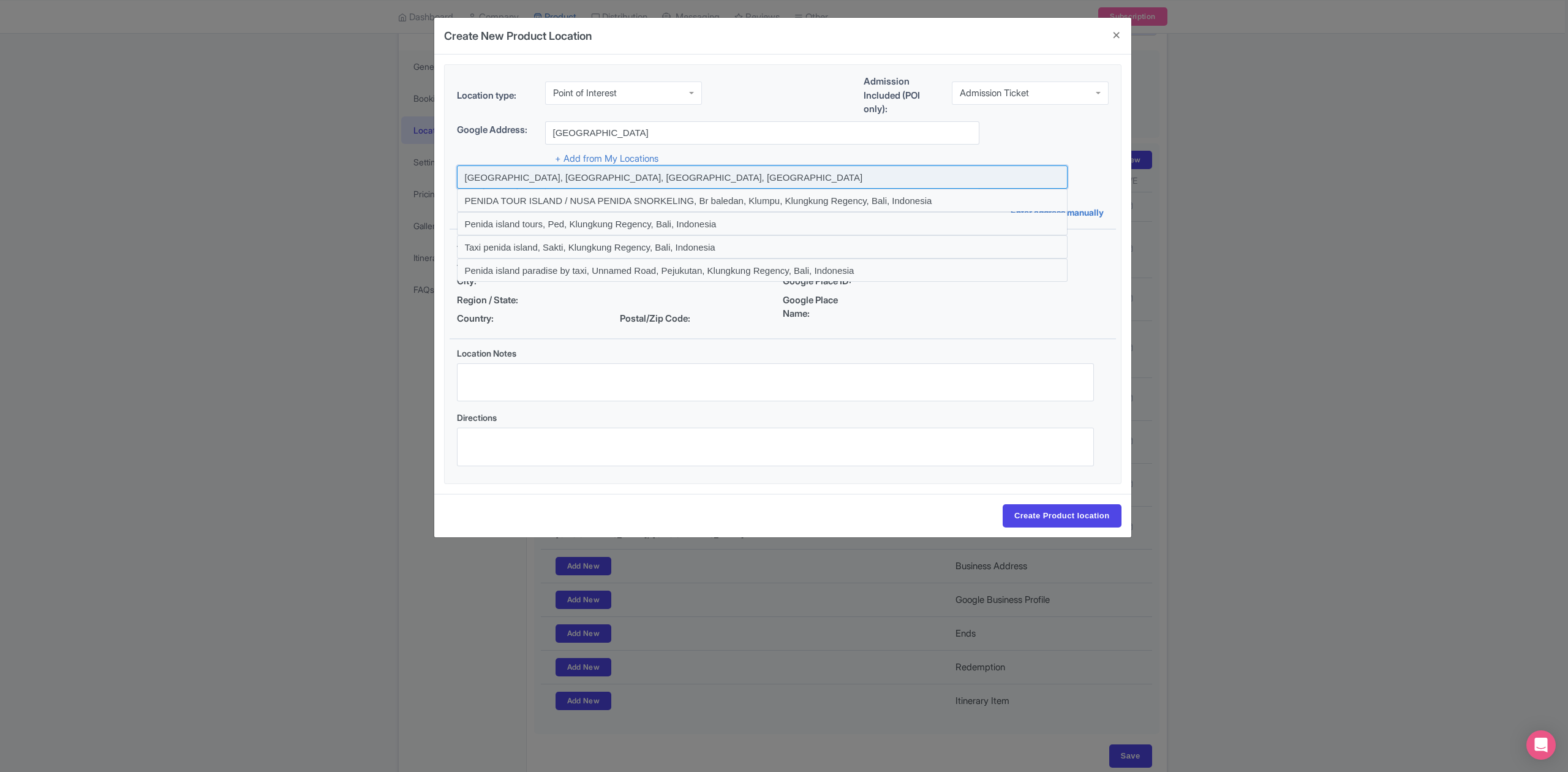
click at [638, 174] on input at bounding box center [762, 177] width 611 height 23
type input "Penida Island, Klungkung Regency, Bali, Indonesia"
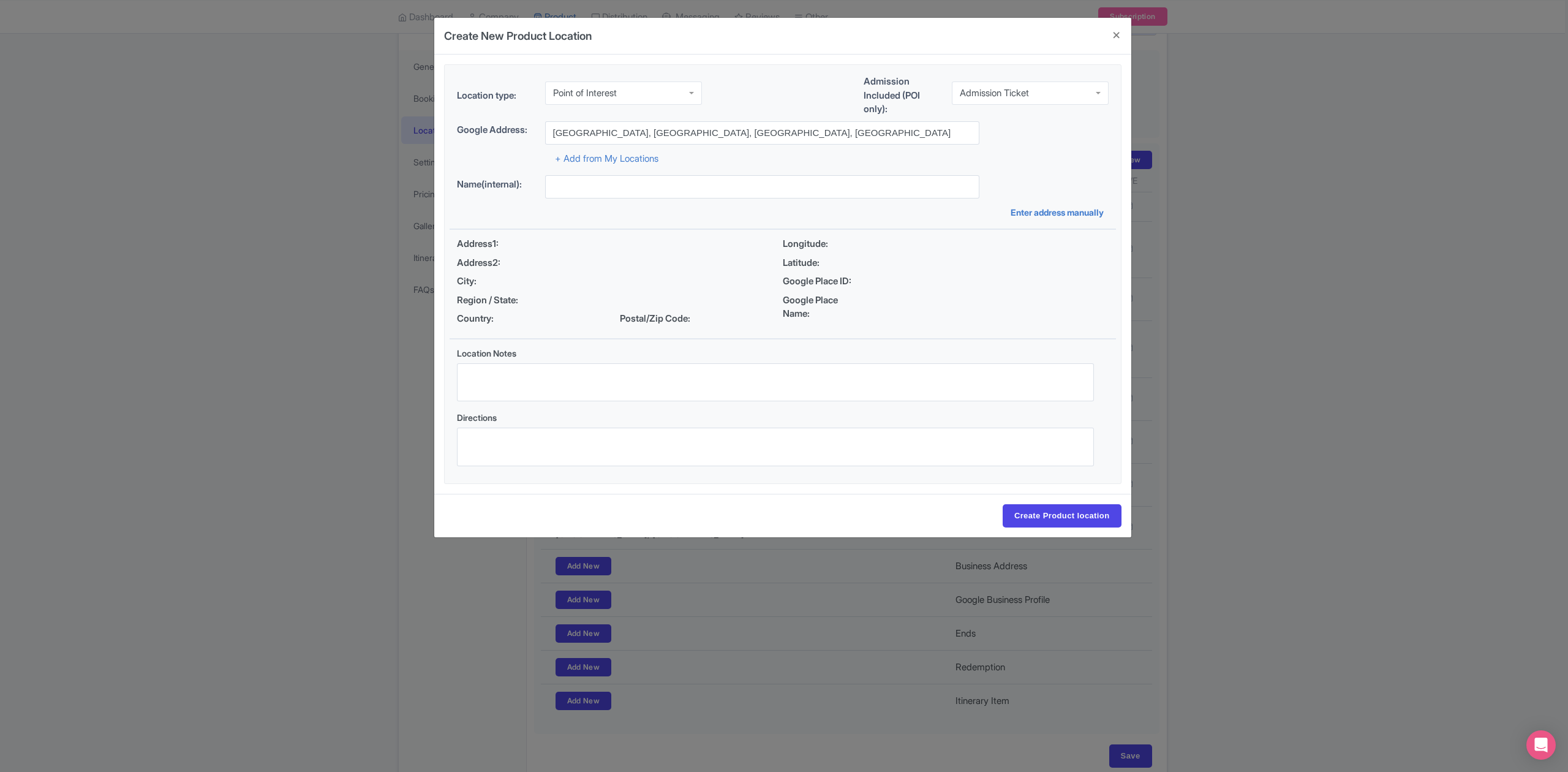
type input "Penida Island, Klungkung Regency, Bali, Indonesia"
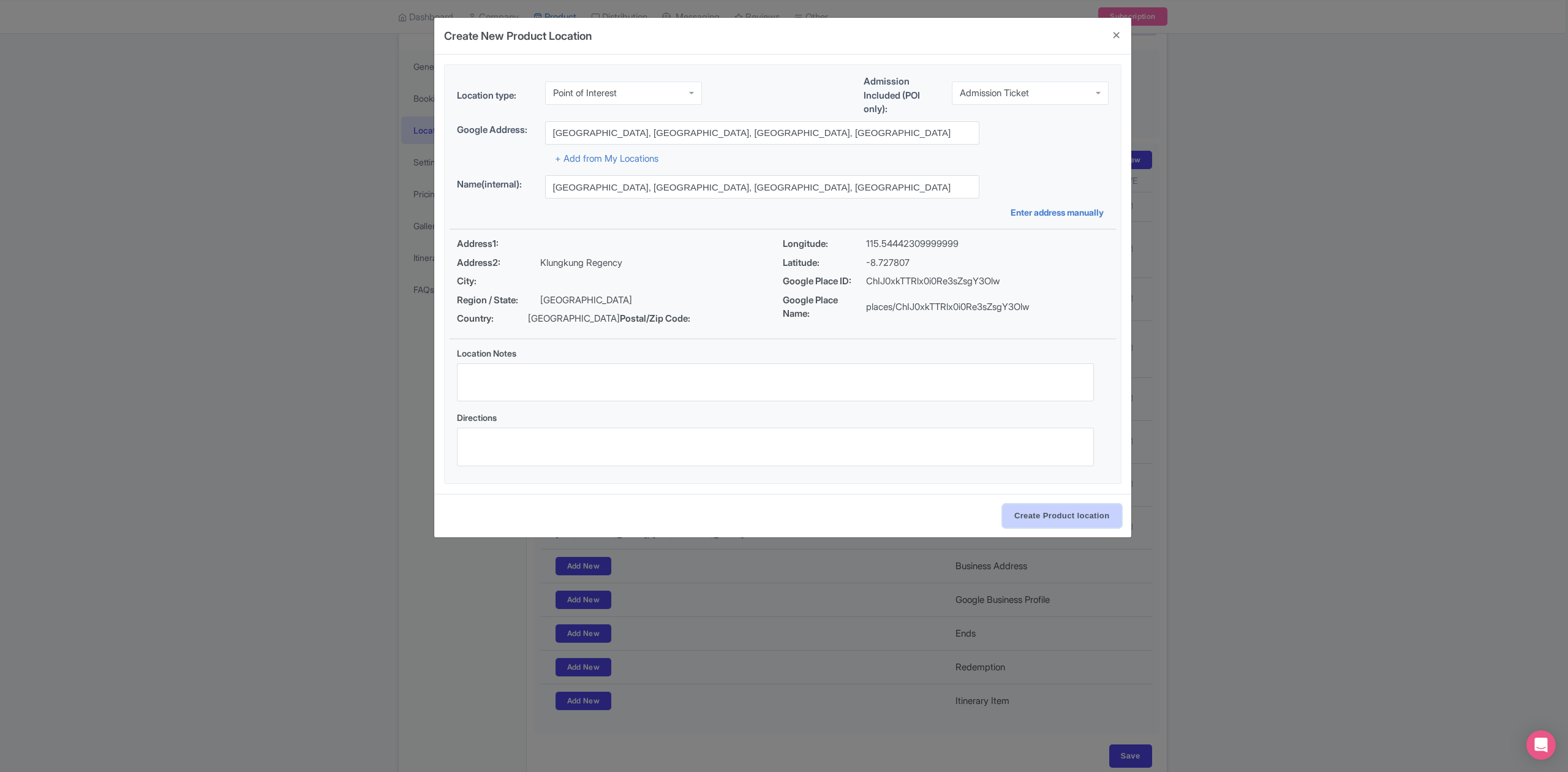
click at [1066, 520] on input "Create Product location" at bounding box center [1062, 516] width 118 height 23
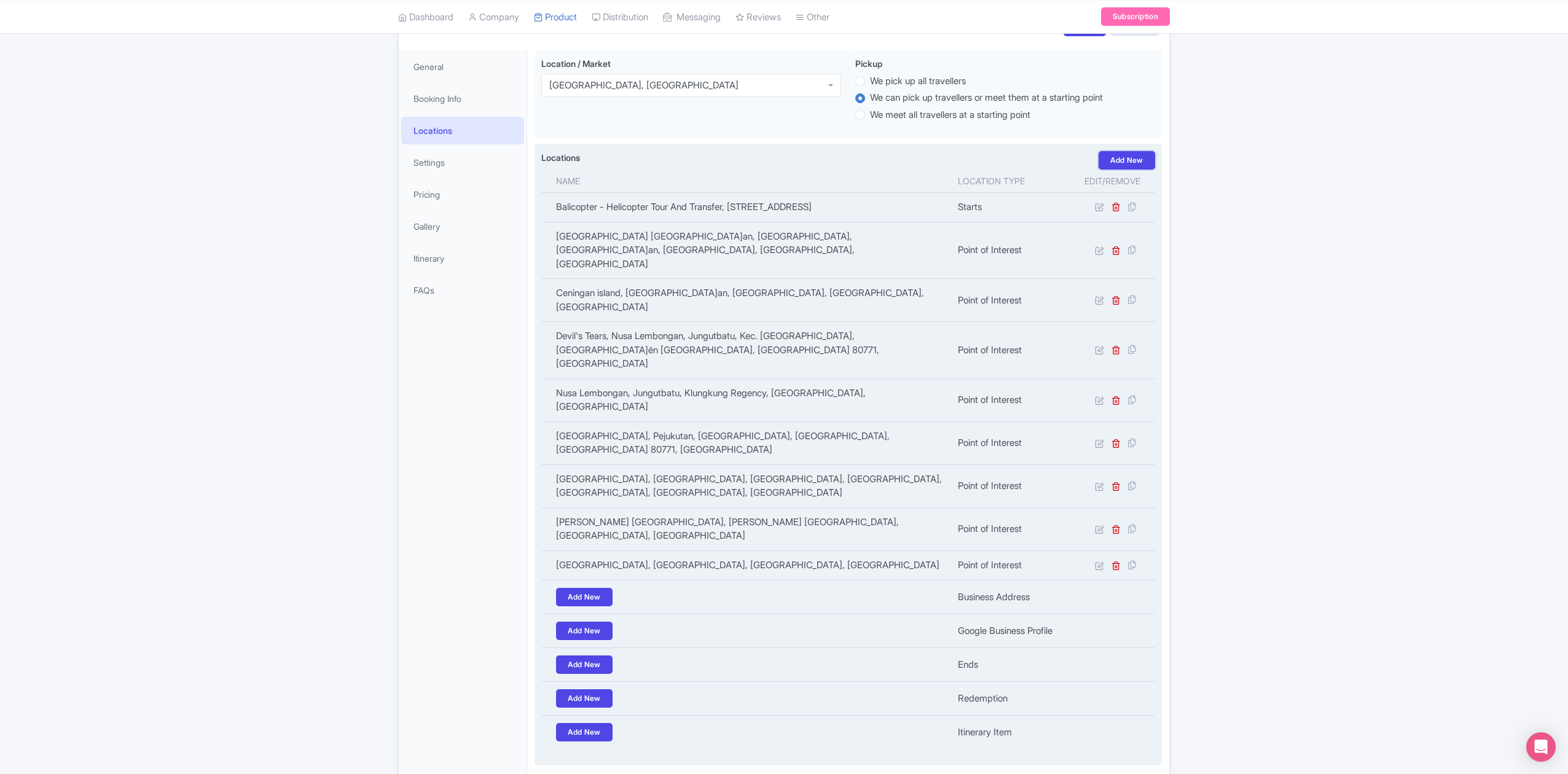
click at [1122, 168] on link "Add New" at bounding box center [1127, 160] width 57 height 19
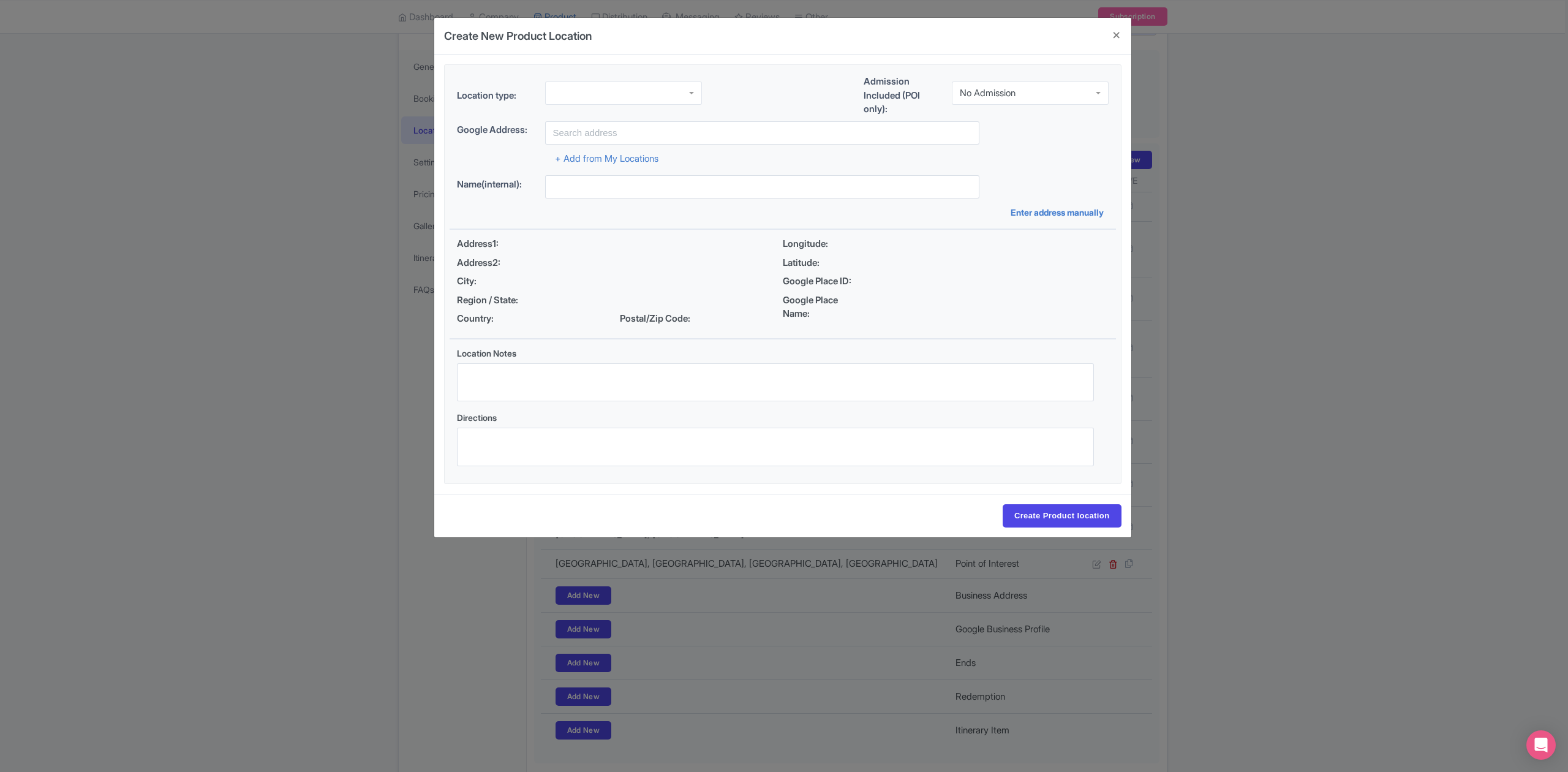
click at [644, 96] on div at bounding box center [623, 93] width 156 height 23
click at [988, 102] on div "No Admission" at bounding box center [1030, 93] width 156 height 23
click at [687, 139] on input "text" at bounding box center [762, 133] width 434 height 23
paste input "Broken Beach"
type input "[GEOGRAPHIC_DATA], Sakti, [GEOGRAPHIC_DATA], [GEOGRAPHIC_DATA], [GEOGRAPHIC_DAT…"
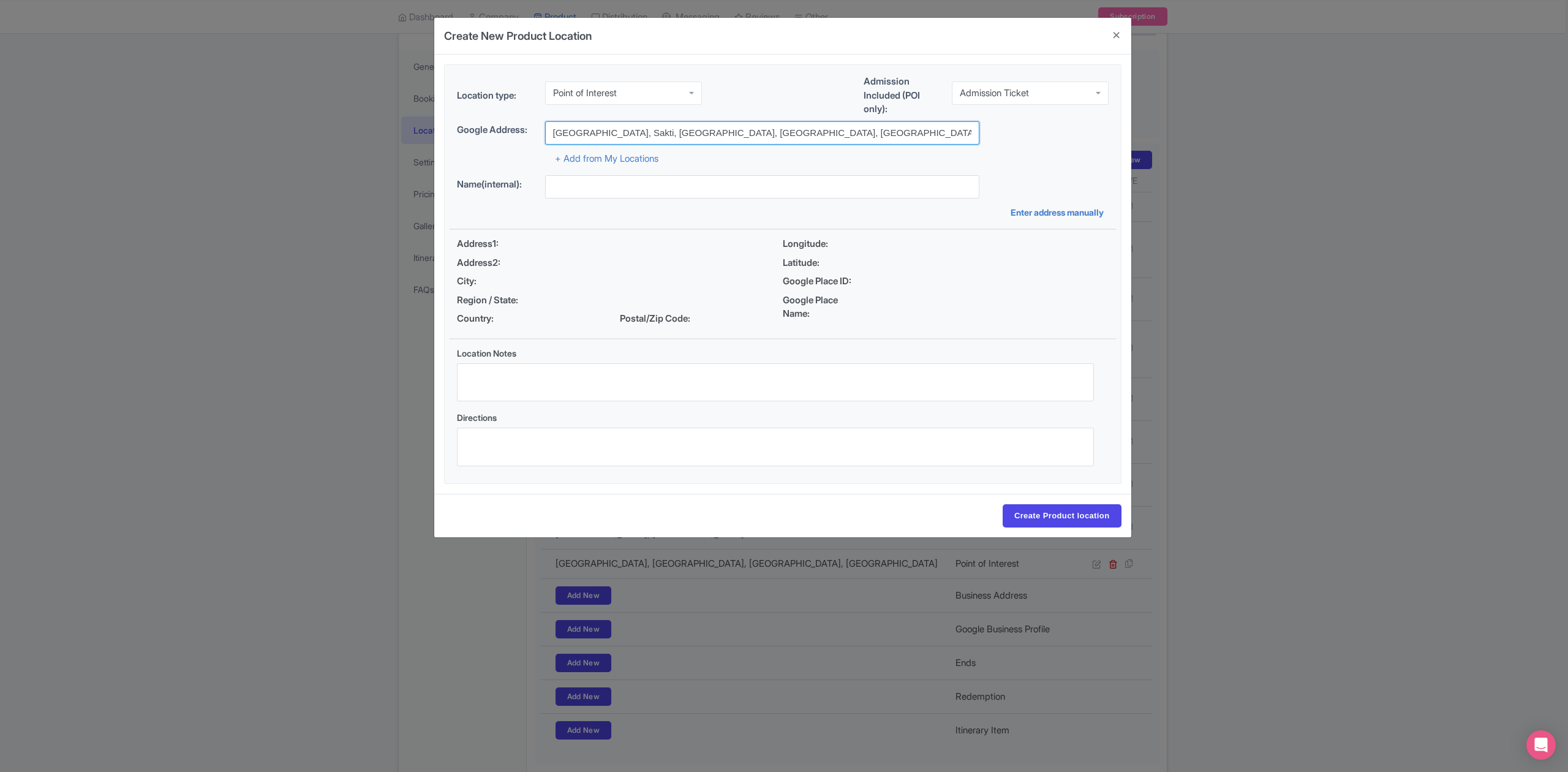
click at [861, 134] on input "[GEOGRAPHIC_DATA], Sakti, [GEOGRAPHIC_DATA], [GEOGRAPHIC_DATA], [GEOGRAPHIC_DAT…" at bounding box center [762, 133] width 434 height 23
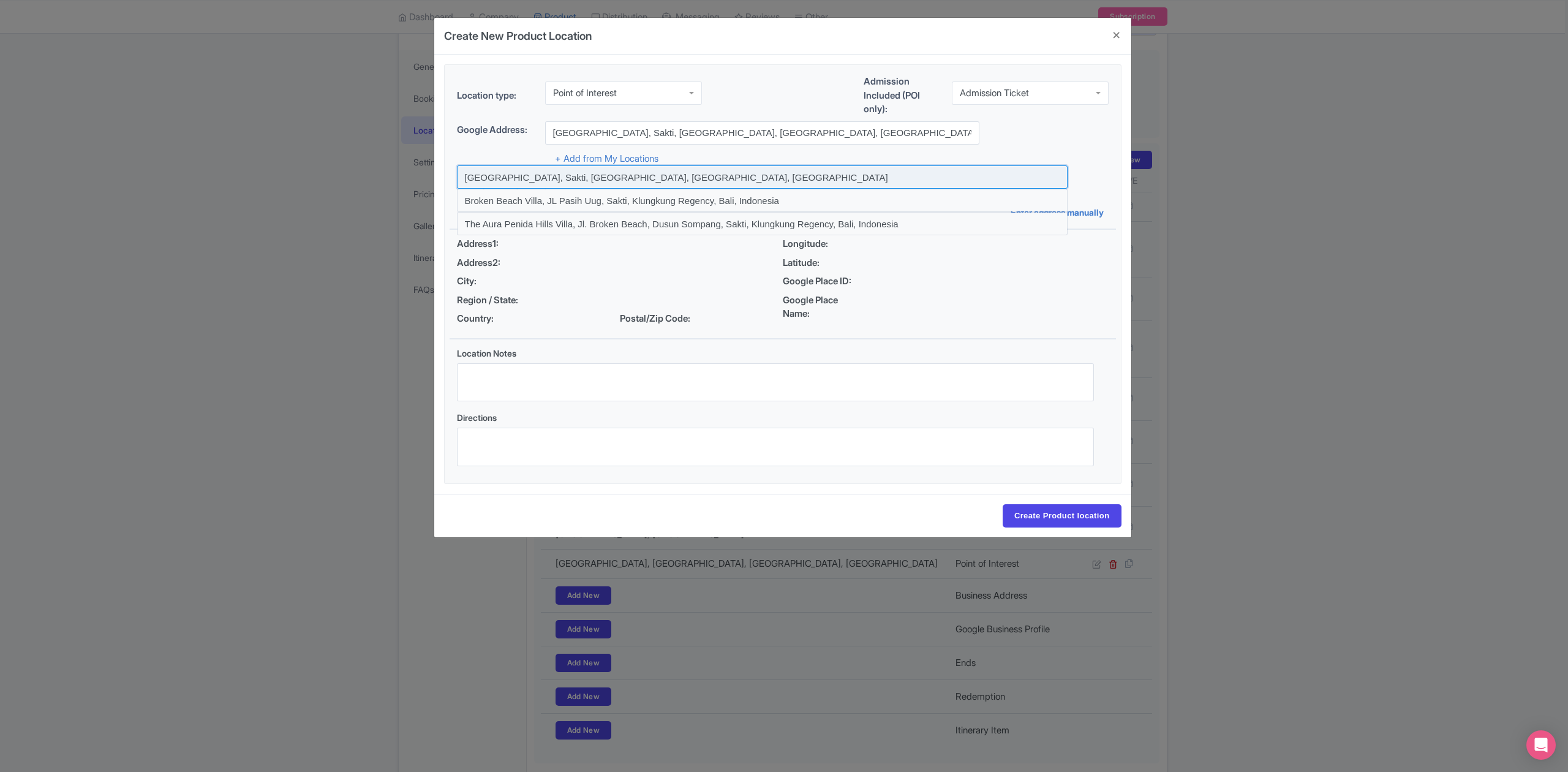
click at [556, 174] on input at bounding box center [762, 177] width 611 height 23
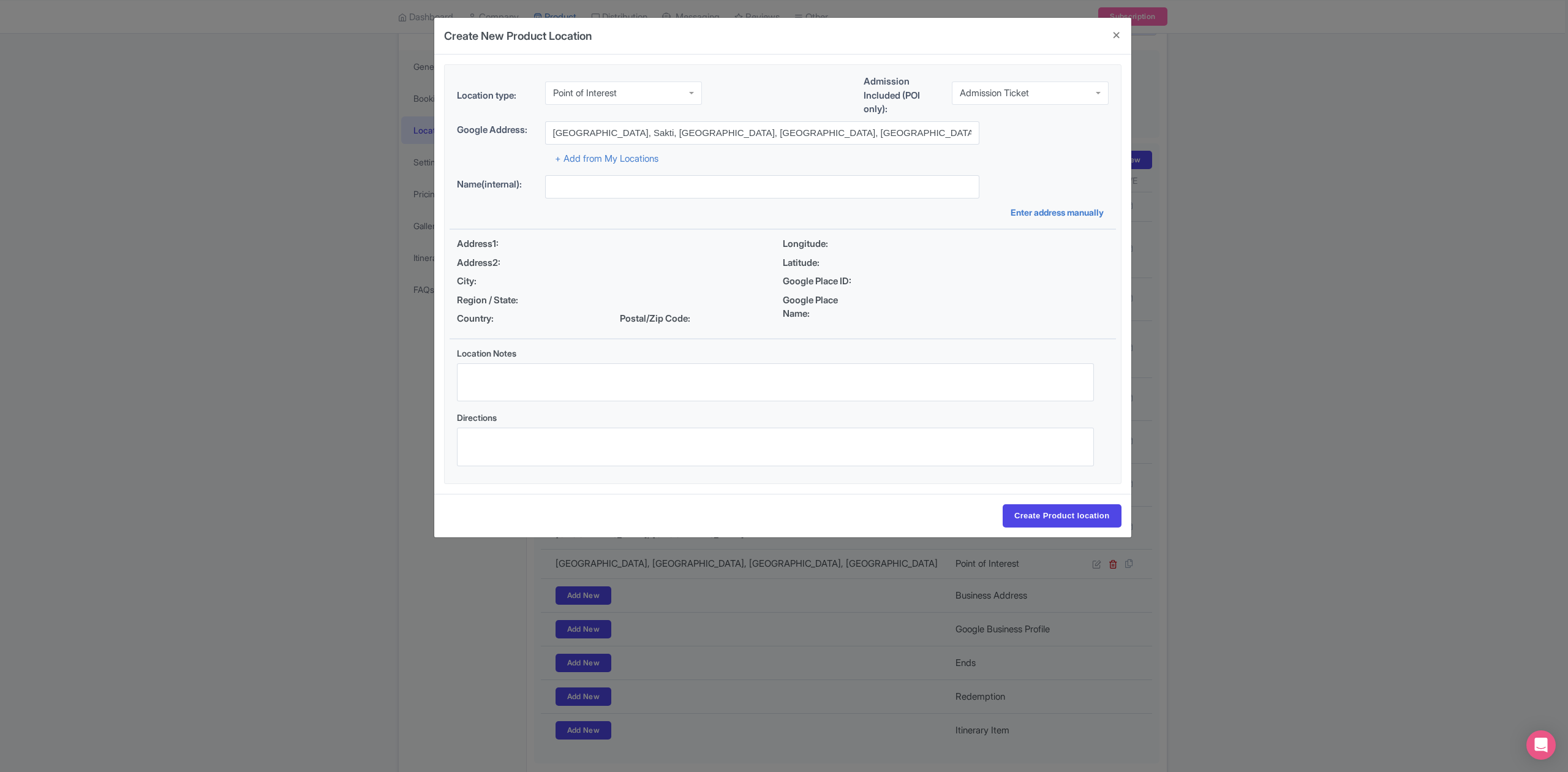
type input "[GEOGRAPHIC_DATA], Sakti, [GEOGRAPHIC_DATA], [GEOGRAPHIC_DATA], [GEOGRAPHIC_DAT…"
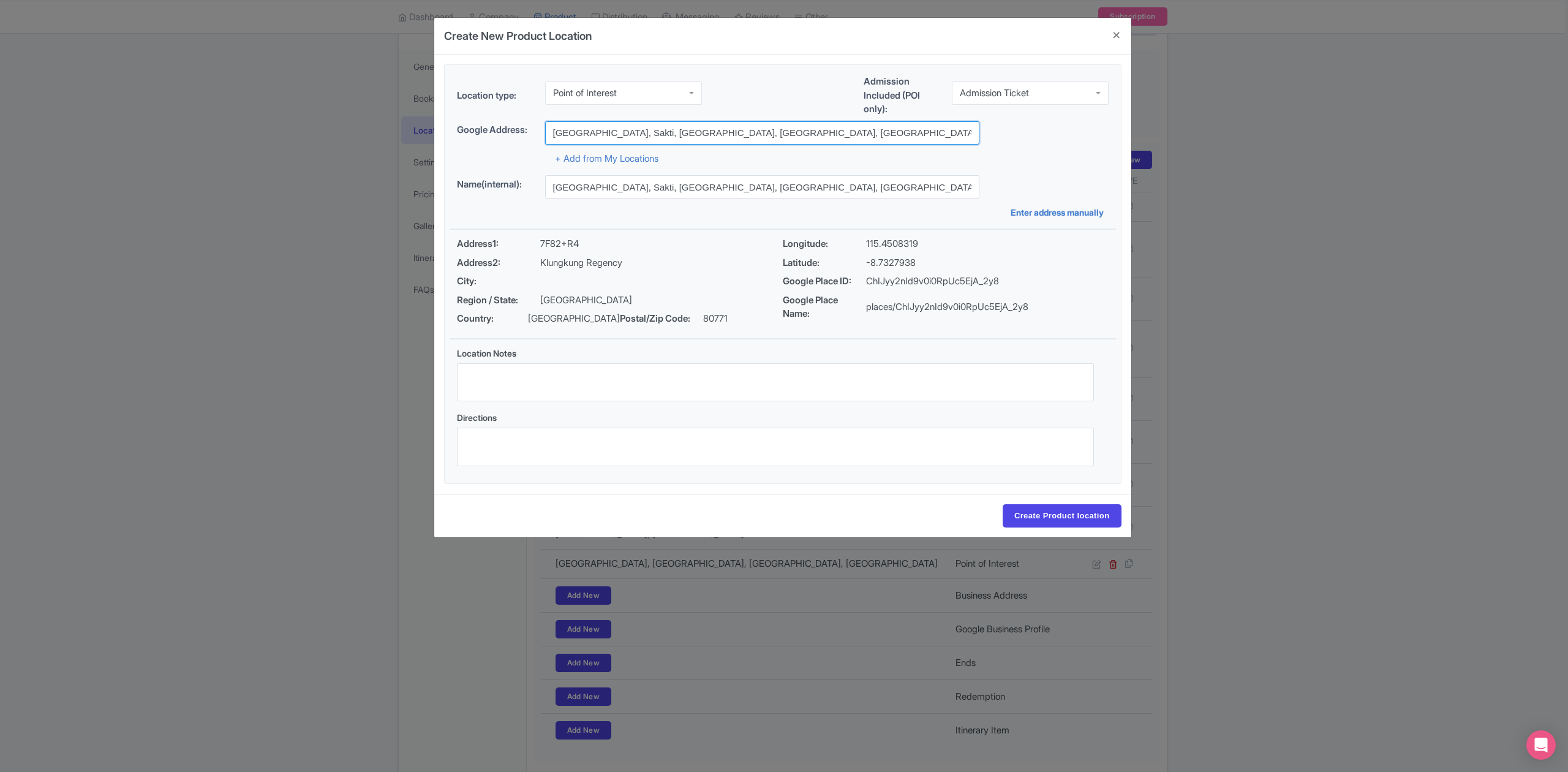
click at [804, 134] on input "[GEOGRAPHIC_DATA], Sakti, [GEOGRAPHIC_DATA], [GEOGRAPHIC_DATA], [GEOGRAPHIC_DAT…" at bounding box center [762, 133] width 434 height 23
drag, startPoint x: 804, startPoint y: 134, endPoint x: 515, endPoint y: 137, distance: 289.0
click at [515, 137] on div "Google Address: Broken Beach, Sakti, Klungkung Regency, Bali, Indonesia" at bounding box center [782, 133] width 651 height 23
paste input "7F82+R4, Sakti, Nusa Penida, Klungkung Regency, Bali 80771"
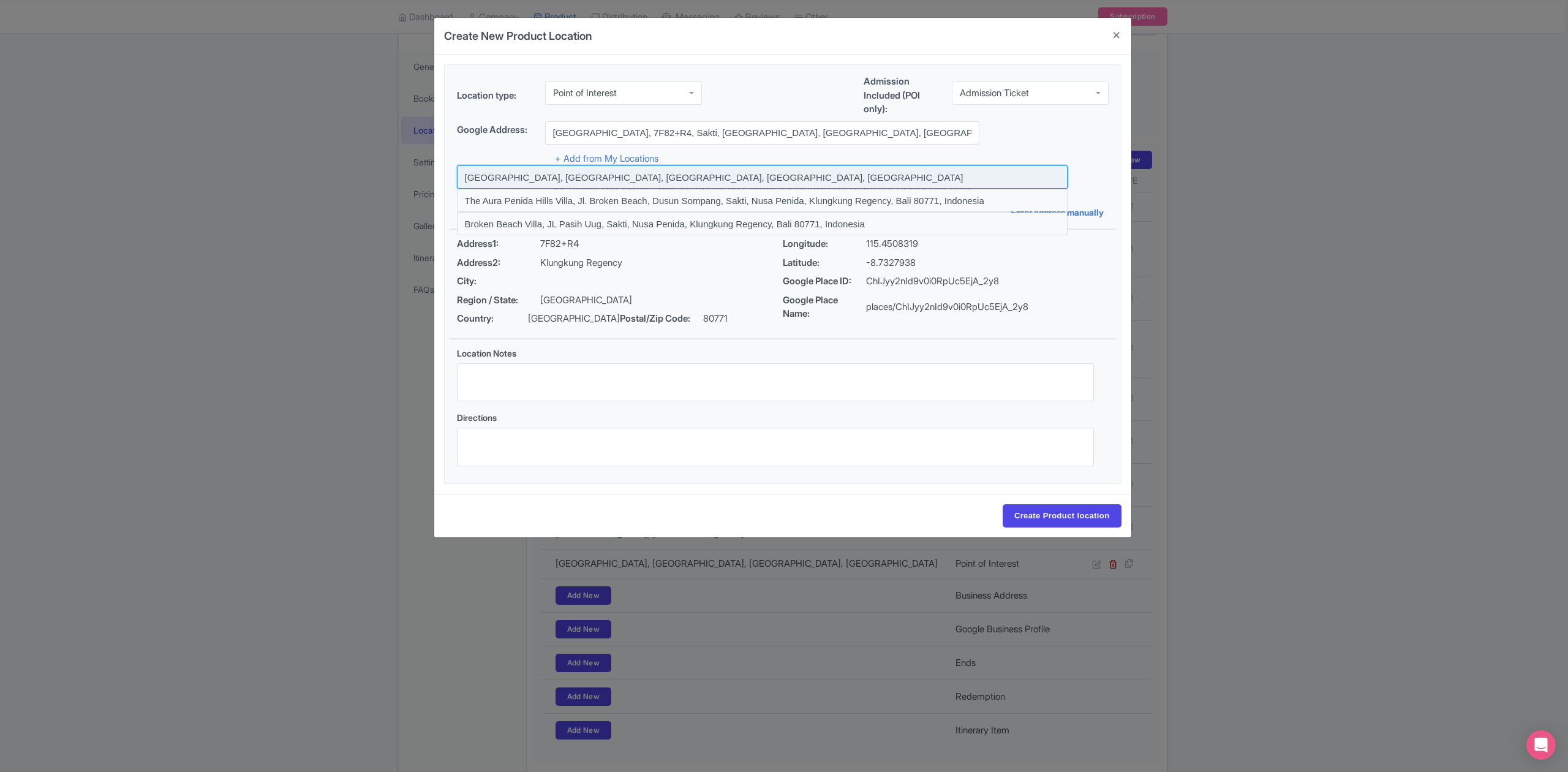
click at [742, 177] on input at bounding box center [762, 177] width 611 height 23
type input "Broken Beach, Sakti, Nusa Penida, Klungkung Regency, Bali 80771, Indonesia"
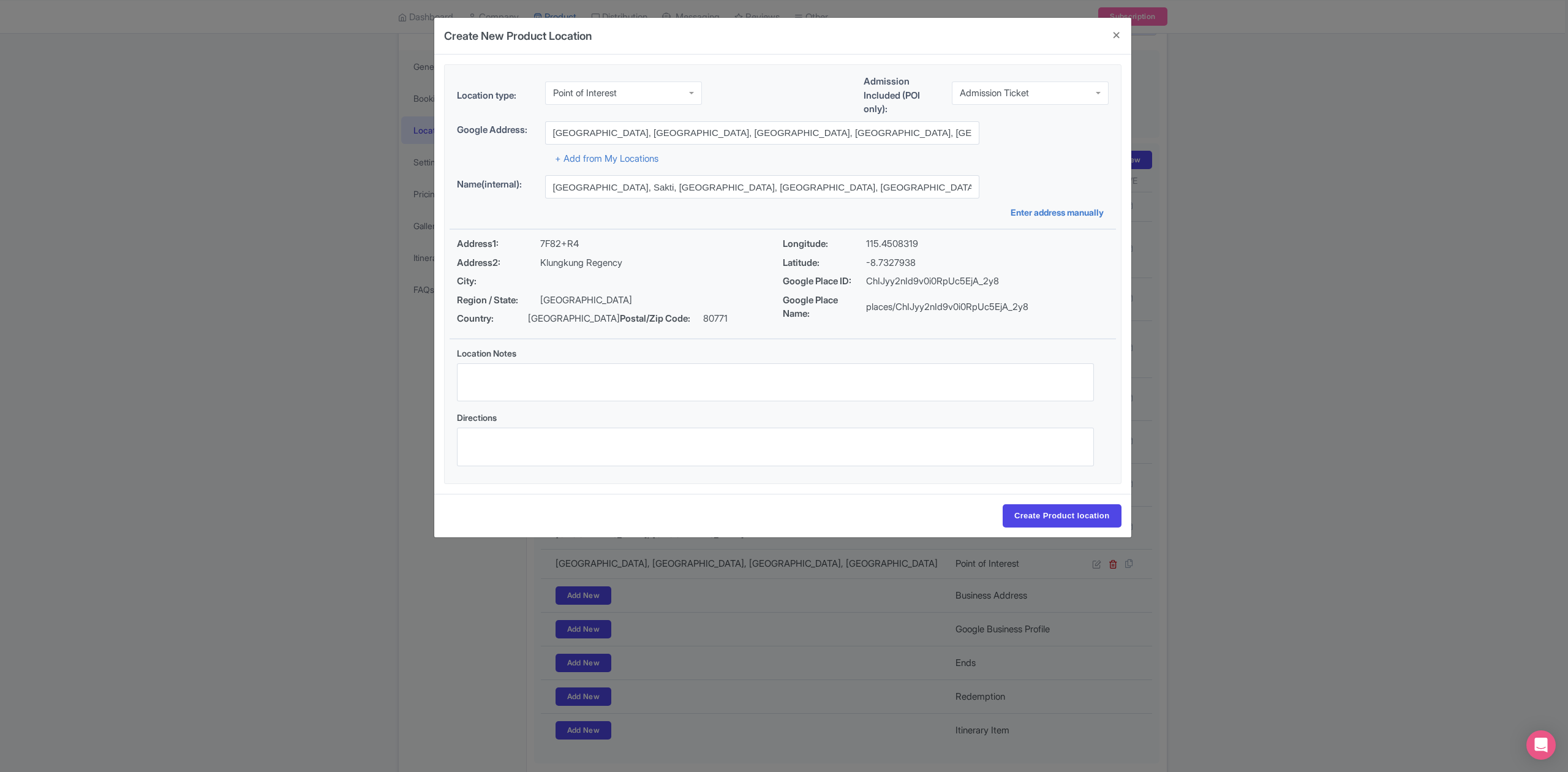
type input "Broken Beach, Sakti, Nusa Penida, Klungkung Regency, Bali 80771, Indonesia"
click at [1047, 515] on input "Create Product location" at bounding box center [1062, 516] width 118 height 23
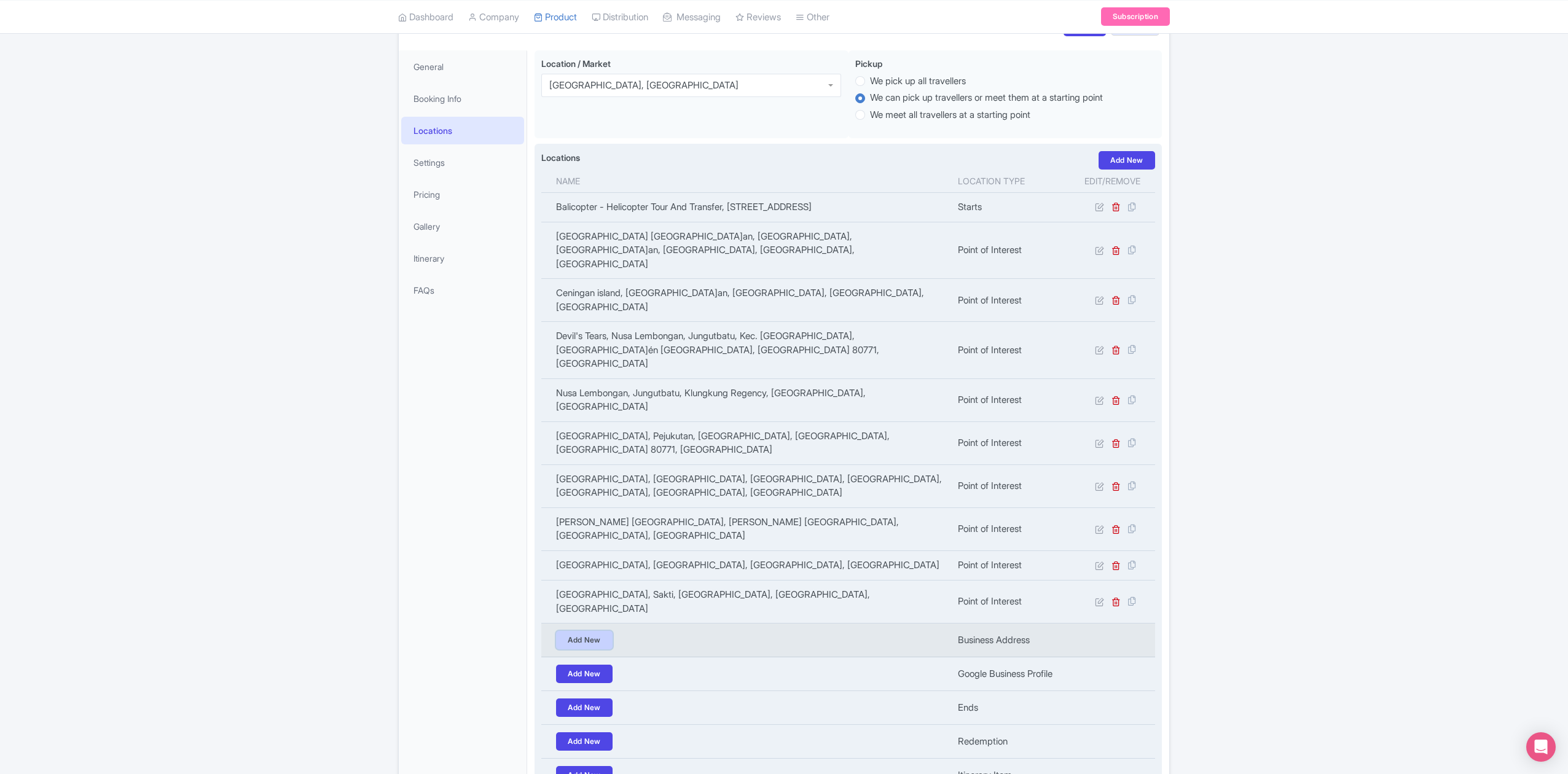
click at [603, 631] on link "Add New" at bounding box center [584, 640] width 57 height 19
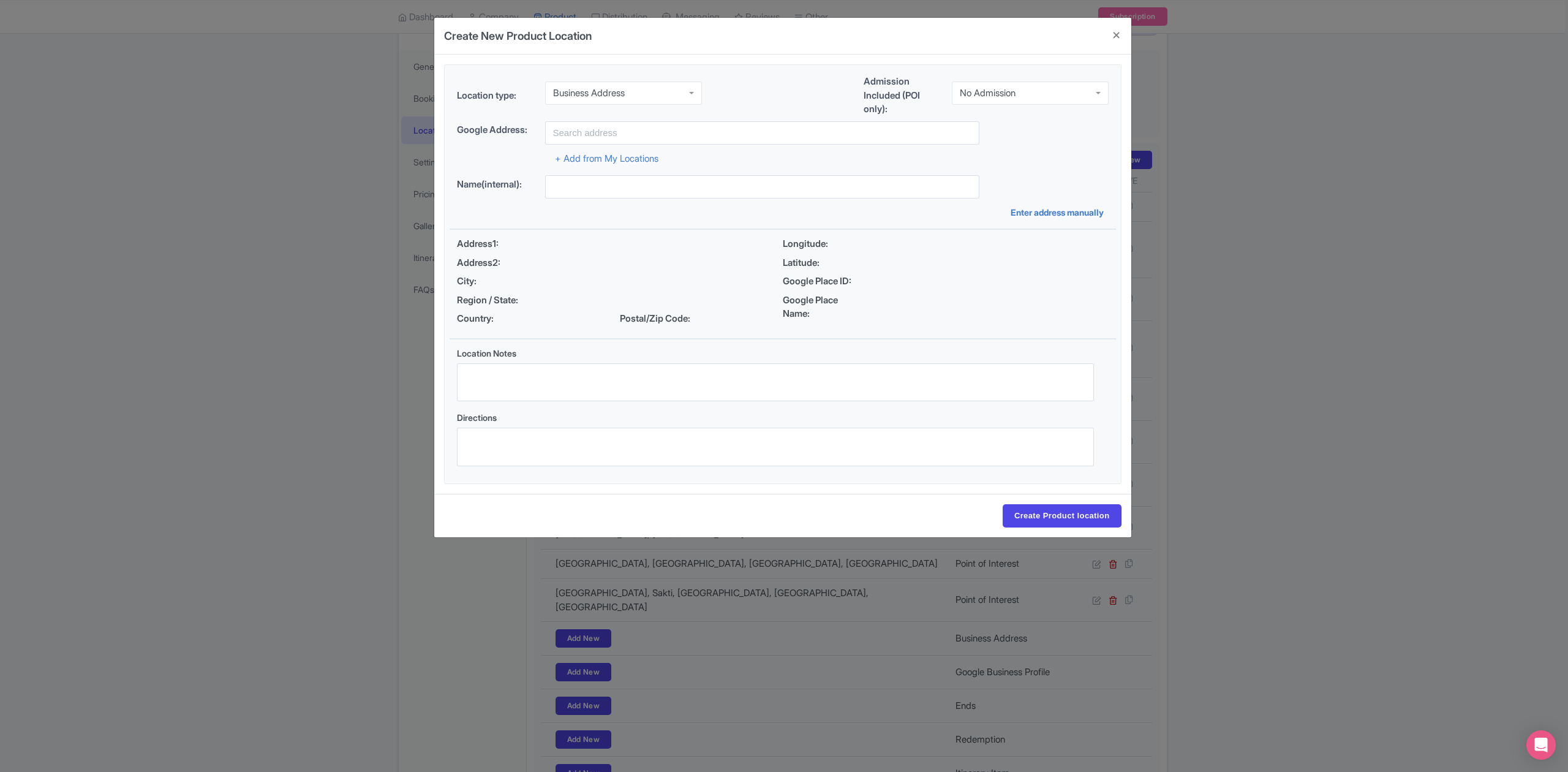
click at [980, 96] on div "No Admission" at bounding box center [987, 93] width 56 height 11
click at [752, 118] on div "Location type: Business Address Business Address Admission Included (POI only):…" at bounding box center [783, 98] width 666 height 47
click at [748, 126] on input "text" at bounding box center [762, 133] width 434 height 23
paste input "Atuh Beach"
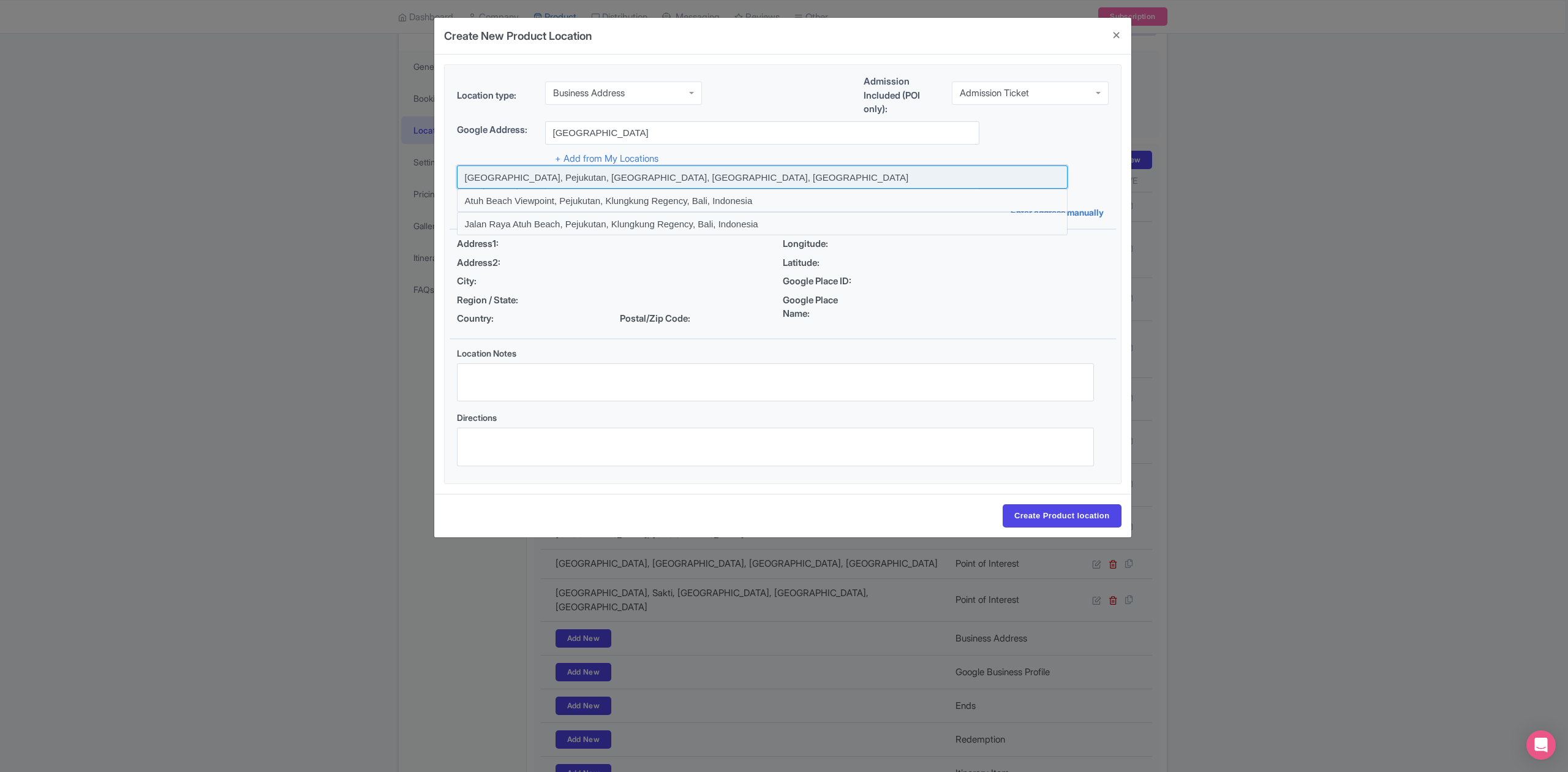
click at [528, 177] on input at bounding box center [762, 177] width 611 height 23
type input "Atuh Beach, Pejukutan, Klungkung Regency, Bali, Indonesia"
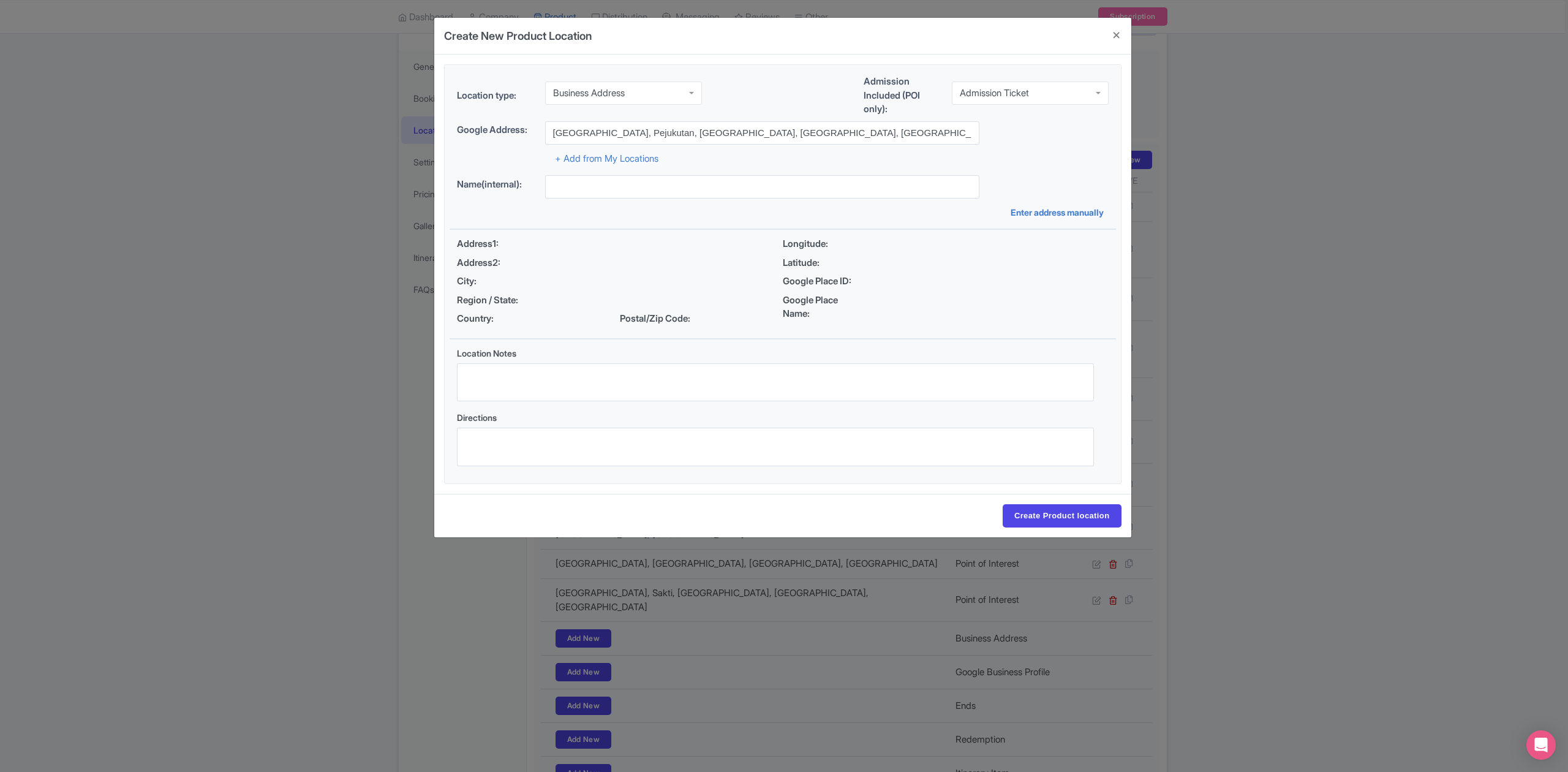
type input "Atuh Beach, Pejukutan, Klungkung Regency, Bali, Indonesia"
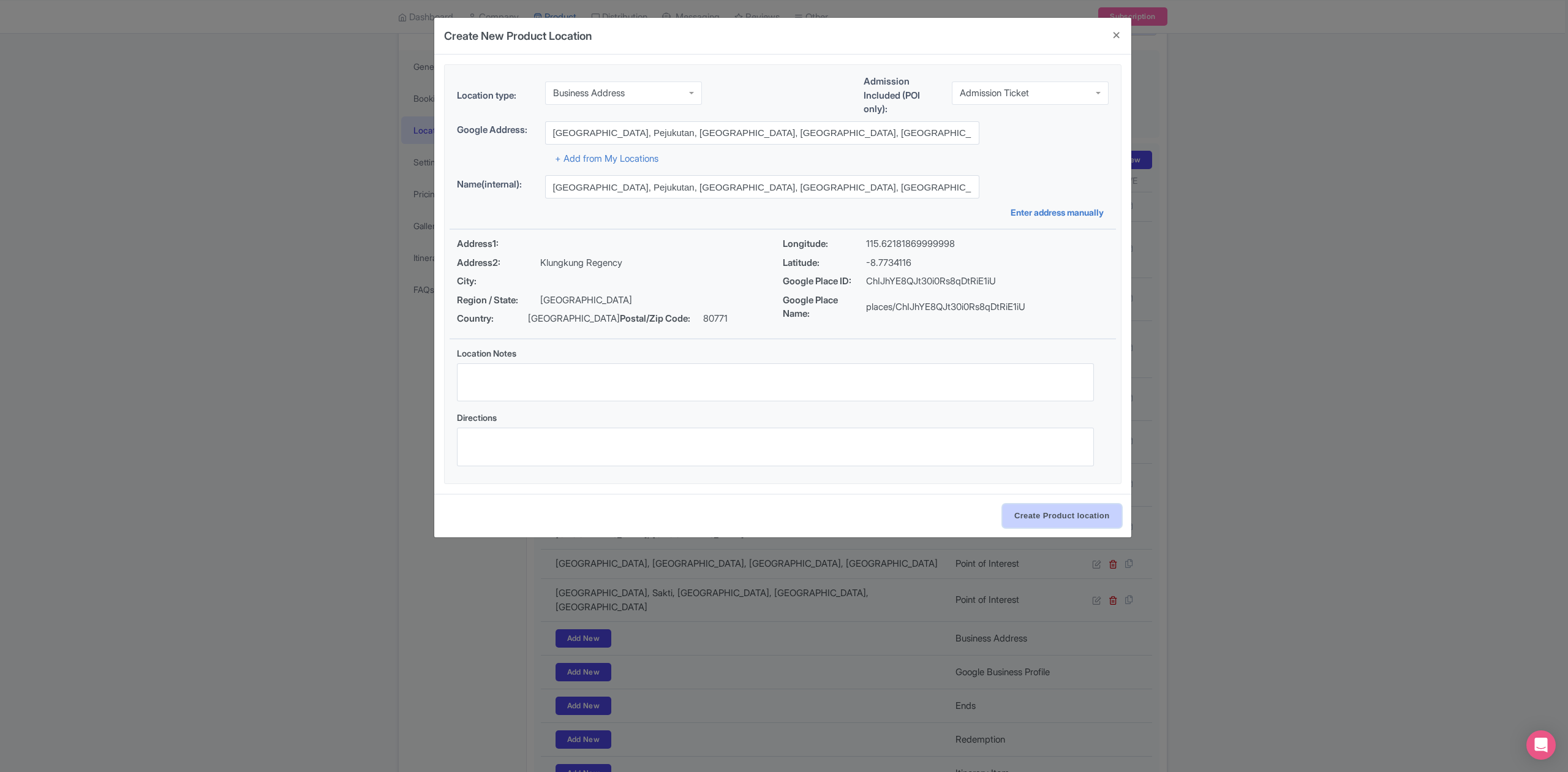
click at [1030, 522] on input "Create Product location" at bounding box center [1062, 516] width 118 height 23
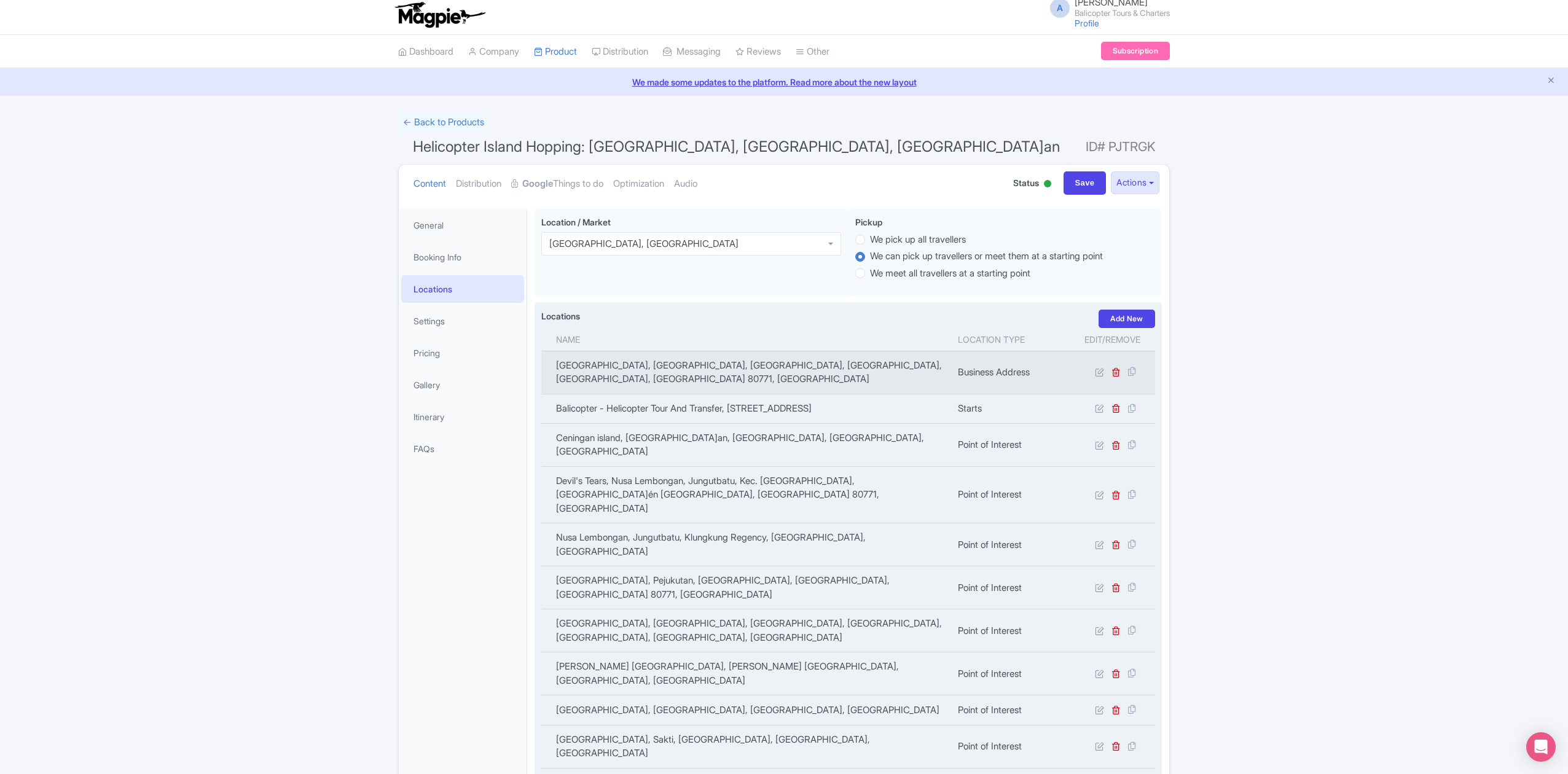
scroll to position [82, 0]
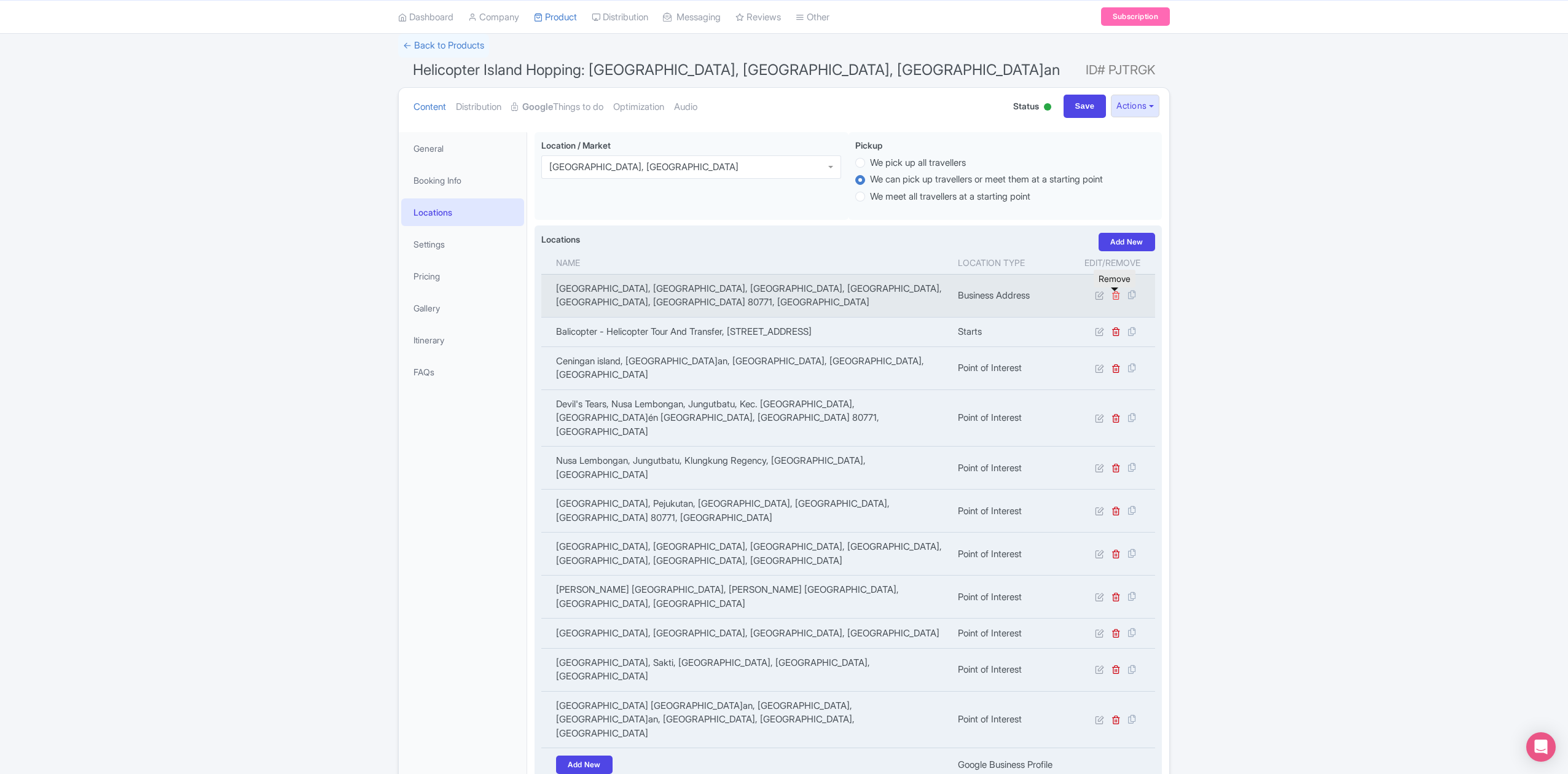
click at [1115, 295] on icon at bounding box center [1116, 295] width 9 height 9
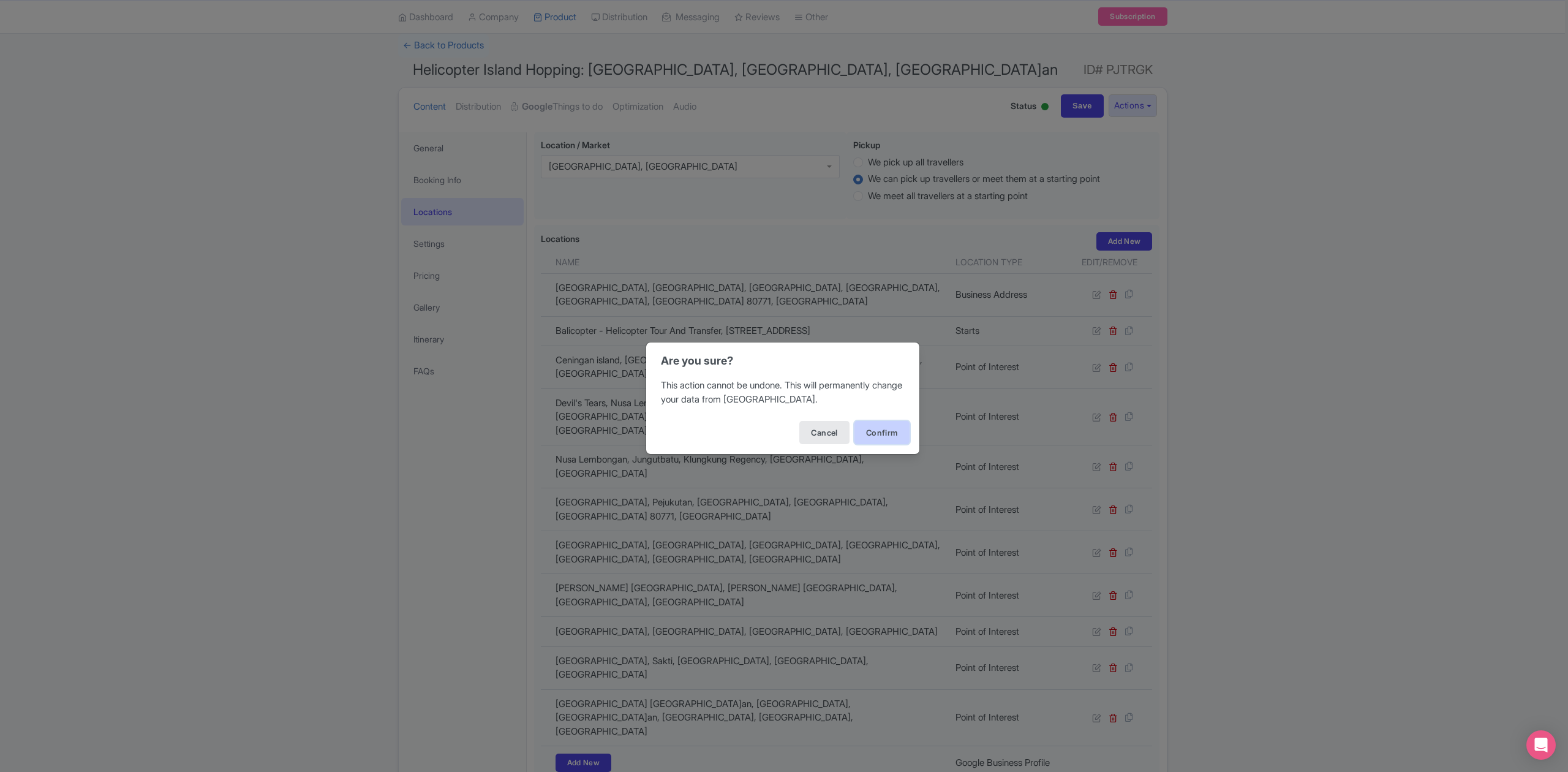
click at [880, 435] on button "Confirm" at bounding box center [881, 432] width 55 height 23
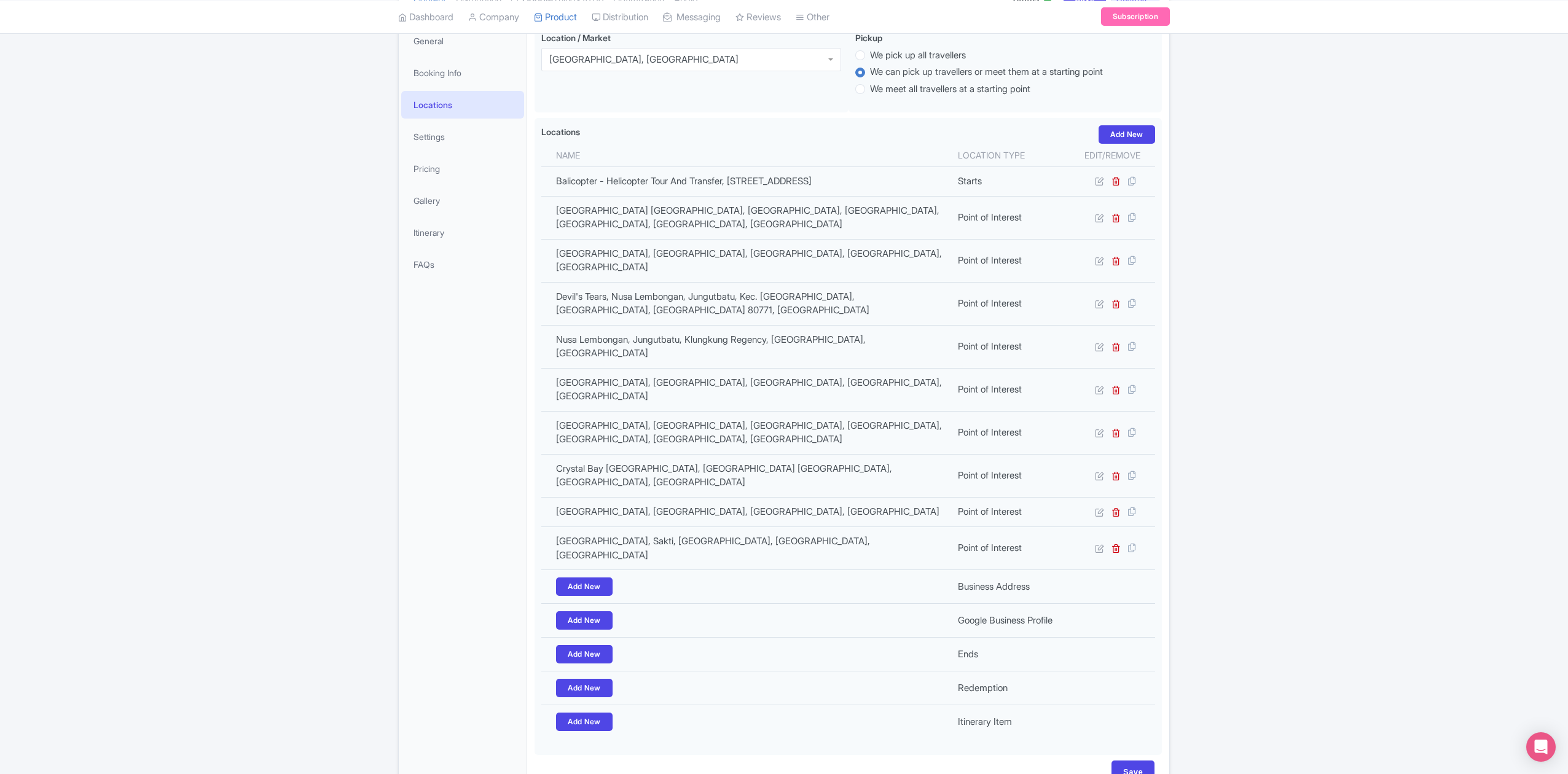
scroll to position [219, 0]
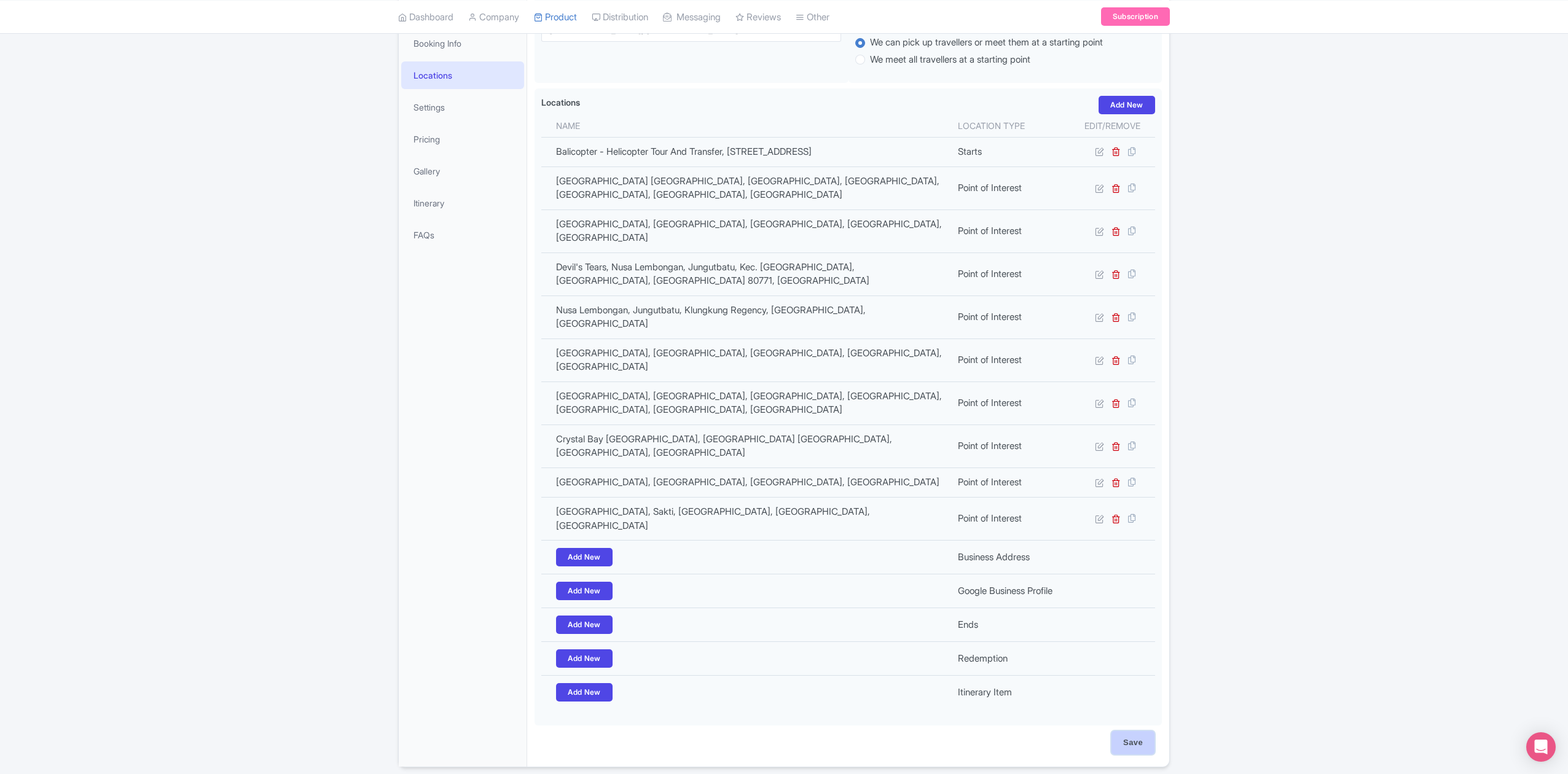
click at [1128, 731] on input "Save" at bounding box center [1133, 742] width 43 height 23
type input "Saving..."
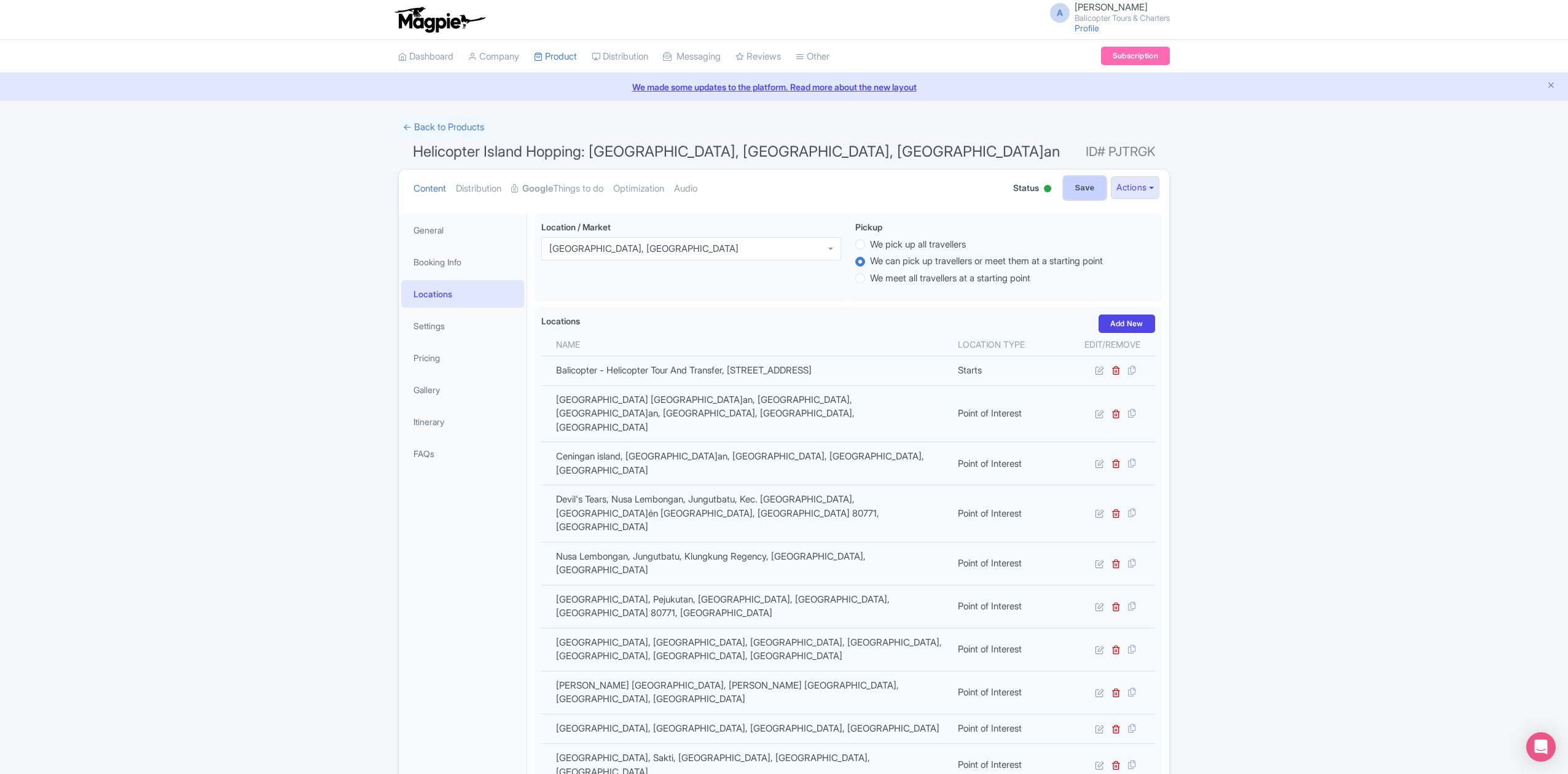
click at [1068, 189] on input "Save" at bounding box center [1085, 188] width 43 height 23
type input "Saving..."
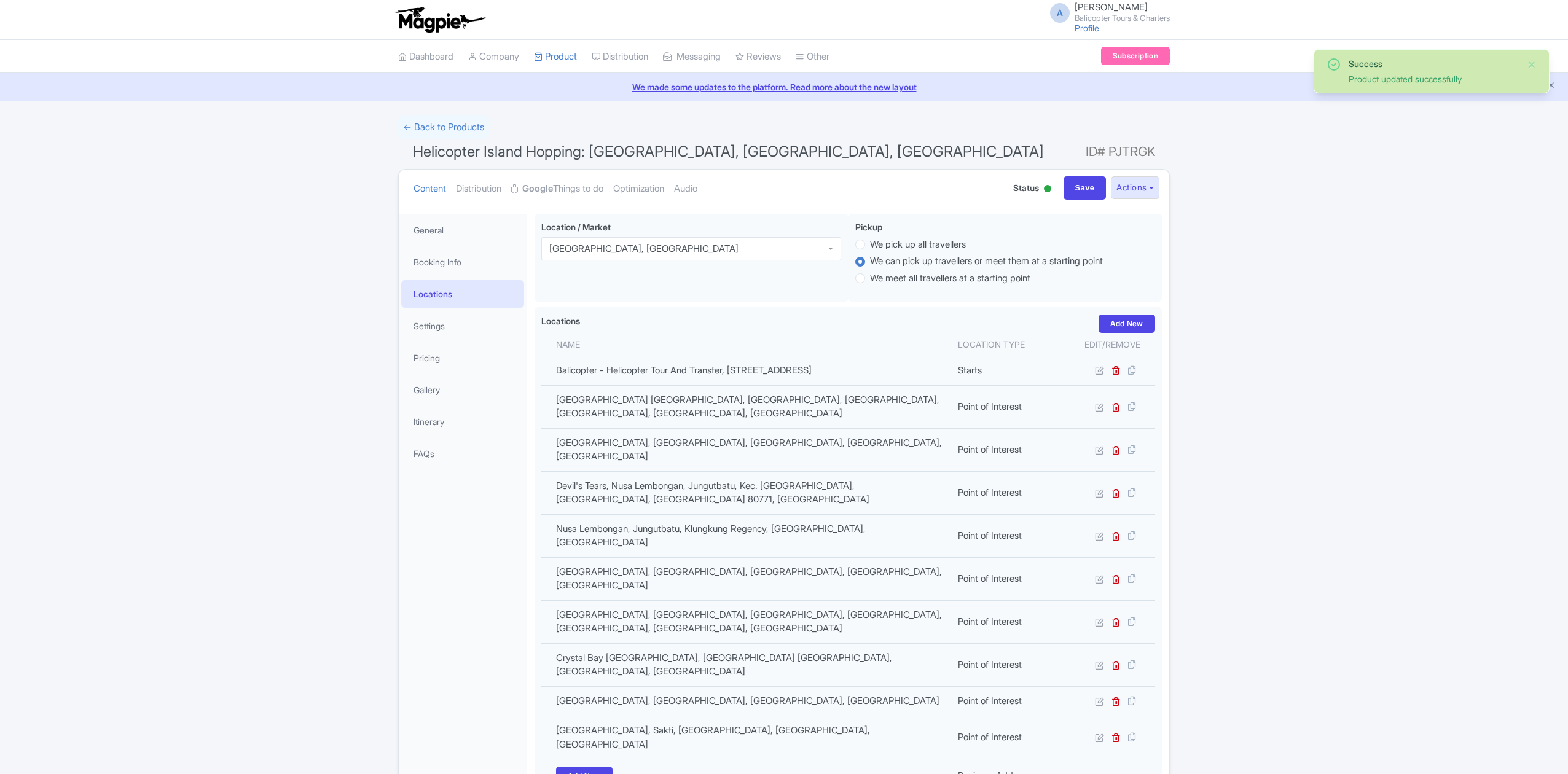
scroll to position [51, 0]
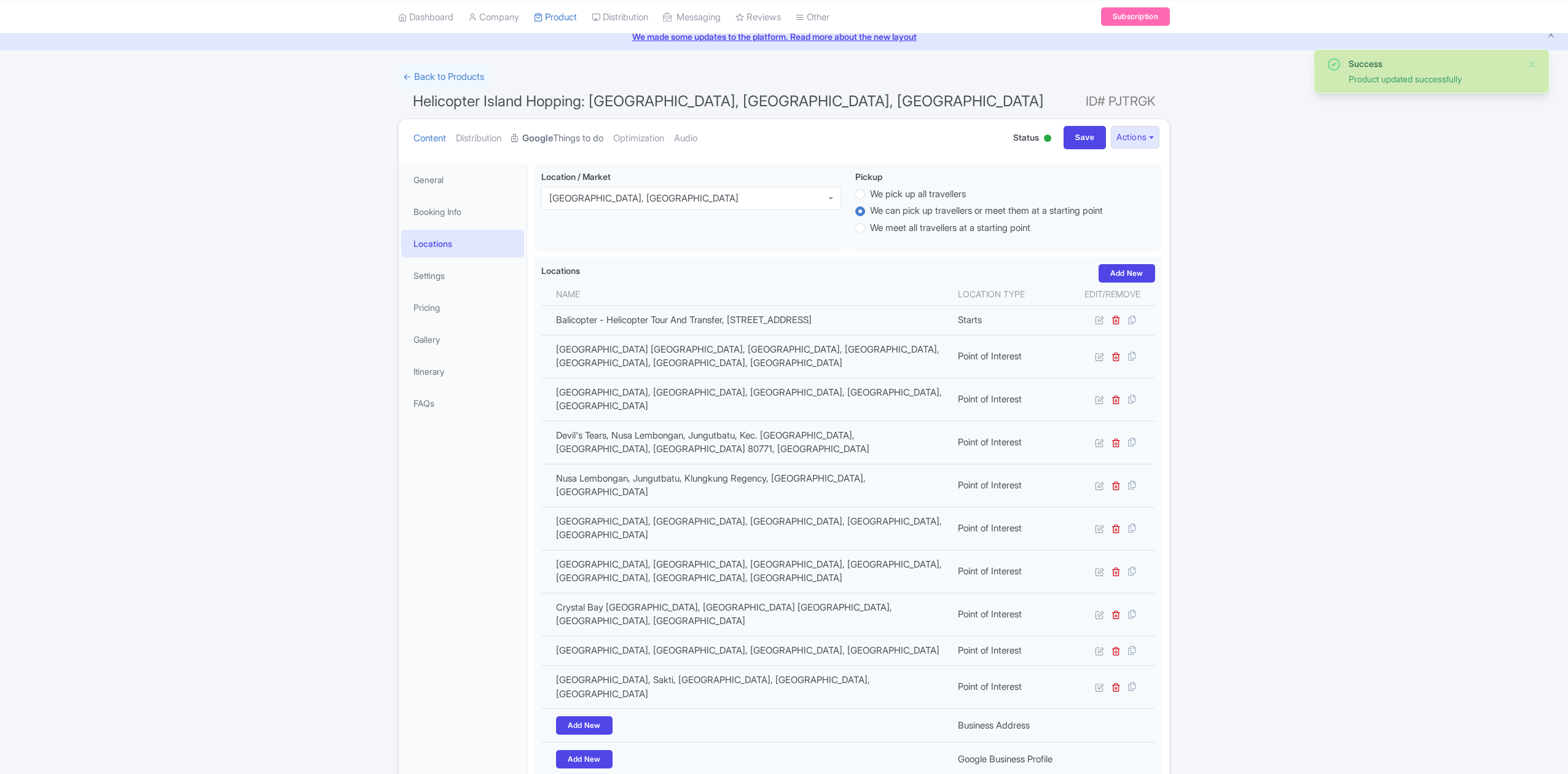
click at [563, 140] on link "Google Things to do" at bounding box center [557, 138] width 92 height 39
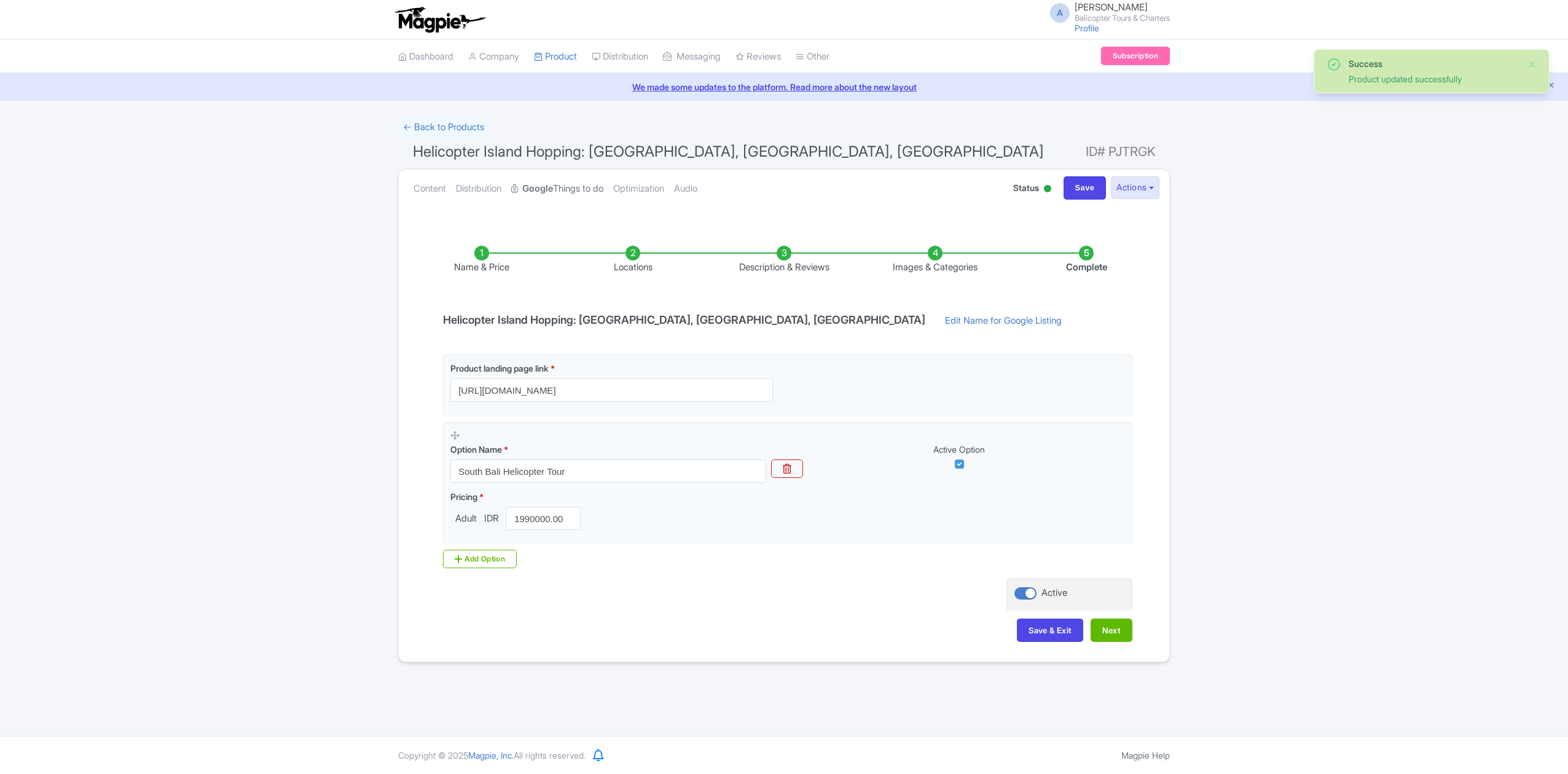
scroll to position [0, 0]
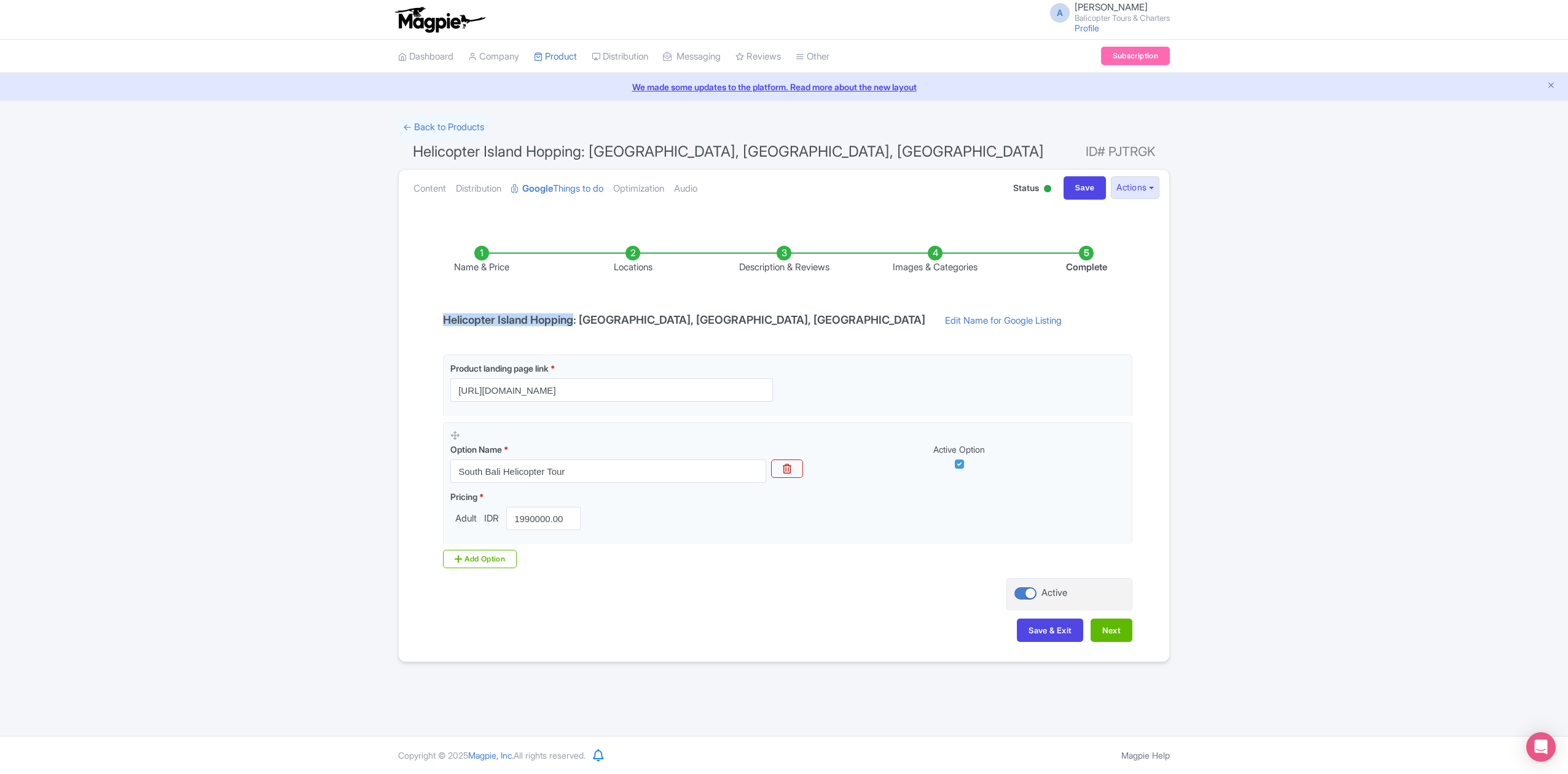
drag, startPoint x: 445, startPoint y: 319, endPoint x: 577, endPoint y: 352, distance: 136.1
click at [581, 314] on h4 "Helicopter Island Hopping: [GEOGRAPHIC_DATA], [GEOGRAPHIC_DATA], [GEOGRAPHIC_DA…" at bounding box center [684, 320] width 497 height 12
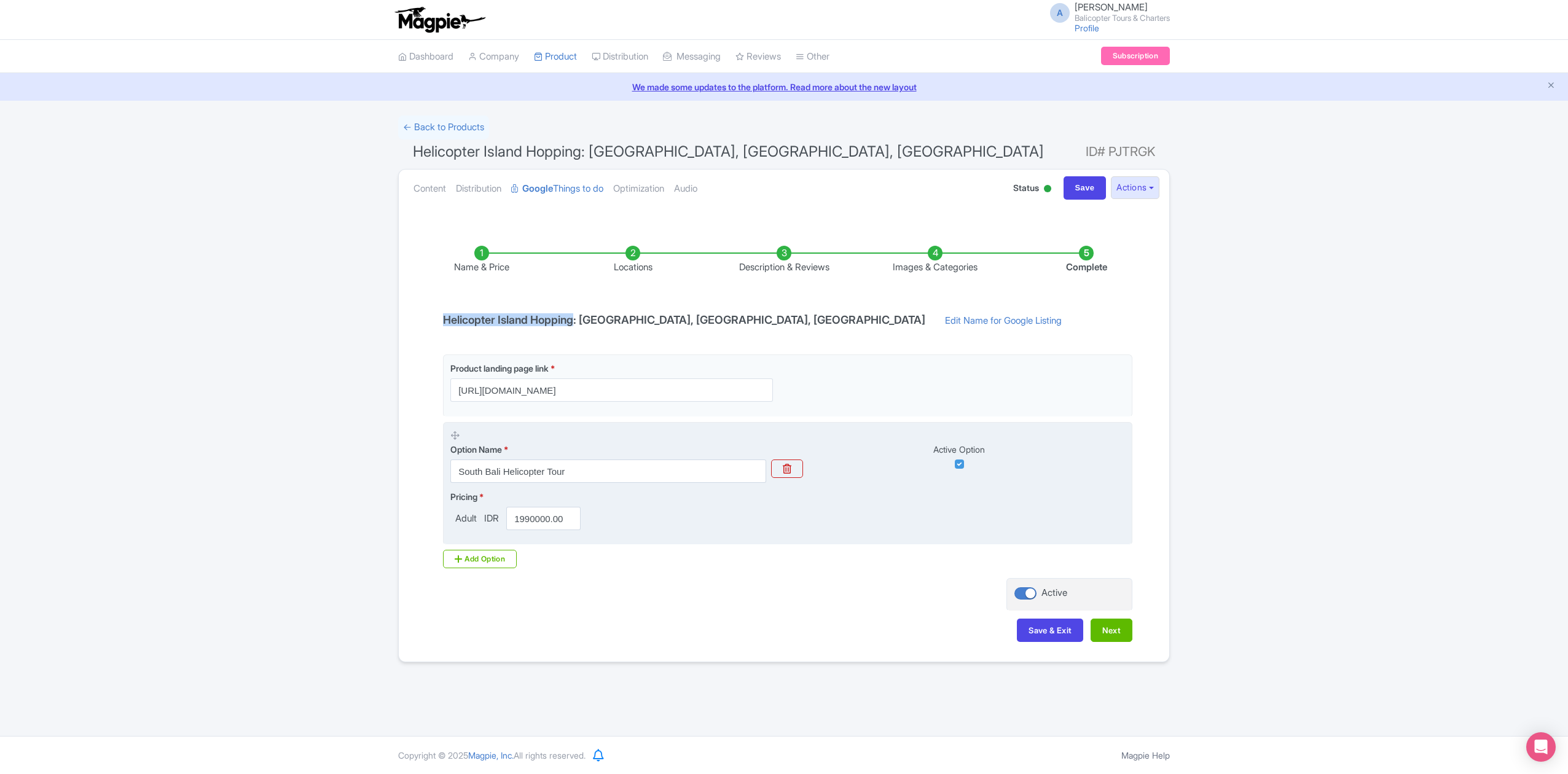
copy h4 "Helicopter Island Hopping"
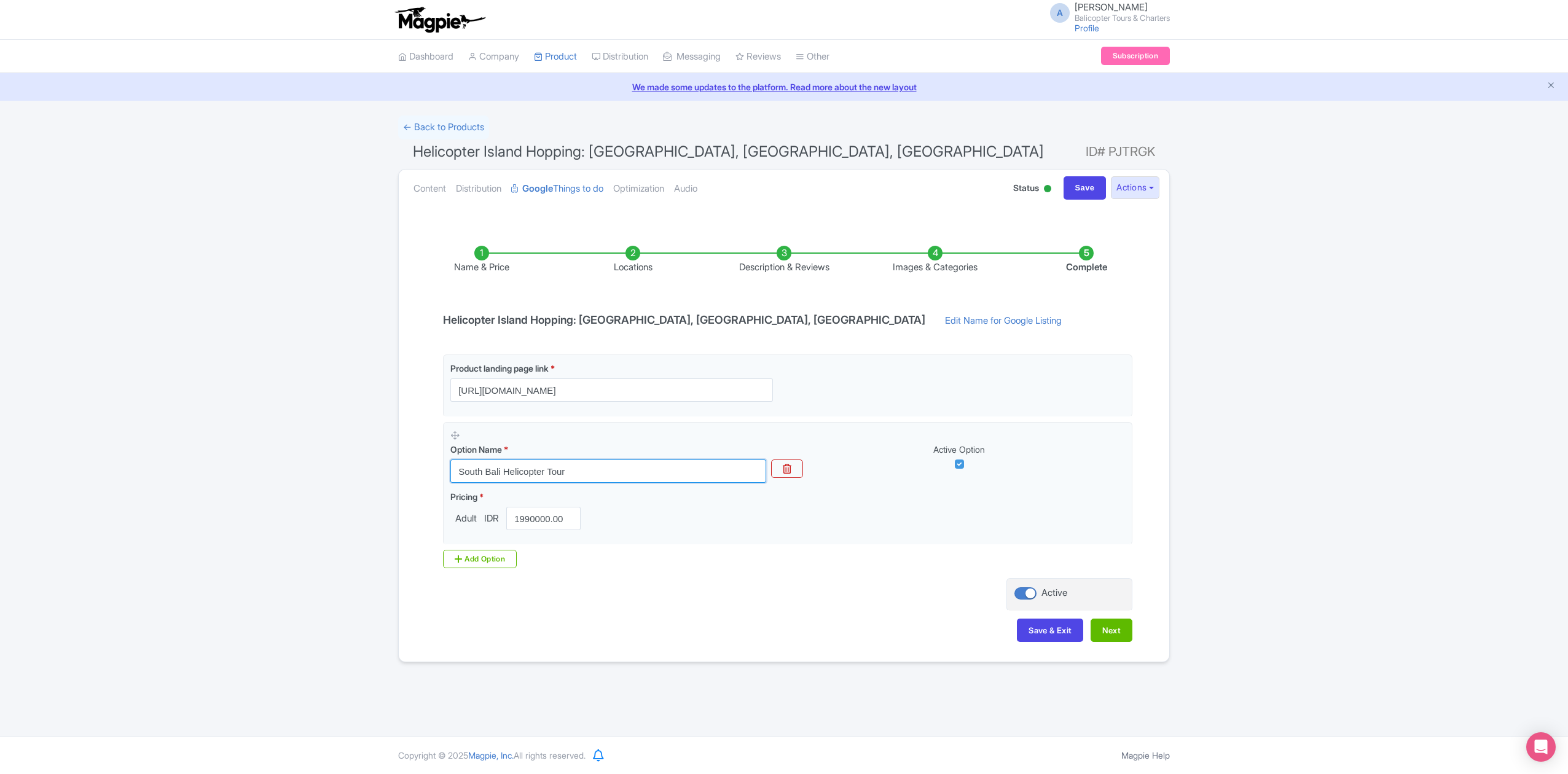
drag, startPoint x: 585, startPoint y: 475, endPoint x: 428, endPoint y: 485, distance: 157.3
click at [428, 485] on div "Name & Price Locations Description & Reviews Images & Categories Complete Helic…" at bounding box center [784, 437] width 756 height 433
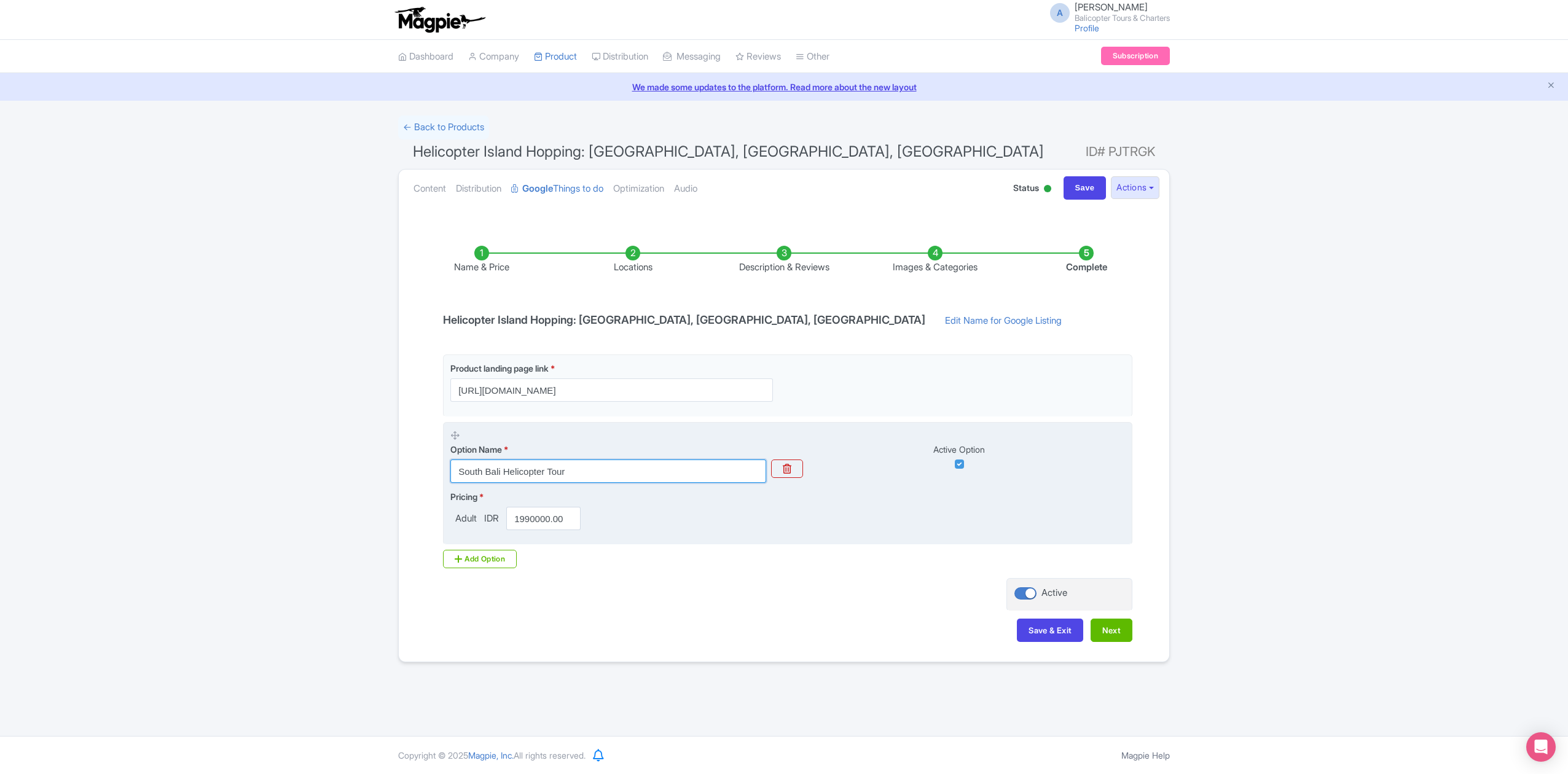
paste input "Helicopter Island Hopping"
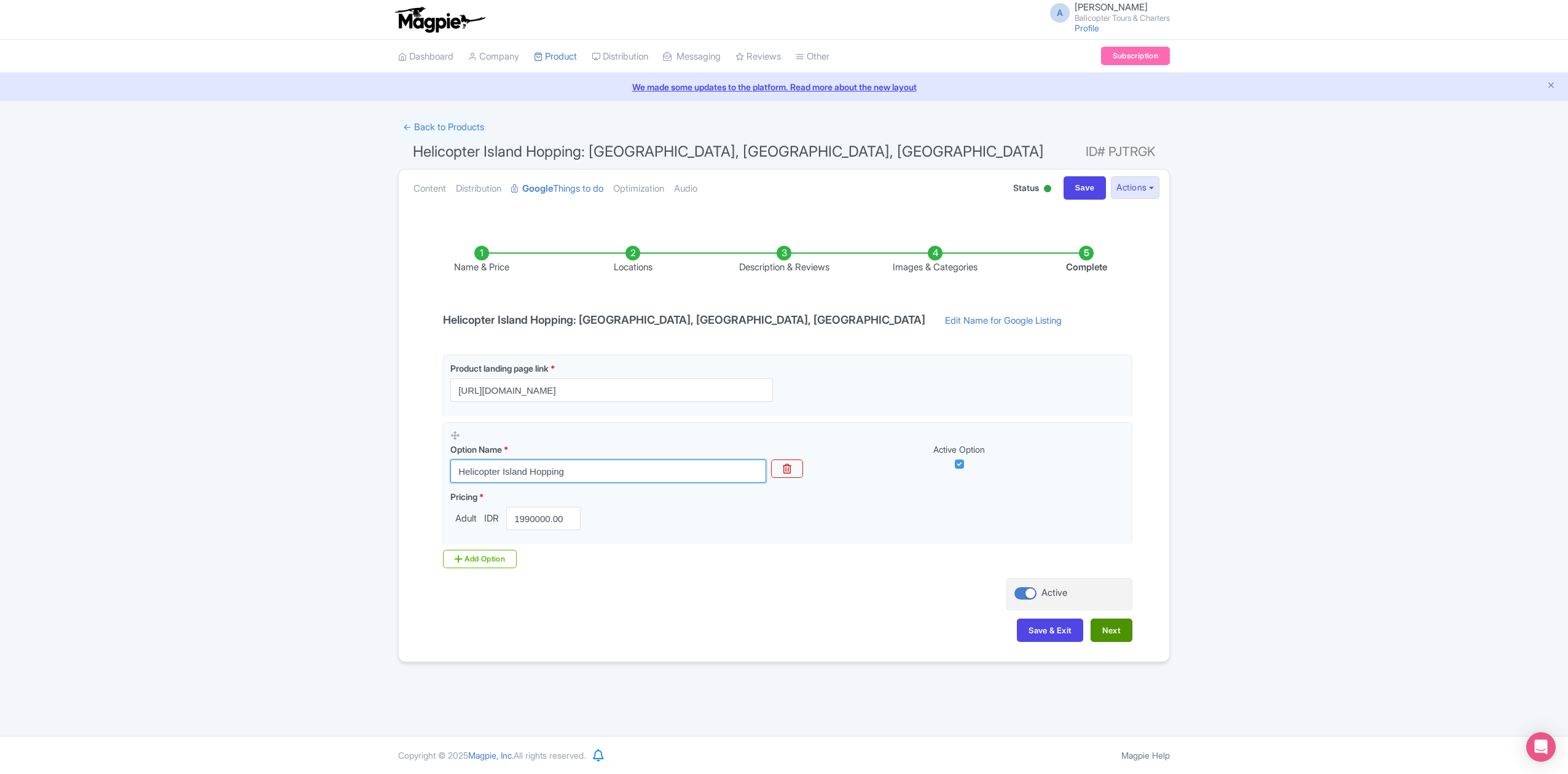
type input "Helicopter Island Hopping"
click at [1112, 640] on button "Next" at bounding box center [1111, 630] width 42 height 23
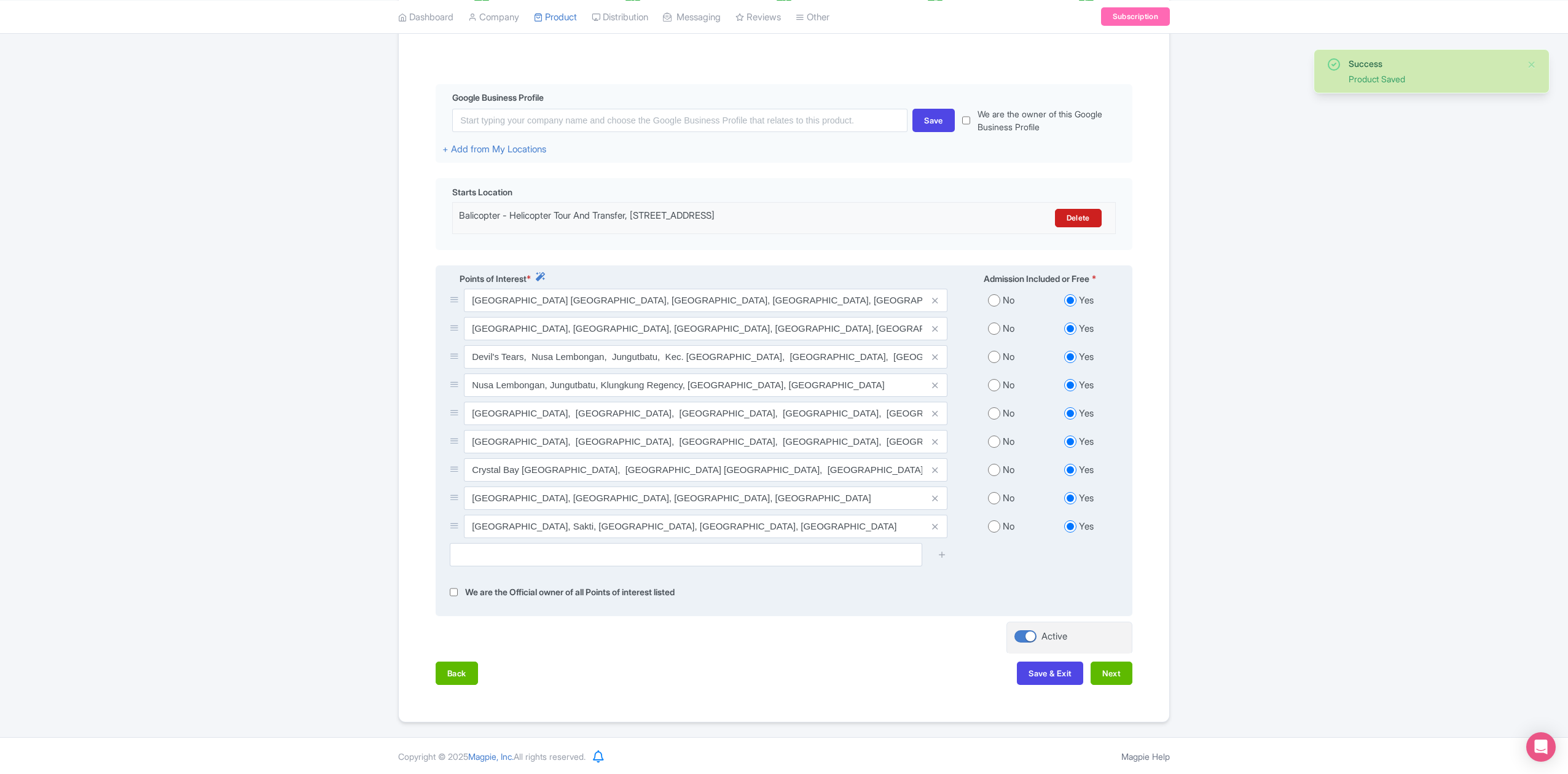
scroll to position [259, 0]
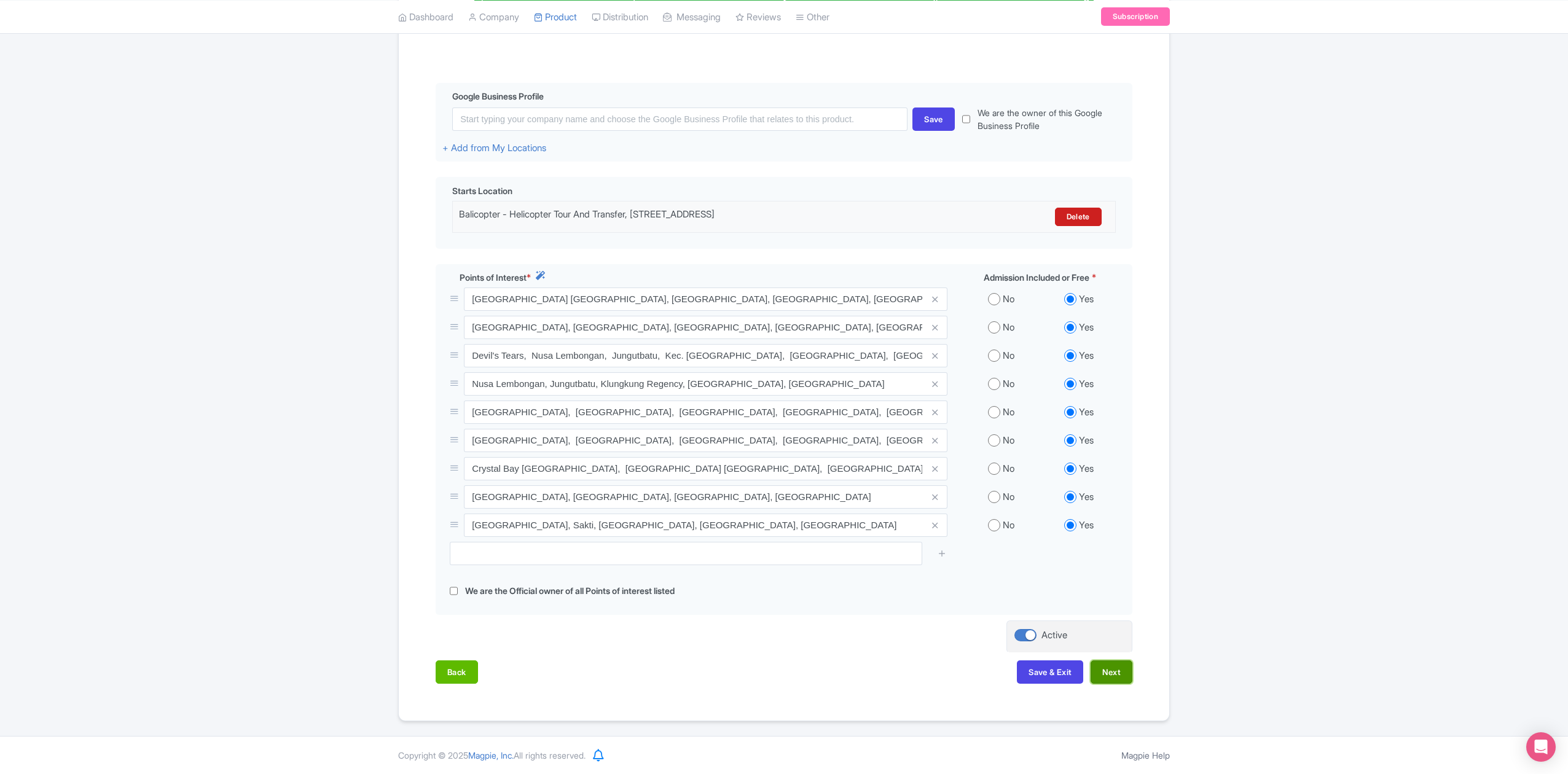
click at [1117, 676] on button "Next" at bounding box center [1111, 672] width 42 height 23
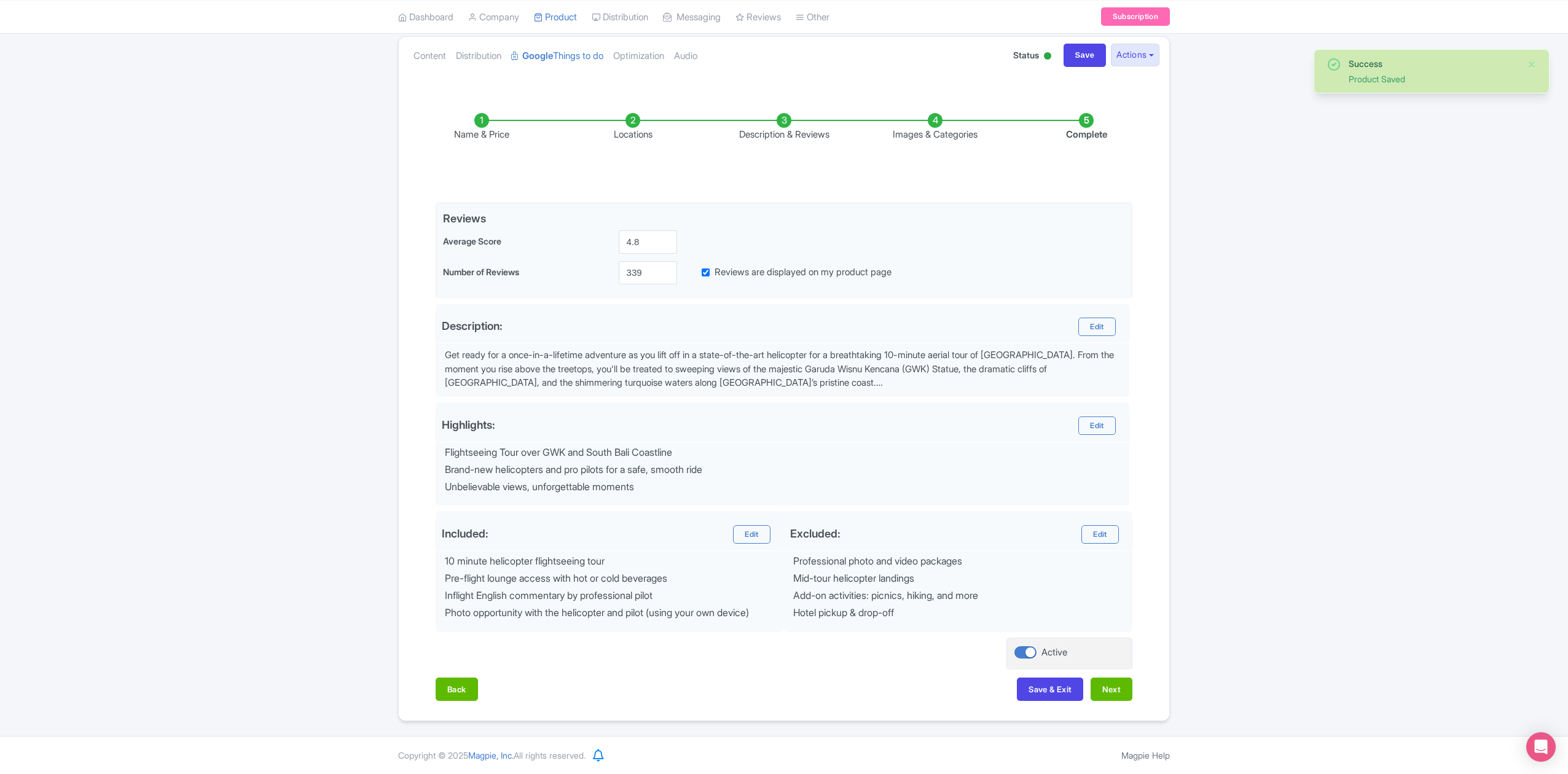
scroll to position [137, 0]
click at [1102, 691] on button "Next" at bounding box center [1111, 689] width 42 height 23
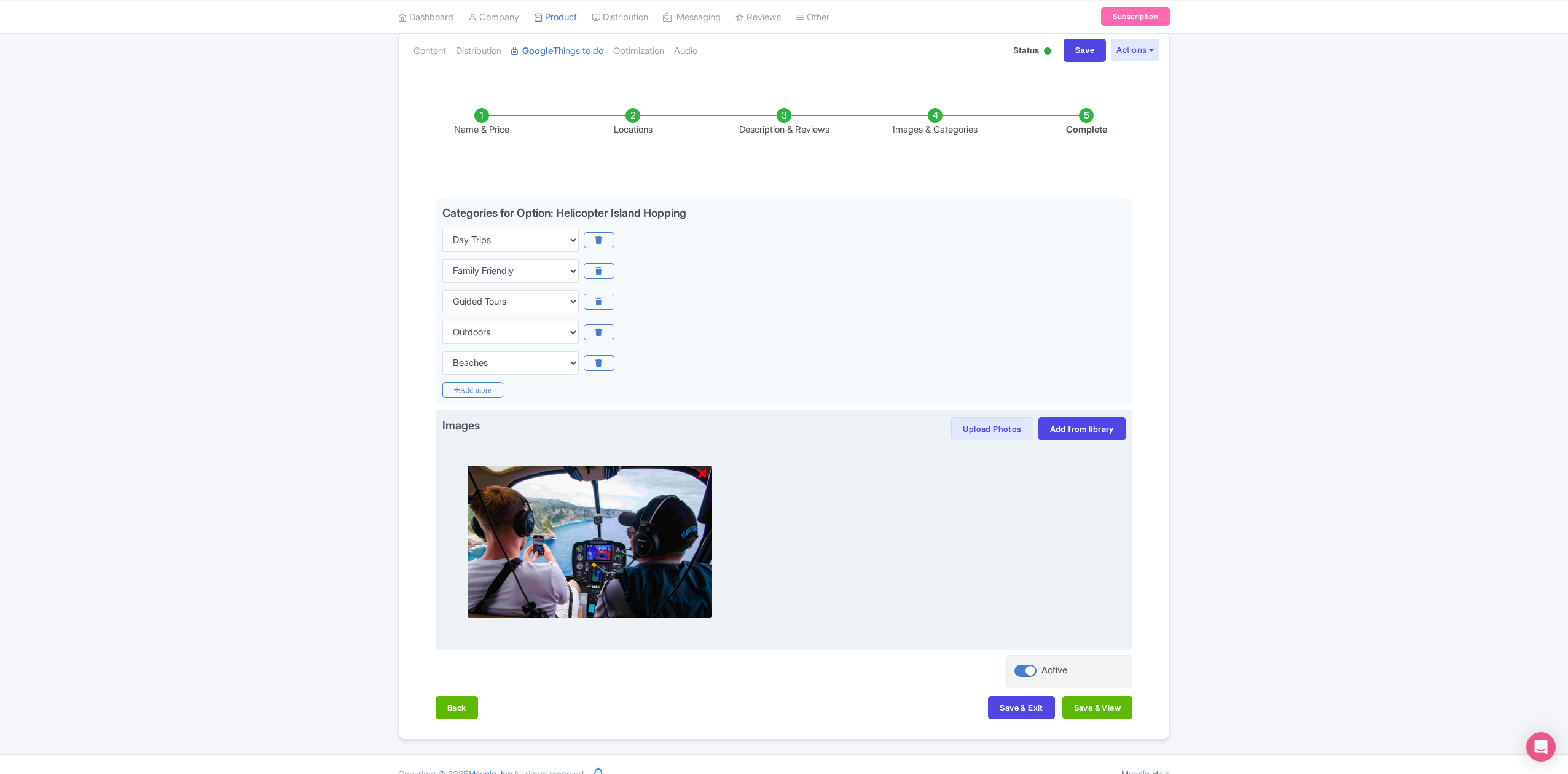
click at [702, 475] on icon at bounding box center [702, 474] width 9 height 12
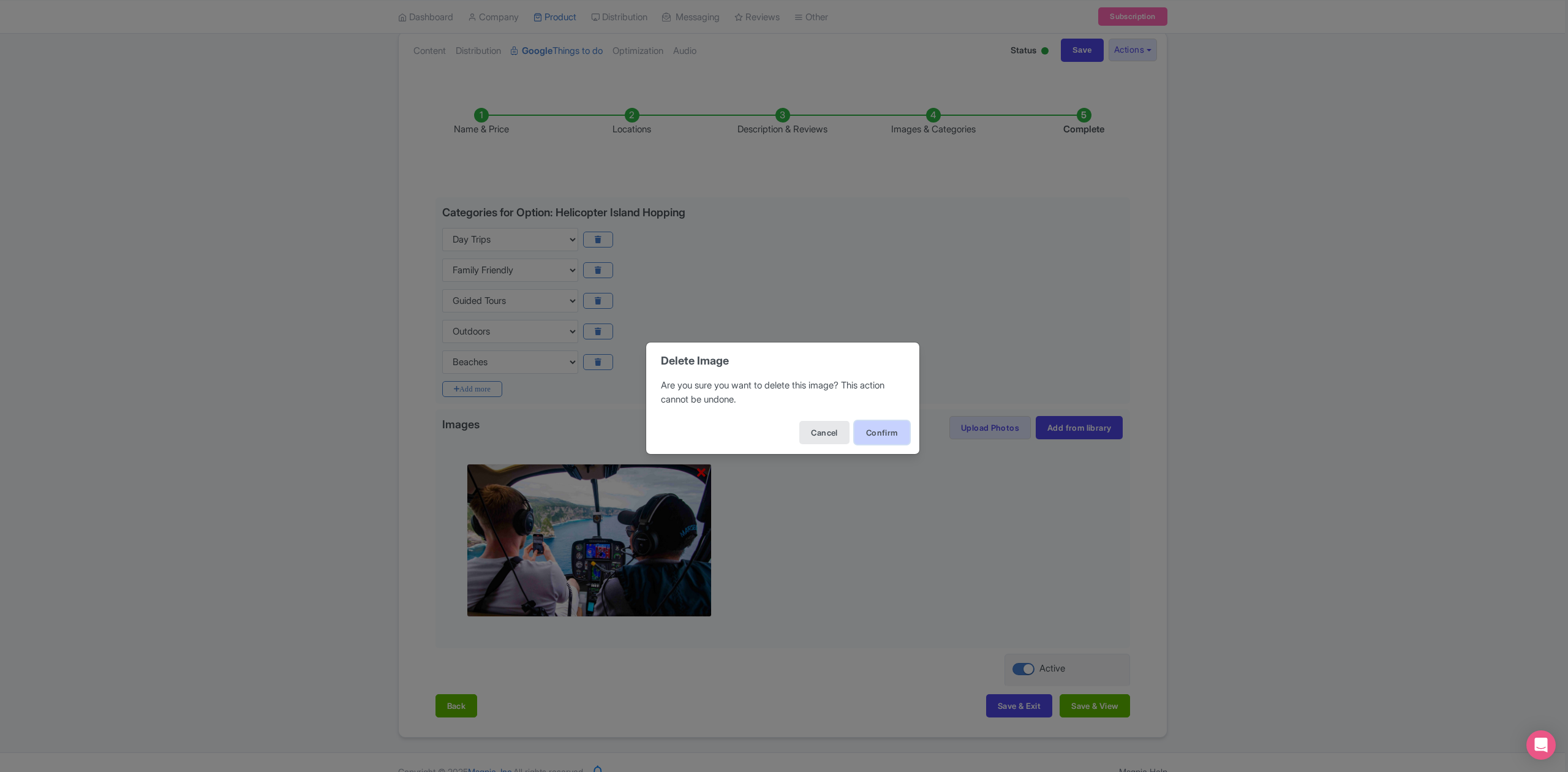
click at [867, 432] on button "Confirm" at bounding box center [881, 432] width 55 height 23
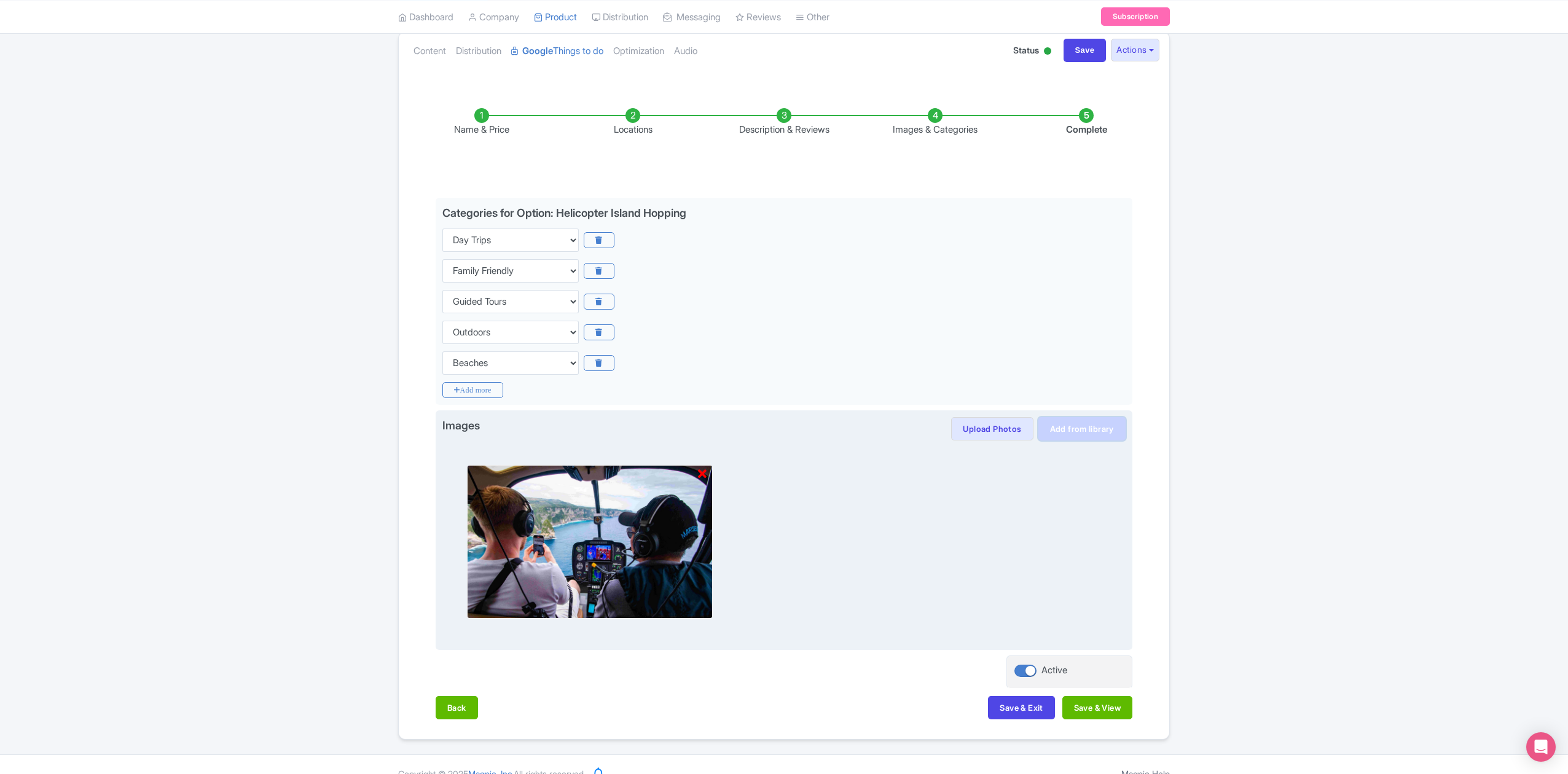
click at [1087, 433] on link "Add from library" at bounding box center [1082, 428] width 87 height 23
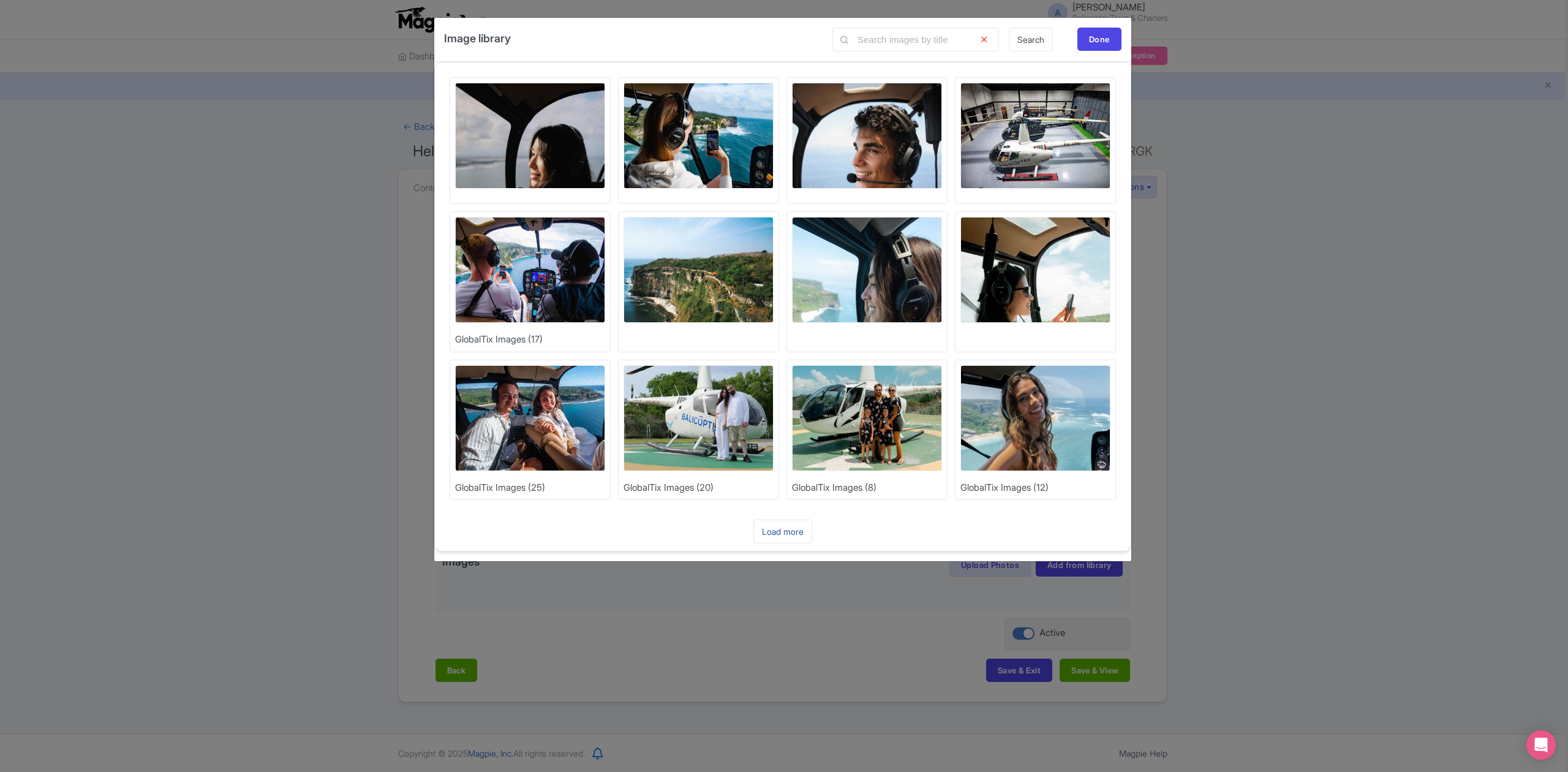
click at [788, 538] on link "Load more" at bounding box center [782, 531] width 59 height 24
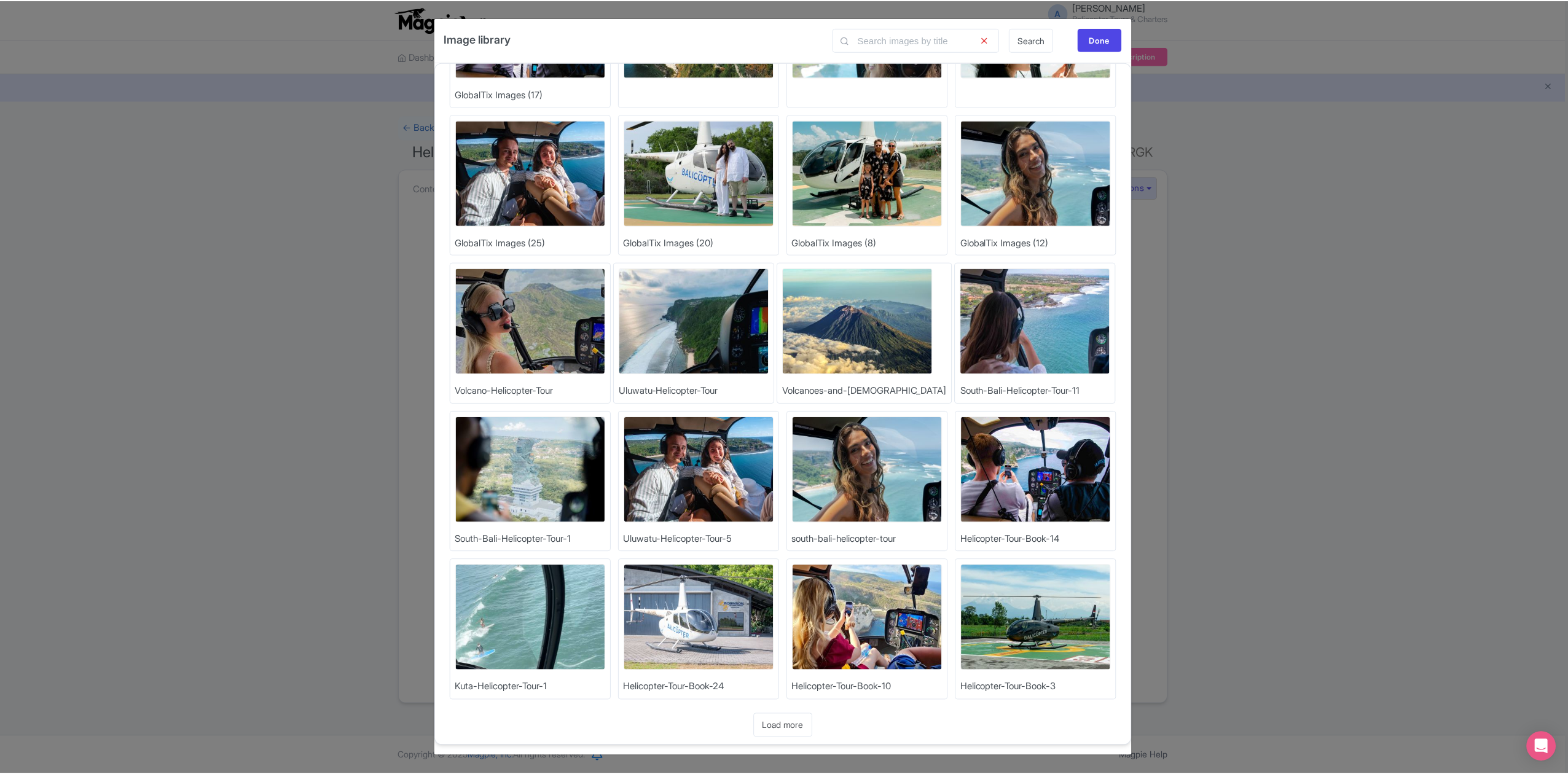
scroll to position [254, 0]
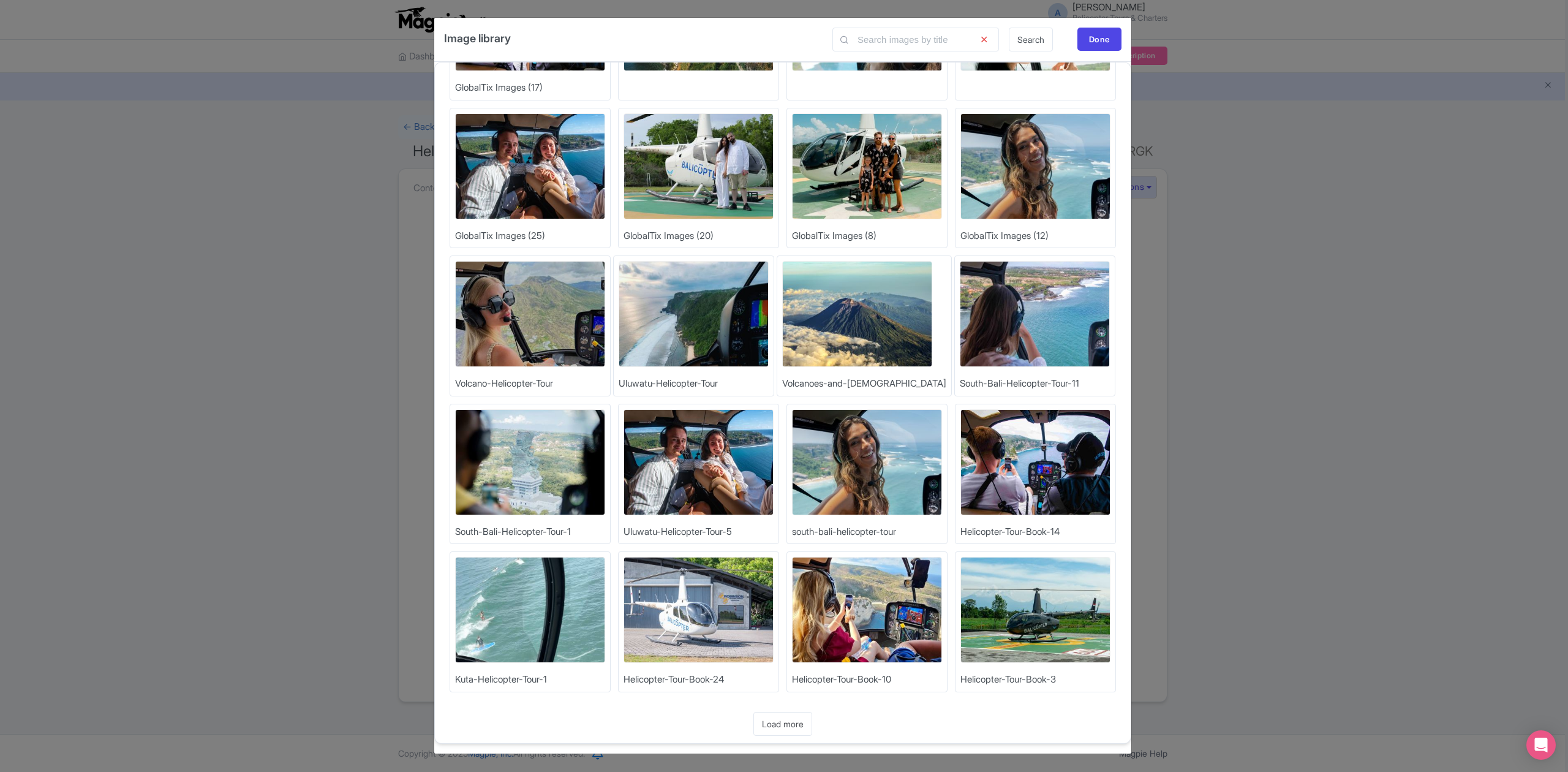
click at [1046, 623] on img at bounding box center [1035, 610] width 150 height 106
click at [1096, 45] on div "Done" at bounding box center [1100, 39] width 44 height 23
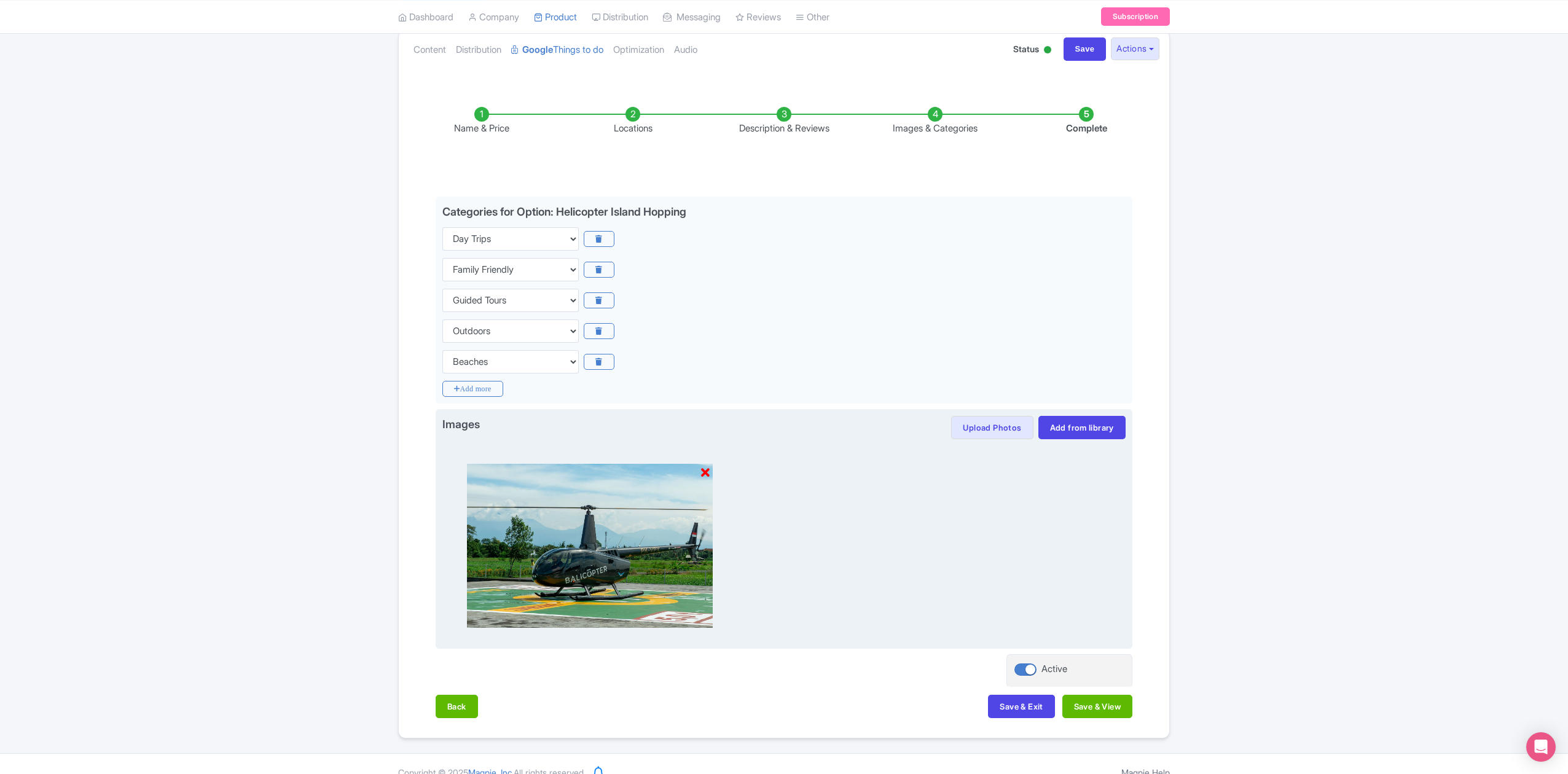
scroll to position [0, 0]
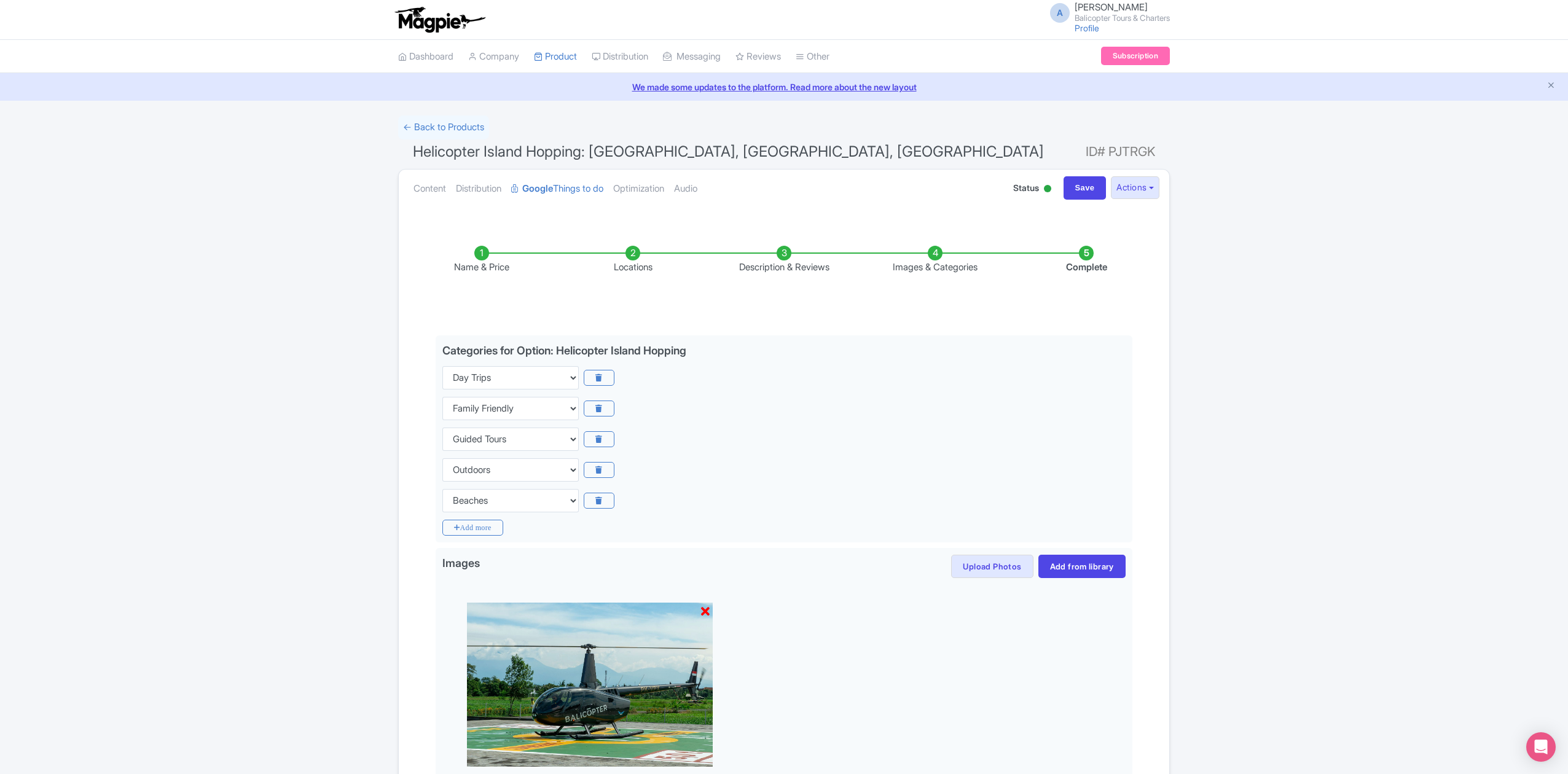
click at [484, 268] on li "Name & Price" at bounding box center [482, 260] width 151 height 29
click at [485, 251] on li "Name & Price" at bounding box center [482, 260] width 151 height 29
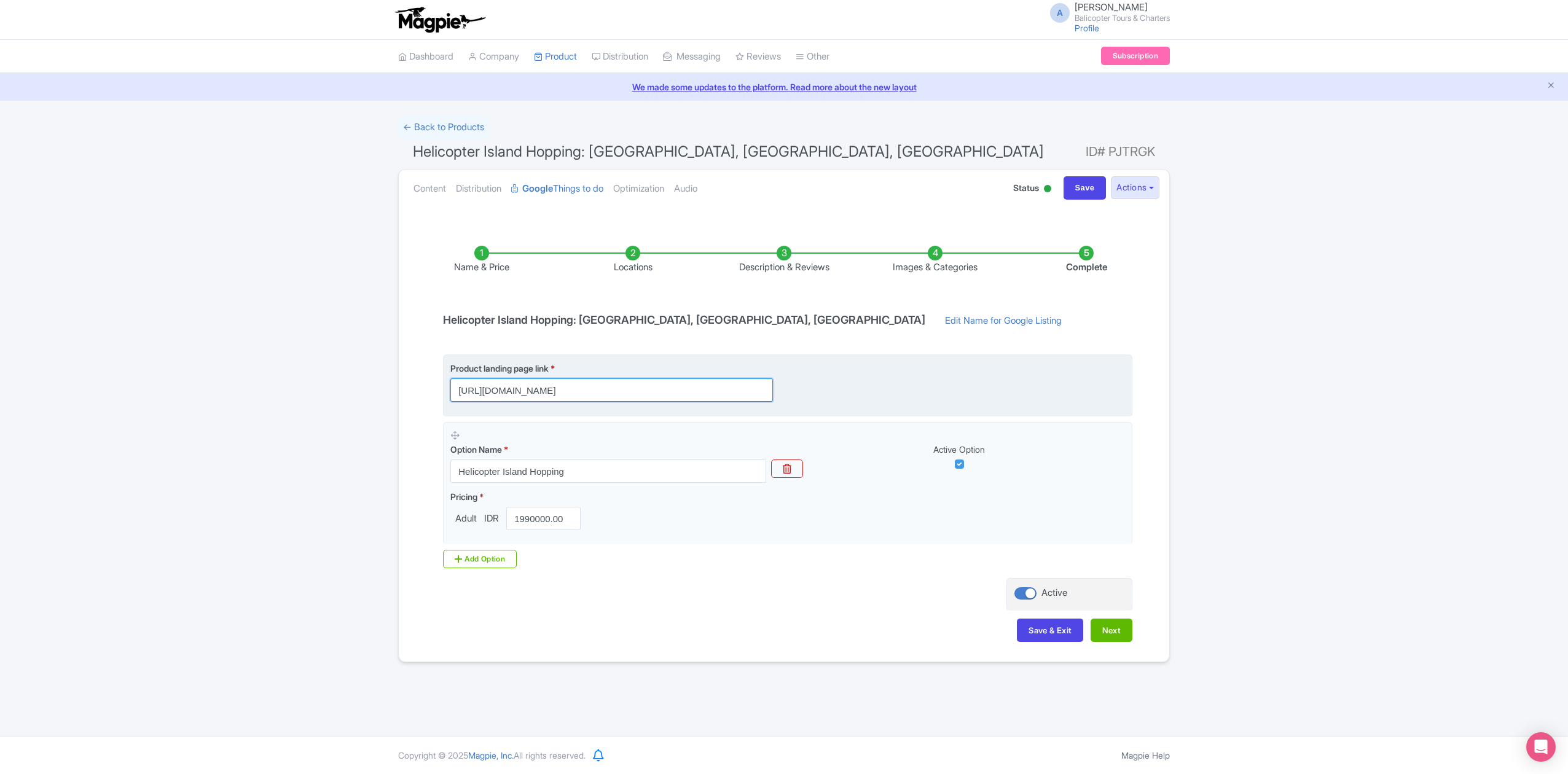
drag, startPoint x: 570, startPoint y: 392, endPoint x: 713, endPoint y: 395, distance: 143.0
click at [713, 395] on input "[URL][DOMAIN_NAME]" at bounding box center [612, 390] width 323 height 23
type input "https://www.balicopter.com/"
click at [906, 385] on div "Product landing page link * https://www.balicopter.com/" at bounding box center [788, 381] width 675 height 40
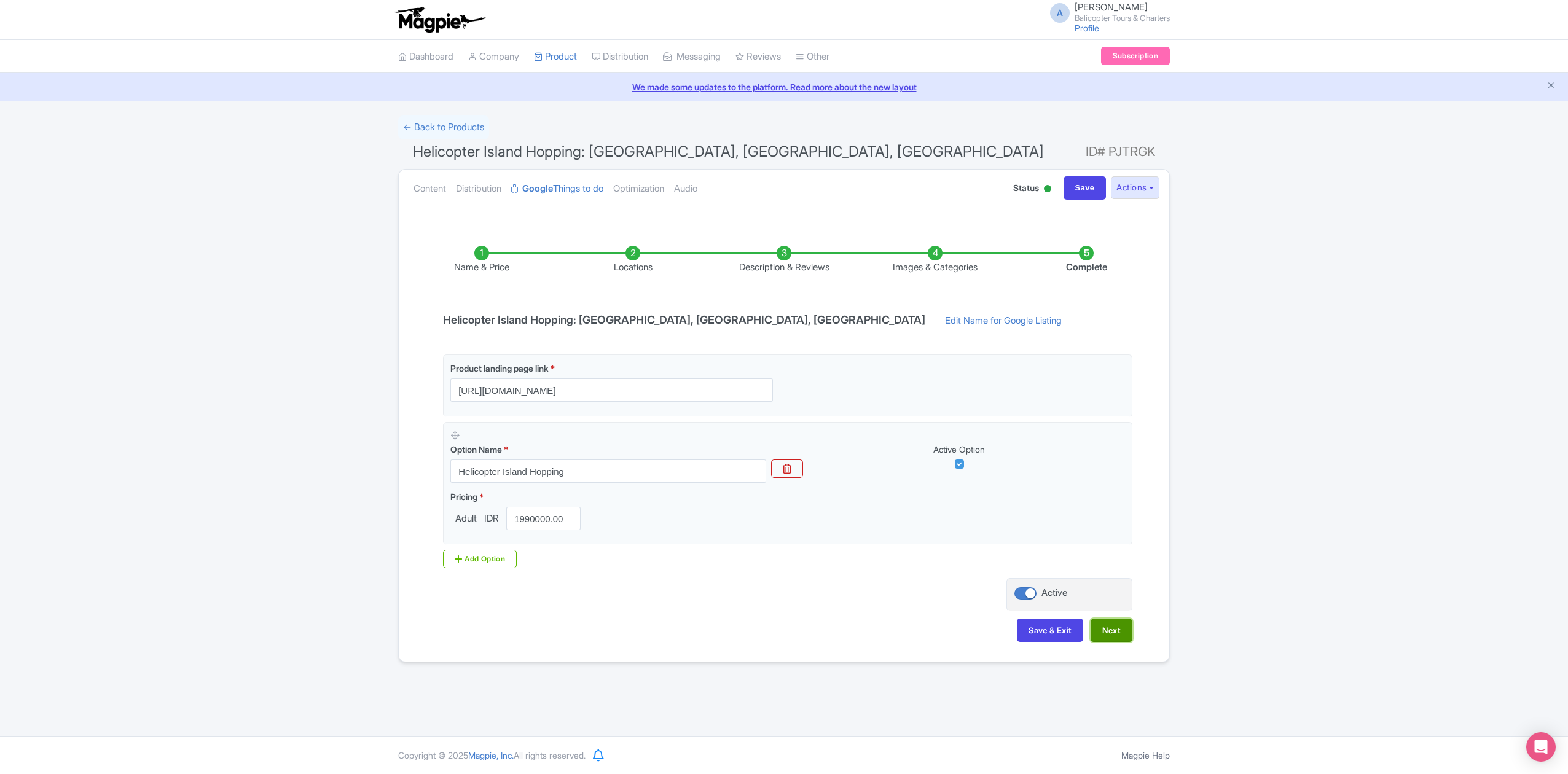
click at [1107, 635] on button "Next" at bounding box center [1111, 630] width 42 height 23
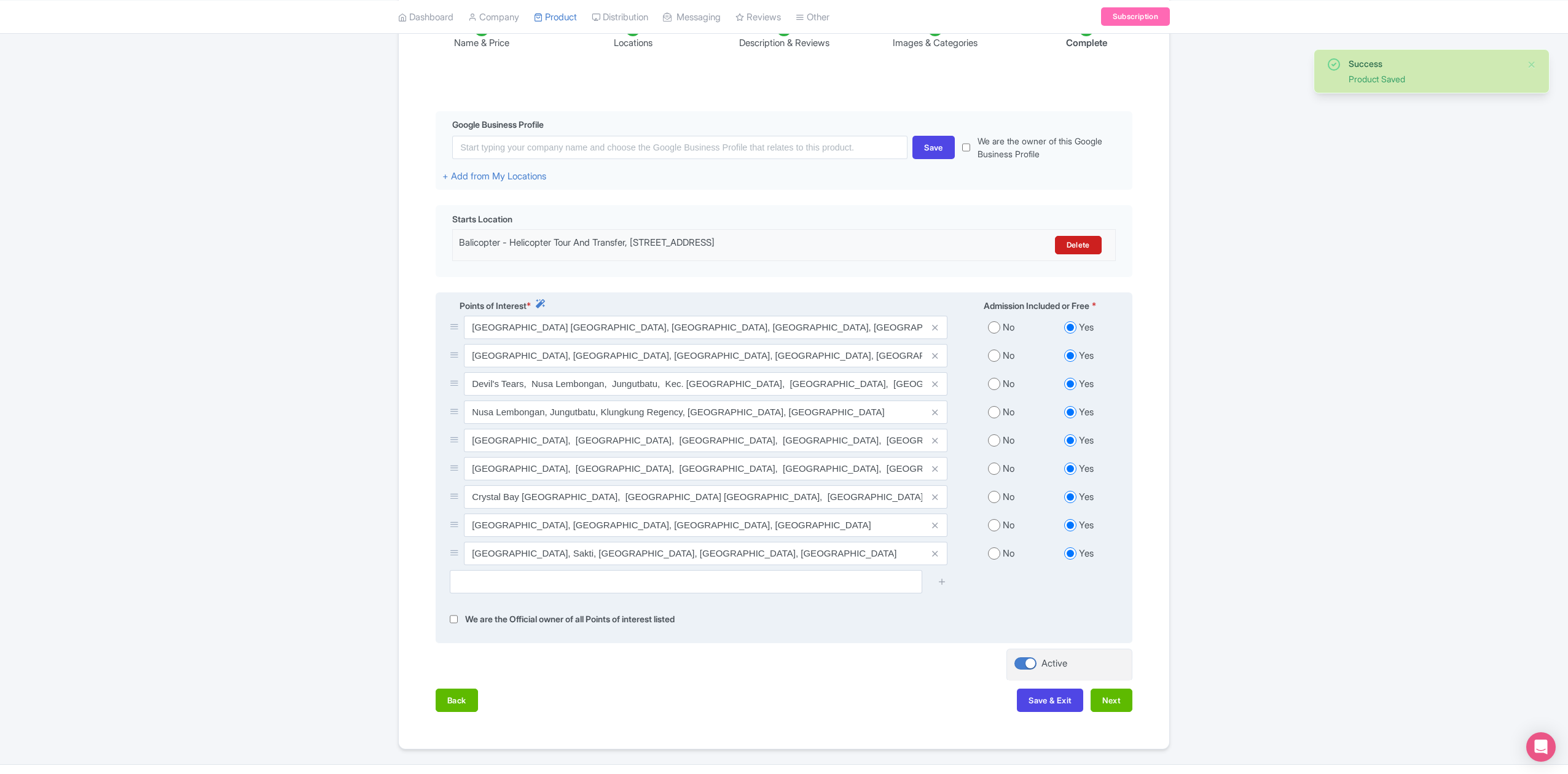
scroll to position [246, 0]
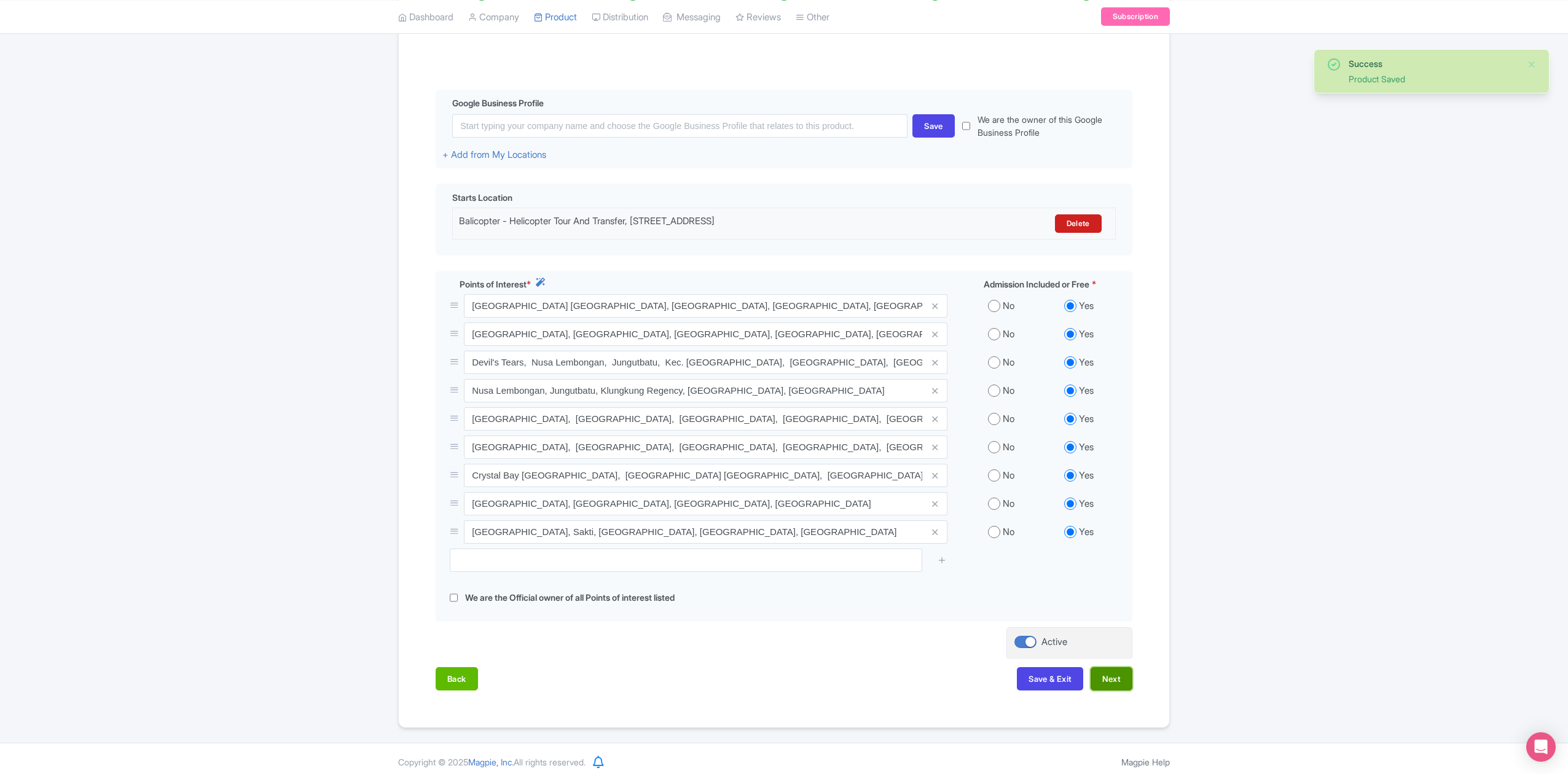
click at [1111, 689] on button "Next" at bounding box center [1111, 678] width 42 height 23
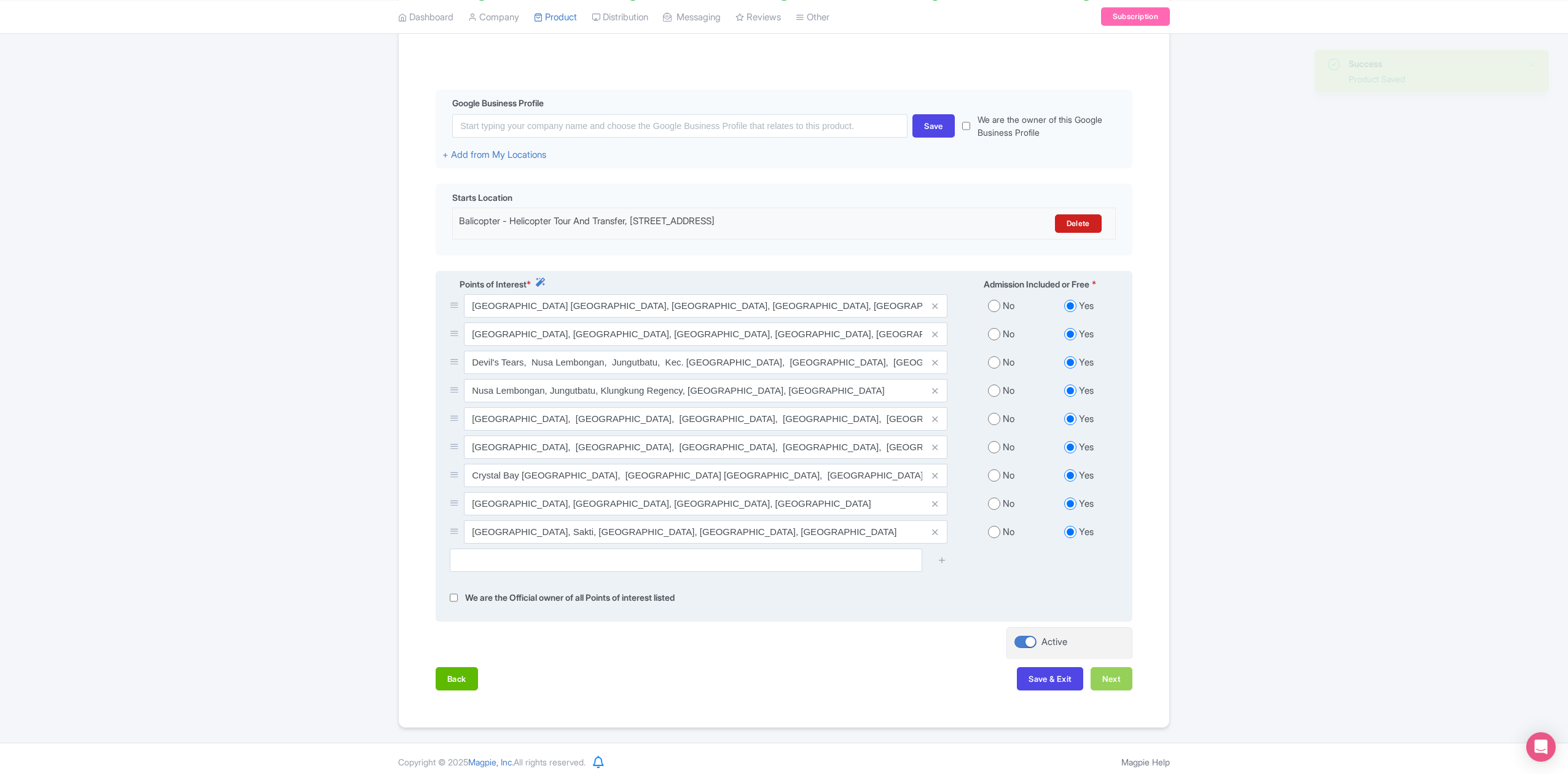
scroll to position [137, 0]
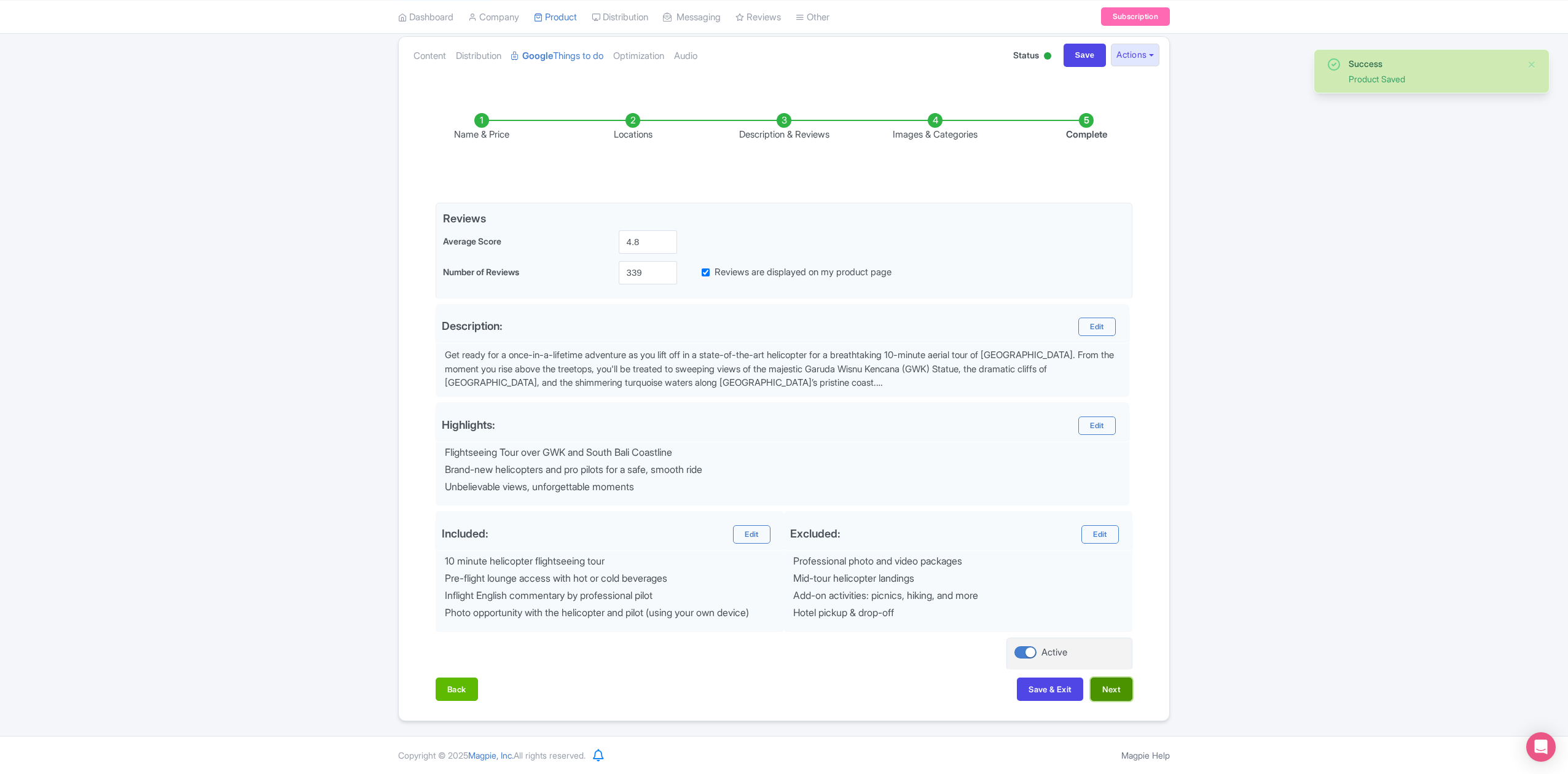
click at [1112, 689] on button "Next" at bounding box center [1111, 689] width 42 height 23
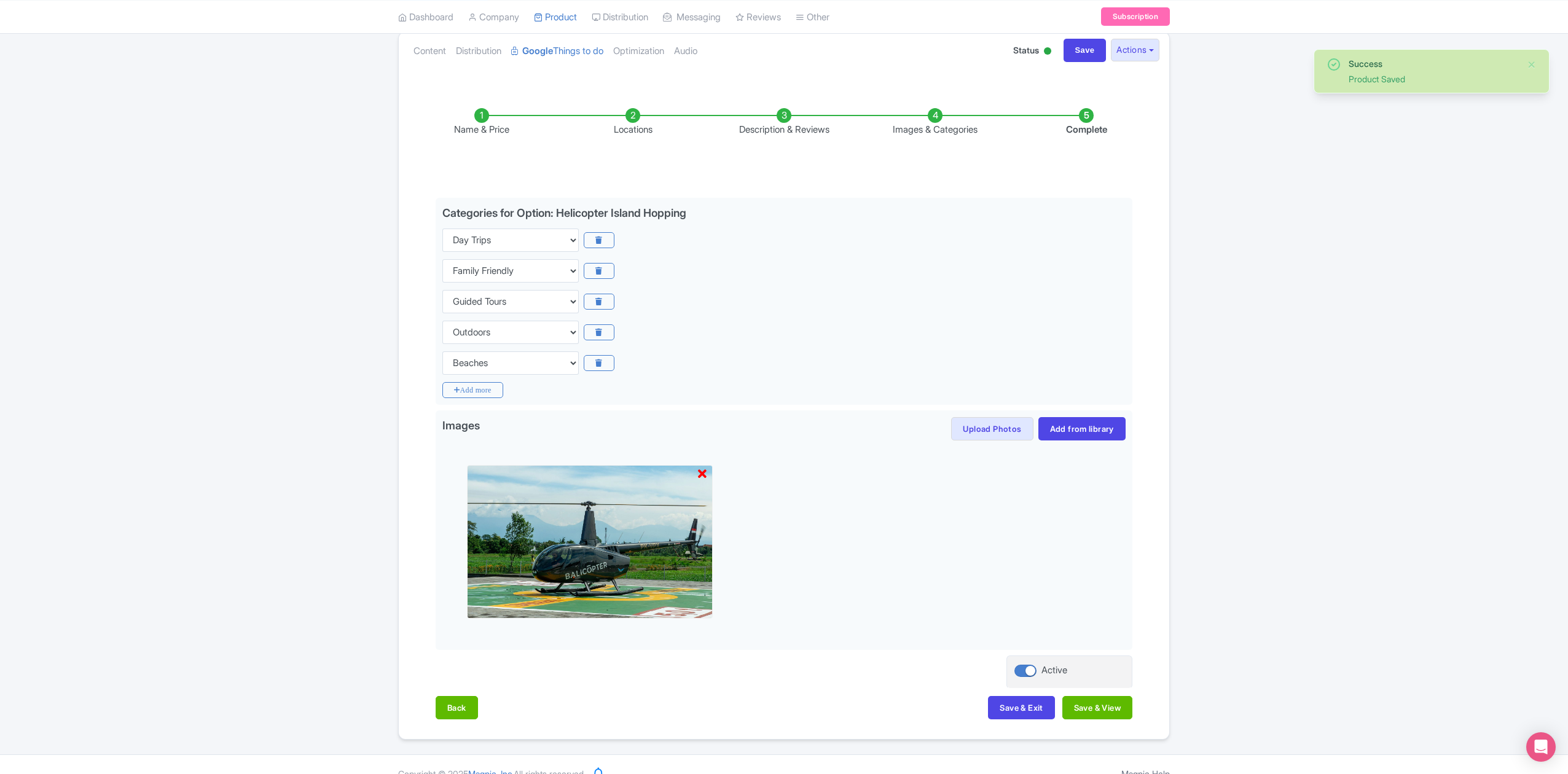
scroll to position [0, 0]
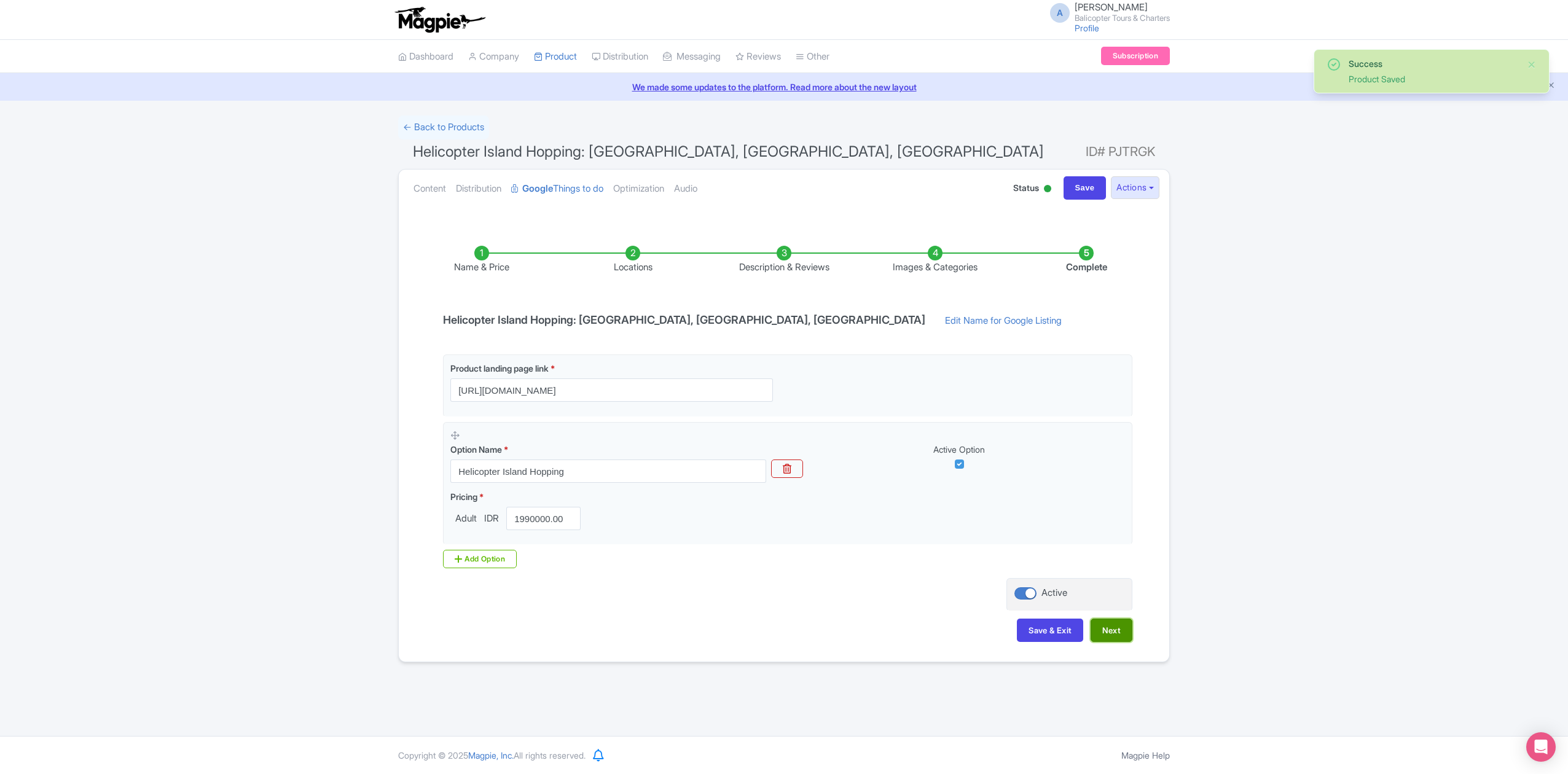
click at [1121, 632] on button "Next" at bounding box center [1111, 630] width 42 height 23
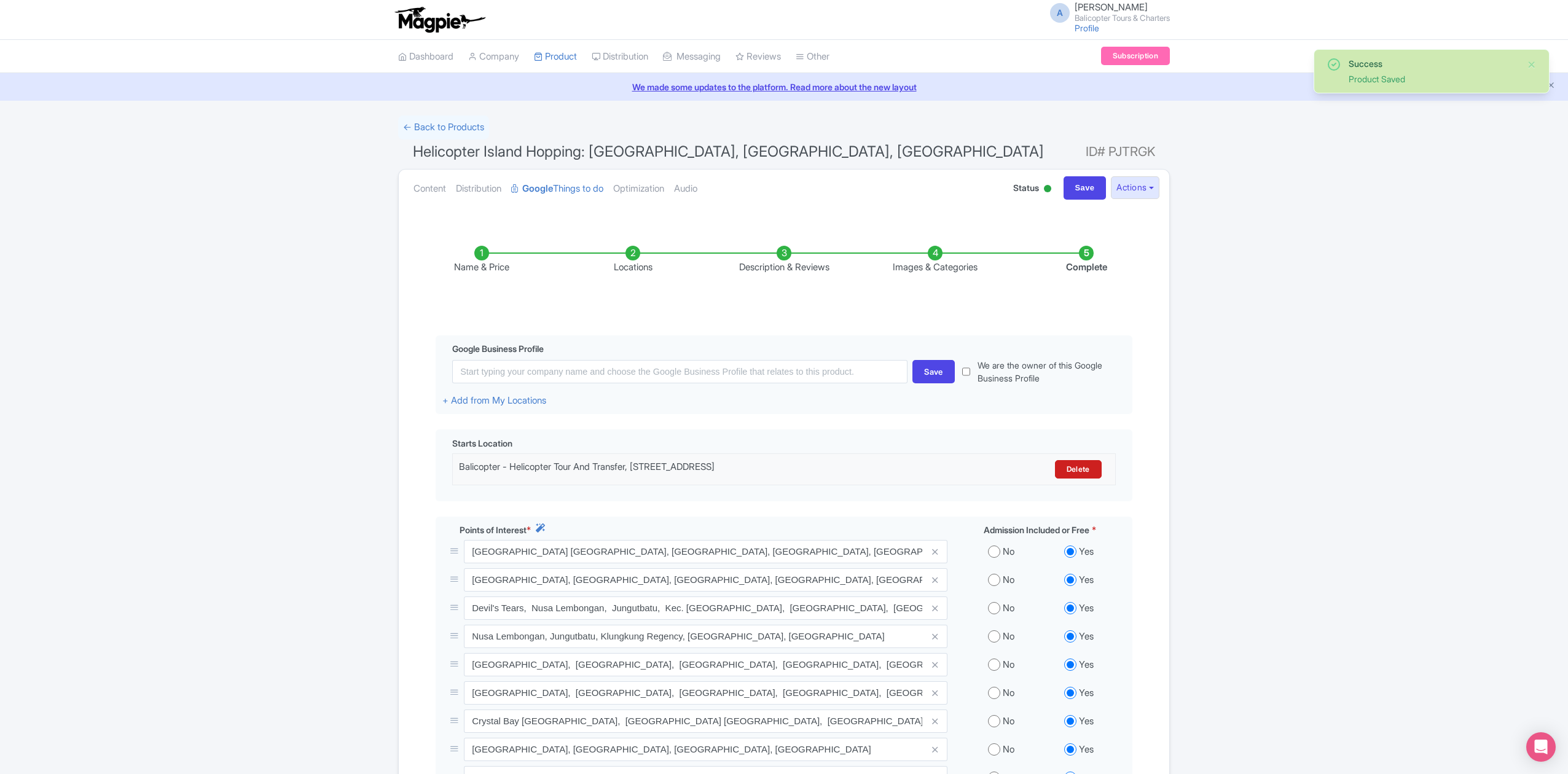
scroll to position [259, 0]
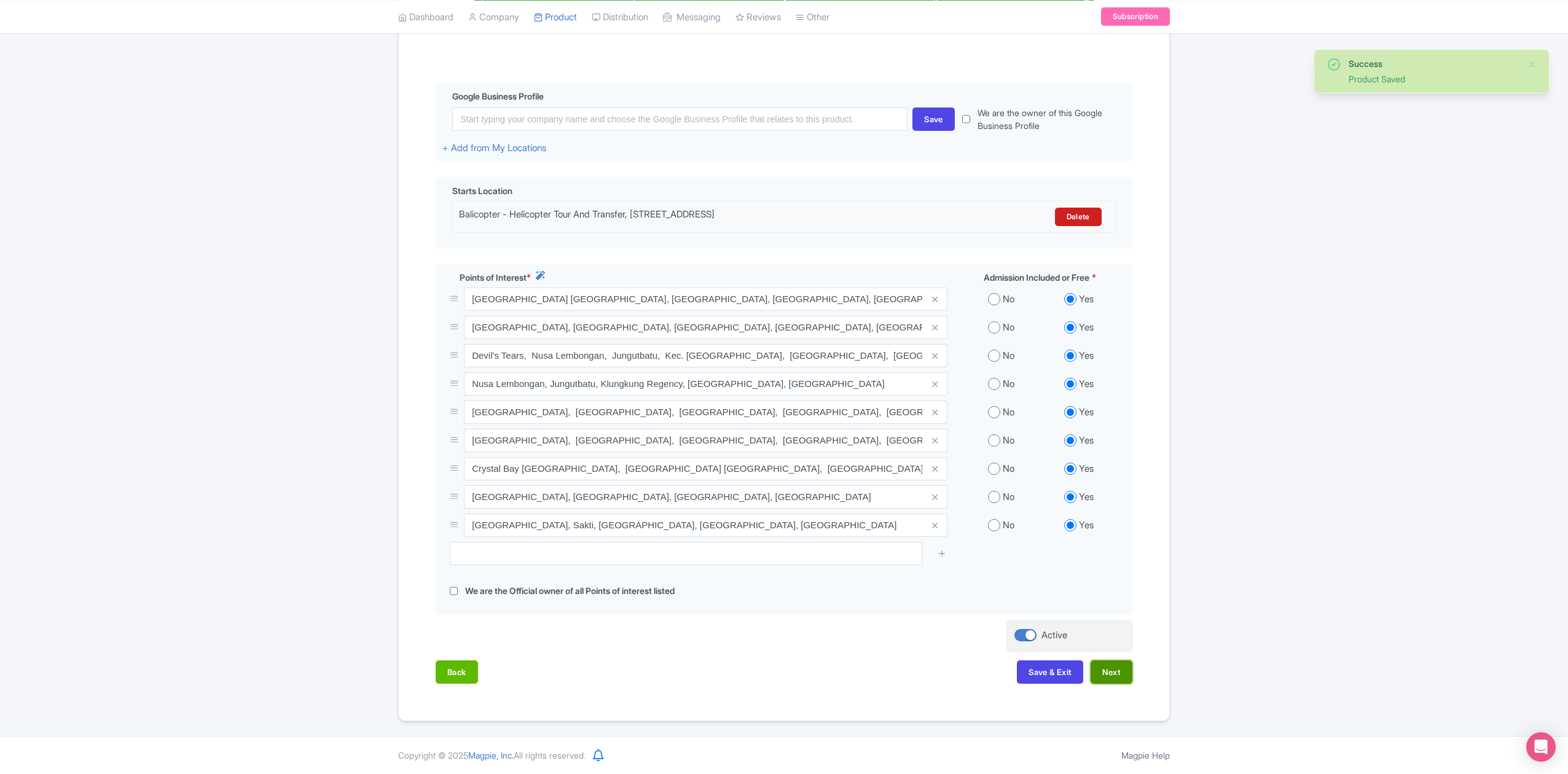
click at [1116, 668] on button "Next" at bounding box center [1111, 672] width 42 height 23
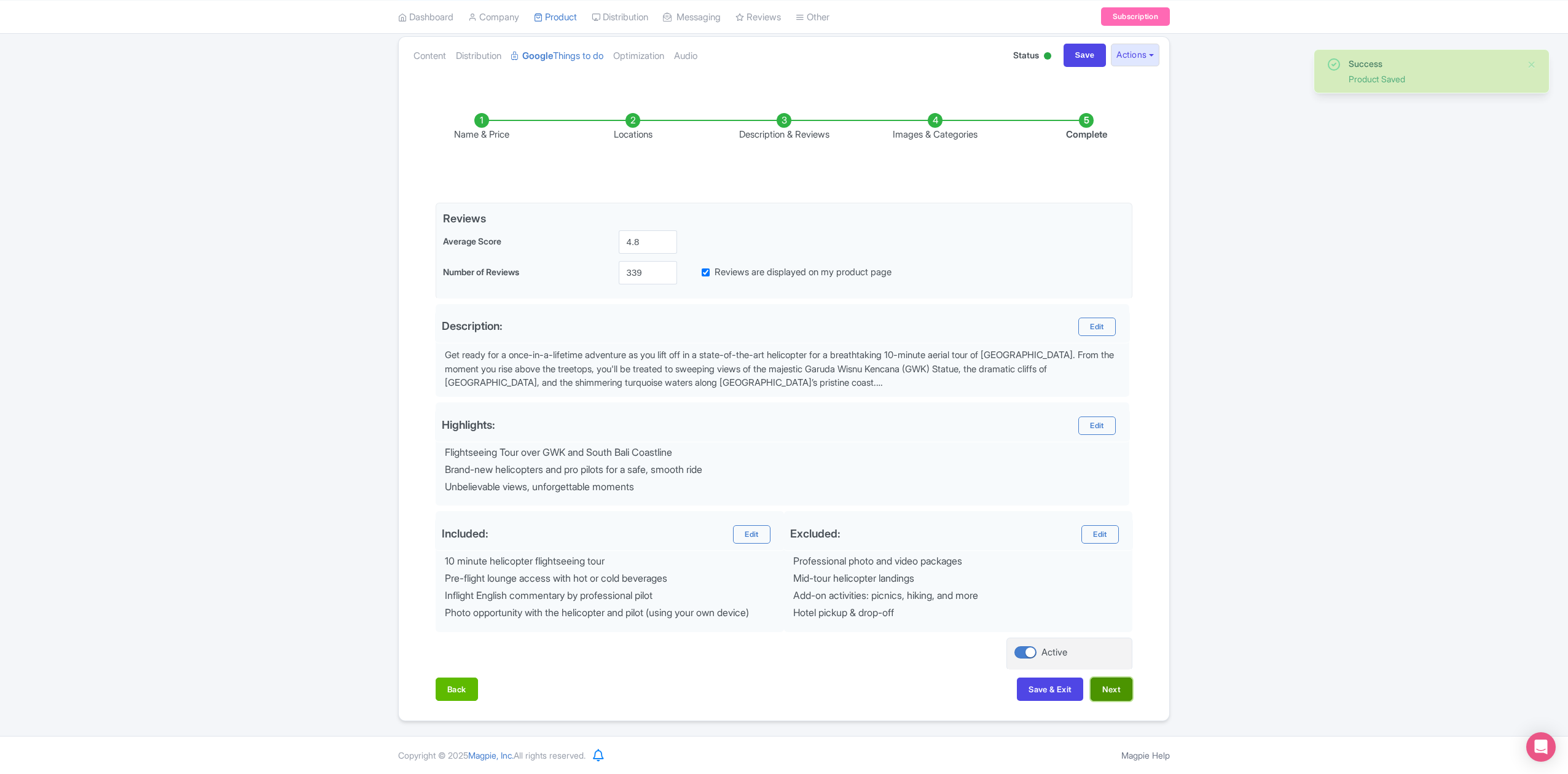
click at [1122, 691] on button "Next" at bounding box center [1111, 689] width 42 height 23
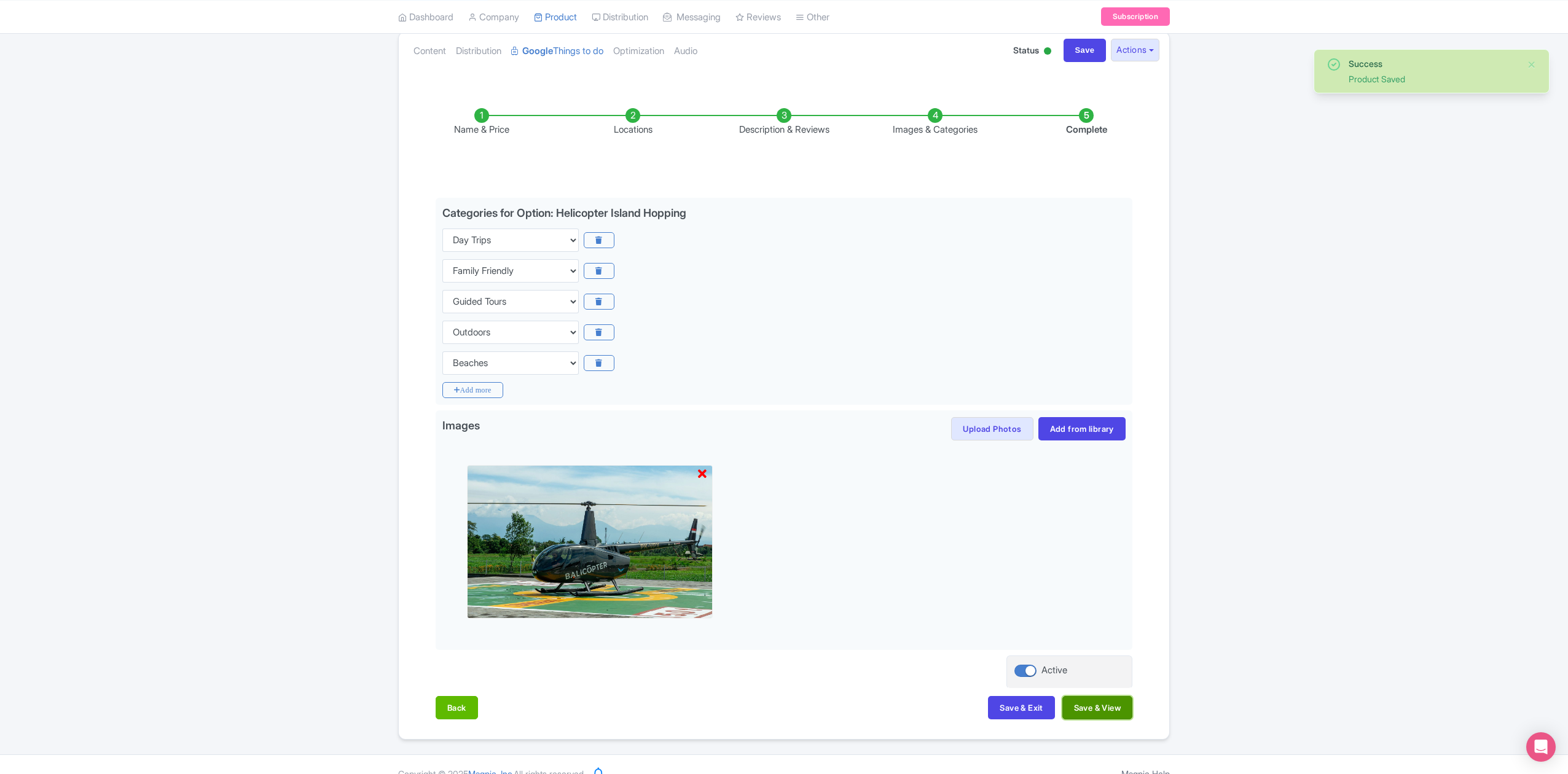
click at [1109, 711] on button "Save & View" at bounding box center [1097, 708] width 70 height 23
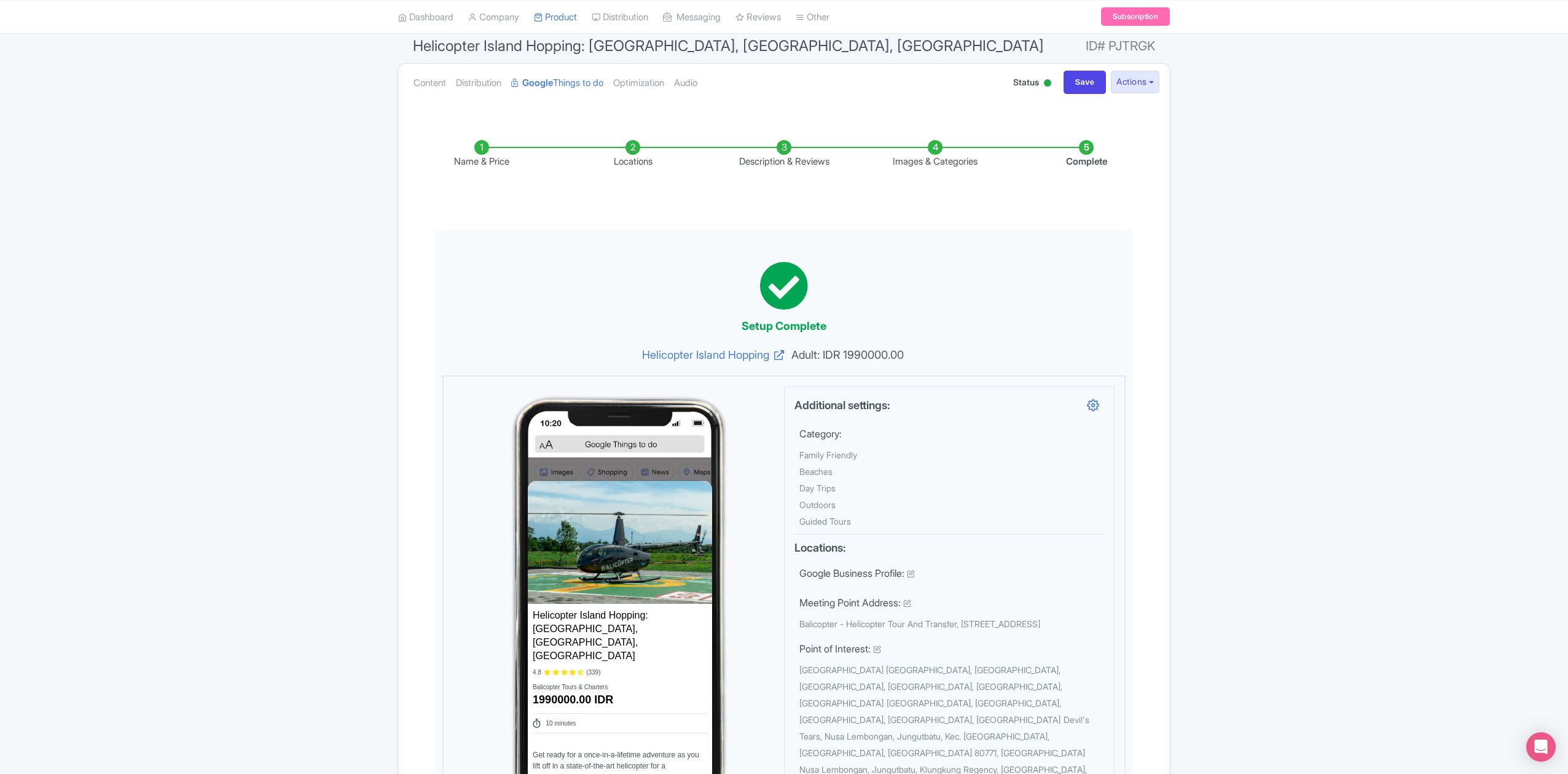
scroll to position [0, 0]
